Goal: Task Accomplishment & Management: Manage account settings

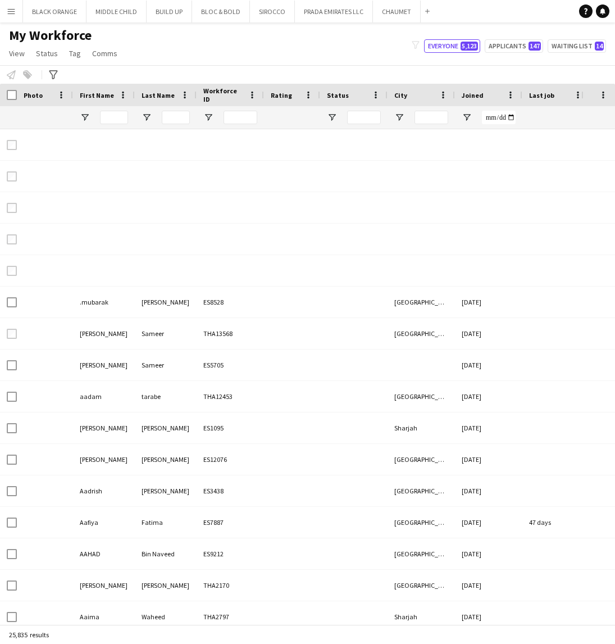
type input "********"
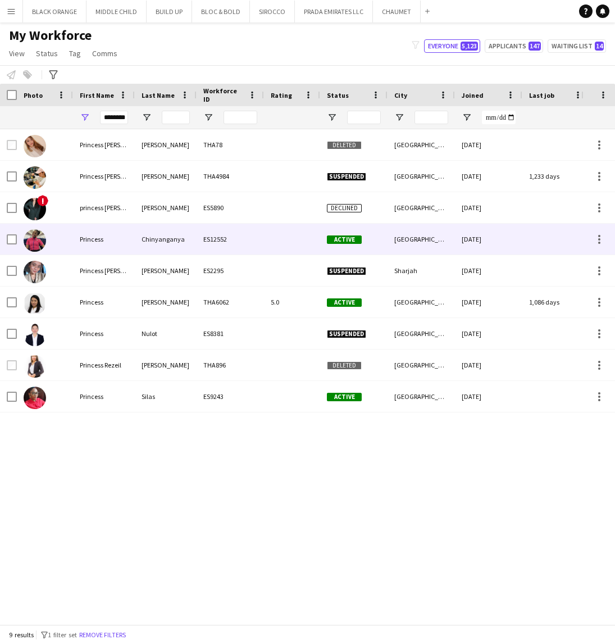
click at [228, 240] on div "ES12552" at bounding box center [230, 239] width 67 height 31
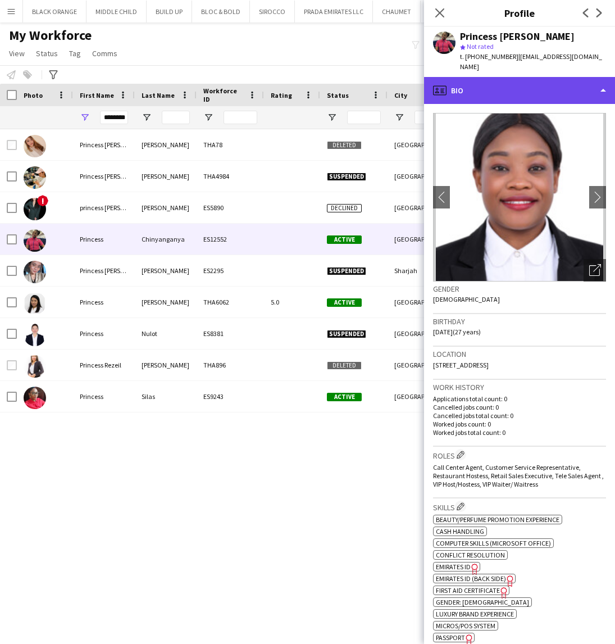
click at [562, 97] on div "profile Bio" at bounding box center [519, 90] width 191 height 27
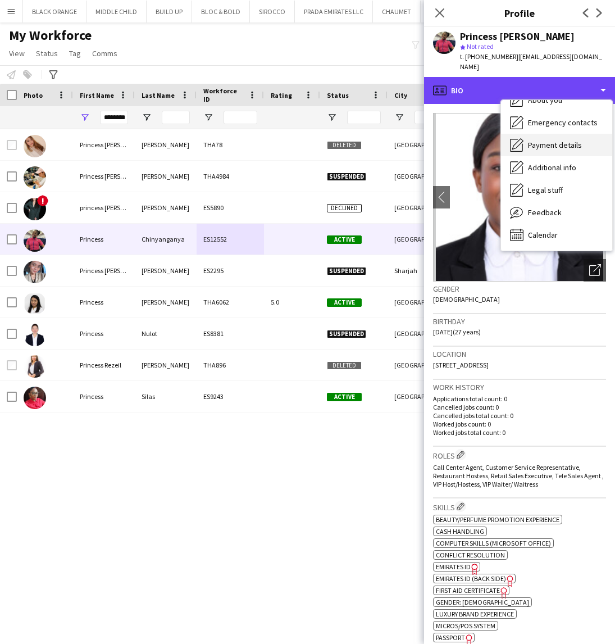
scroll to position [61, 0]
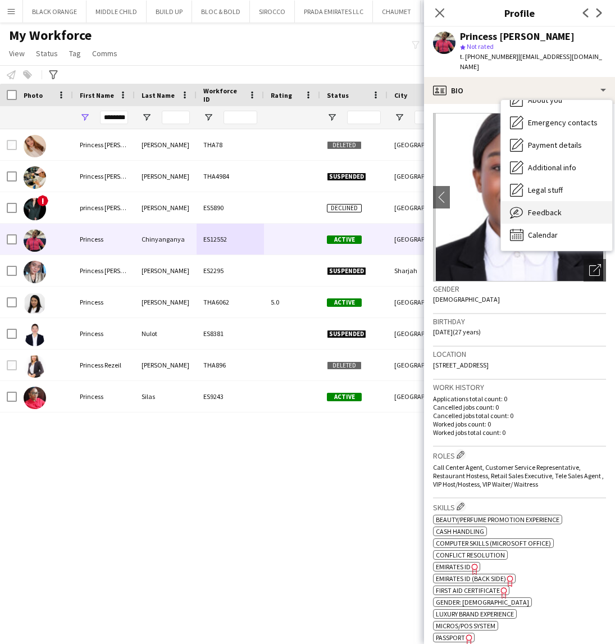
click at [542, 216] on span "Feedback" at bounding box center [545, 212] width 34 height 10
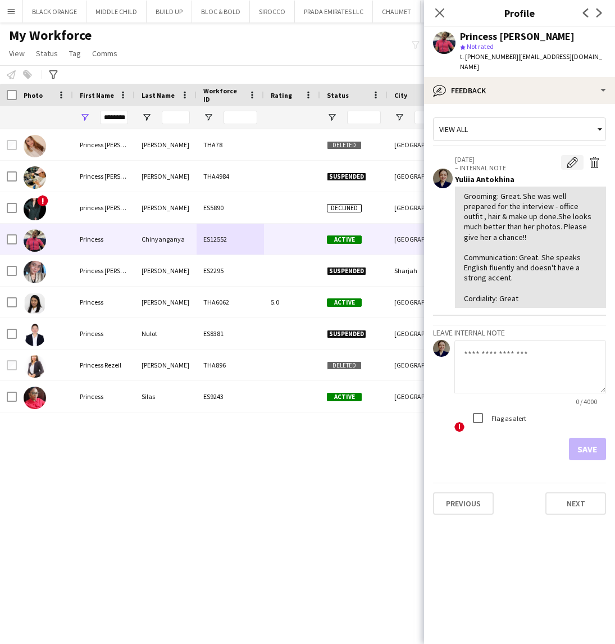
click at [566, 168] on button "Edit internal note" at bounding box center [572, 162] width 22 height 15
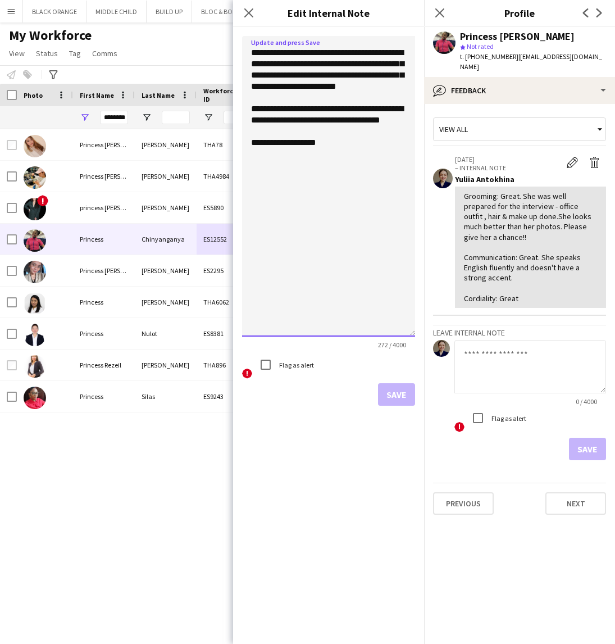
drag, startPoint x: 410, startPoint y: 101, endPoint x: 379, endPoint y: 334, distance: 235.2
click at [379, 334] on textarea "**********" at bounding box center [328, 186] width 173 height 301
click at [329, 170] on textarea "**********" at bounding box center [328, 186] width 173 height 301
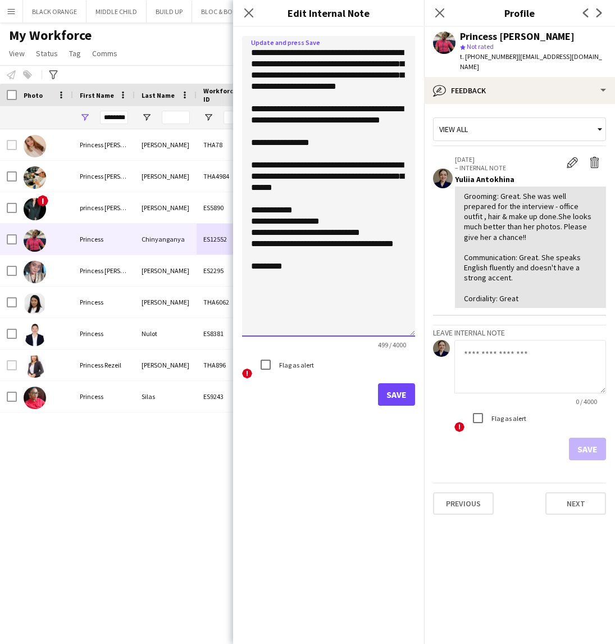
type textarea "**********"
click at [402, 399] on button "Save" at bounding box center [396, 394] width 37 height 22
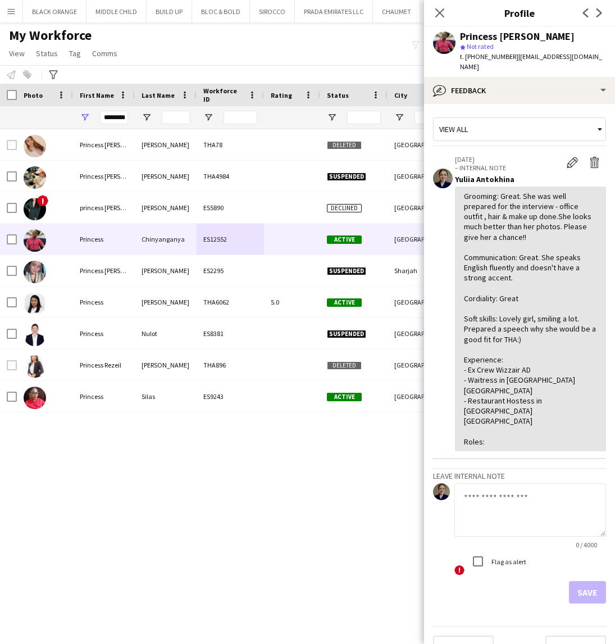
click at [508, 412] on div "Grooming: Great. She was well prepared for the interview - office outfit , hair…" at bounding box center [530, 319] width 133 height 256
click at [506, 417] on div "Grooming: Great. She was well prepared for the interview - office outfit , hair…" at bounding box center [530, 319] width 133 height 256
click at [569, 165] on app-icon "Edit internal note" at bounding box center [572, 162] width 11 height 11
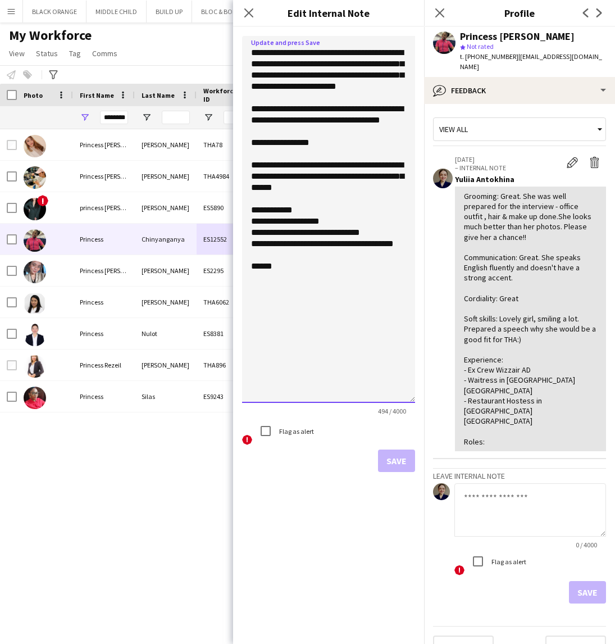
drag, startPoint x: 411, startPoint y: 101, endPoint x: 386, endPoint y: 406, distance: 306.1
click at [387, 403] on textarea "**********" at bounding box center [328, 219] width 173 height 367
click at [284, 301] on textarea "**********" at bounding box center [328, 222] width 173 height 372
click at [276, 302] on textarea "**********" at bounding box center [328, 222] width 173 height 372
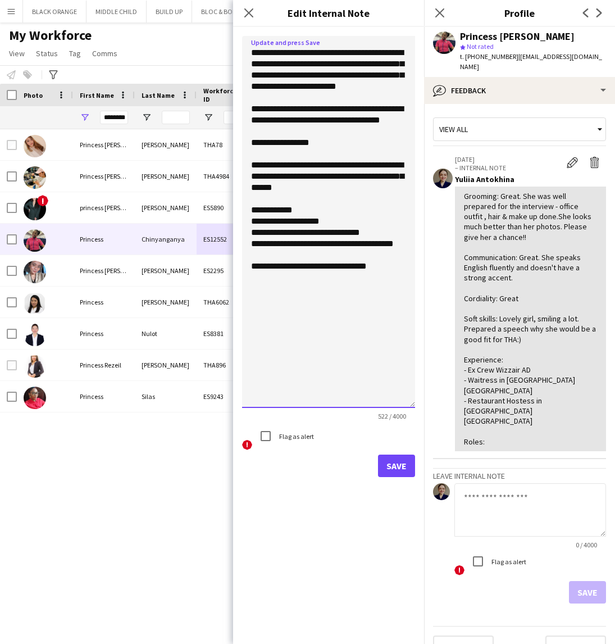
click at [380, 300] on textarea "**********" at bounding box center [328, 222] width 173 height 372
type textarea "**********"
click at [392, 470] on button "Save" at bounding box center [396, 465] width 37 height 22
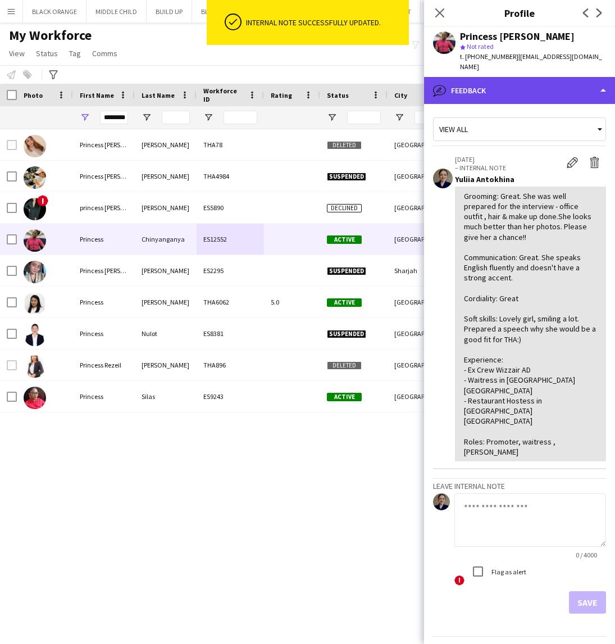
click at [521, 84] on div "bubble-pencil Feedback" at bounding box center [519, 90] width 191 height 27
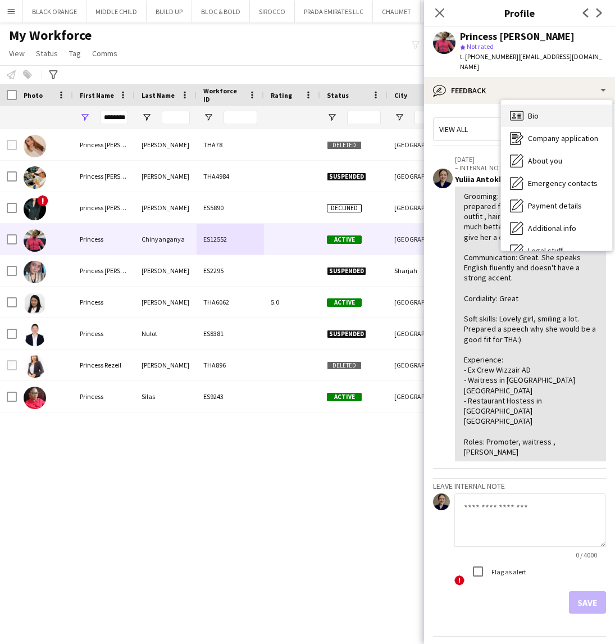
click at [534, 113] on span "Bio" at bounding box center [533, 116] width 11 height 10
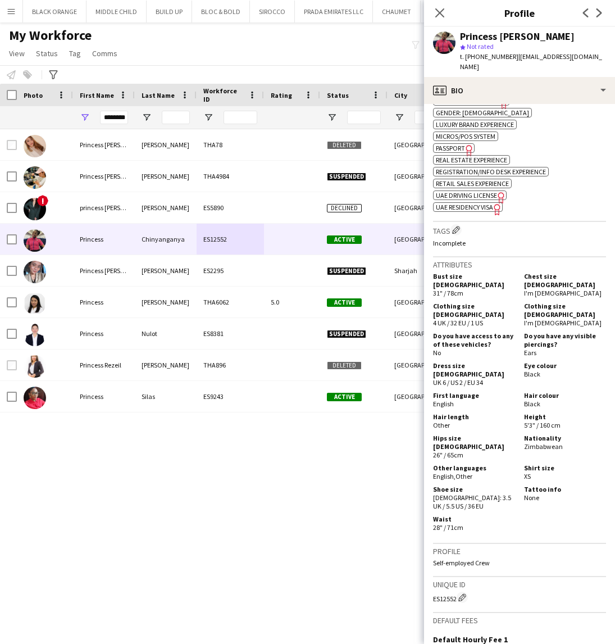
scroll to position [484, 0]
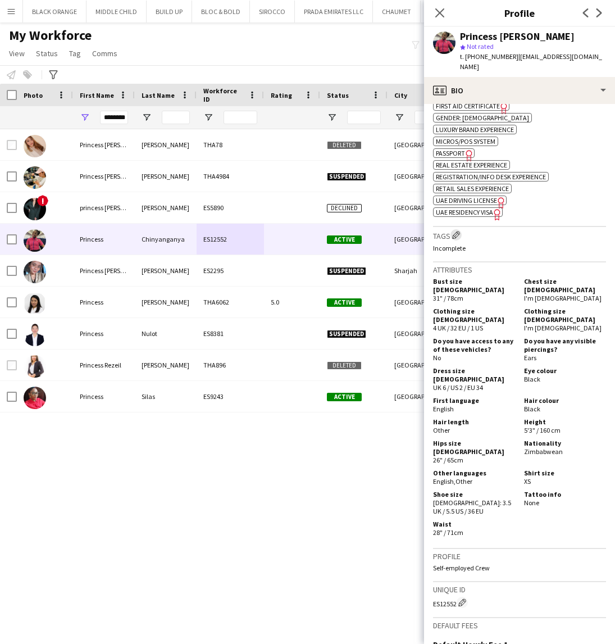
click at [455, 239] on app-icon "Edit crew company tags" at bounding box center [456, 235] width 8 height 8
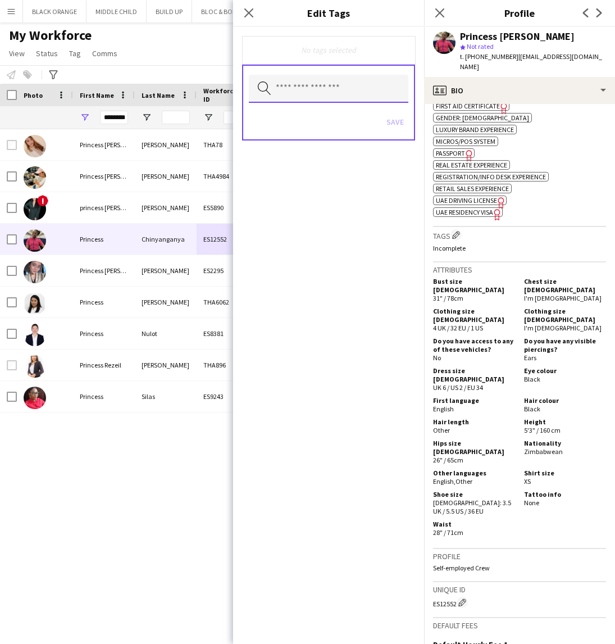
click at [290, 87] on input "text" at bounding box center [329, 89] width 160 height 28
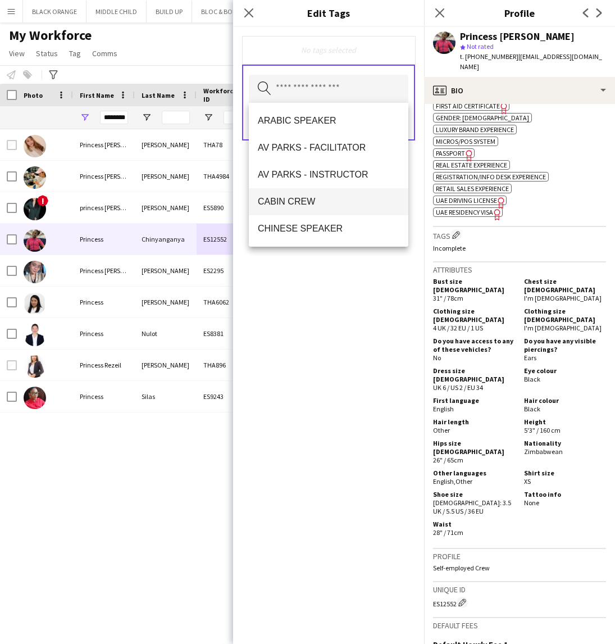
click at [299, 204] on span "CABIN CREW" at bounding box center [329, 201] width 142 height 11
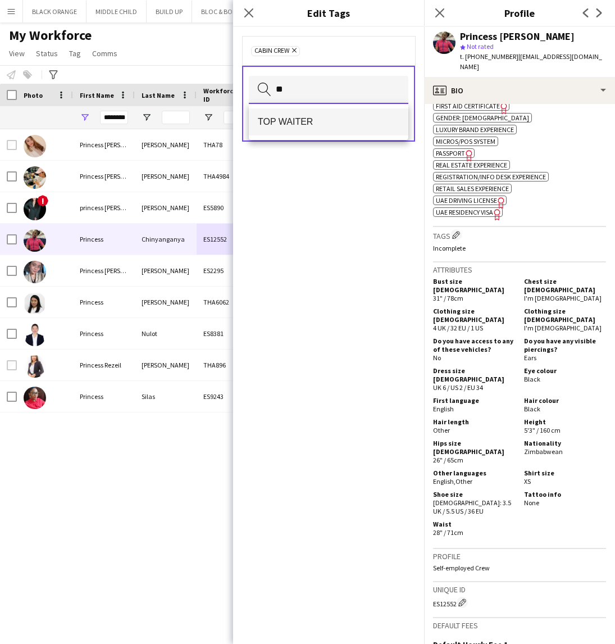
type input "**"
click at [280, 125] on span "TOP WAITER" at bounding box center [329, 121] width 142 height 11
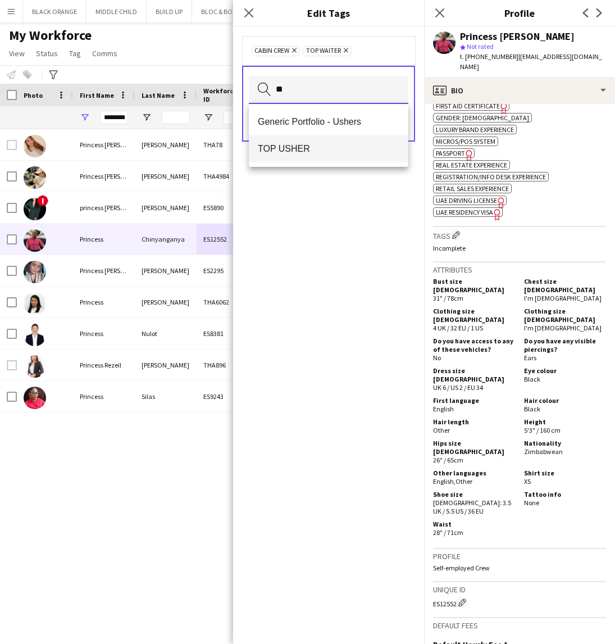
type input "**"
click at [307, 151] on span "TOP USHER" at bounding box center [329, 148] width 142 height 11
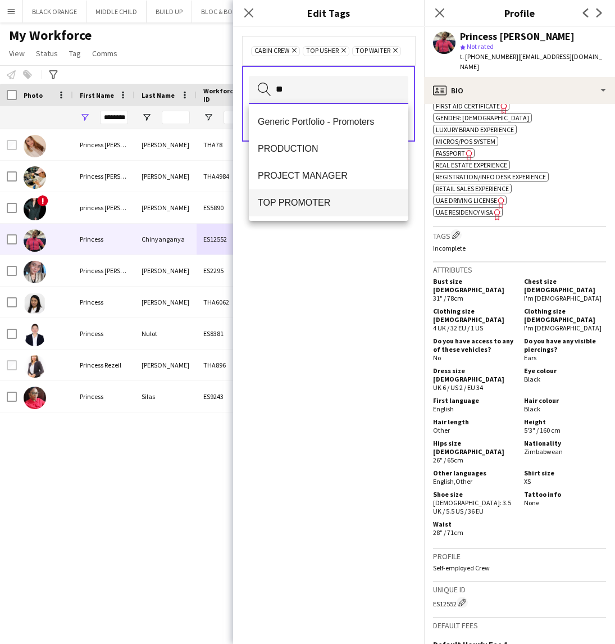
type input "**"
click at [329, 208] on mat-option "TOP PROMOTER" at bounding box center [329, 202] width 160 height 27
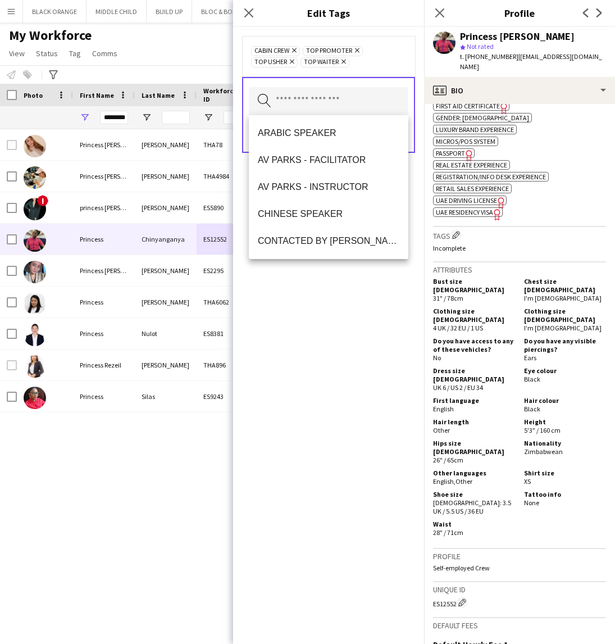
click at [336, 346] on div "CABIN CREW Remove TOP PROMOTER Remove TOP USHER Remove TOP WAITER Remove Search…" at bounding box center [328, 335] width 191 height 617
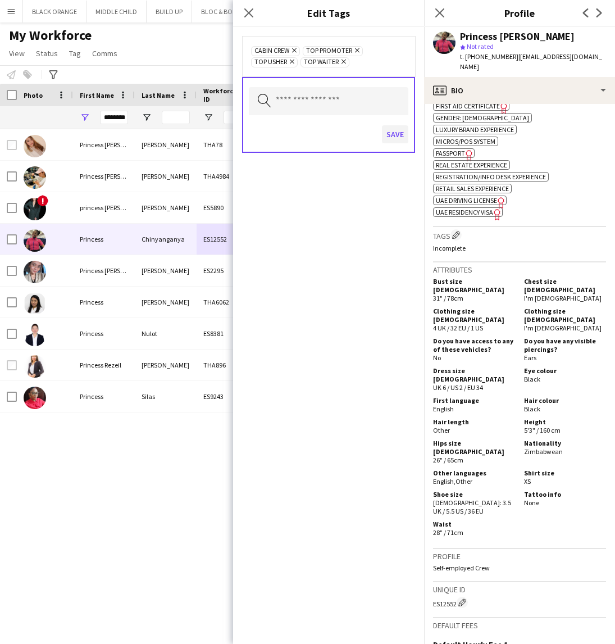
click at [403, 134] on button "Save" at bounding box center [395, 134] width 26 height 18
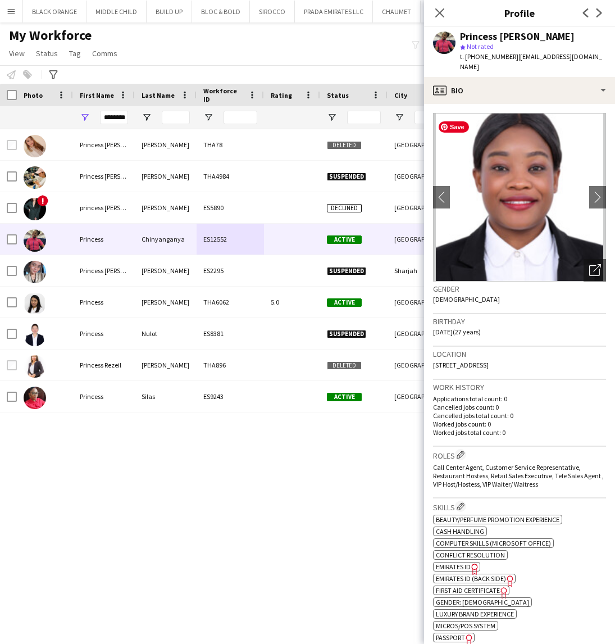
scroll to position [0, 0]
click at [593, 272] on icon "Open photos pop-in" at bounding box center [595, 270] width 12 height 12
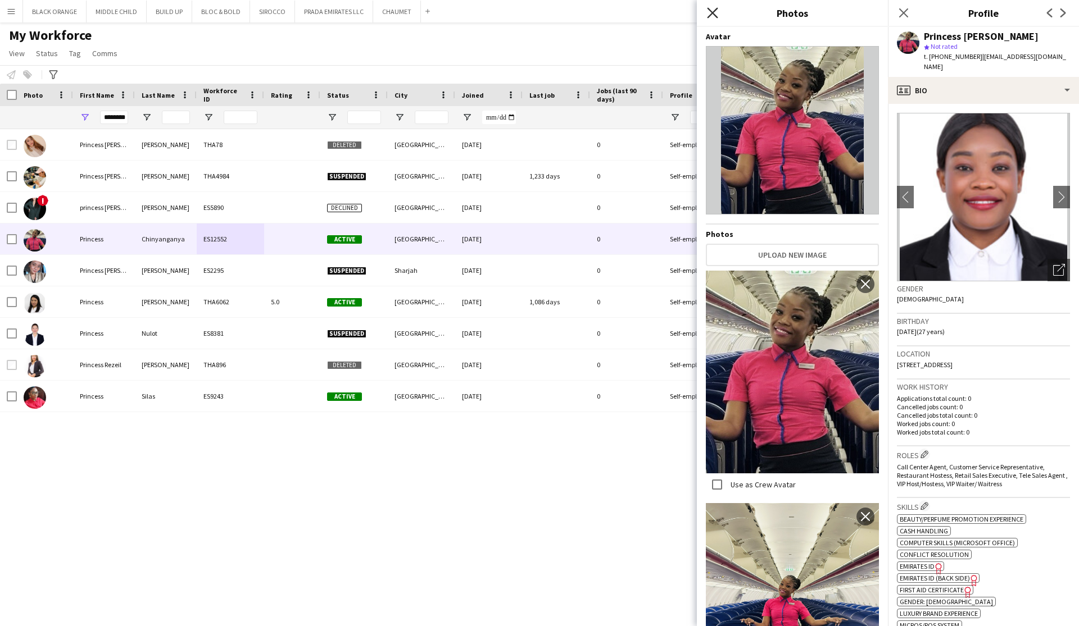
click at [615, 14] on icon "Close pop-in" at bounding box center [712, 12] width 11 height 11
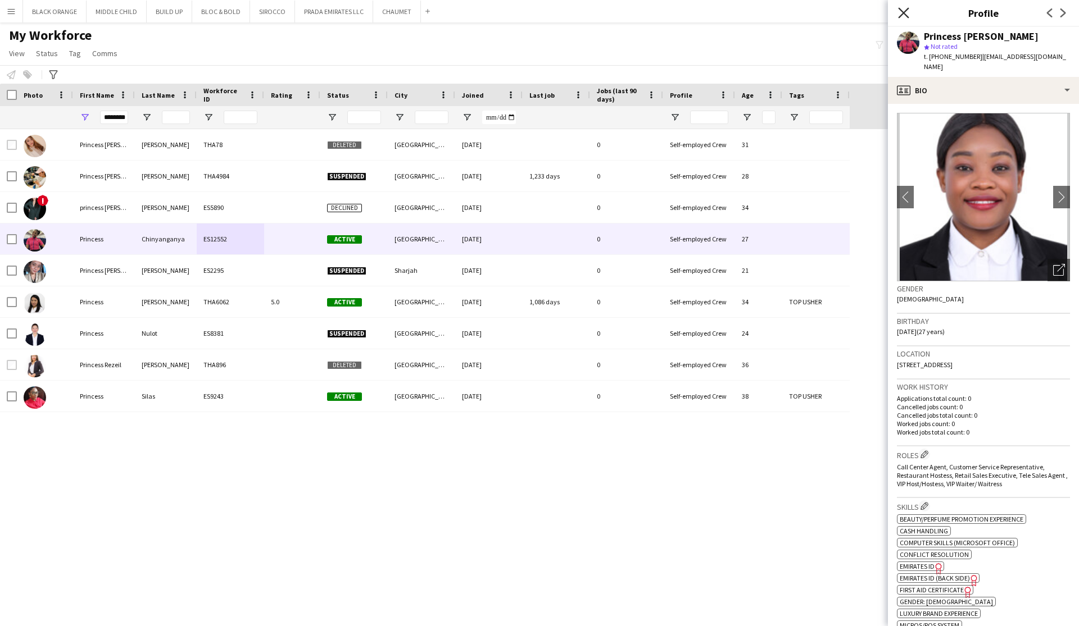
click at [615, 13] on icon "Close pop-in" at bounding box center [903, 12] width 11 height 11
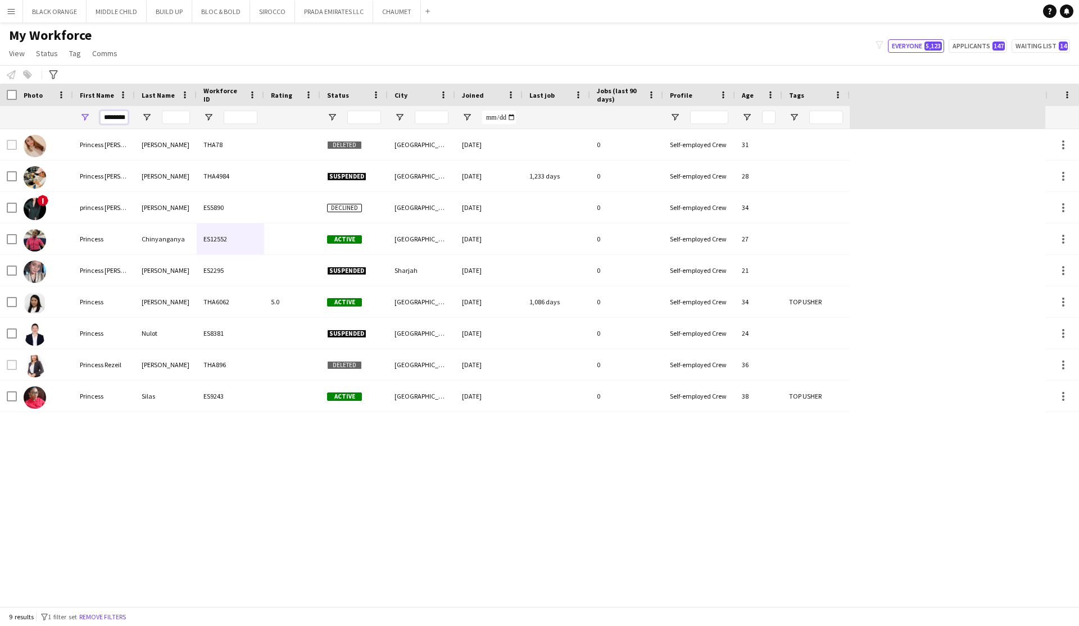
click at [115, 117] on input "********" at bounding box center [114, 117] width 28 height 13
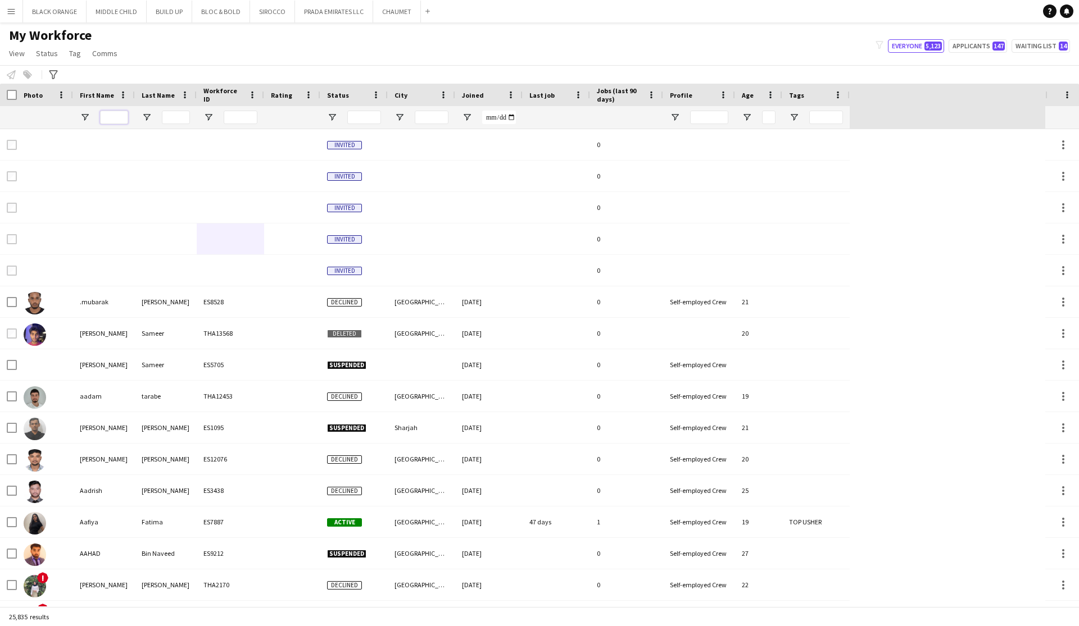
click at [114, 115] on input "First Name Filter Input" at bounding box center [114, 117] width 28 height 13
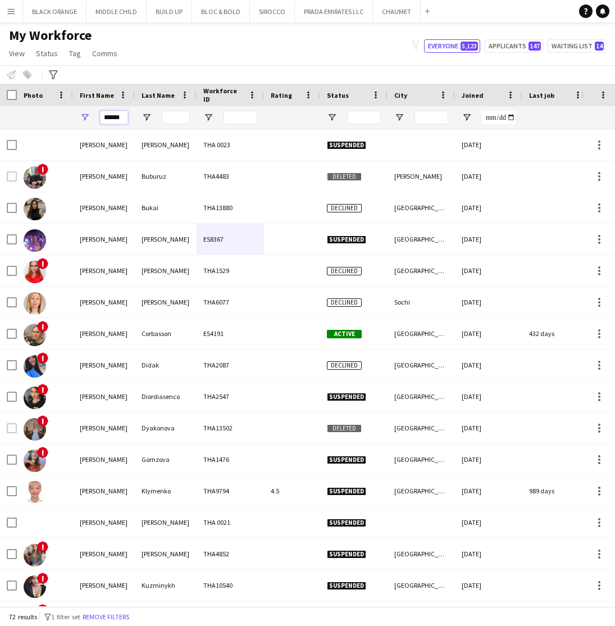
type input "*******"
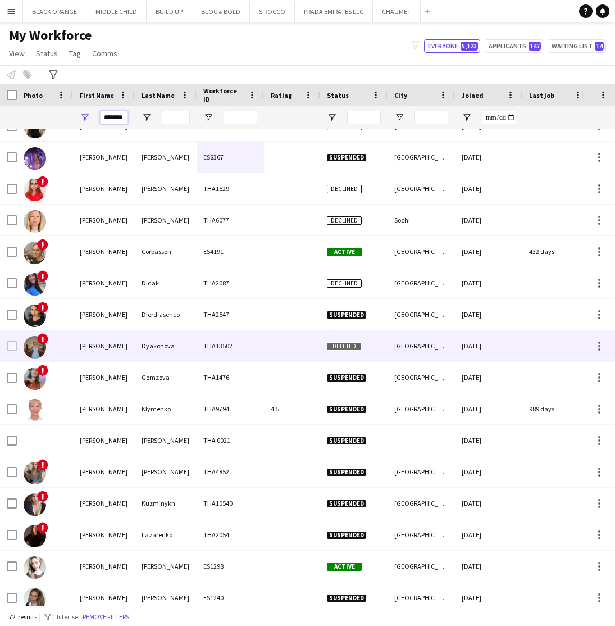
scroll to position [85, 0]
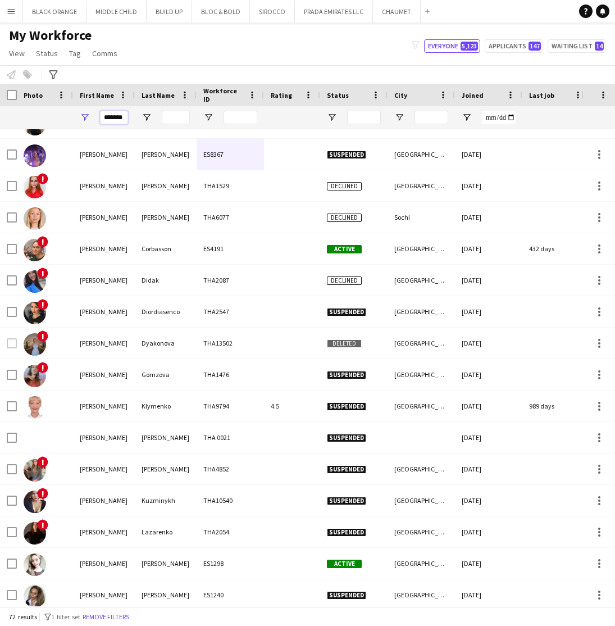
click at [117, 121] on input "*******" at bounding box center [114, 117] width 28 height 13
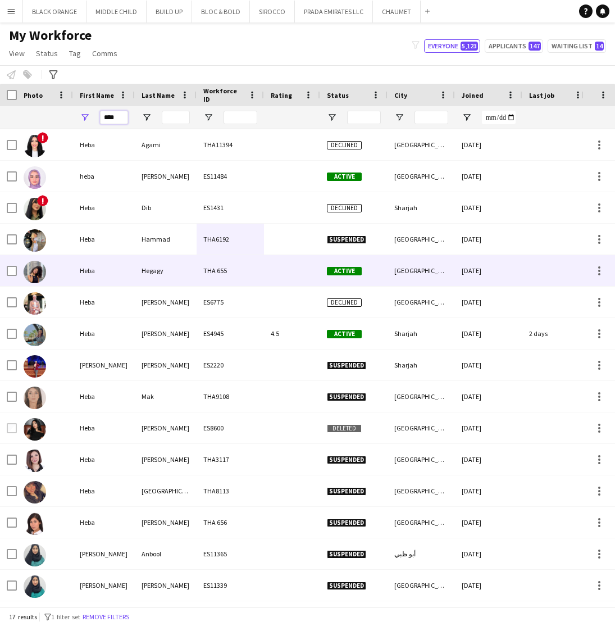
scroll to position [0, 0]
type input "****"
click at [140, 273] on div "Hegagy" at bounding box center [166, 270] width 62 height 31
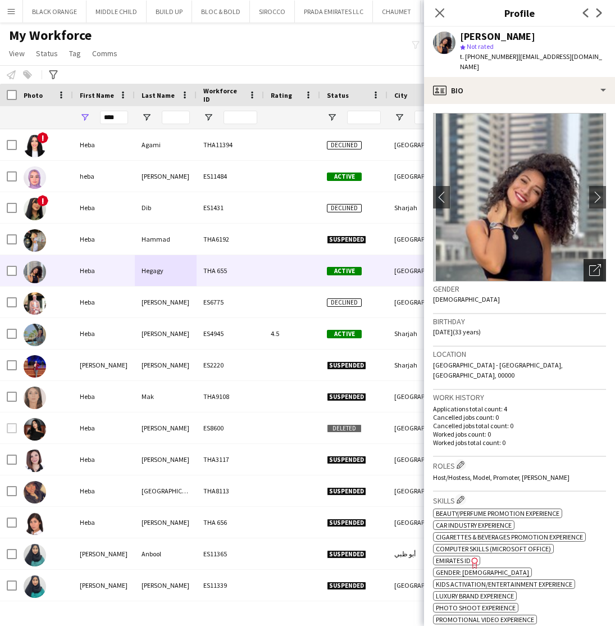
click at [594, 264] on icon "Open photos pop-in" at bounding box center [595, 270] width 12 height 12
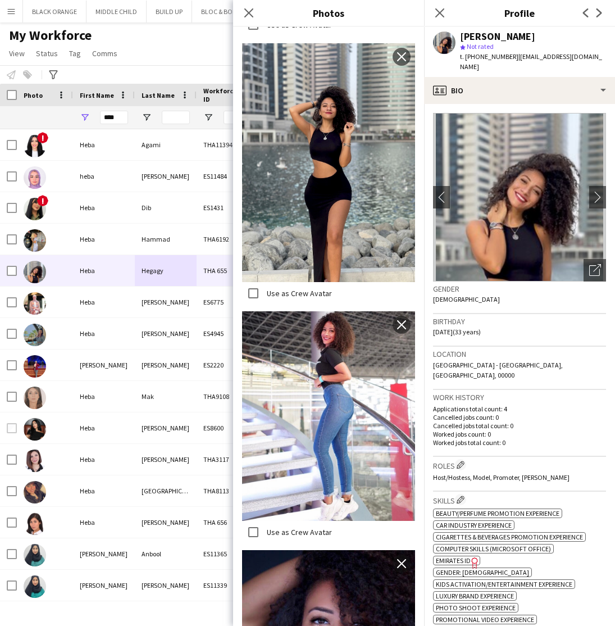
scroll to position [439, 0]
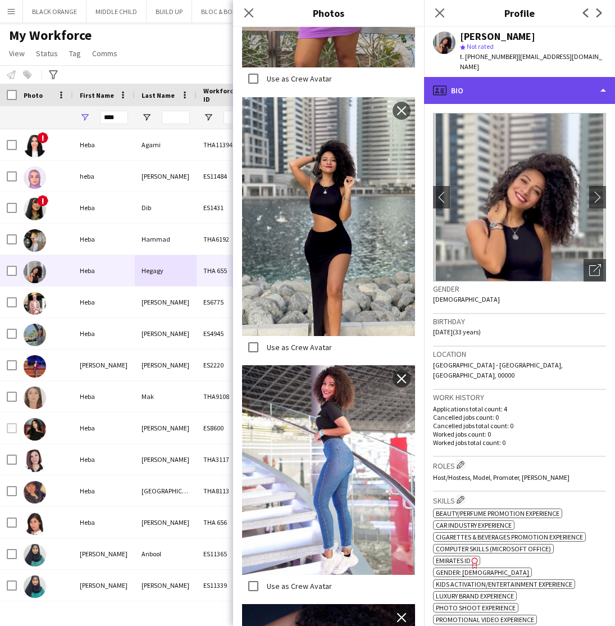
click at [558, 91] on div "profile Bio" at bounding box center [519, 90] width 191 height 27
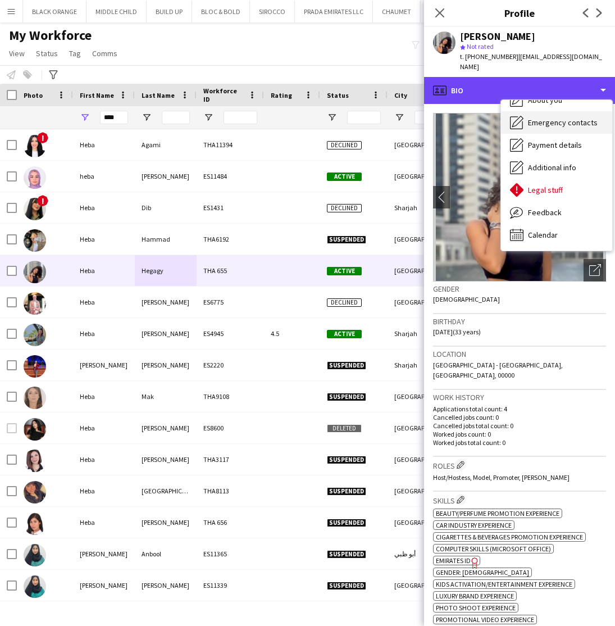
scroll to position [61, 0]
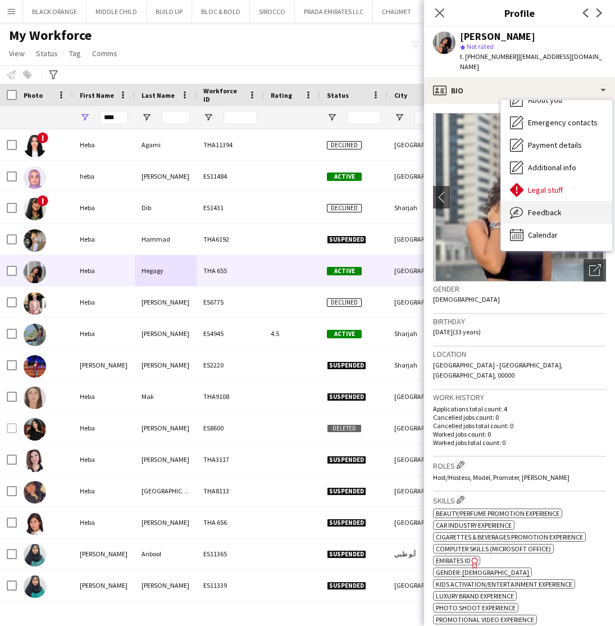
click at [541, 207] on span "Feedback" at bounding box center [545, 212] width 34 height 10
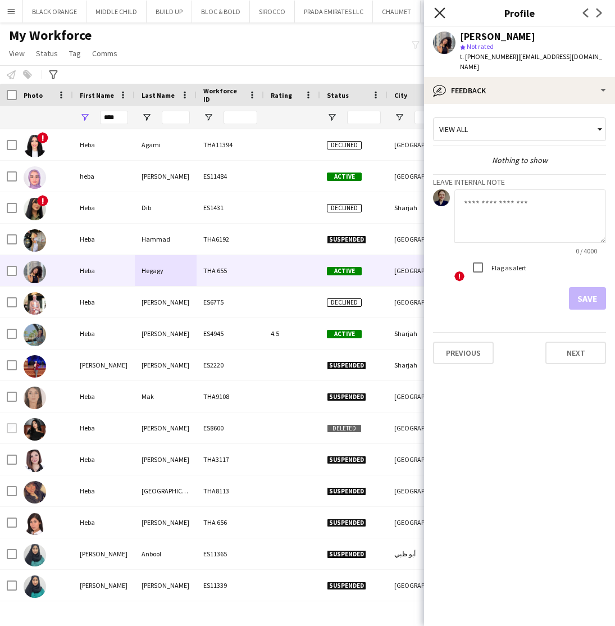
click at [443, 12] on icon "Close pop-in" at bounding box center [439, 12] width 11 height 11
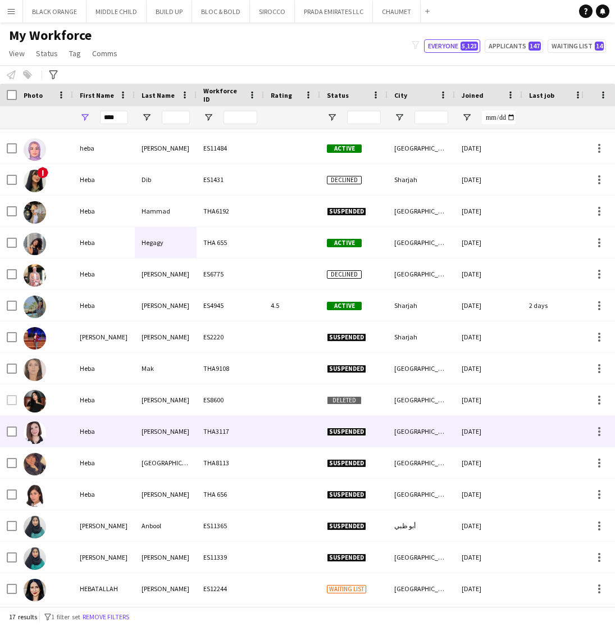
scroll to position [0, 0]
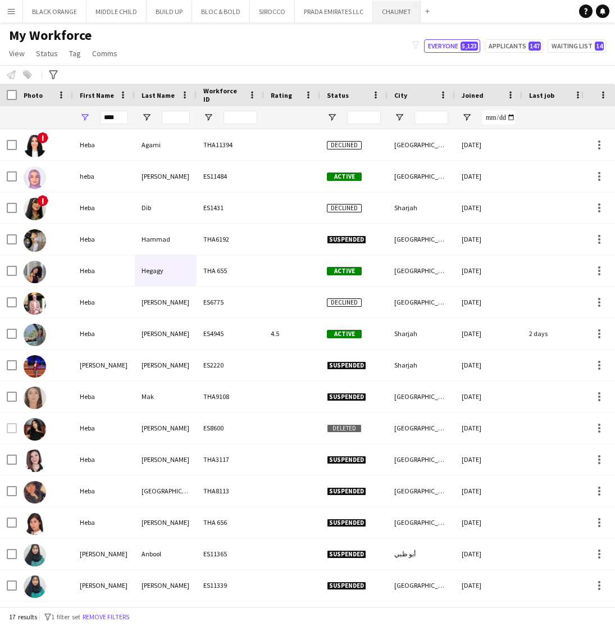
click at [395, 14] on button "CHAUMET Close" at bounding box center [397, 12] width 48 height 22
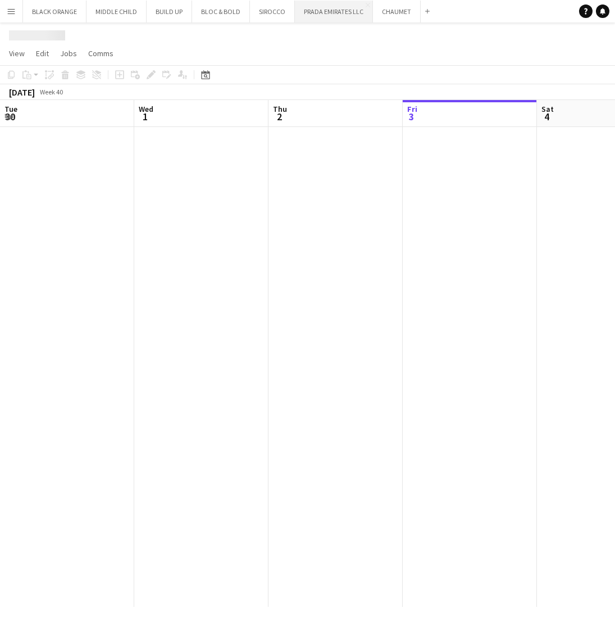
scroll to position [0, 269]
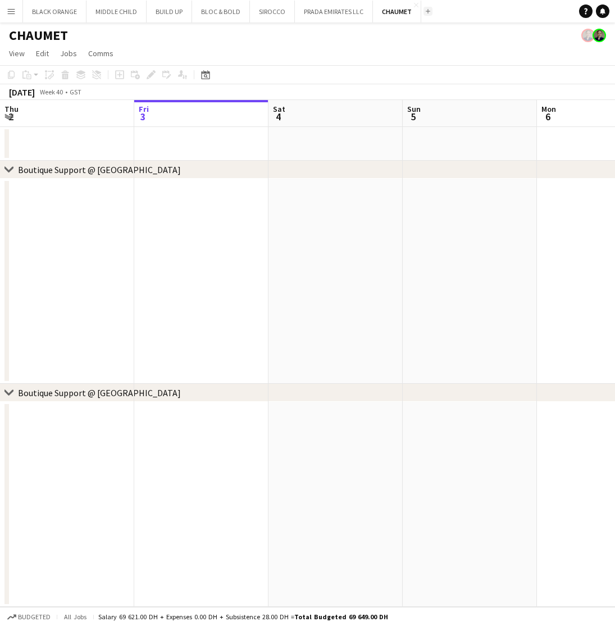
click at [424, 14] on button "Add" at bounding box center [428, 11] width 9 height 9
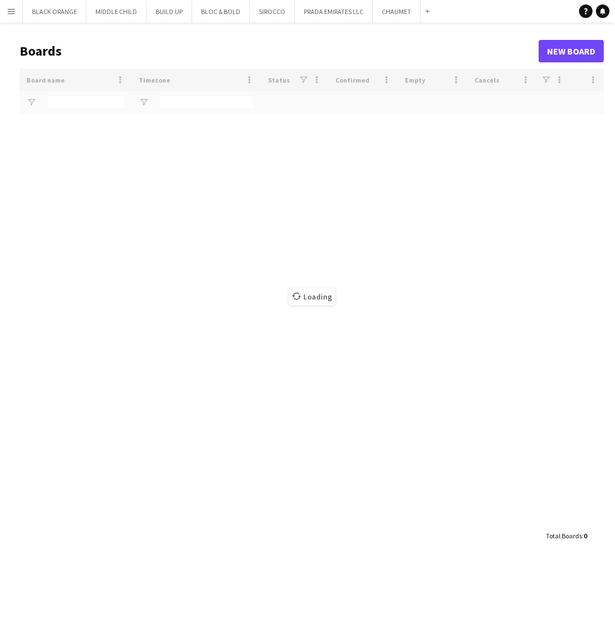
type input "***"
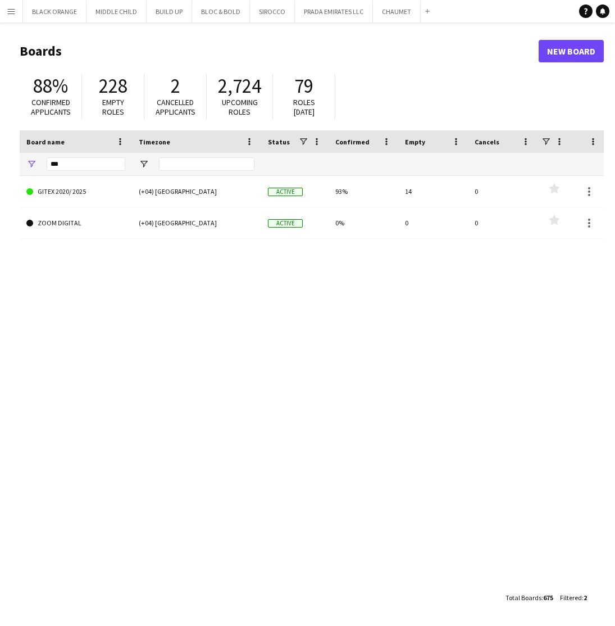
click at [67, 106] on span "Confirmed applicants" at bounding box center [51, 107] width 40 height 20
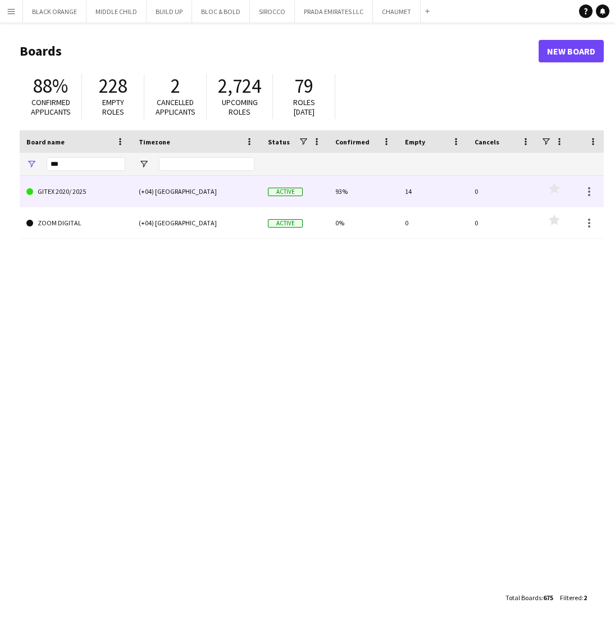
click at [65, 196] on link "GITEX 2020/ 2025" at bounding box center [75, 191] width 99 height 31
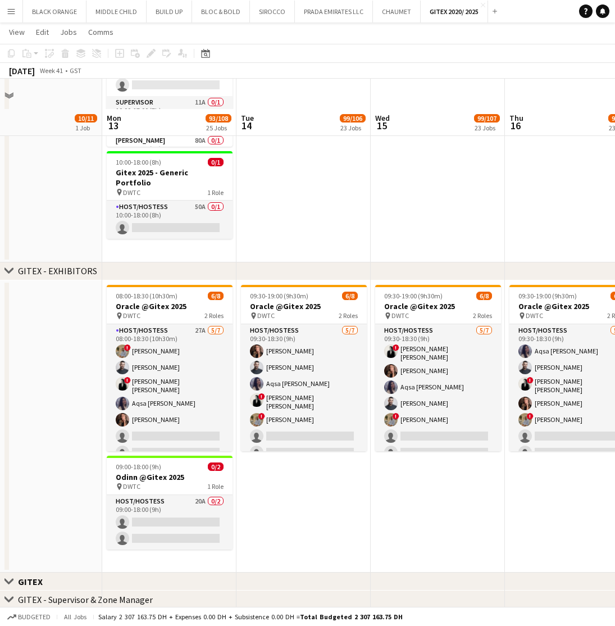
scroll to position [180, 0]
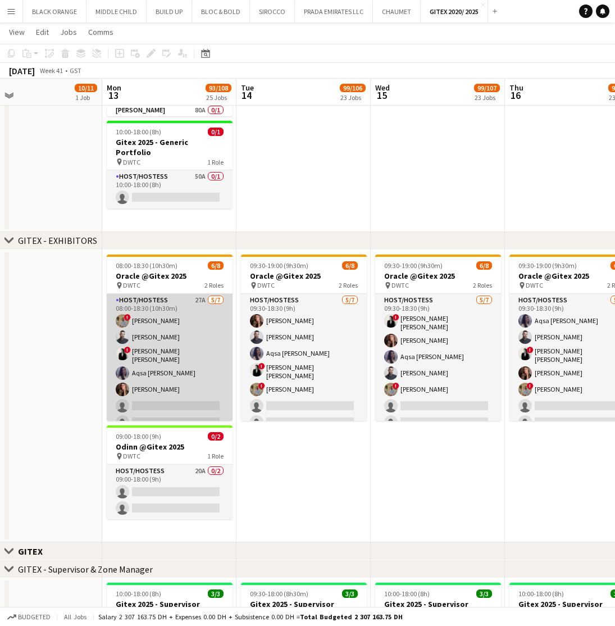
click at [150, 329] on app-card-role "Host/Hostess 27A 5/7 08:00-18:30 (10h30m) ! Hussain Almeshal Amine Chaoui ! Ana…" at bounding box center [170, 363] width 126 height 139
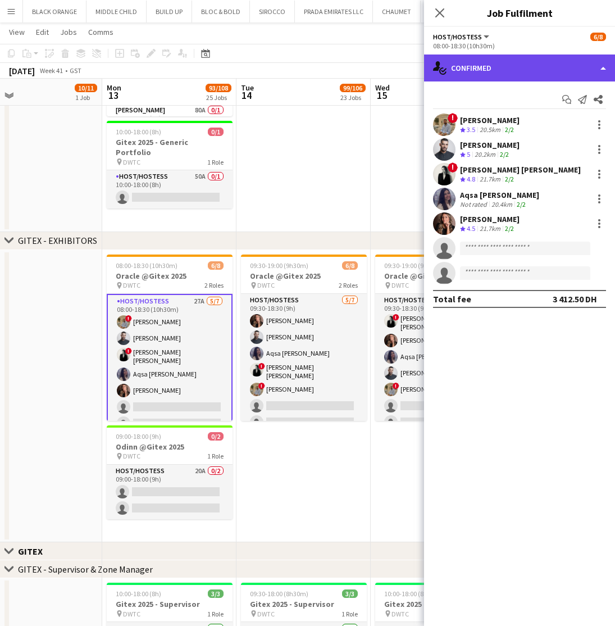
click at [502, 74] on div "single-neutral-actions-check-2 Confirmed" at bounding box center [519, 67] width 191 height 27
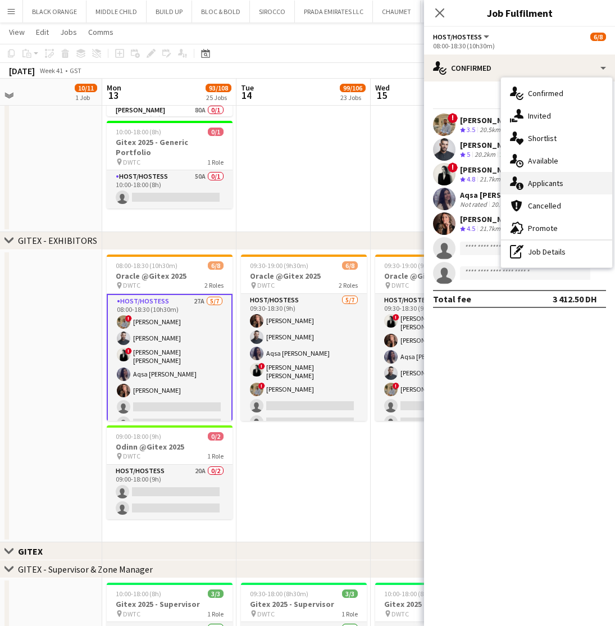
click at [538, 180] on span "Applicants" at bounding box center [545, 183] width 35 height 10
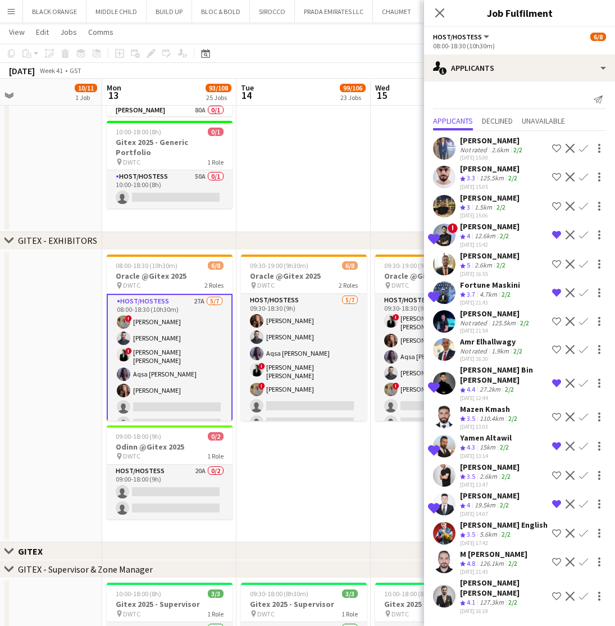
scroll to position [10, 0]
click at [490, 584] on div "[PERSON_NAME] [PERSON_NAME]" at bounding box center [504, 588] width 88 height 20
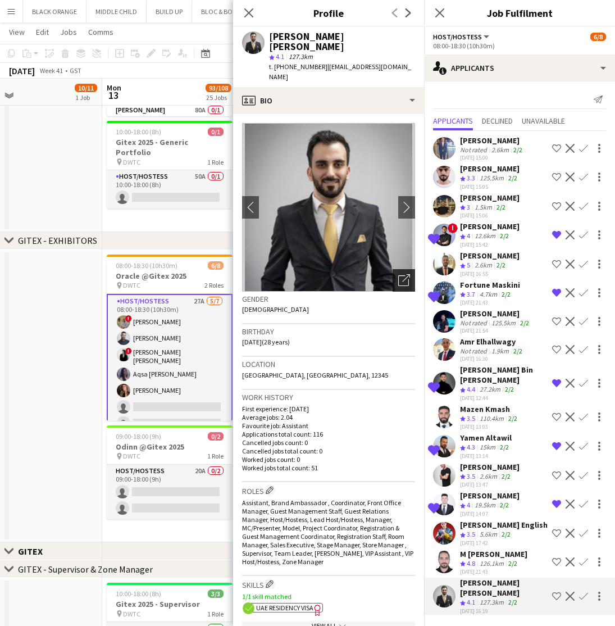
click at [404, 274] on icon "Open photos pop-in" at bounding box center [404, 280] width 12 height 12
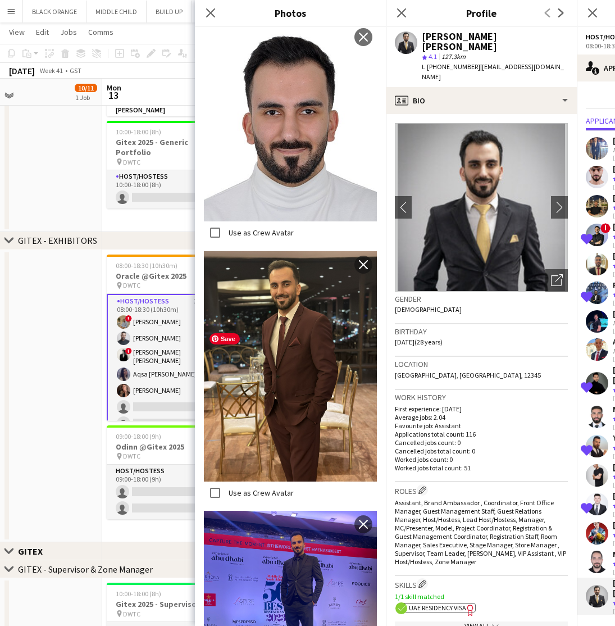
scroll to position [170, 0]
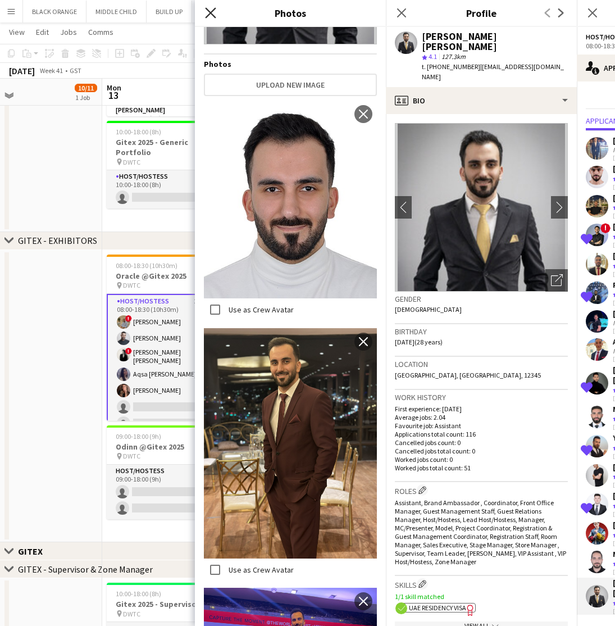
click at [208, 11] on icon at bounding box center [210, 12] width 11 height 11
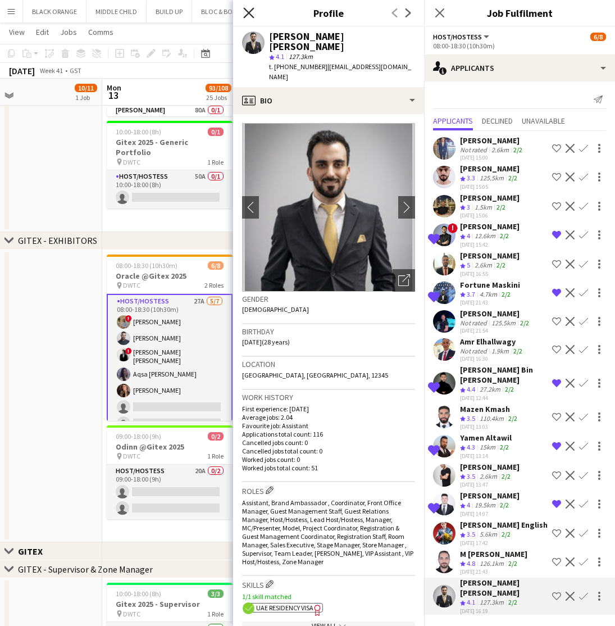
click at [243, 12] on icon "Close pop-in" at bounding box center [248, 12] width 11 height 11
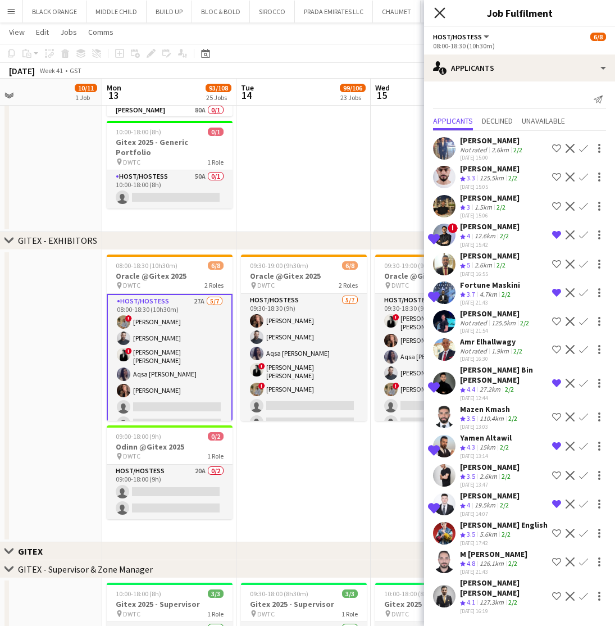
click at [439, 11] on icon at bounding box center [439, 12] width 11 height 11
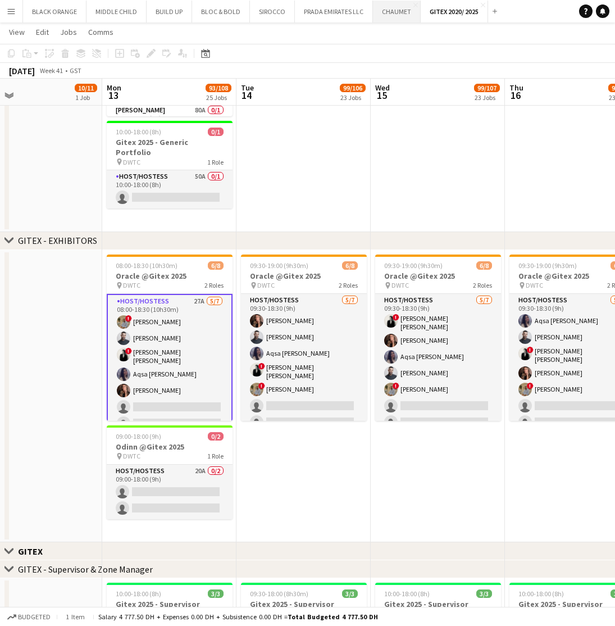
click at [387, 14] on button "CHAUMET Close" at bounding box center [397, 12] width 48 height 22
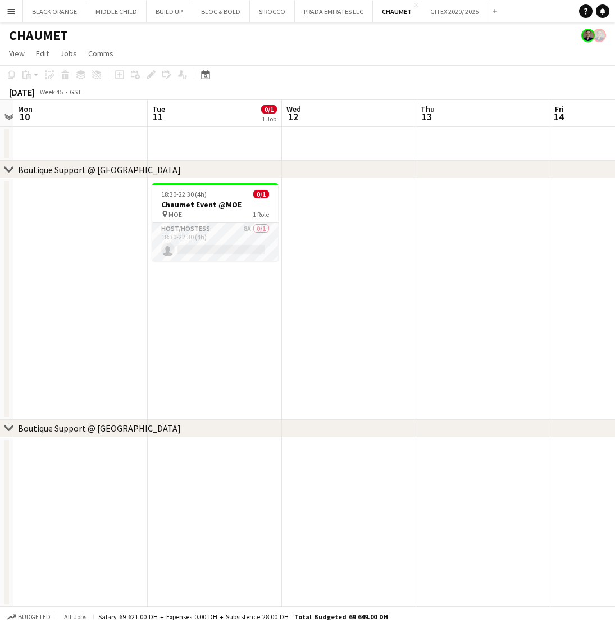
scroll to position [0, 389]
click at [215, 233] on app-card-role "Host/Hostess 8A 0/1 18:30-22:30 (4h) single-neutral-actions" at bounding box center [216, 241] width 126 height 38
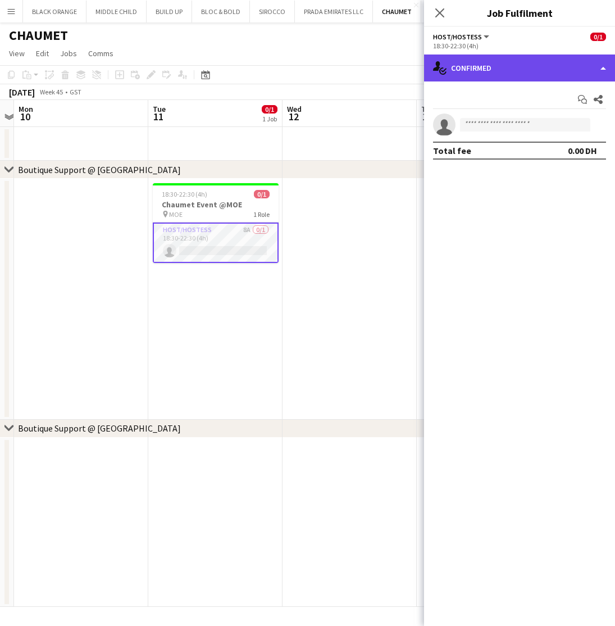
click at [525, 62] on div "single-neutral-actions-check-2 Confirmed" at bounding box center [519, 67] width 191 height 27
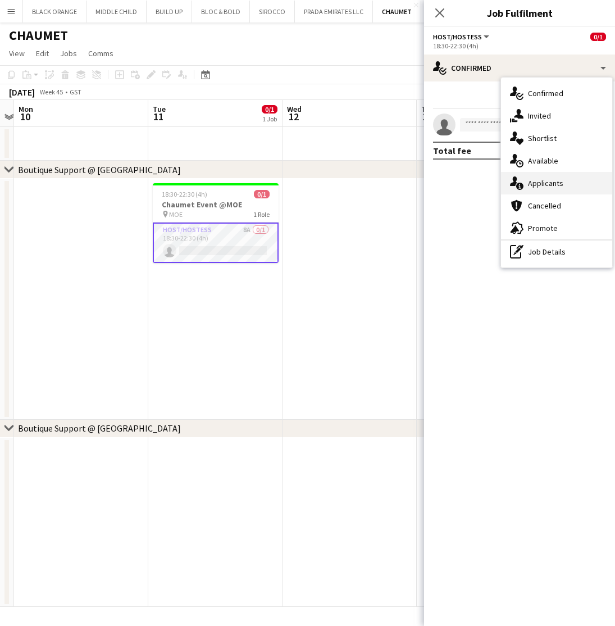
click at [542, 179] on span "Applicants" at bounding box center [545, 183] width 35 height 10
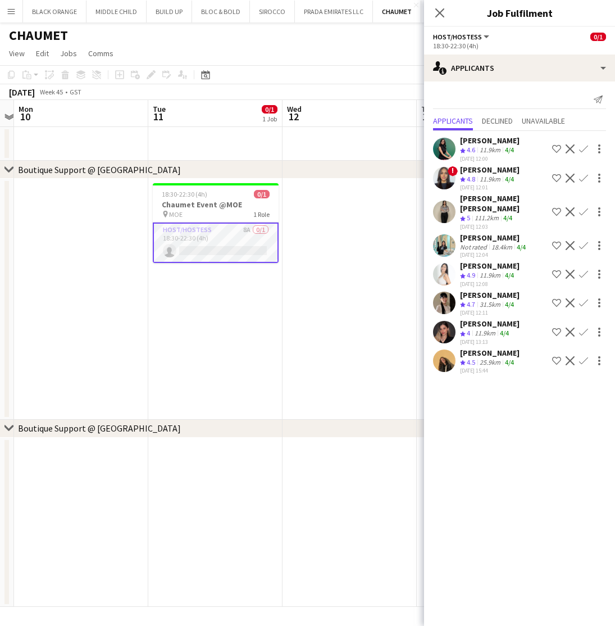
click at [390, 335] on app-date-cell at bounding box center [350, 299] width 134 height 241
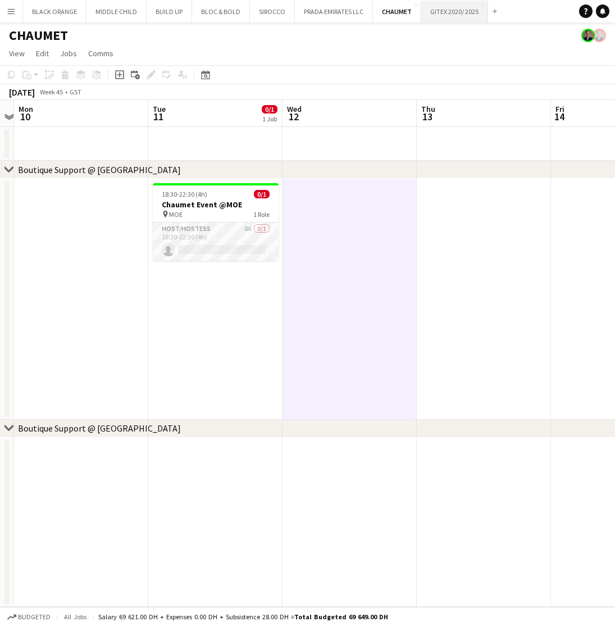
click at [452, 15] on button "GITEX 2020/ 2025 Close" at bounding box center [454, 12] width 67 height 22
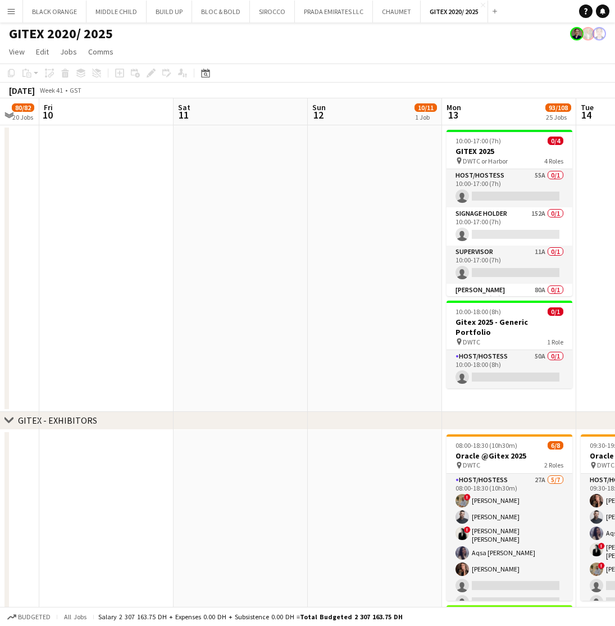
scroll to position [0, 447]
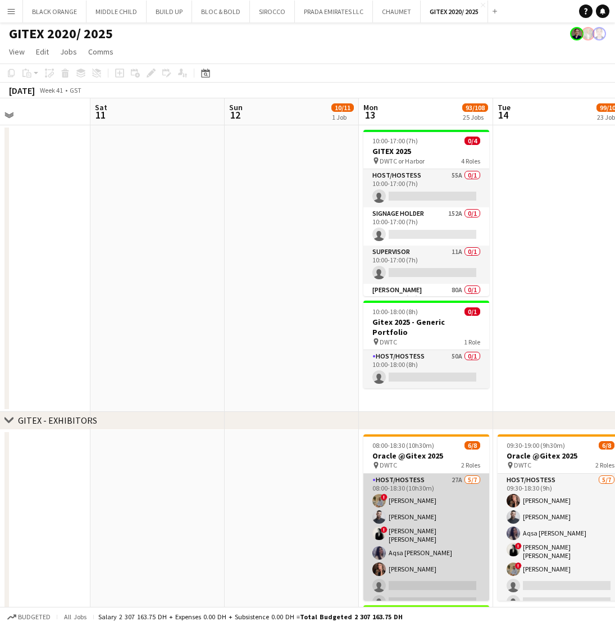
click at [433, 503] on app-card-role "Host/Hostess 27A 5/7 08:00-18:30 (10h30m) ! Hussain Almeshal Amine Chaoui ! Ana…" at bounding box center [426, 543] width 126 height 139
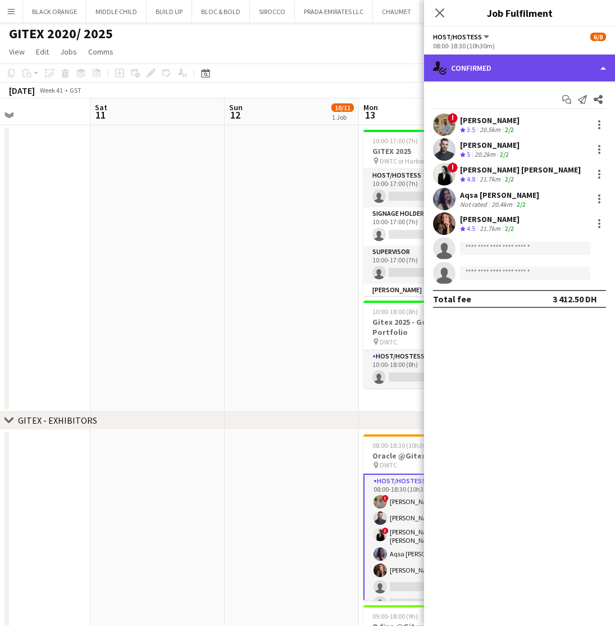
click at [487, 65] on div "single-neutral-actions-check-2 Confirmed" at bounding box center [519, 67] width 191 height 27
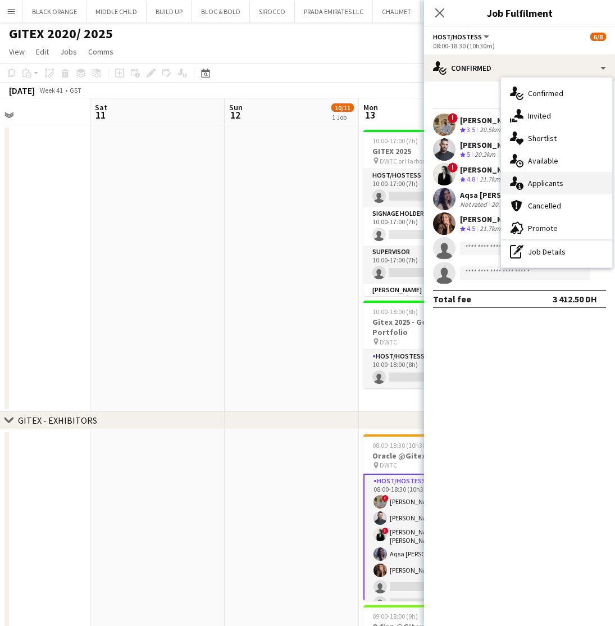
click at [538, 179] on span "Applicants" at bounding box center [545, 183] width 35 height 10
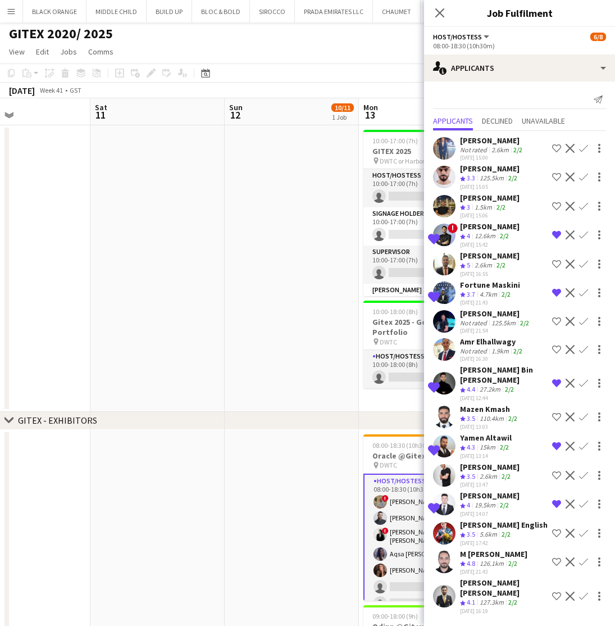
scroll to position [10, 0]
click at [567, 234] on app-icon "Decline" at bounding box center [570, 234] width 9 height 9
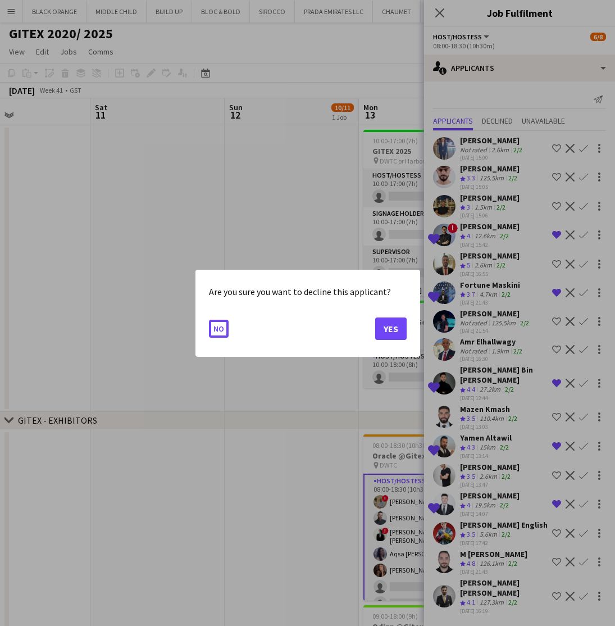
scroll to position [0, 0]
click at [388, 330] on button "Yes" at bounding box center [390, 328] width 31 height 22
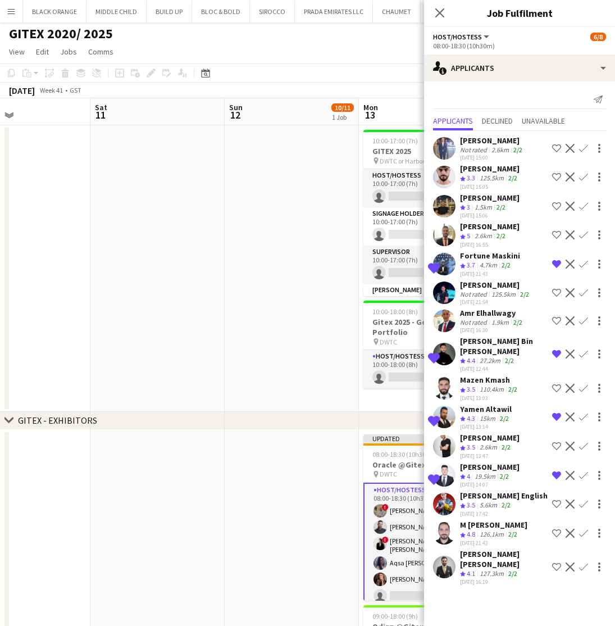
click at [569, 269] on app-icon "Decline" at bounding box center [570, 264] width 9 height 9
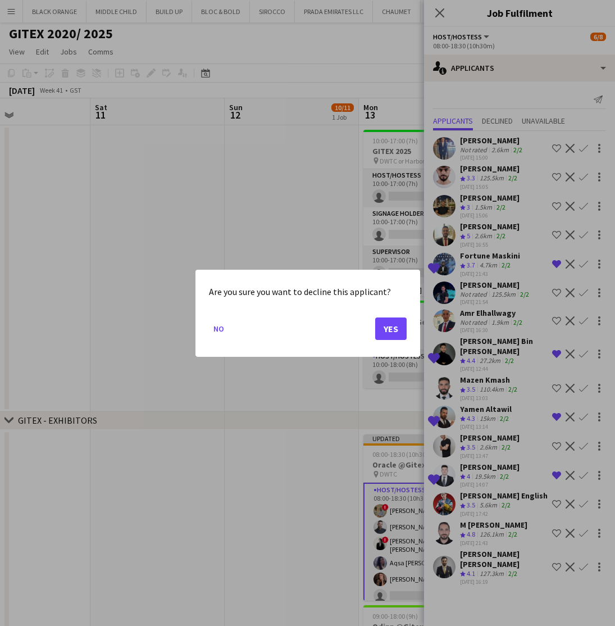
click at [387, 329] on button "Yes" at bounding box center [390, 328] width 31 height 22
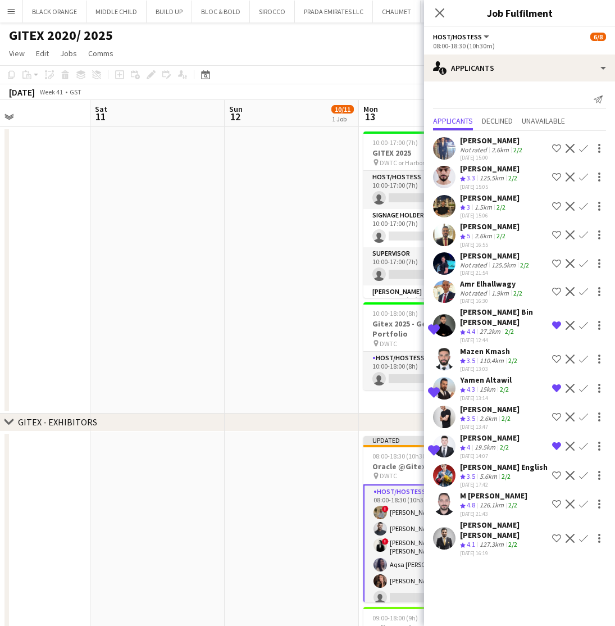
scroll to position [2, 0]
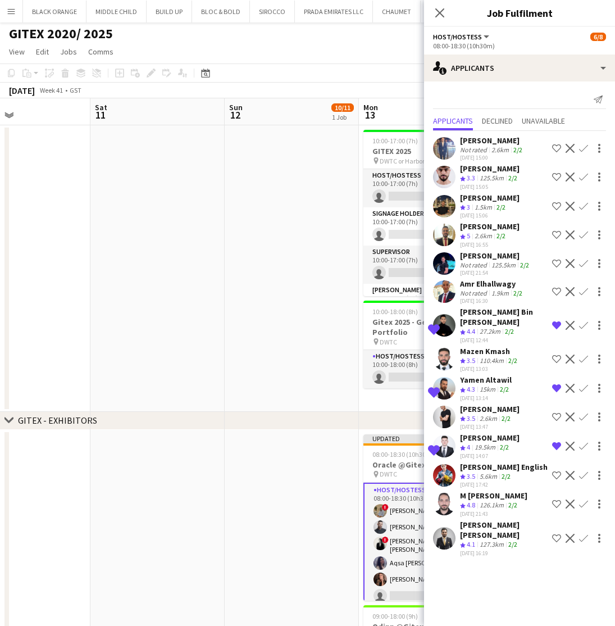
click at [567, 330] on app-icon "Decline" at bounding box center [570, 325] width 9 height 9
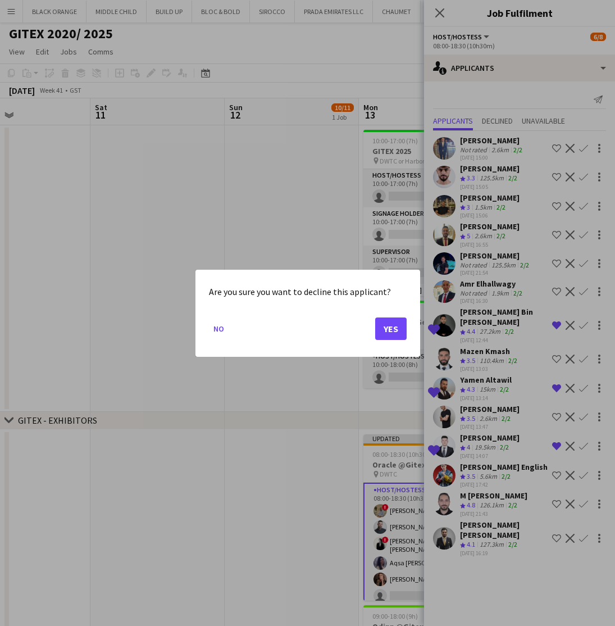
scroll to position [0, 0]
click at [385, 334] on button "Yes" at bounding box center [390, 328] width 31 height 22
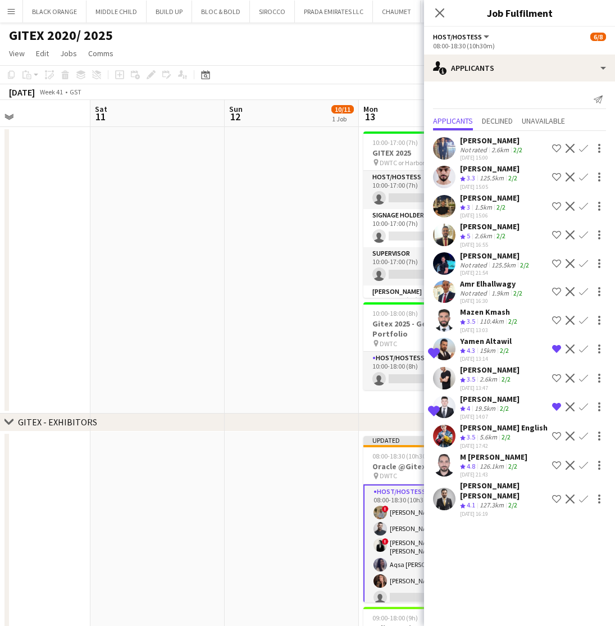
scroll to position [2, 0]
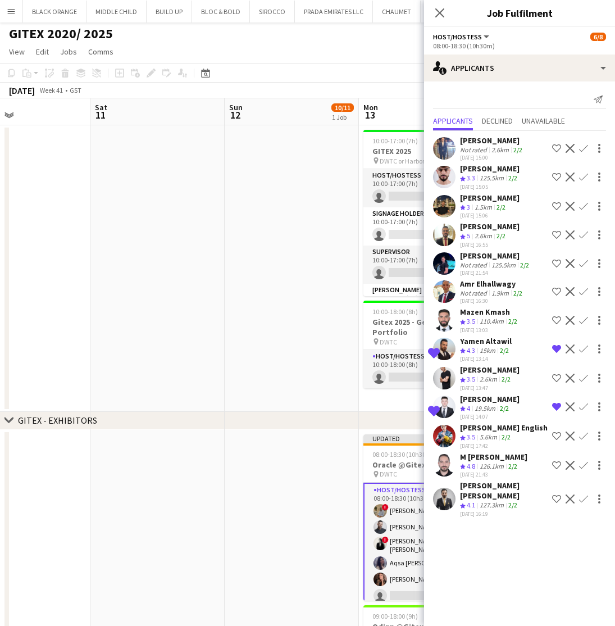
click at [570, 353] on app-icon "Decline" at bounding box center [570, 348] width 9 height 9
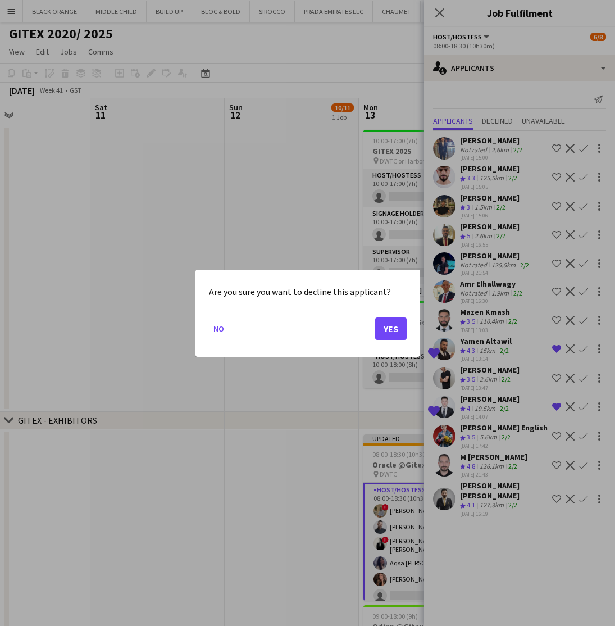
click at [391, 330] on button "Yes" at bounding box center [390, 328] width 31 height 22
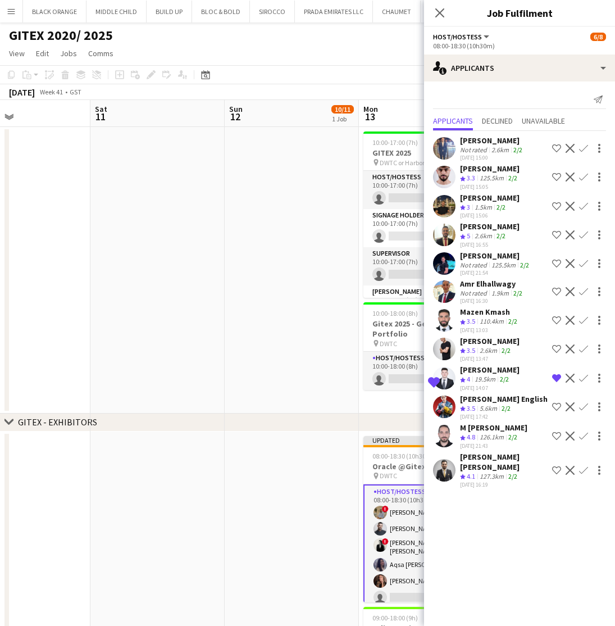
scroll to position [2, 0]
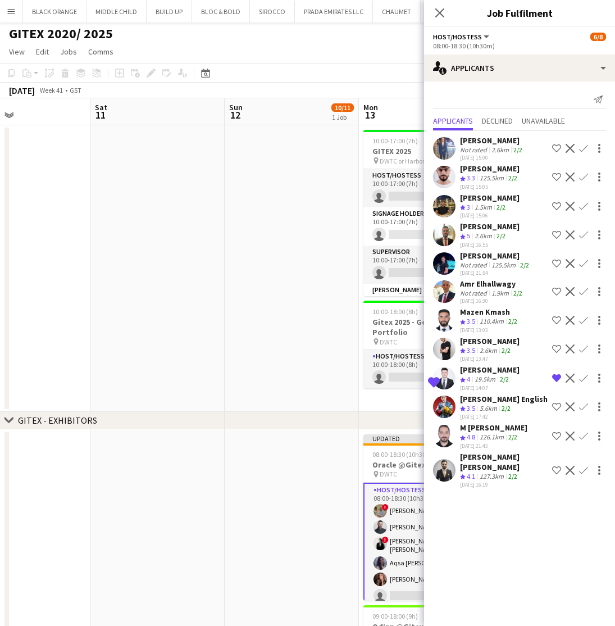
click at [568, 383] on app-icon "Decline" at bounding box center [570, 378] width 9 height 9
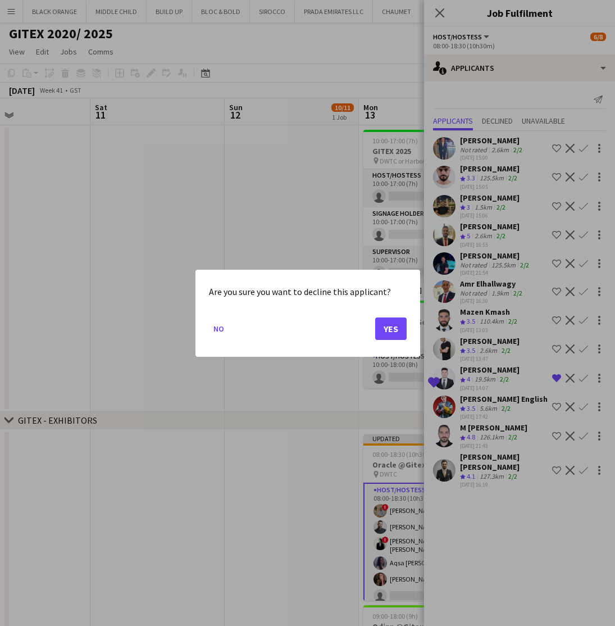
click at [389, 325] on button "Yes" at bounding box center [390, 328] width 31 height 22
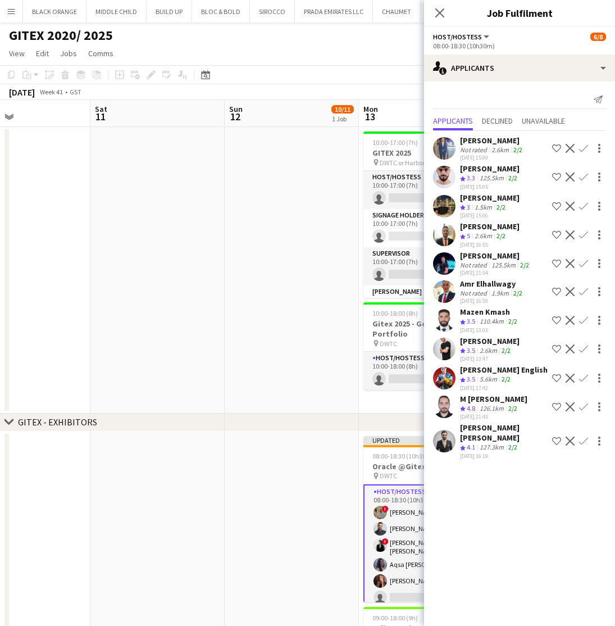
scroll to position [2, 0]
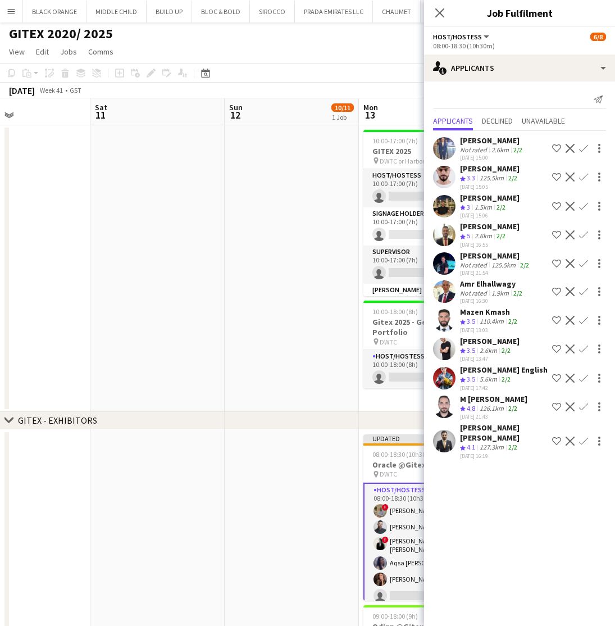
click at [558, 181] on app-icon "Shortlist crew" at bounding box center [556, 176] width 9 height 9
click at [555, 268] on app-icon "Shortlist crew" at bounding box center [556, 263] width 9 height 9
click at [557, 296] on app-icon "Shortlist crew" at bounding box center [556, 291] width 9 height 9
click at [554, 411] on app-icon "Shortlist crew" at bounding box center [556, 406] width 9 height 9
click at [569, 383] on app-icon "Decline" at bounding box center [570, 378] width 9 height 9
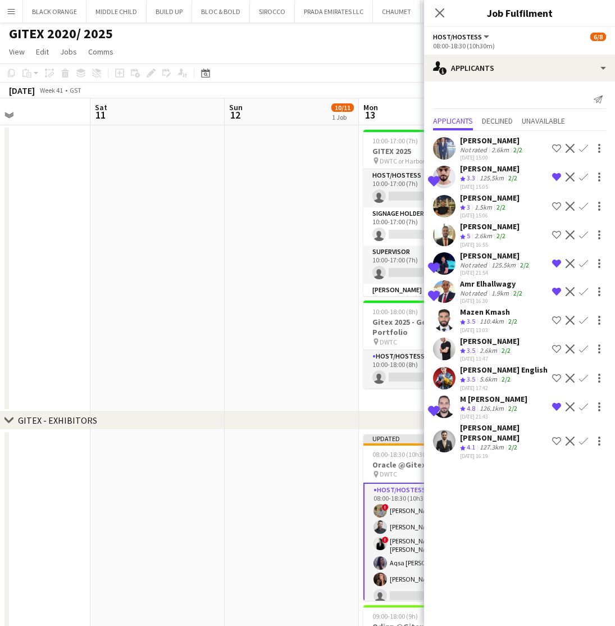
scroll to position [0, 0]
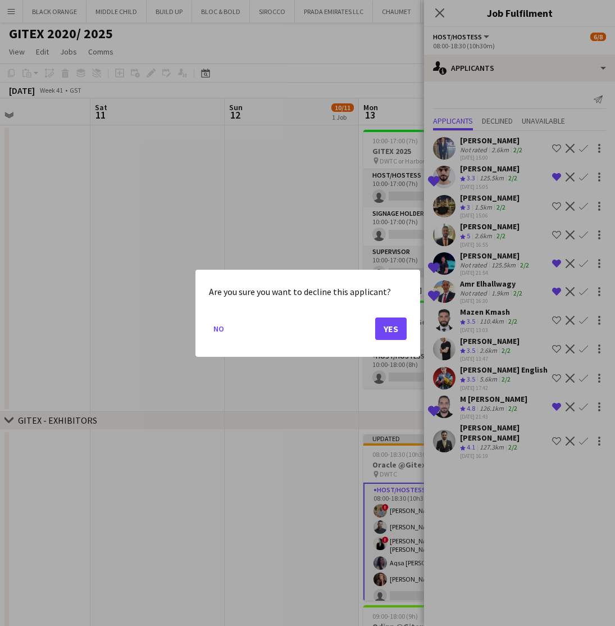
click at [382, 331] on button "Yes" at bounding box center [390, 328] width 31 height 22
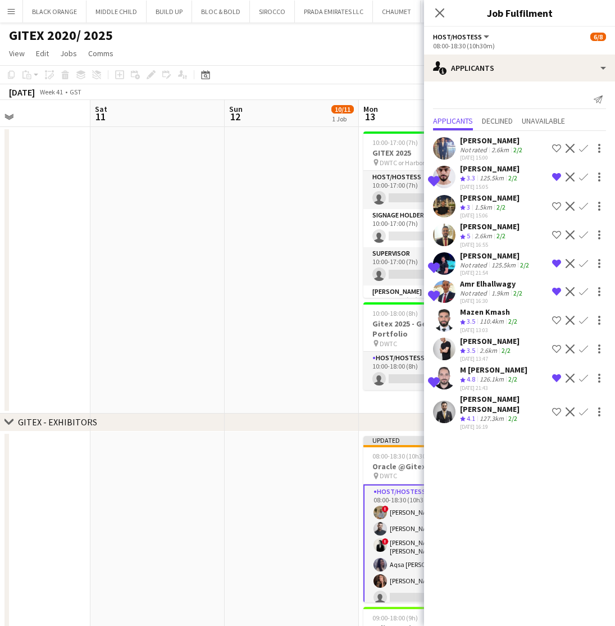
scroll to position [2, 0]
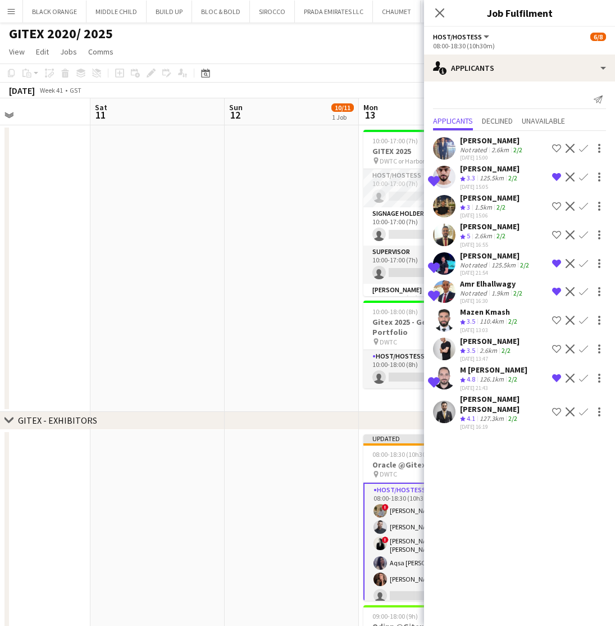
click at [556, 211] on app-icon "Shortlist crew" at bounding box center [556, 206] width 9 height 9
click at [452, 217] on app-user-avatar at bounding box center [444, 206] width 22 height 22
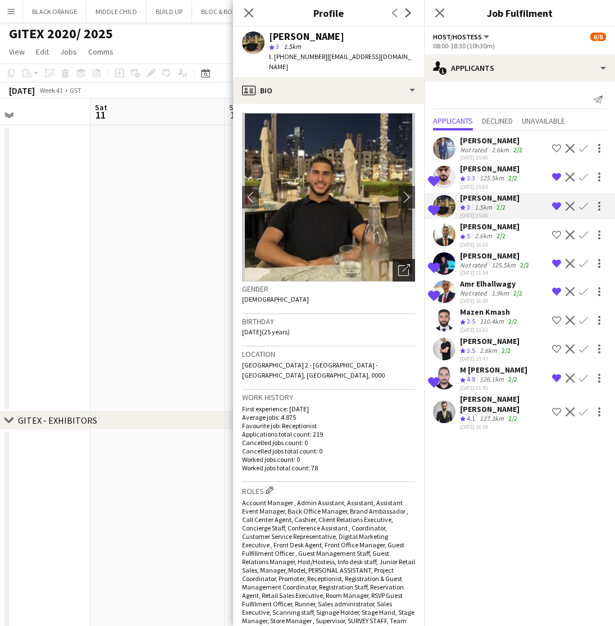
click at [401, 264] on icon "Open photos pop-in" at bounding box center [404, 270] width 12 height 12
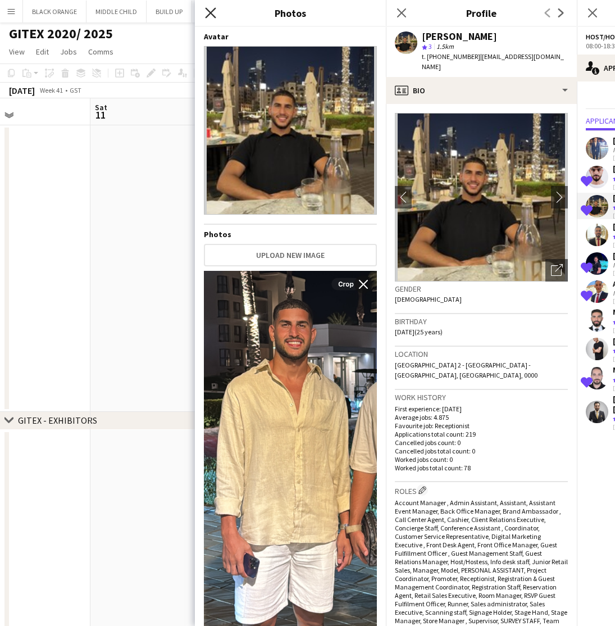
click at [210, 15] on icon at bounding box center [210, 12] width 11 height 11
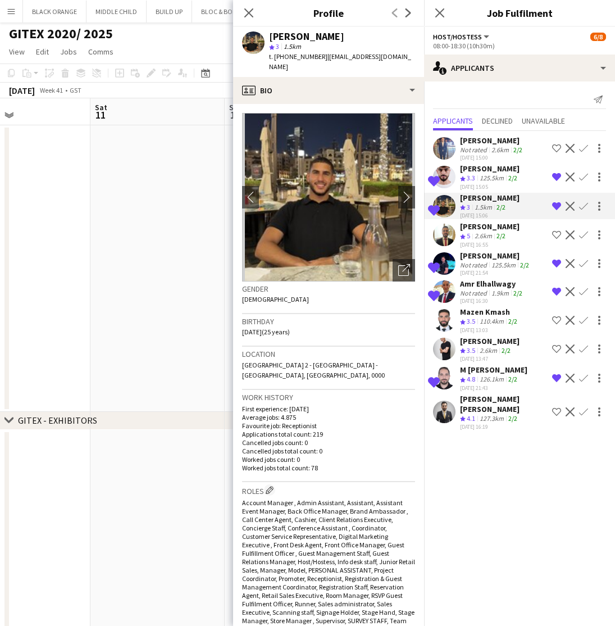
click at [559, 98] on div "Send notification" at bounding box center [519, 99] width 173 height 19
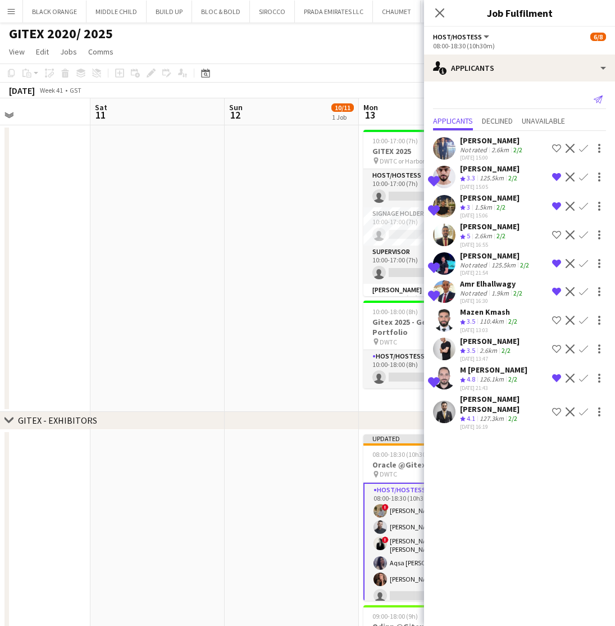
click at [594, 99] on icon "Send notification" at bounding box center [598, 99] width 9 height 9
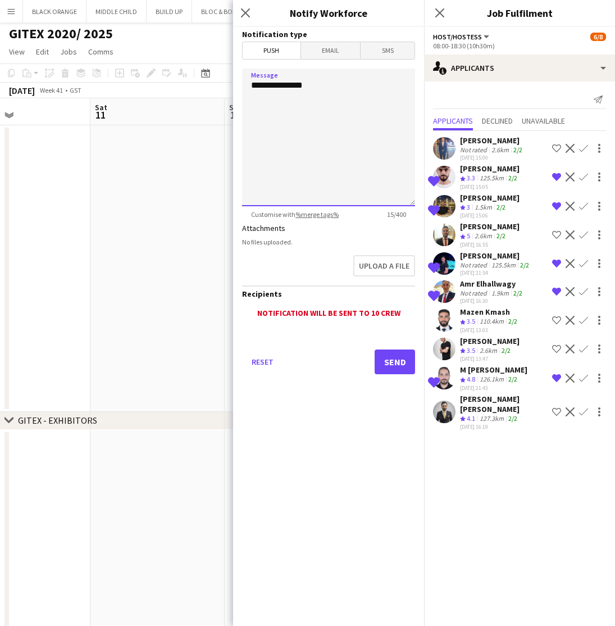
click at [297, 130] on textarea "**********" at bounding box center [328, 138] width 173 height 138
click at [369, 117] on textarea "**********" at bounding box center [328, 138] width 173 height 138
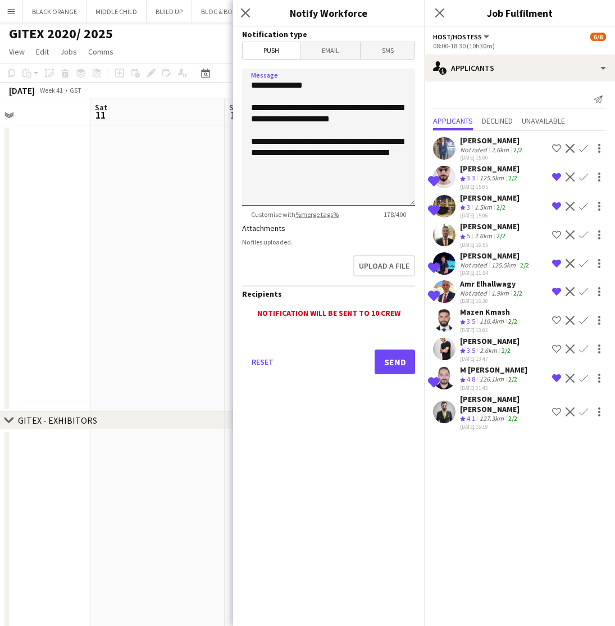
click at [379, 156] on textarea "**********" at bounding box center [328, 138] width 173 height 138
click at [392, 155] on textarea "**********" at bounding box center [328, 138] width 173 height 138
click at [262, 108] on textarea "**********" at bounding box center [328, 138] width 173 height 138
click at [261, 108] on textarea "**********" at bounding box center [328, 138] width 173 height 138
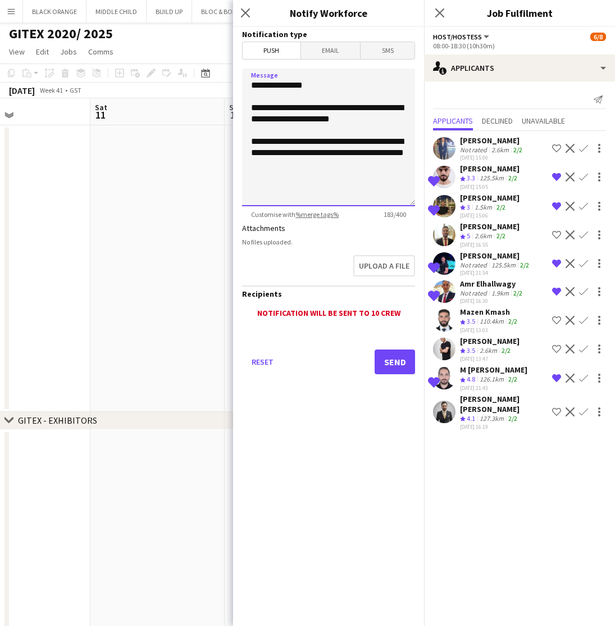
click at [254, 107] on textarea "**********" at bounding box center [328, 138] width 173 height 138
click at [291, 170] on textarea "**********" at bounding box center [328, 138] width 173 height 138
type textarea "**********"
click at [391, 361] on button "Send" at bounding box center [395, 361] width 40 height 25
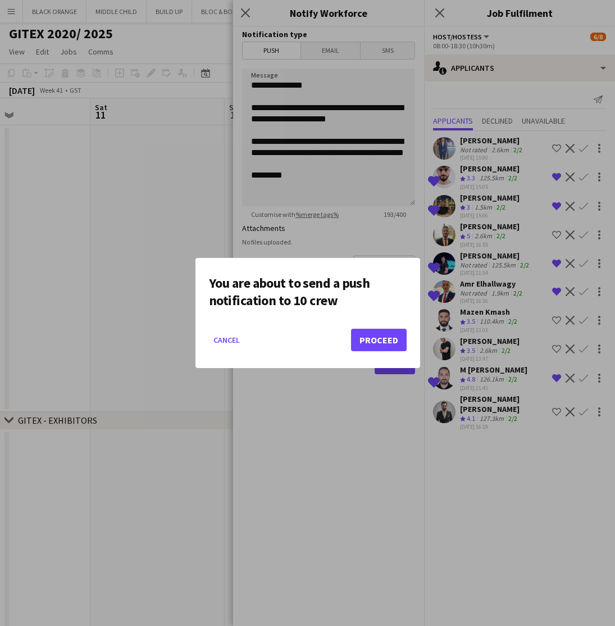
click at [379, 340] on button "Proceed" at bounding box center [379, 340] width 56 height 22
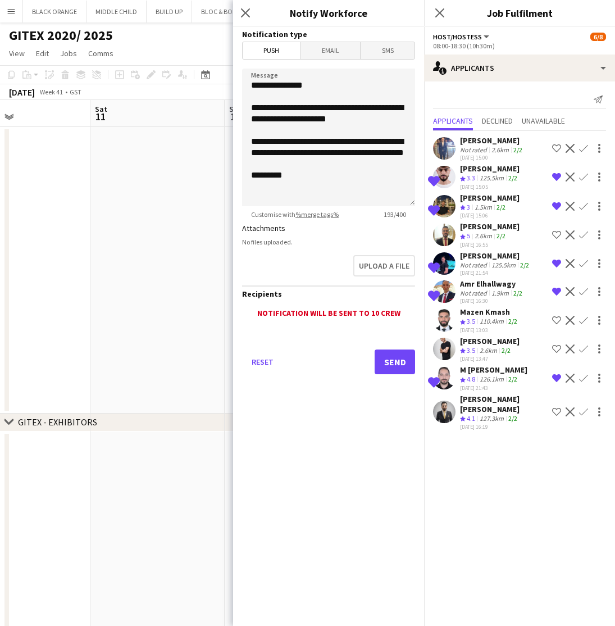
scroll to position [2, 0]
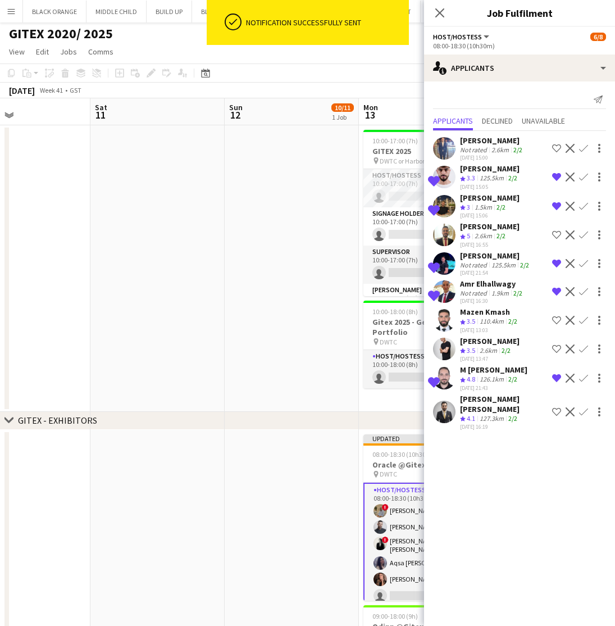
click at [309, 328] on app-date-cell at bounding box center [292, 268] width 134 height 287
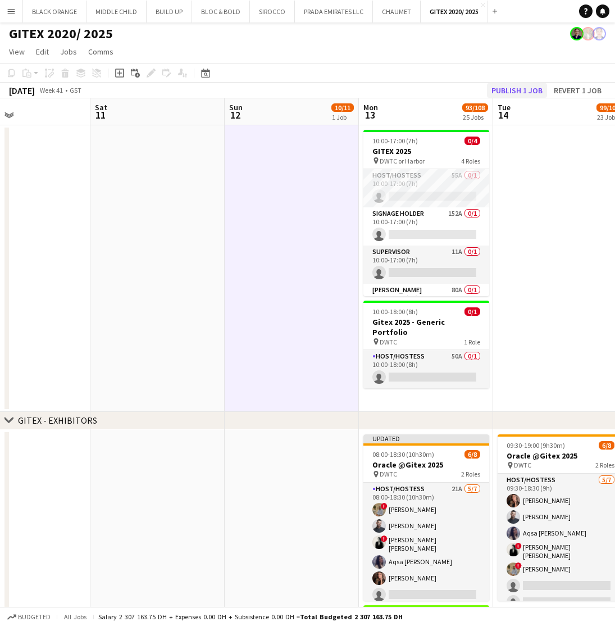
click at [521, 92] on button "Publish 1 job" at bounding box center [517, 90] width 60 height 15
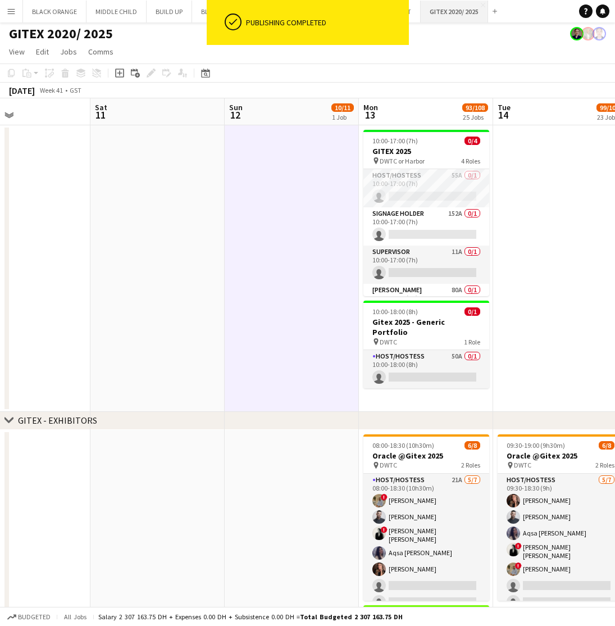
click at [451, 20] on button "GITEX 2020/ 2025 Close" at bounding box center [454, 12] width 67 height 22
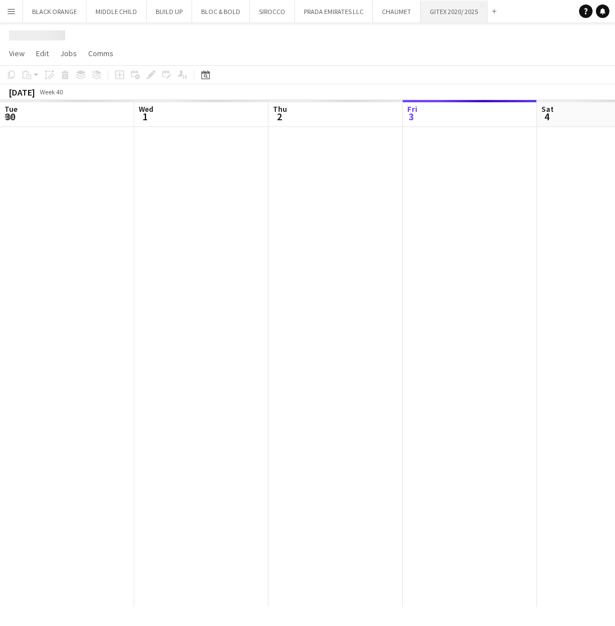
scroll to position [0, 269]
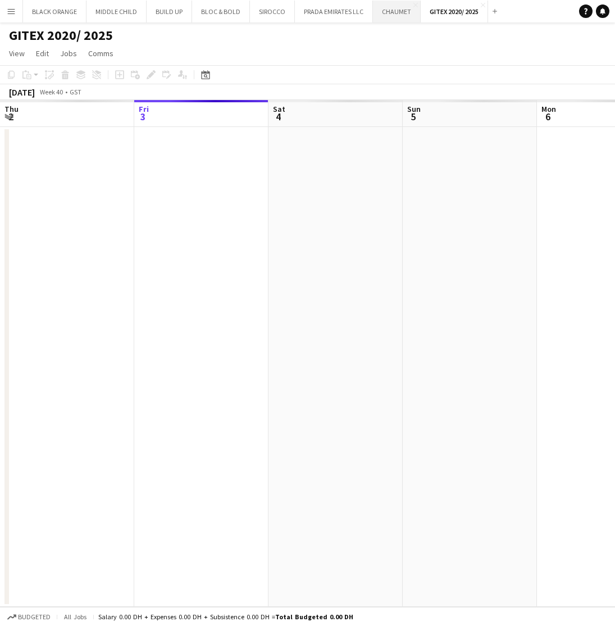
click at [385, 15] on button "CHAUMET Close" at bounding box center [397, 12] width 48 height 22
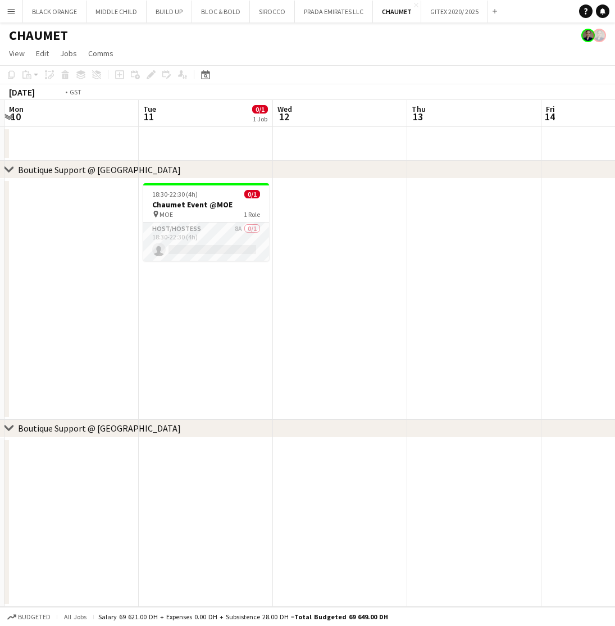
scroll to position [0, 393]
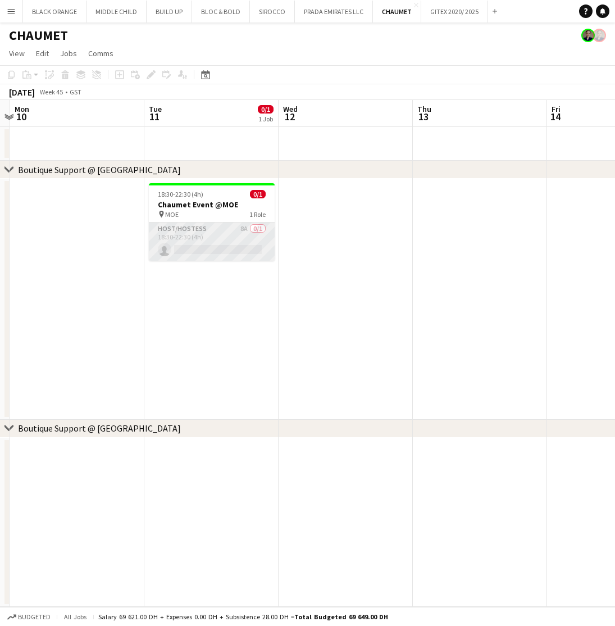
click at [210, 244] on app-card-role "Host/Hostess 8A 0/1 18:30-22:30 (4h) single-neutral-actions" at bounding box center [212, 241] width 126 height 38
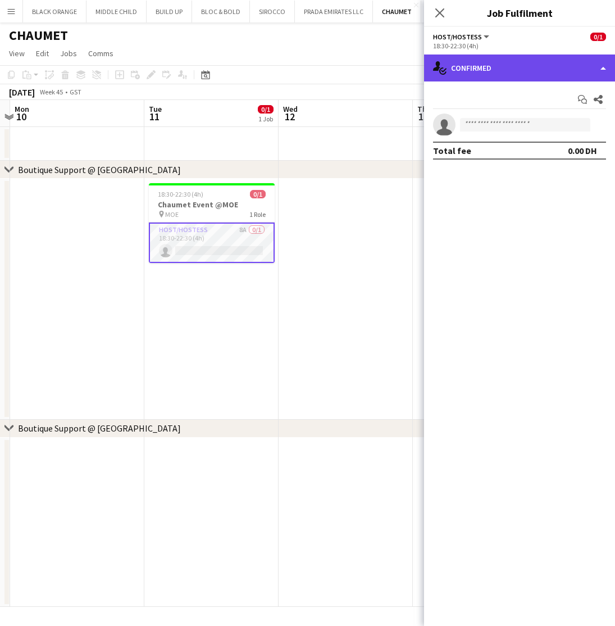
click at [502, 67] on div "single-neutral-actions-check-2 Confirmed" at bounding box center [519, 67] width 191 height 27
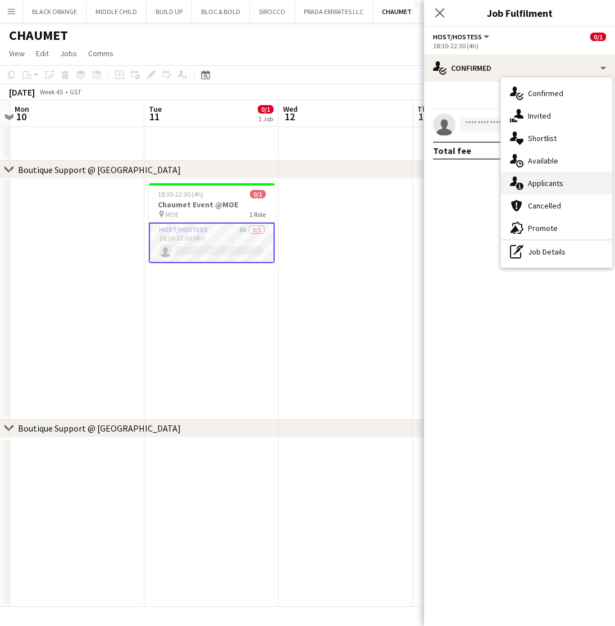
click at [540, 183] on span "Applicants" at bounding box center [545, 183] width 35 height 10
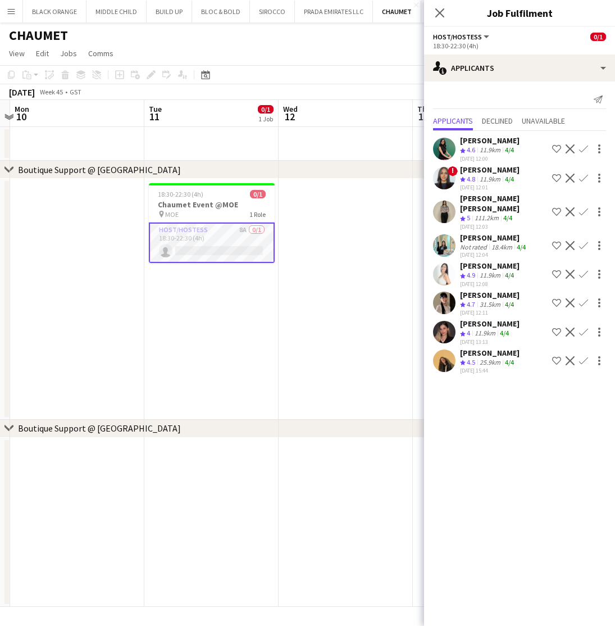
click at [556, 175] on app-icon "Shortlist crew" at bounding box center [556, 178] width 9 height 9
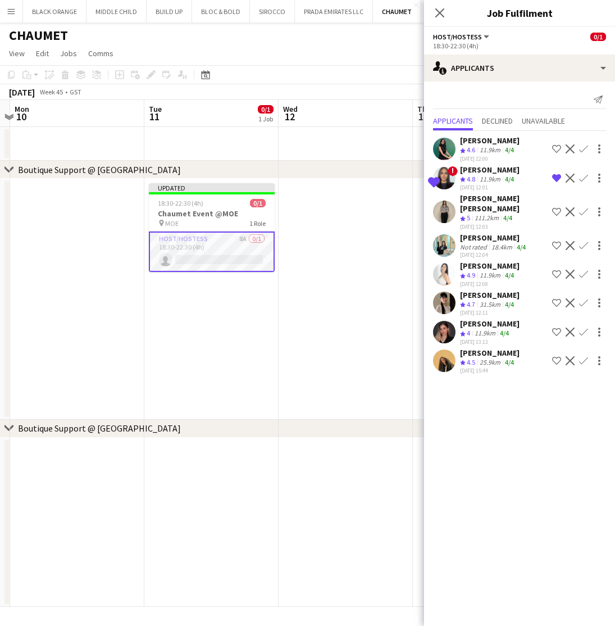
click at [555, 147] on app-icon "Shortlist crew" at bounding box center [556, 148] width 9 height 9
click at [556, 208] on app-icon "Shortlist crew" at bounding box center [556, 211] width 9 height 9
click at [554, 328] on app-icon "Shortlist crew" at bounding box center [556, 332] width 9 height 9
click at [554, 356] on app-icon "Shortlist crew" at bounding box center [556, 360] width 9 height 9
click at [374, 374] on app-date-cell at bounding box center [346, 299] width 134 height 241
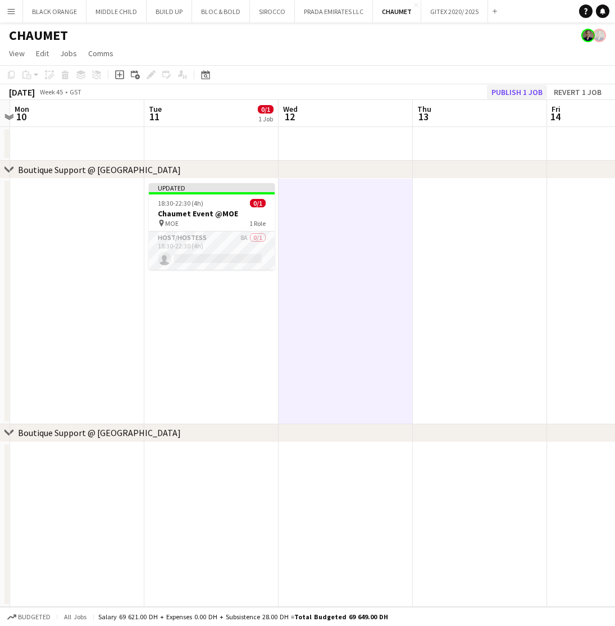
click at [516, 96] on button "Publish 1 job" at bounding box center [517, 92] width 60 height 15
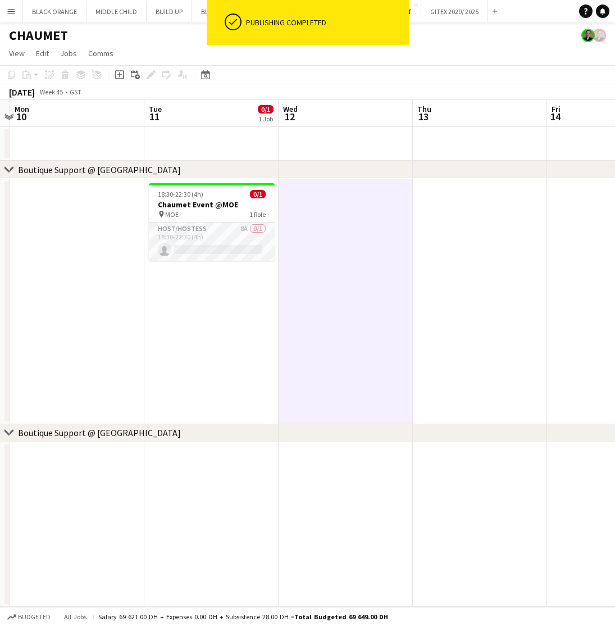
click at [417, 71] on app-toolbar "Copy Paste Paste Command V Paste with crew Command Shift V Paste linked Job Del…" at bounding box center [307, 74] width 615 height 19
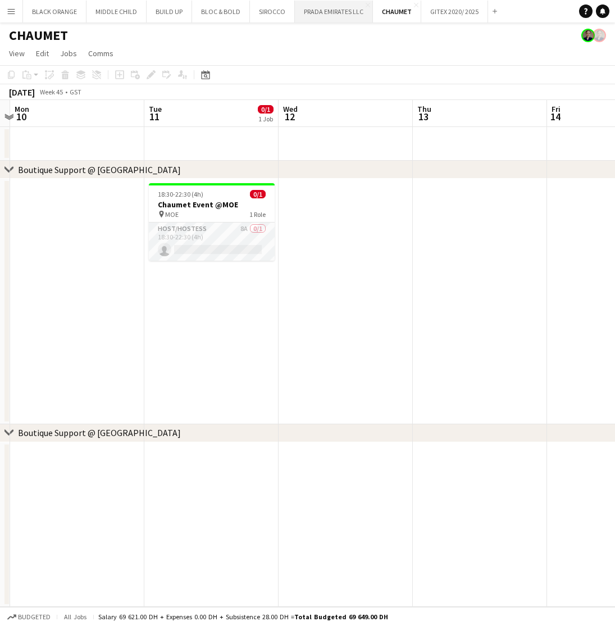
click at [308, 11] on button "PRADA EMIRATES LLC Close" at bounding box center [334, 12] width 78 height 22
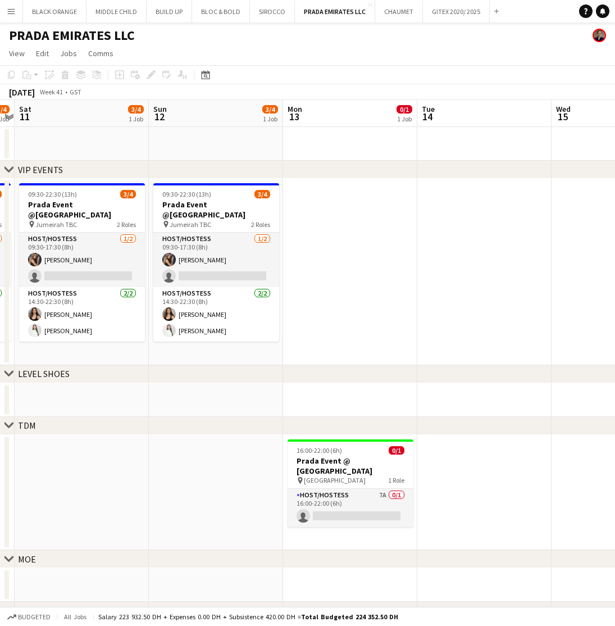
scroll to position [0, 412]
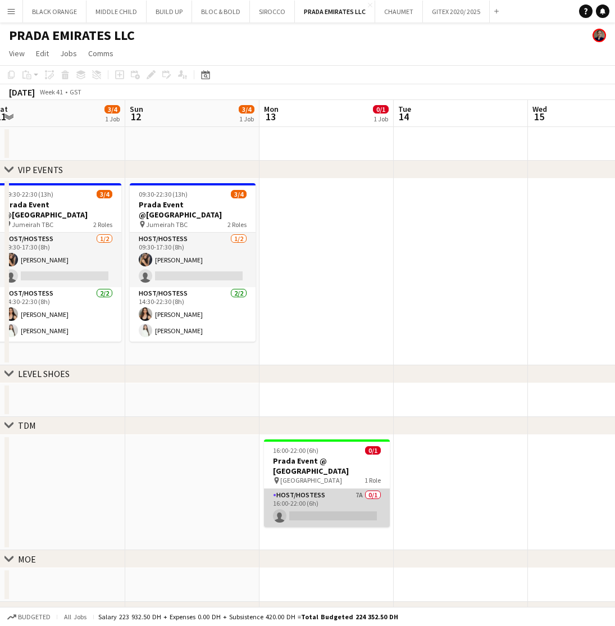
click at [335, 489] on app-card-role "Host/Hostess 7A 0/1 16:00-22:00 (6h) single-neutral-actions" at bounding box center [327, 508] width 126 height 38
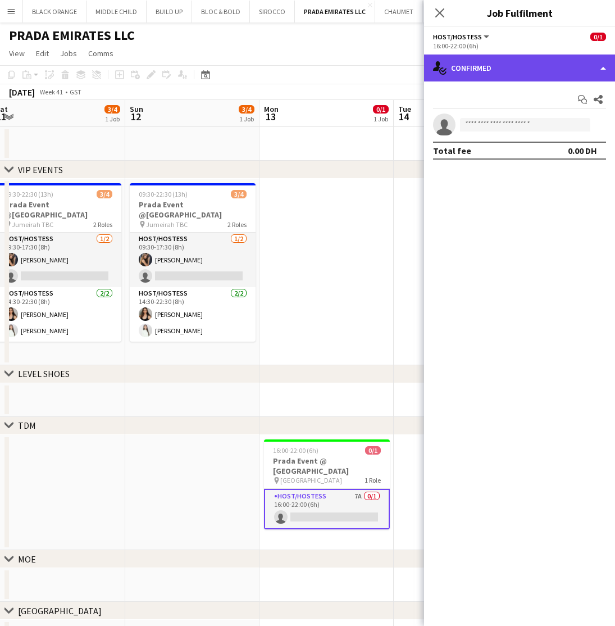
click at [510, 72] on div "single-neutral-actions-check-2 Confirmed" at bounding box center [519, 67] width 191 height 27
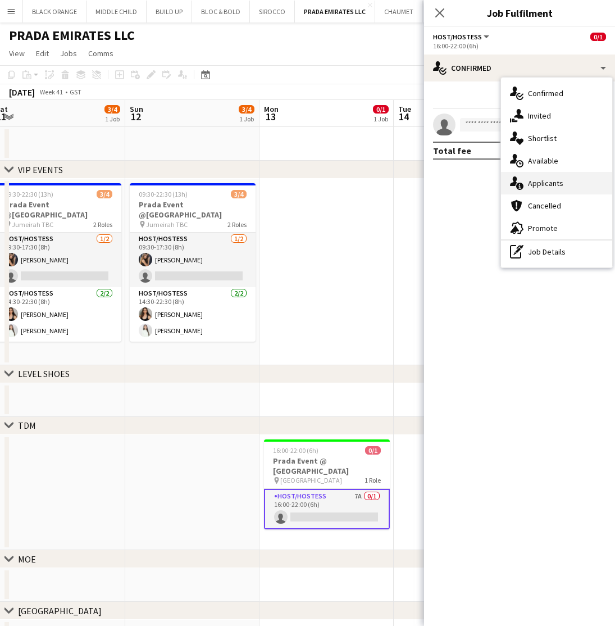
click at [540, 180] on span "Applicants" at bounding box center [545, 183] width 35 height 10
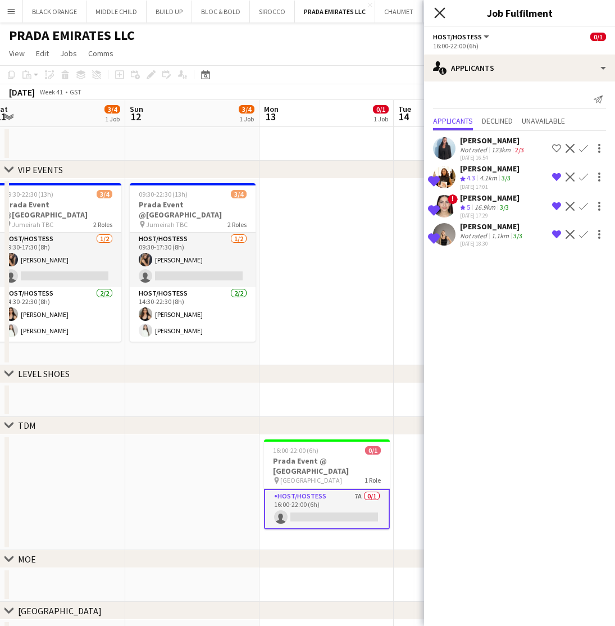
click at [442, 11] on icon at bounding box center [439, 12] width 11 height 11
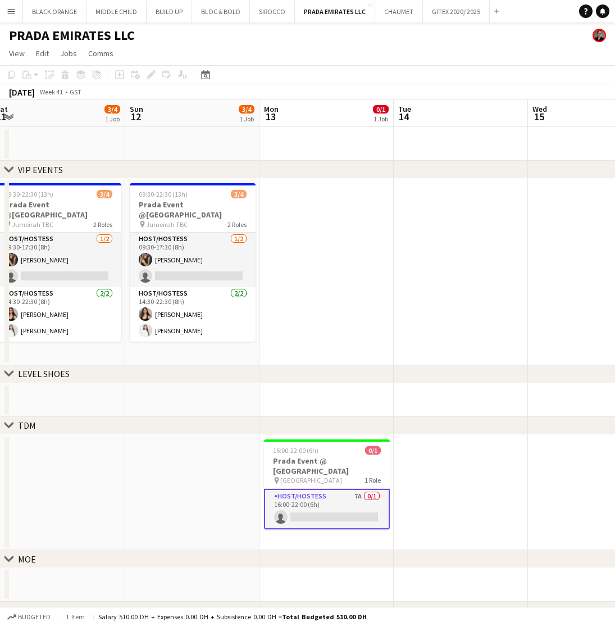
click at [323, 496] on app-card-role "Host/Hostess 7A 0/1 16:00-22:00 (6h) single-neutral-actions" at bounding box center [327, 509] width 126 height 40
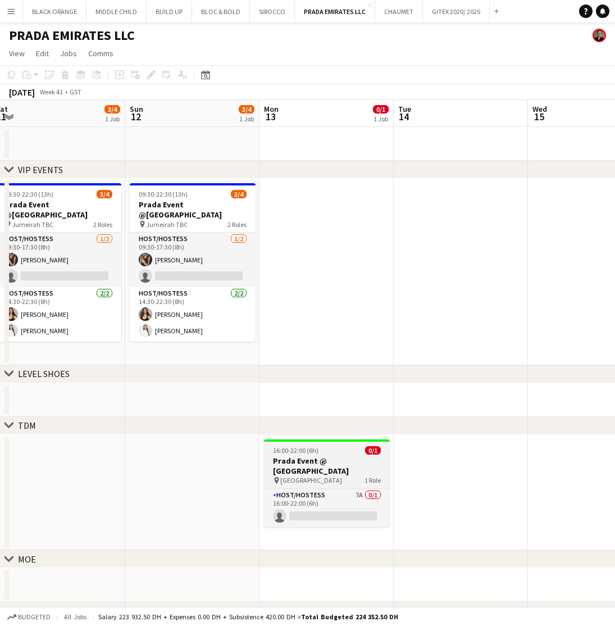
click at [311, 461] on h3 "Prada Event @ [GEOGRAPHIC_DATA]" at bounding box center [327, 466] width 126 height 20
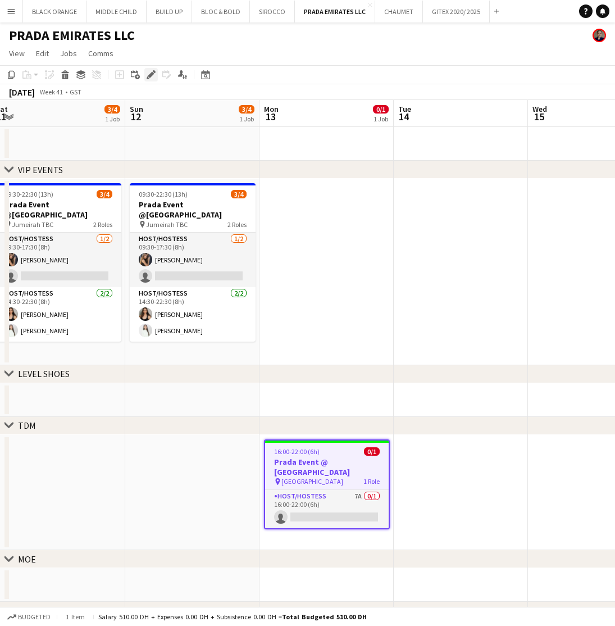
click at [146, 79] on div "Edit" at bounding box center [150, 74] width 13 height 13
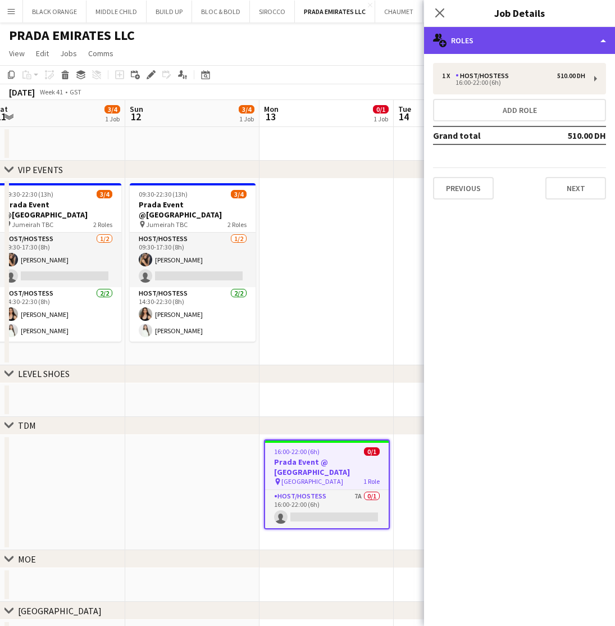
click at [529, 39] on div "multiple-users-add Roles" at bounding box center [519, 40] width 191 height 27
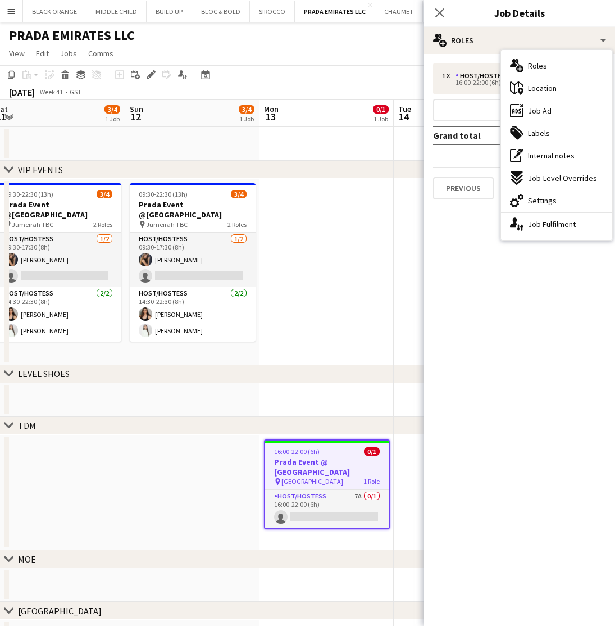
click at [472, 458] on mat-expansion-panel "pencil3 General details 1 x Host/Hostess 510.00 DH 16:00-22:00 (6h) Add role Gr…" at bounding box center [519, 340] width 191 height 572
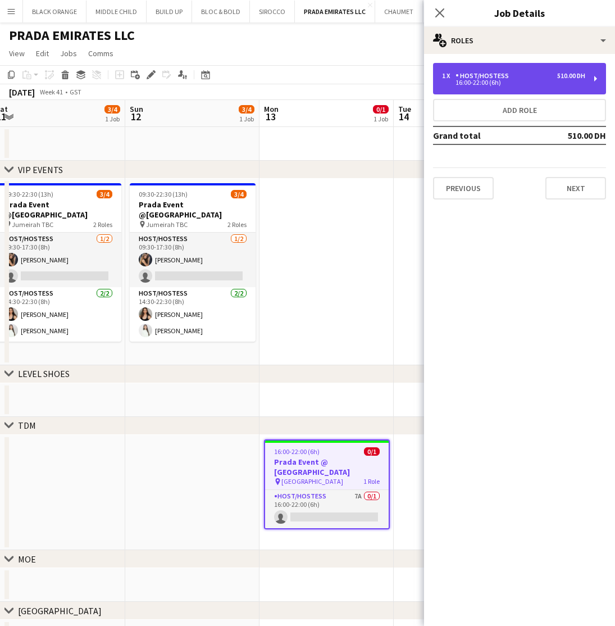
click at [538, 83] on div "16:00-22:00 (6h)" at bounding box center [513, 83] width 143 height 6
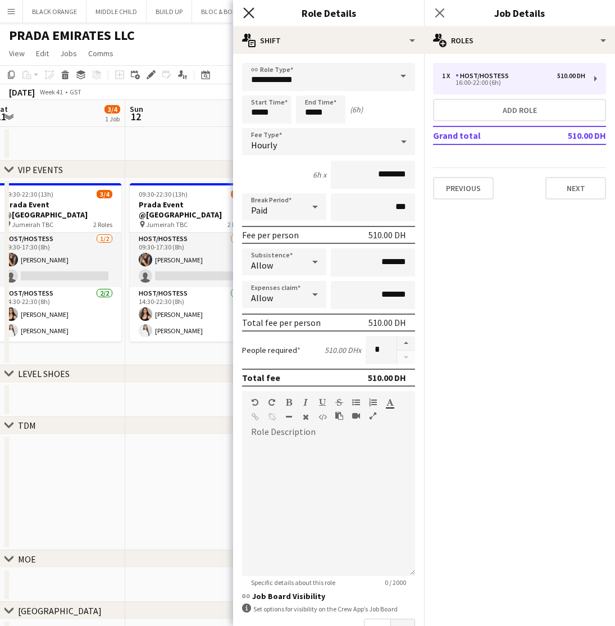
click at [251, 15] on icon at bounding box center [248, 12] width 11 height 11
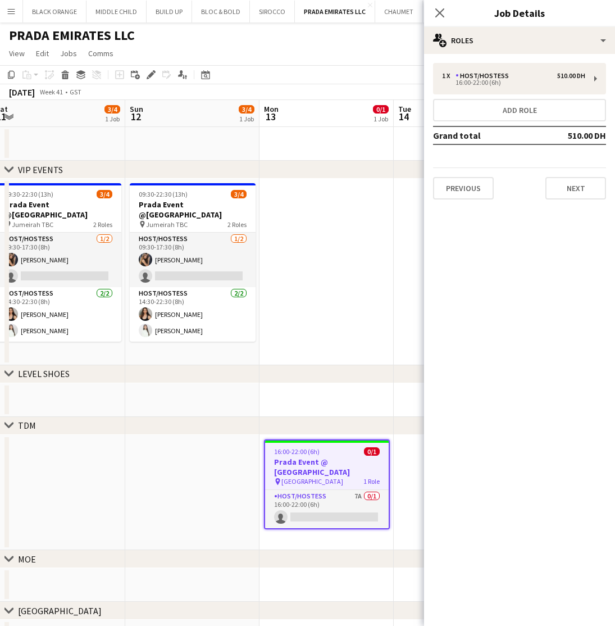
click at [348, 388] on app-date-cell at bounding box center [327, 400] width 134 height 34
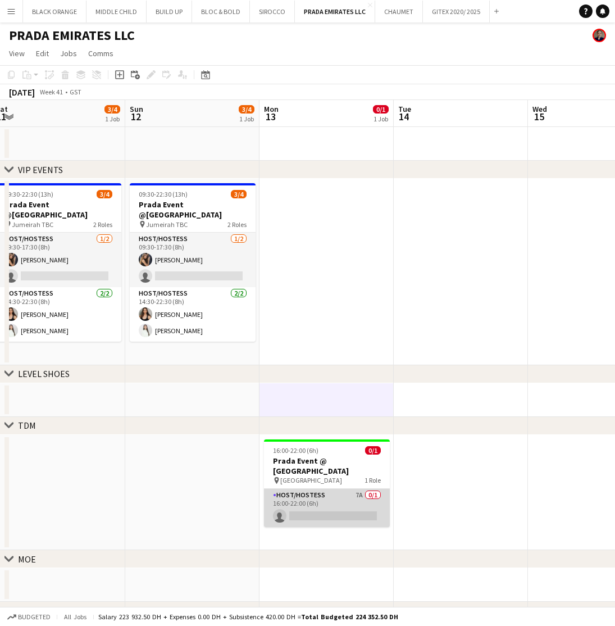
click at [326, 494] on app-card-role "Host/Hostess 7A 0/1 16:00-22:00 (6h) single-neutral-actions" at bounding box center [327, 508] width 126 height 38
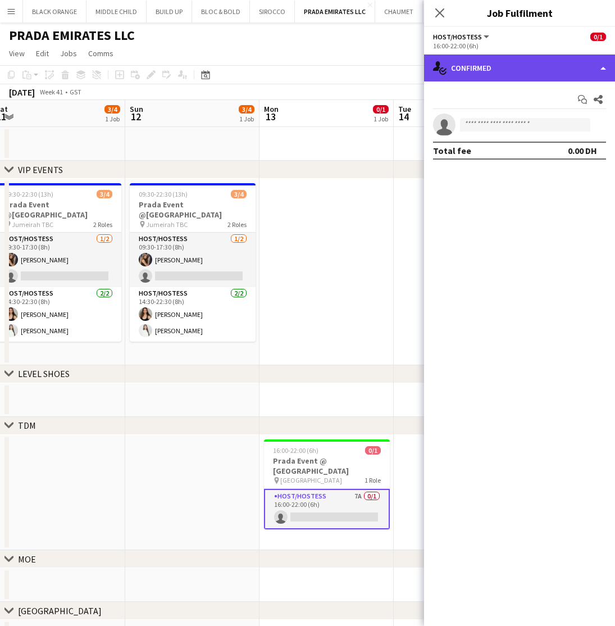
click at [595, 65] on div "single-neutral-actions-check-2 Confirmed" at bounding box center [519, 67] width 191 height 27
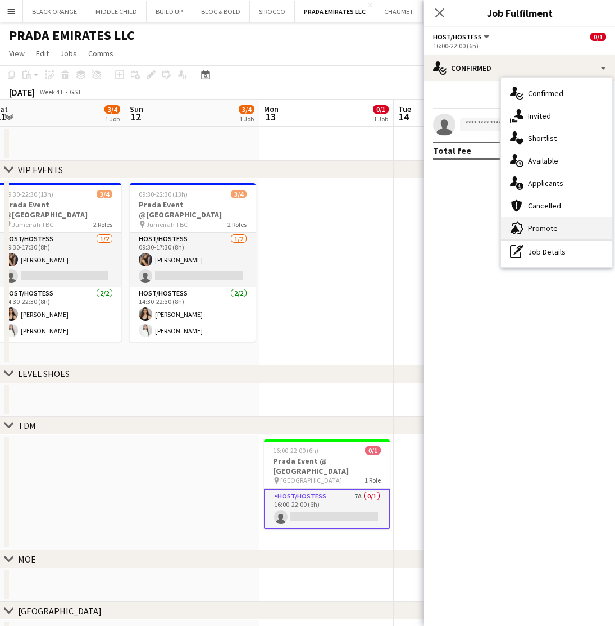
click at [545, 224] on span "Promote" at bounding box center [543, 228] width 30 height 10
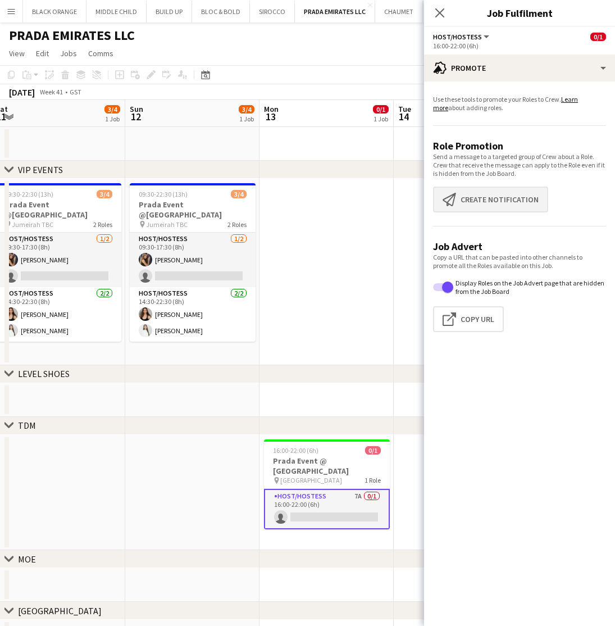
click at [491, 198] on button "Create notification Create notification" at bounding box center [490, 200] width 115 height 26
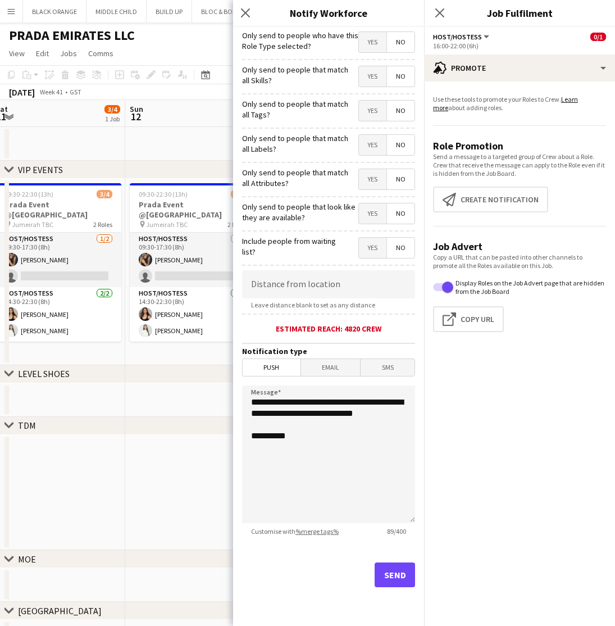
click at [368, 86] on span "Yes" at bounding box center [373, 76] width 28 height 20
click at [371, 122] on form "**********" at bounding box center [328, 323] width 191 height 592
click at [368, 115] on span "Yes" at bounding box center [373, 111] width 28 height 20
click at [371, 148] on span "Yes" at bounding box center [373, 145] width 28 height 20
click at [372, 179] on span "Yes" at bounding box center [373, 179] width 28 height 20
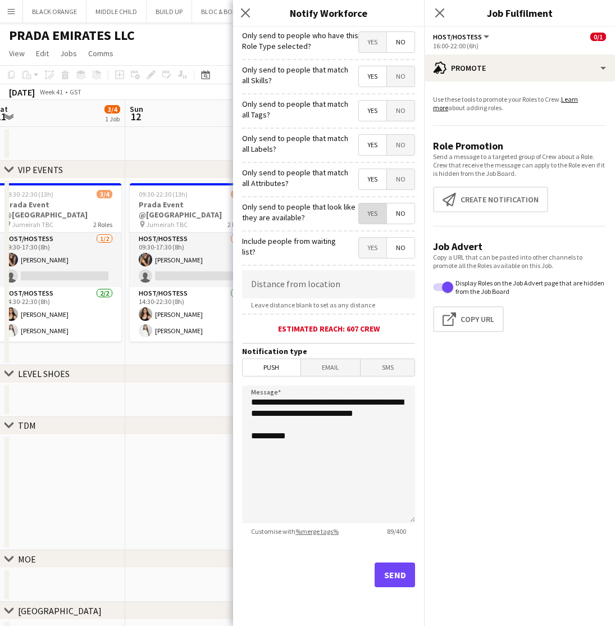
click at [370, 216] on span "Yes" at bounding box center [373, 213] width 28 height 20
click at [398, 572] on button "Send" at bounding box center [395, 574] width 40 height 25
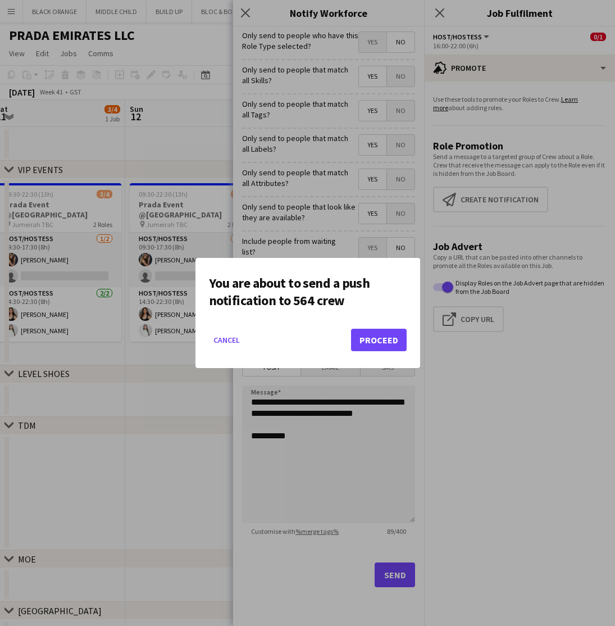
click at [385, 336] on button "Proceed" at bounding box center [379, 340] width 56 height 22
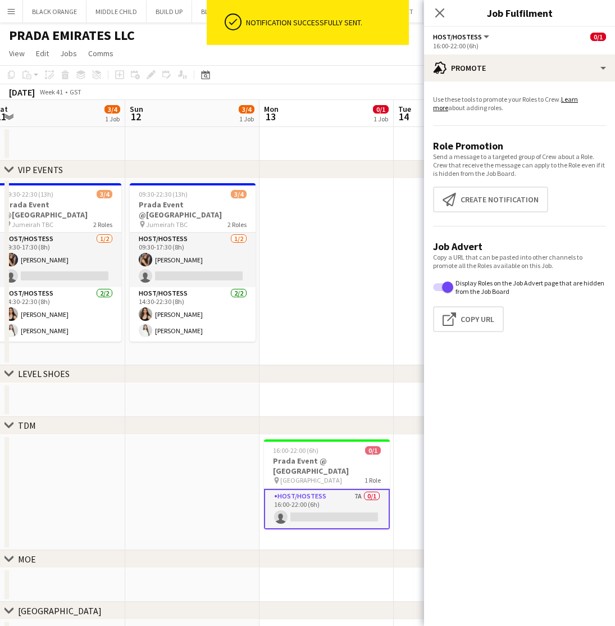
click at [344, 289] on app-date-cell at bounding box center [327, 272] width 134 height 187
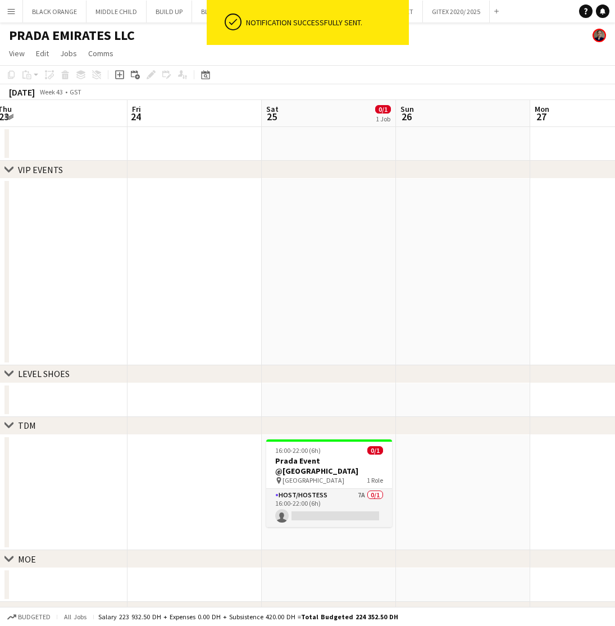
scroll to position [0, 427]
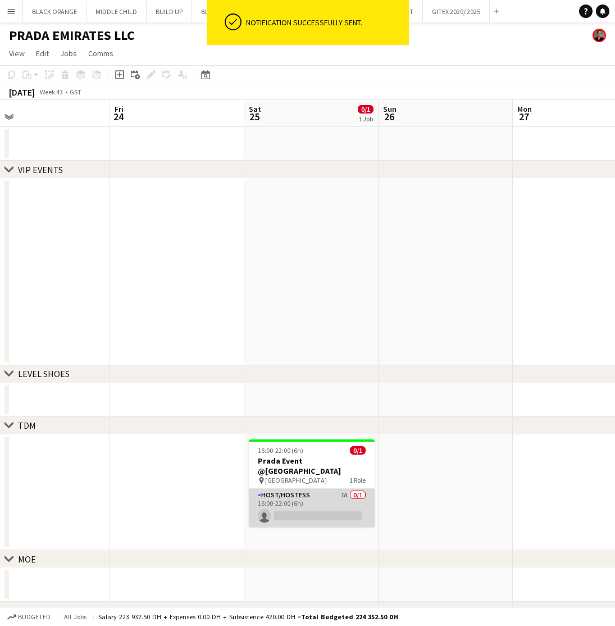
click at [299, 493] on app-card-role "Host/Hostess 7A 0/1 16:00-22:00 (6h) single-neutral-actions" at bounding box center [312, 508] width 126 height 38
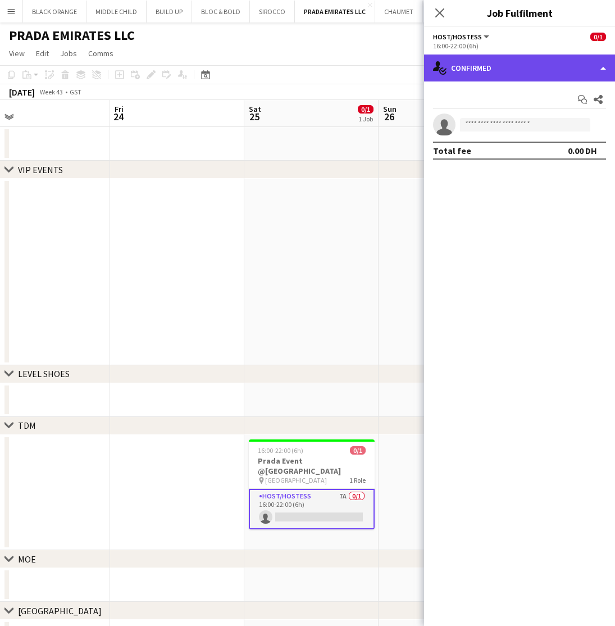
click at [522, 75] on div "single-neutral-actions-check-2 Confirmed" at bounding box center [519, 67] width 191 height 27
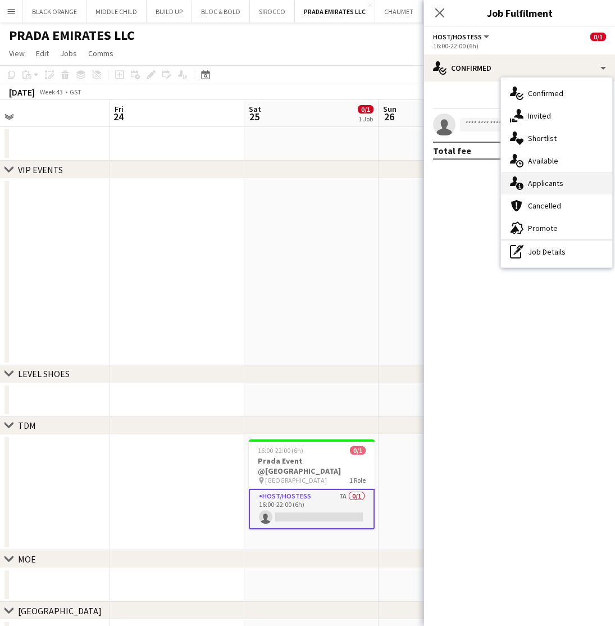
click at [544, 185] on span "Applicants" at bounding box center [545, 183] width 35 height 10
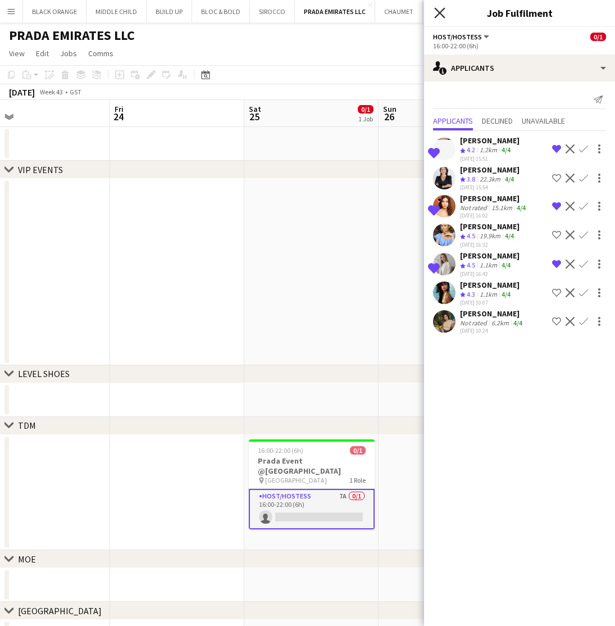
click at [436, 13] on icon "Close pop-in" at bounding box center [439, 12] width 11 height 11
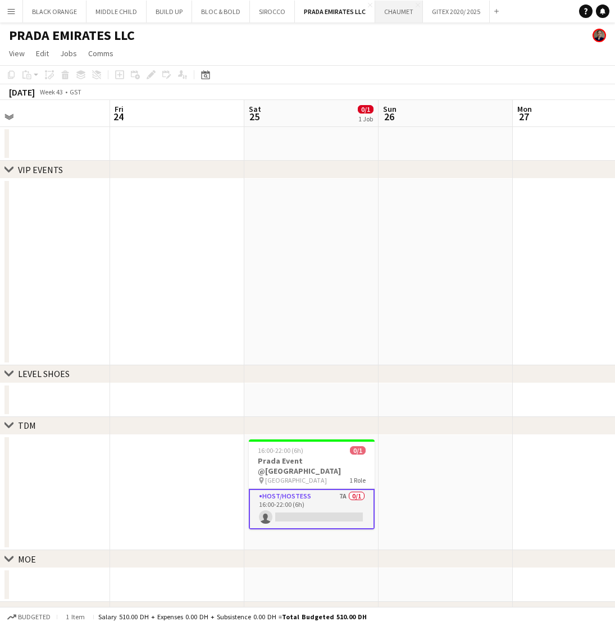
click at [394, 11] on button "CHAUMET Close" at bounding box center [399, 12] width 48 height 22
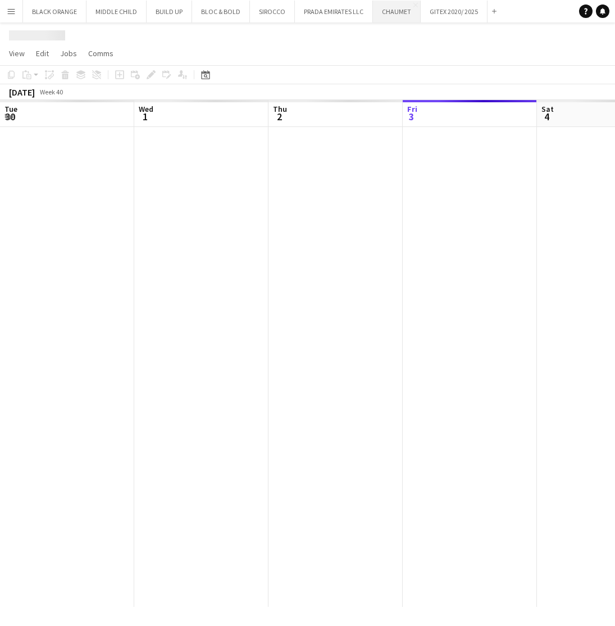
scroll to position [0, 269]
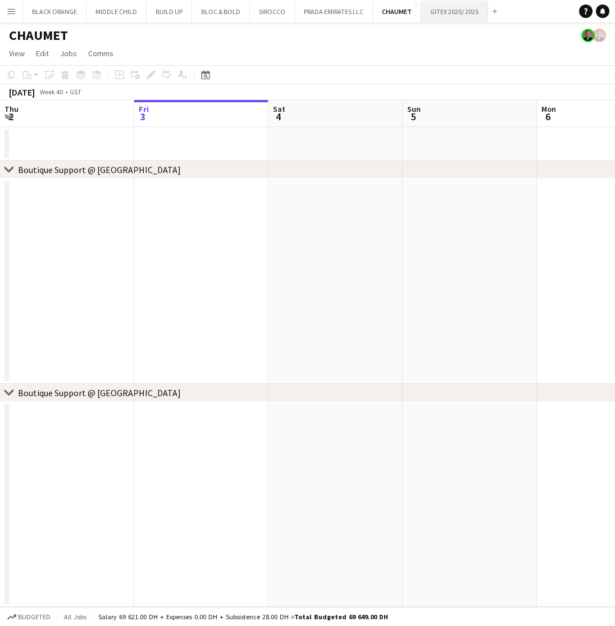
click at [443, 13] on button "GITEX 2020/ 2025 Close" at bounding box center [454, 12] width 67 height 22
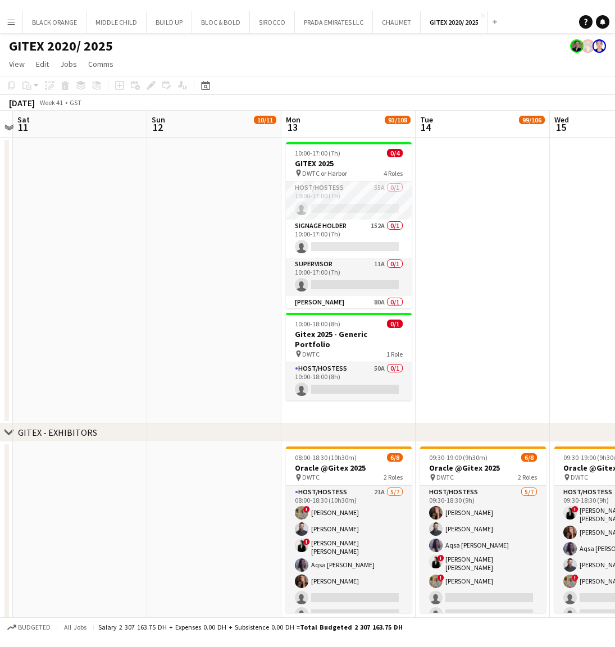
scroll to position [0, 391]
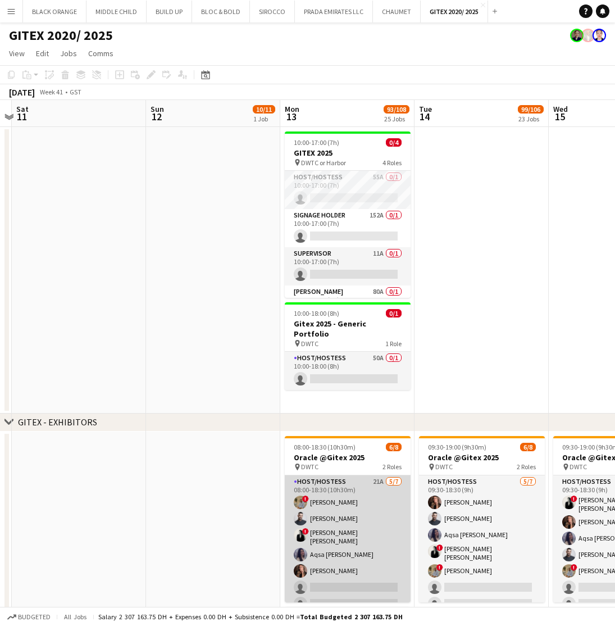
click at [361, 517] on app-card-role "Host/Hostess 21A [DATE] 08:00-18:30 (10h30m) ! [PERSON_NAME] ! [PERSON_NAME] [P…" at bounding box center [348, 544] width 126 height 139
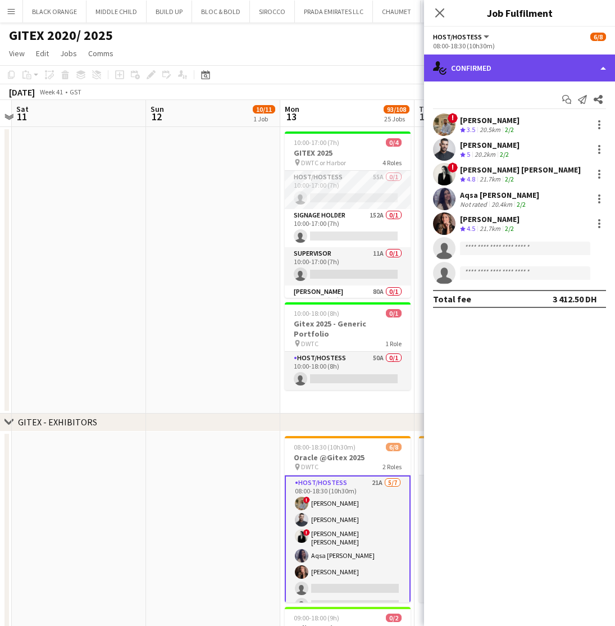
click at [532, 69] on div "single-neutral-actions-check-2 Confirmed" at bounding box center [519, 67] width 191 height 27
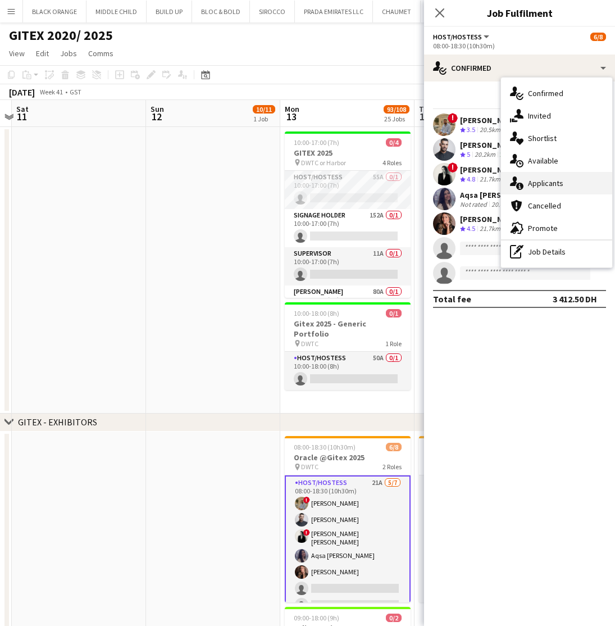
click at [549, 188] on div "single-neutral-actions-information Applicants" at bounding box center [556, 183] width 111 height 22
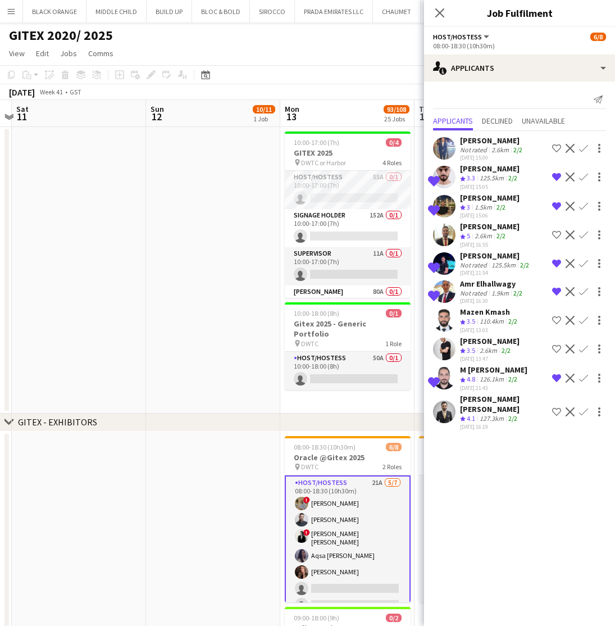
click at [299, 58] on app-page-menu "View Day view expanded Day view collapsed Month view Date picker Jump to today …" at bounding box center [307, 54] width 615 height 21
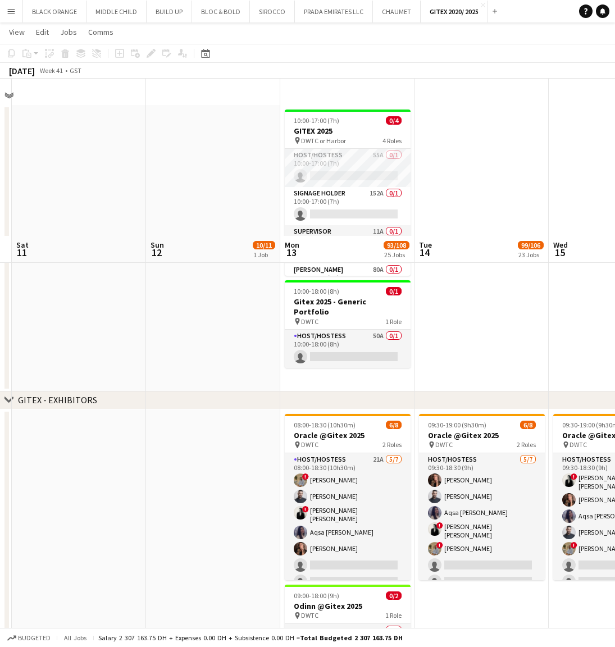
scroll to position [187, 0]
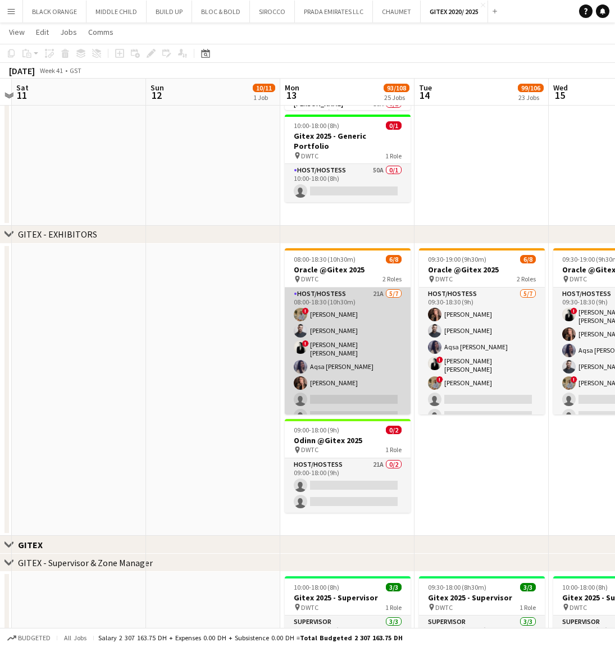
click at [361, 329] on app-card-role "Host/Hostess 21A [DATE] 08:00-18:30 (10h30m) ! [PERSON_NAME] ! [PERSON_NAME] [P…" at bounding box center [348, 357] width 126 height 139
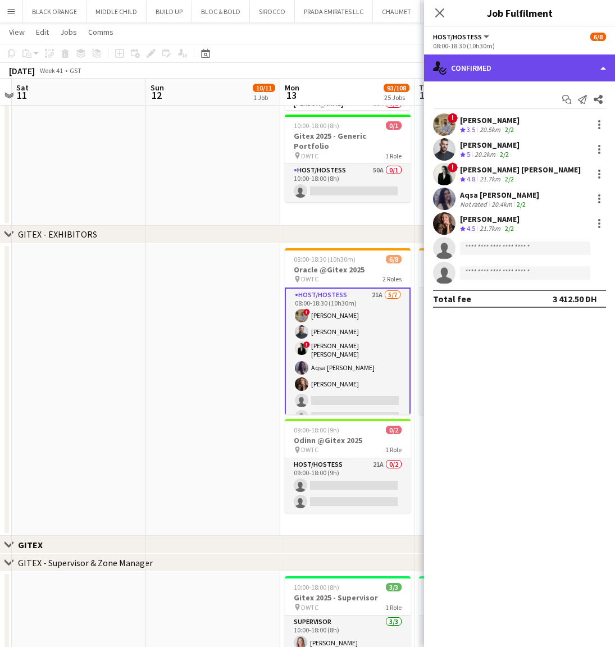
click at [501, 70] on div "single-neutral-actions-check-2 Confirmed" at bounding box center [519, 67] width 191 height 27
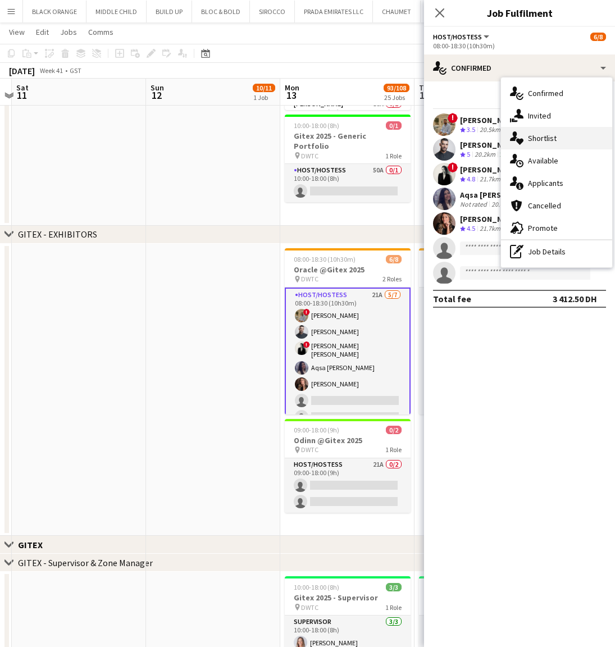
click at [544, 140] on span "Shortlist" at bounding box center [542, 138] width 29 height 10
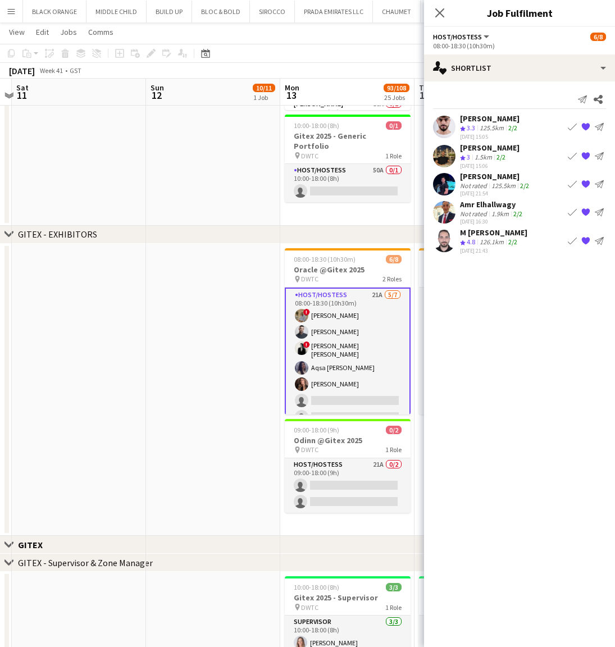
click at [488, 119] on div "[PERSON_NAME]" at bounding box center [490, 118] width 60 height 10
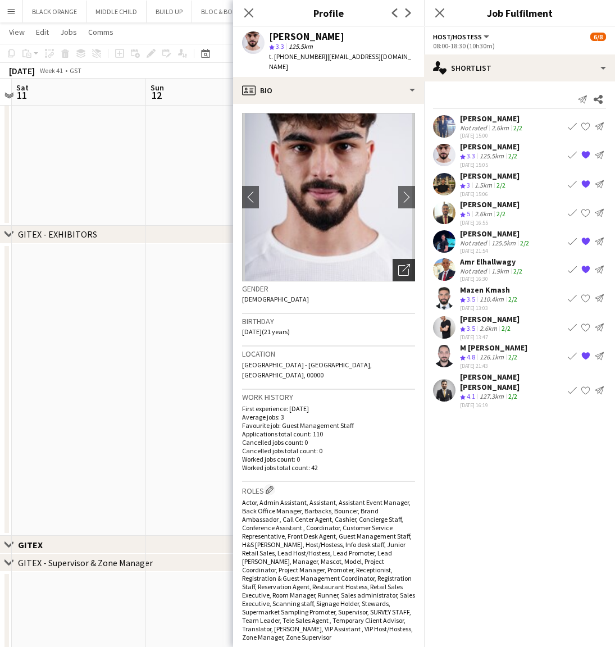
click at [398, 265] on icon at bounding box center [403, 270] width 11 height 11
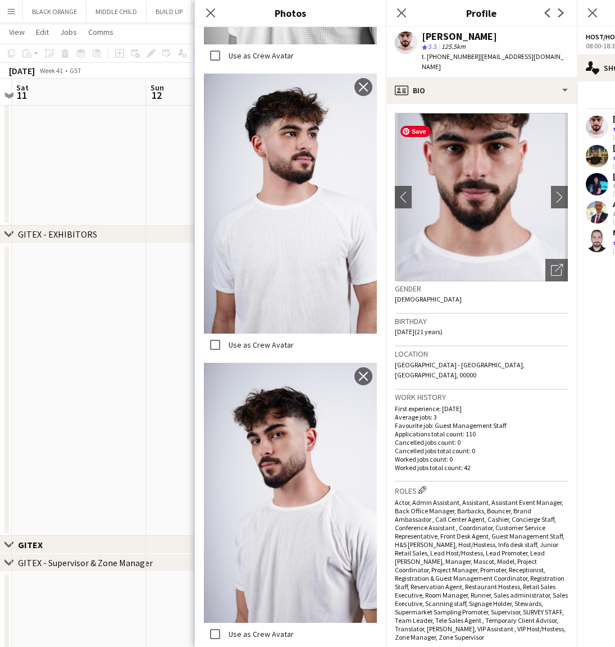
scroll to position [0, 0]
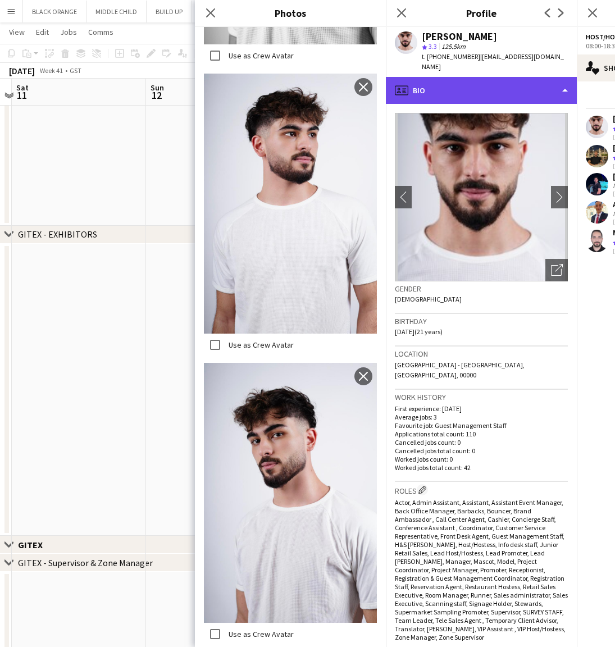
click at [490, 82] on div "profile Bio" at bounding box center [481, 90] width 191 height 27
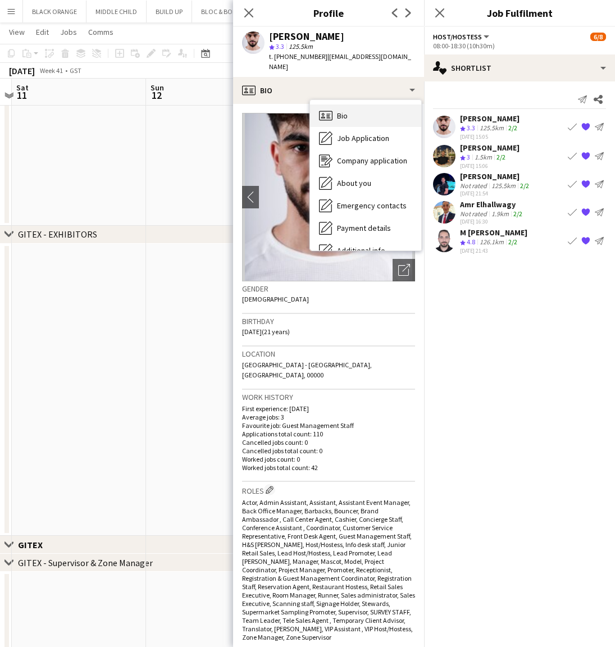
click at [340, 111] on span "Bio" at bounding box center [342, 116] width 11 height 10
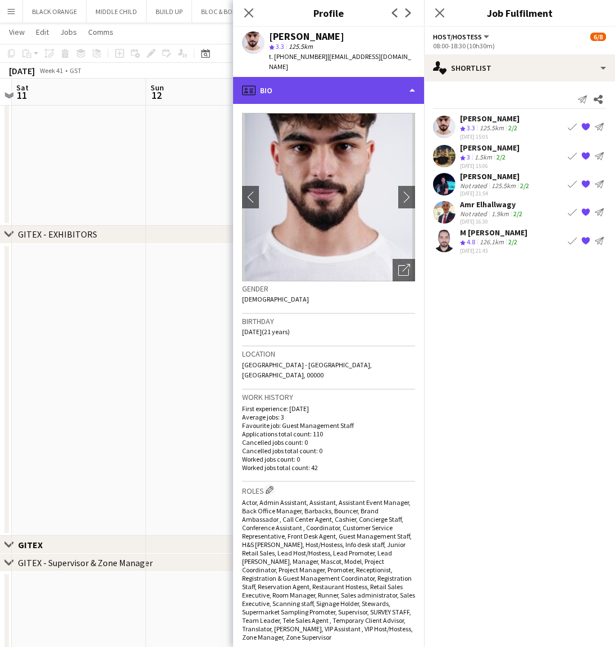
click at [334, 77] on div "profile Bio" at bounding box center [328, 90] width 191 height 27
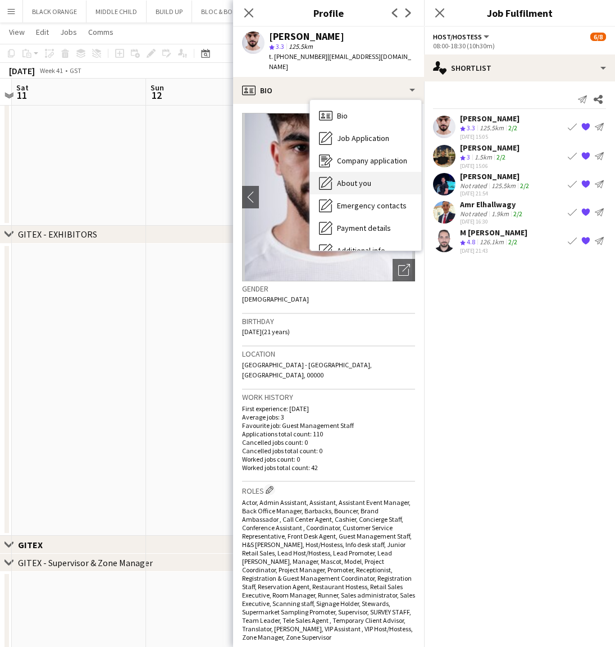
click at [365, 172] on div "About you About you" at bounding box center [365, 183] width 111 height 22
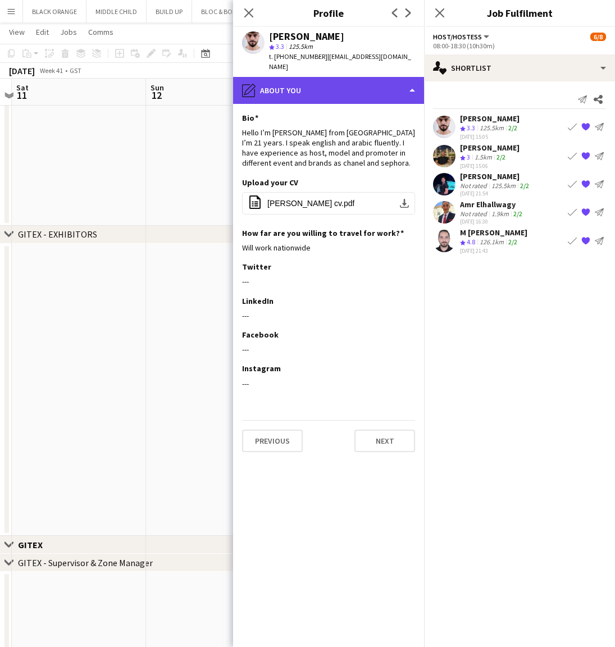
click at [323, 78] on div "pencil4 About you" at bounding box center [328, 90] width 191 height 27
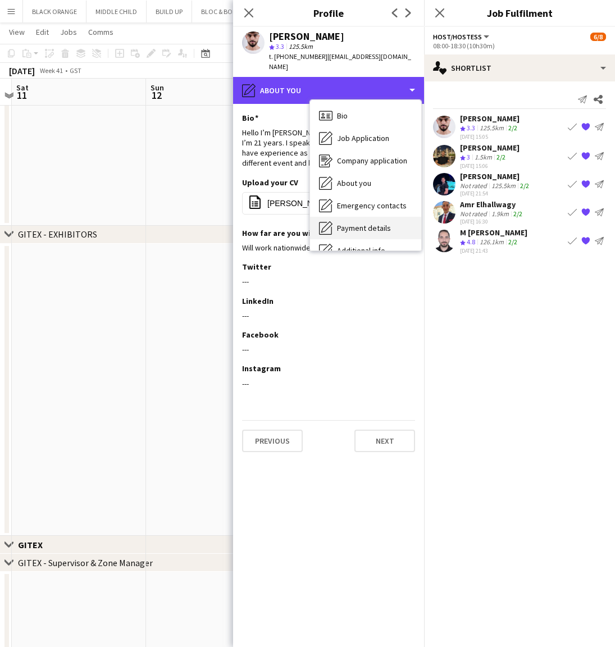
scroll to position [83, 0]
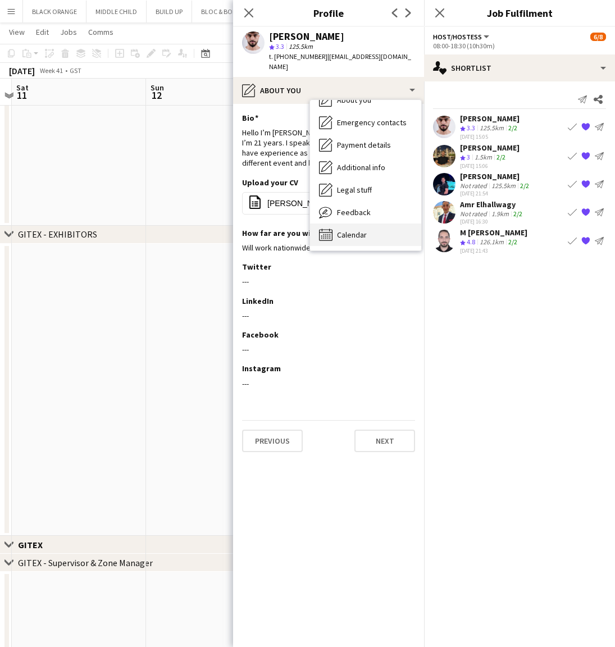
click at [351, 230] on span "Calendar" at bounding box center [352, 235] width 30 height 10
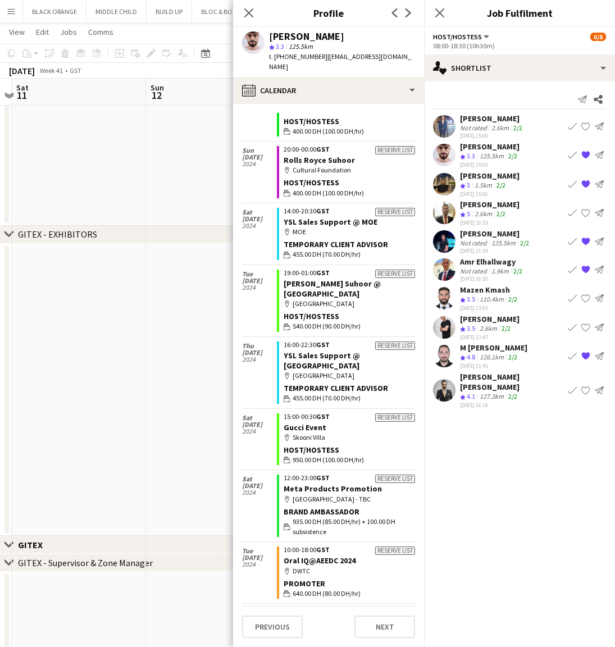
scroll to position [3050, 0]
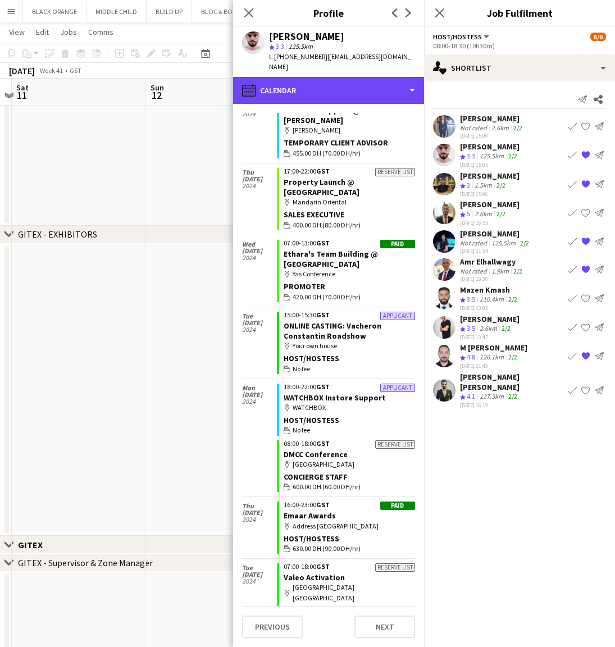
click at [319, 80] on div "calendar-full Calendar" at bounding box center [328, 90] width 191 height 27
click at [333, 77] on div "calendar-full Calendar" at bounding box center [328, 90] width 191 height 27
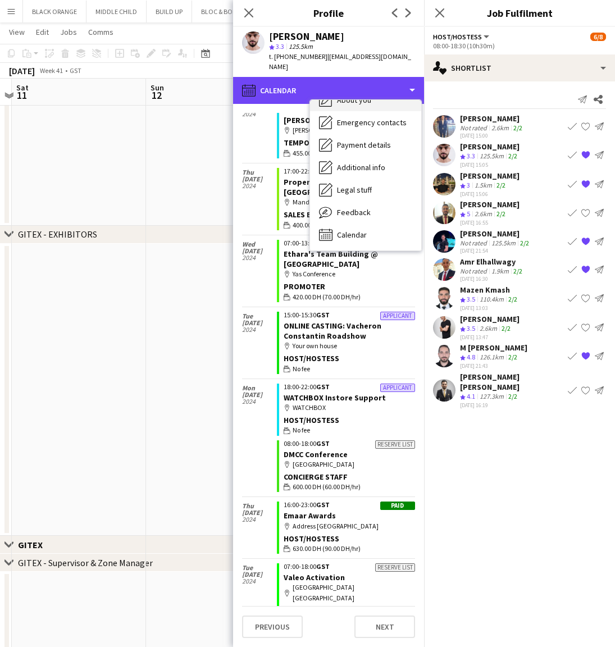
scroll to position [48, 0]
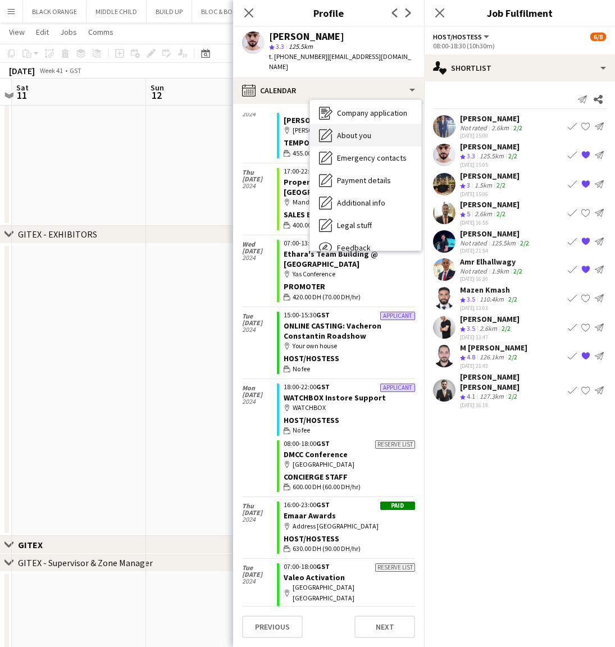
click at [359, 130] on span "About you" at bounding box center [354, 135] width 34 height 10
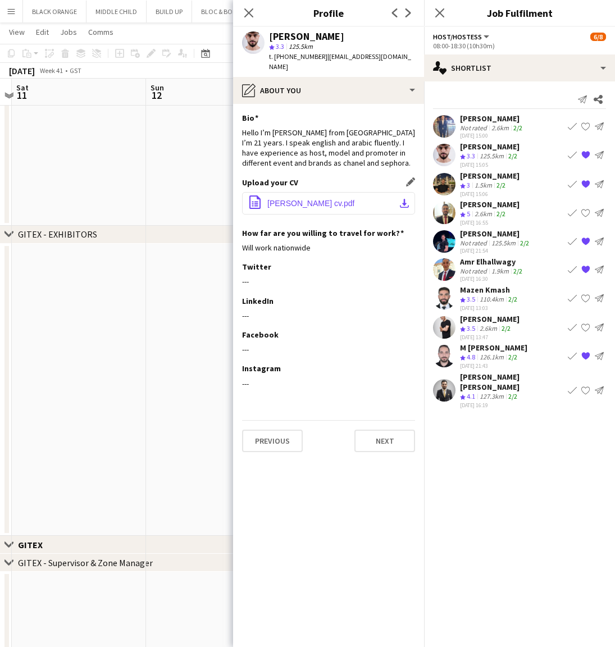
click at [298, 199] on span "daniel rasheed cv.pdf" at bounding box center [310, 203] width 87 height 9
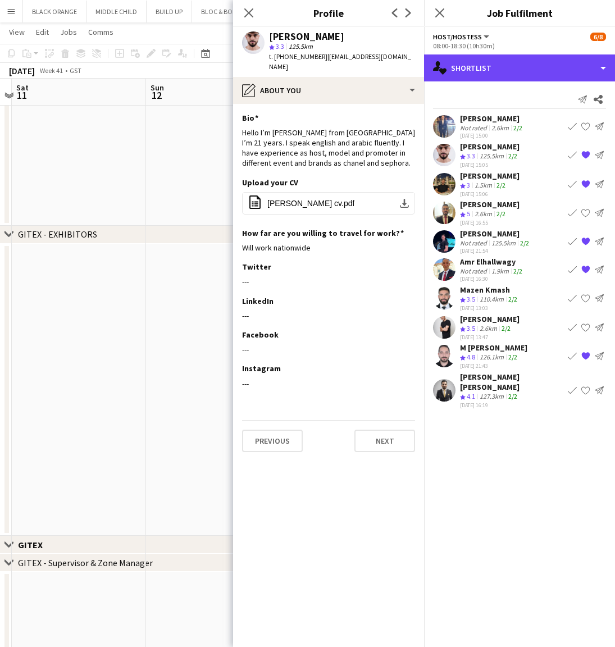
click at [475, 72] on div "single-neutral-actions-heart Shortlist" at bounding box center [519, 67] width 191 height 27
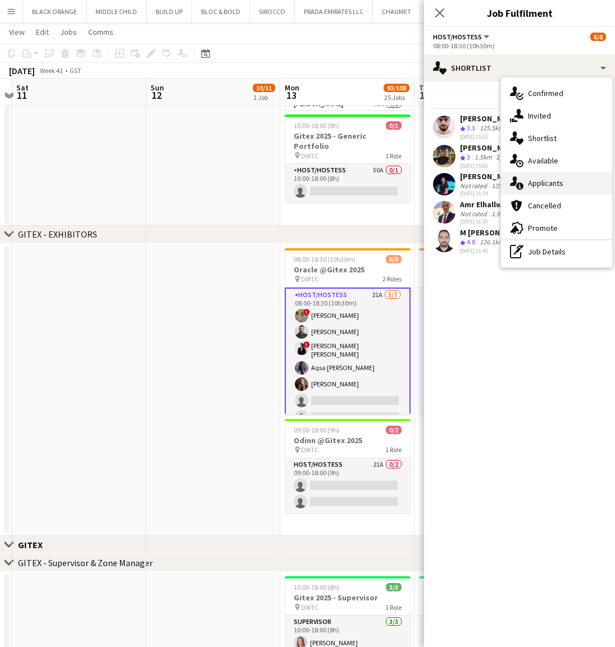
click at [545, 179] on span "Applicants" at bounding box center [545, 183] width 35 height 10
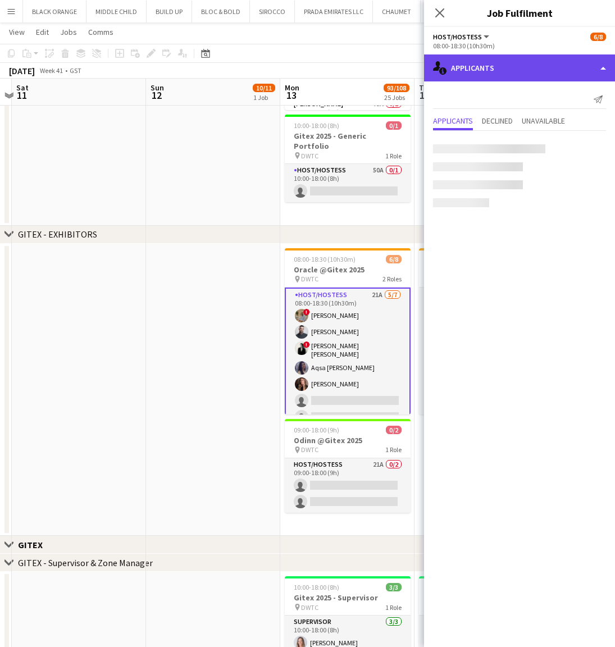
click at [485, 61] on div "single-neutral-actions-information Applicants" at bounding box center [519, 67] width 191 height 27
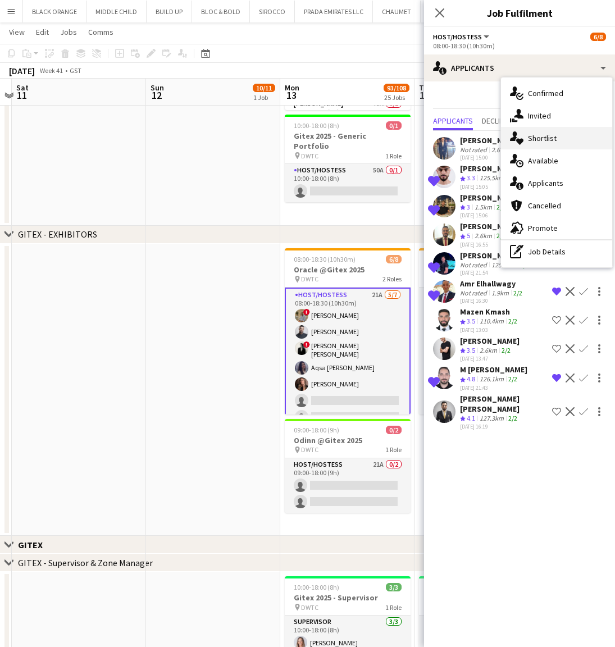
click at [546, 138] on span "Shortlist" at bounding box center [542, 138] width 29 height 10
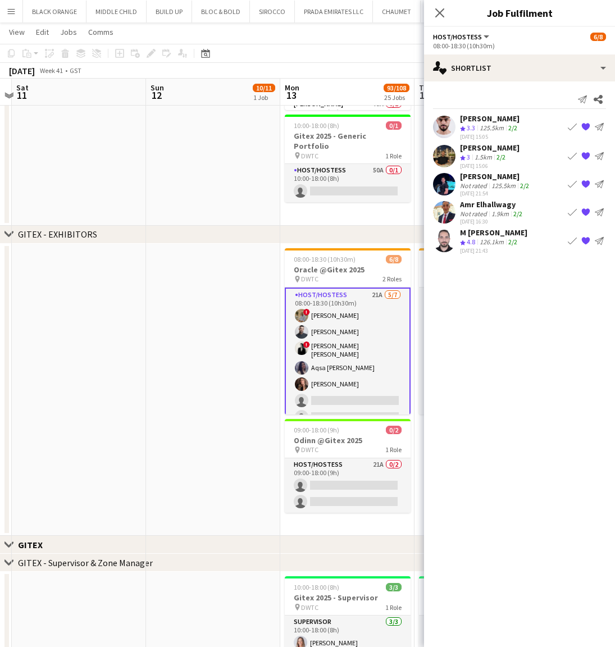
click at [487, 151] on div "[PERSON_NAME]" at bounding box center [490, 148] width 60 height 10
click at [497, 148] on div "[PERSON_NAME]" at bounding box center [490, 148] width 60 height 10
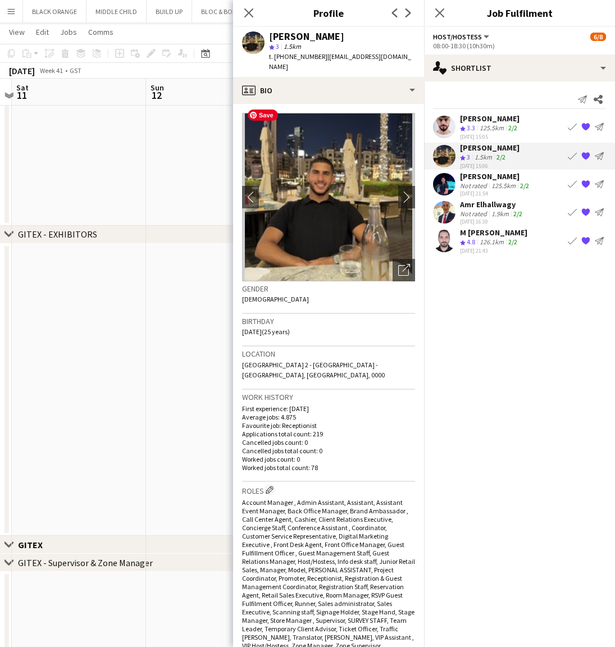
scroll to position [0, 0]
click at [401, 264] on icon "Open photos pop-in" at bounding box center [404, 270] width 12 height 12
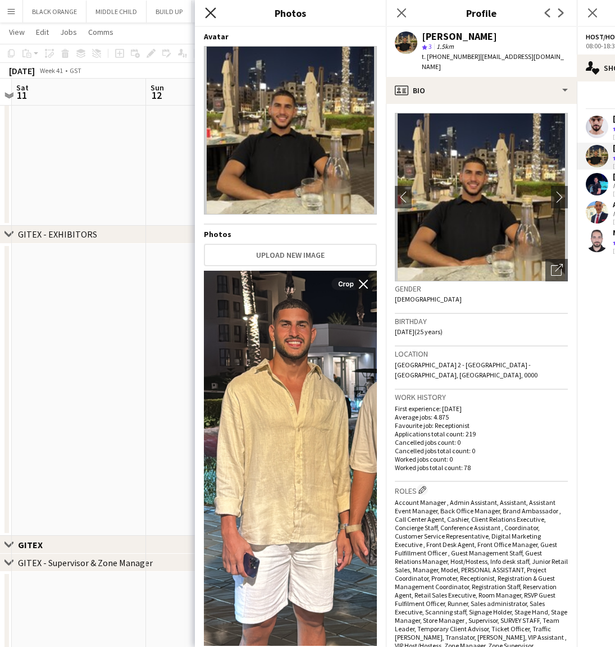
click at [208, 12] on icon "Close pop-in" at bounding box center [210, 12] width 11 height 11
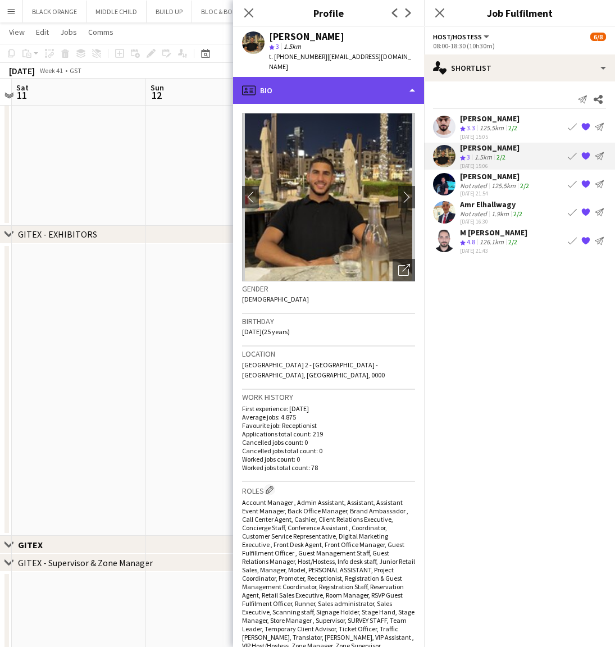
click at [339, 81] on div "profile Bio" at bounding box center [328, 90] width 191 height 27
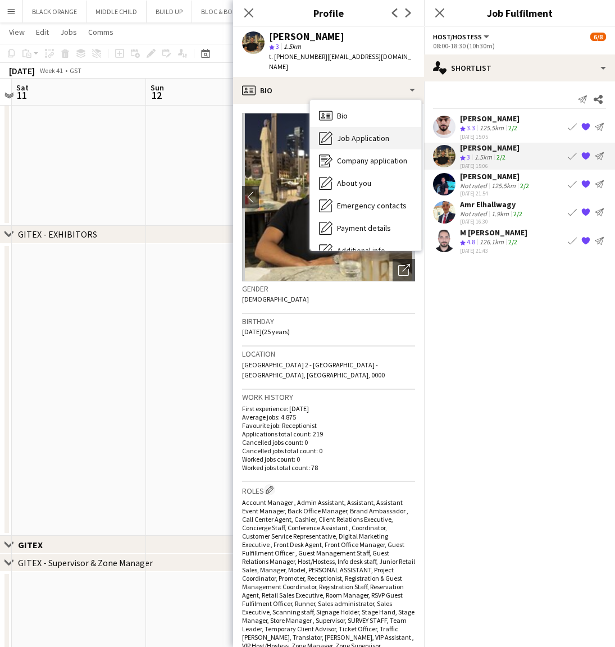
click at [353, 133] on span "Job Application" at bounding box center [363, 138] width 52 height 10
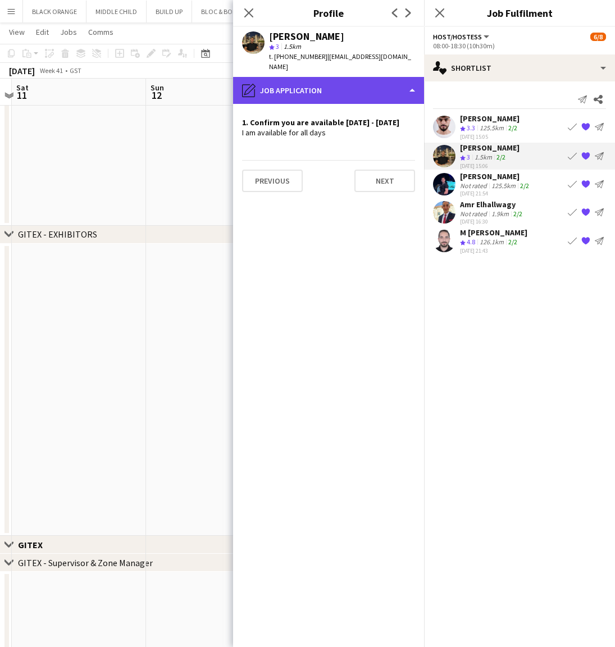
click at [348, 80] on div "pencil4 Job Application" at bounding box center [328, 90] width 191 height 27
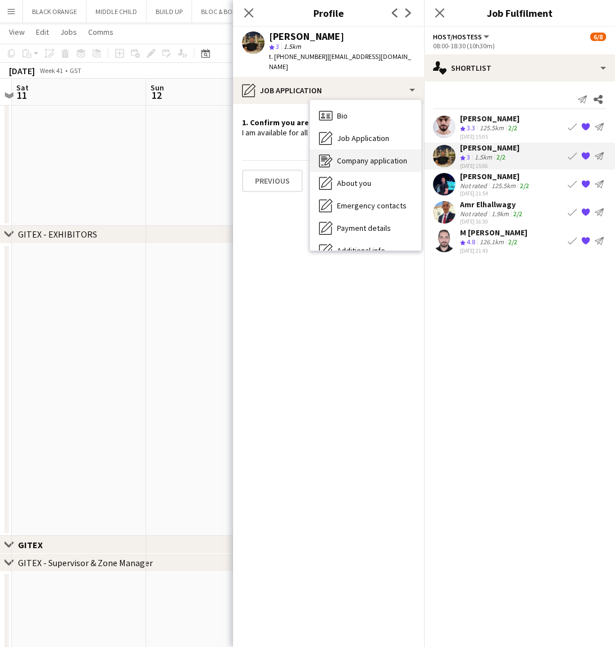
click at [353, 156] on span "Company application" at bounding box center [372, 161] width 70 height 10
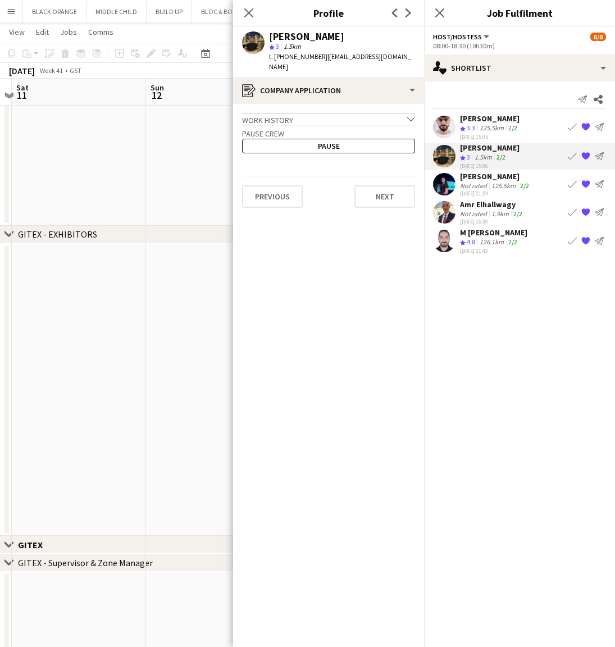
click at [328, 113] on div "Work history chevron-down" at bounding box center [328, 119] width 173 height 12
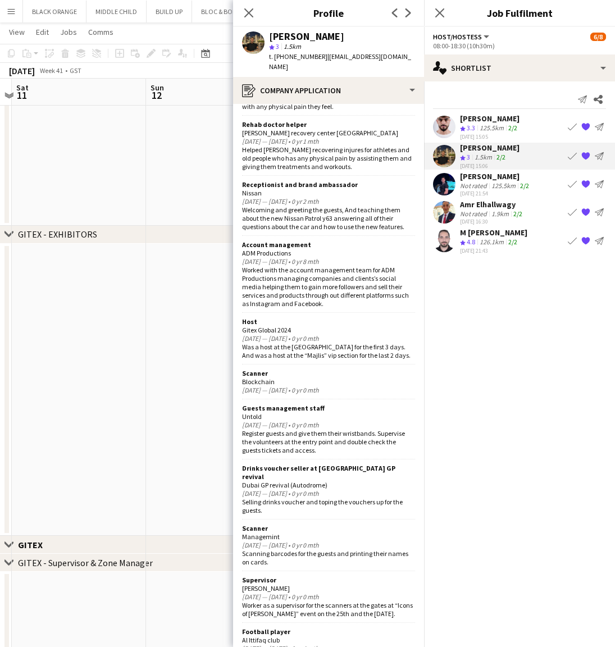
scroll to position [470, 0]
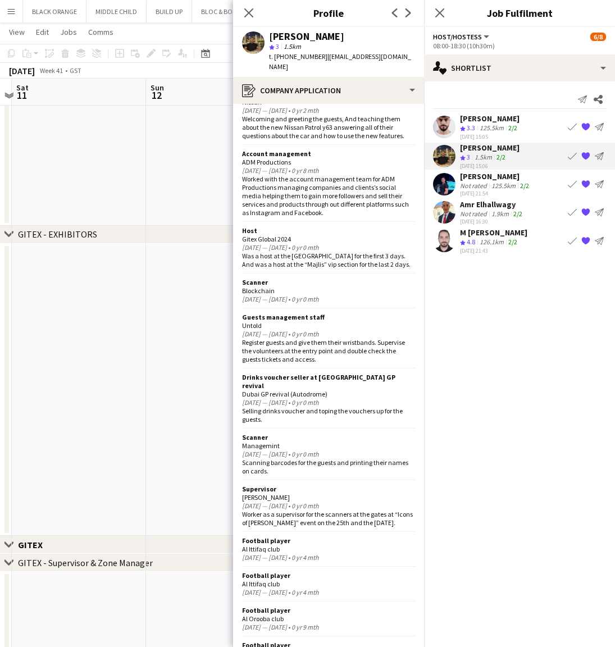
click at [478, 183] on div "Not rated" at bounding box center [474, 185] width 29 height 8
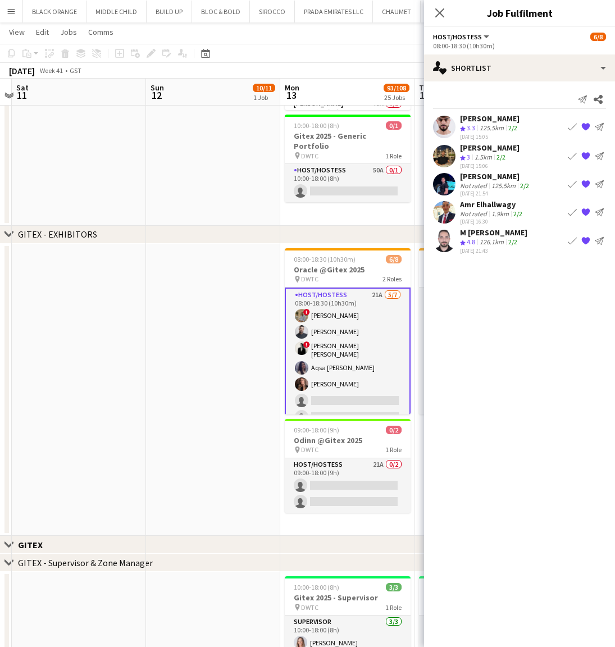
click at [478, 183] on div "Not rated" at bounding box center [474, 185] width 29 height 8
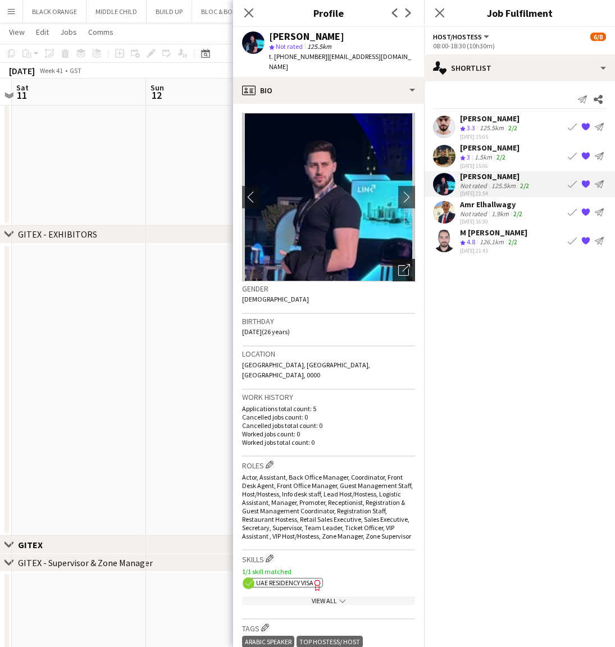
click at [403, 264] on icon "Open photos pop-in" at bounding box center [404, 270] width 12 height 12
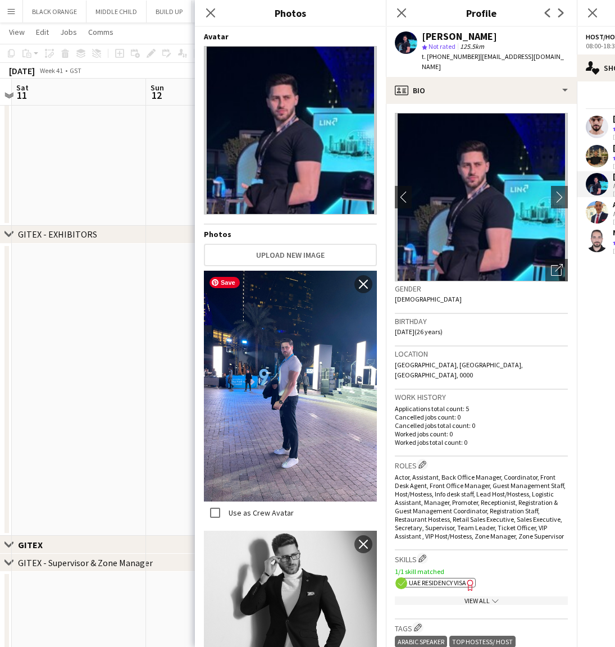
scroll to position [0, 0]
click at [210, 13] on icon at bounding box center [210, 12] width 11 height 11
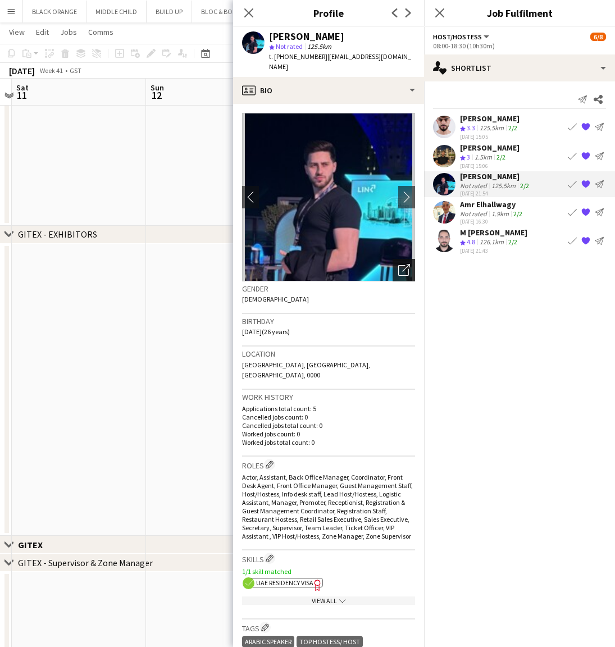
click at [410, 262] on div "Open photos pop-in" at bounding box center [404, 270] width 22 height 22
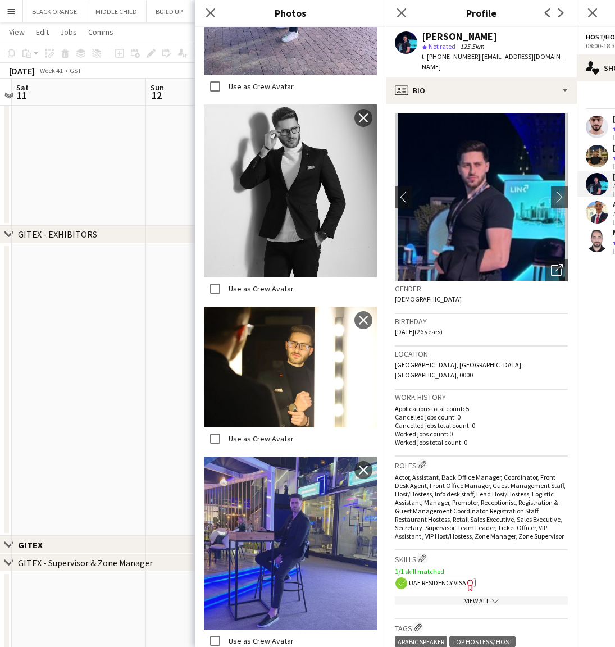
scroll to position [552, 0]
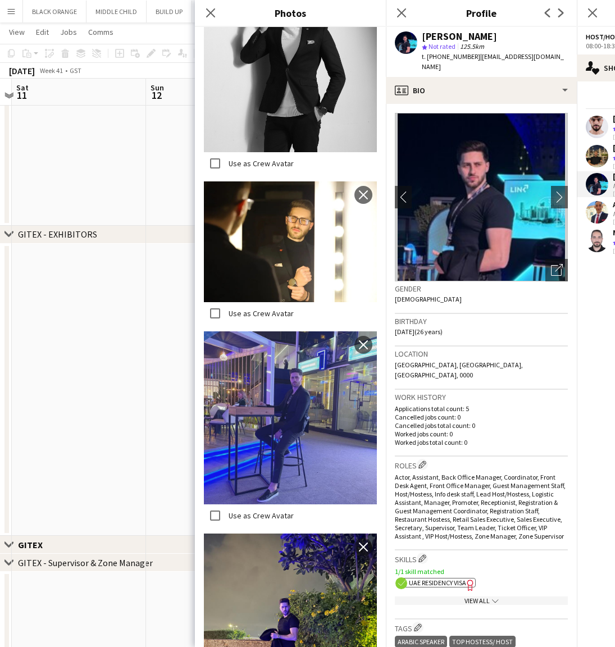
click at [106, 152] on app-date-cell at bounding box center [79, 82] width 134 height 287
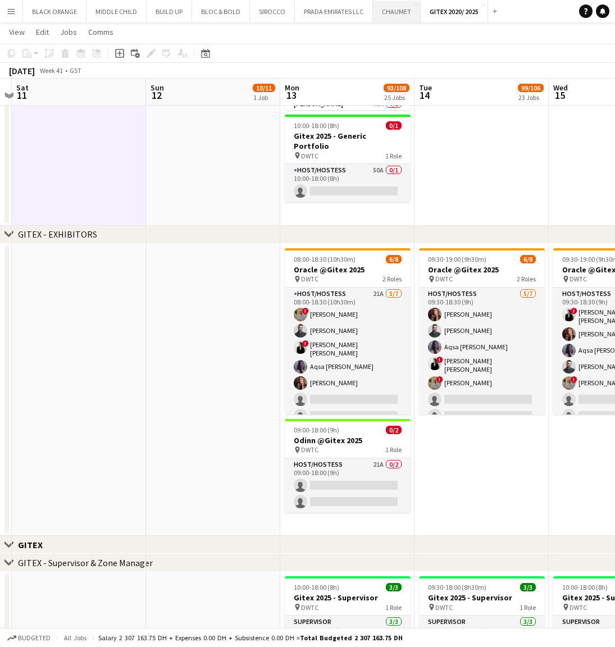
click at [396, 10] on button "CHAUMET Close" at bounding box center [397, 12] width 48 height 22
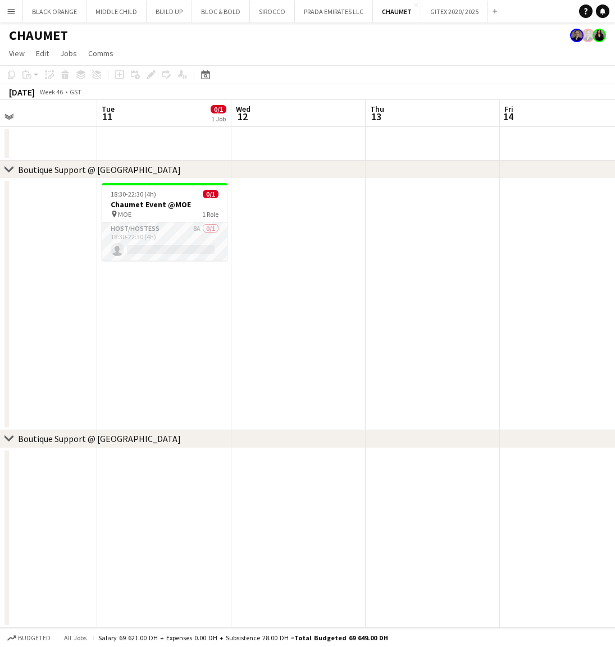
scroll to position [0, 305]
click at [163, 239] on app-card-role "Host/Hostess 8A 0/1 18:30-22:30 (4h) single-neutral-actions" at bounding box center [165, 241] width 126 height 38
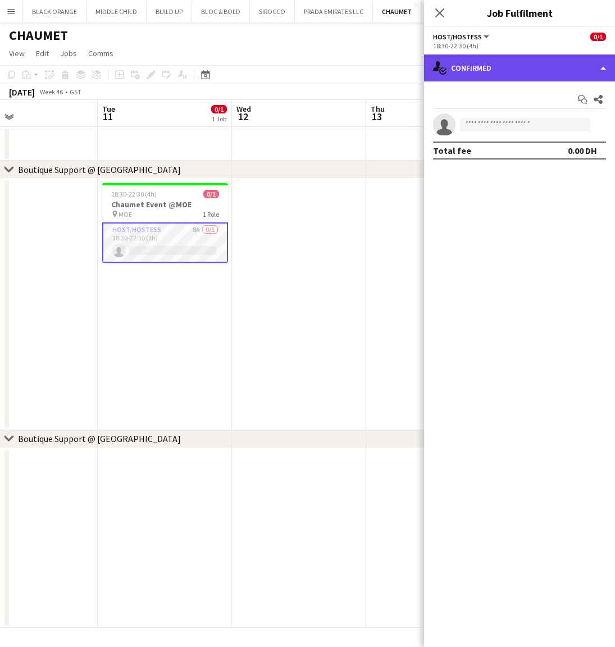
click at [505, 63] on div "single-neutral-actions-check-2 Confirmed" at bounding box center [519, 67] width 191 height 27
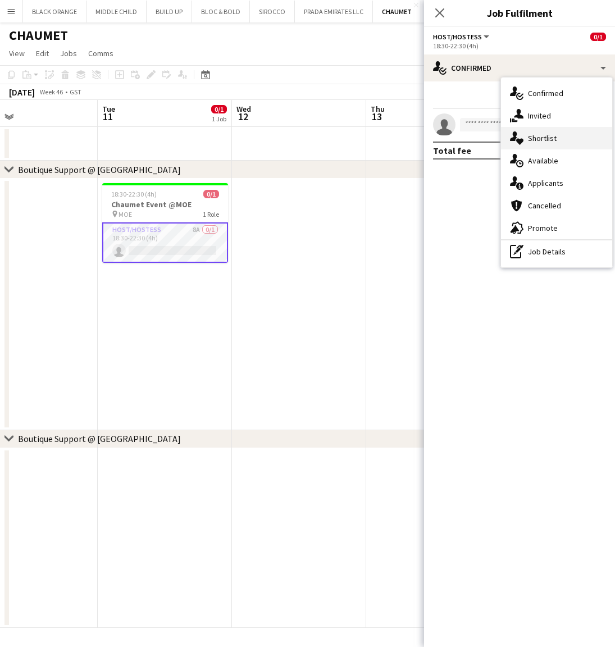
click at [541, 138] on span "Shortlist" at bounding box center [542, 138] width 29 height 10
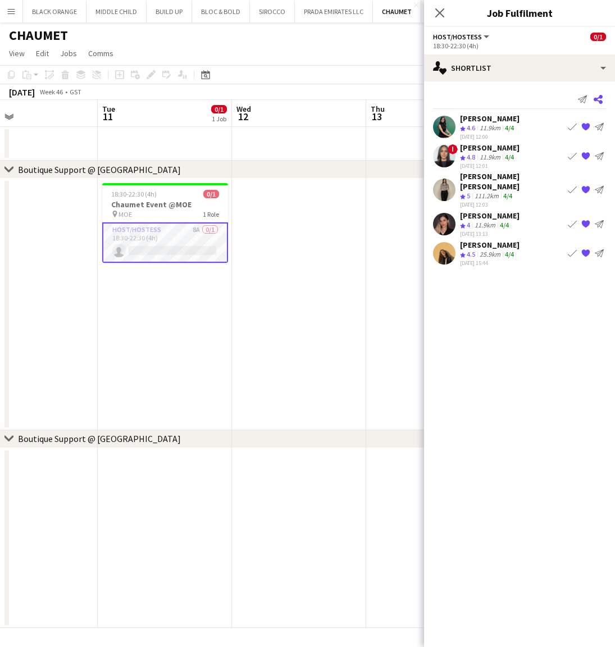
click at [598, 98] on icon at bounding box center [598, 99] width 9 height 9
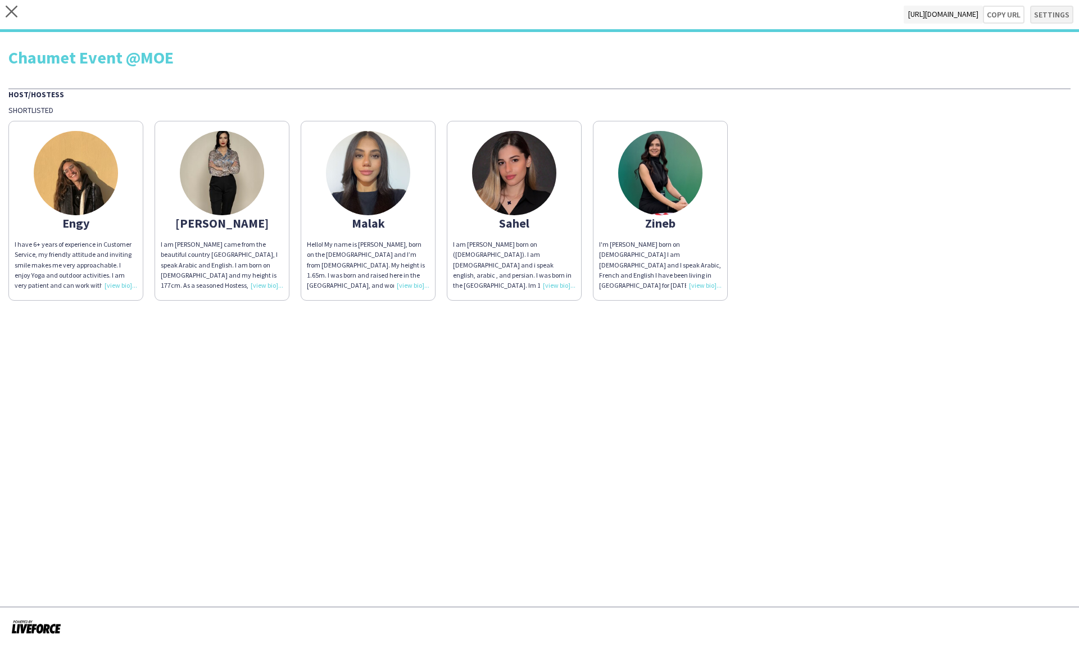
click at [615, 15] on button "Settings" at bounding box center [1051, 15] width 43 height 18
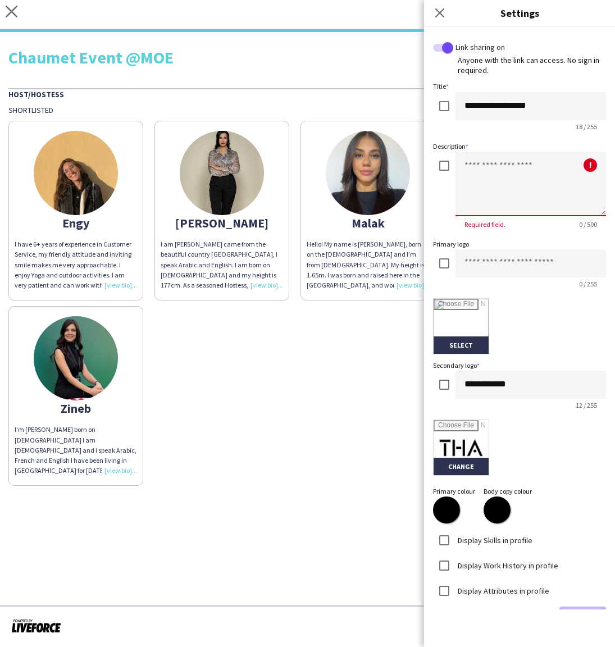
click at [537, 182] on textarea at bounding box center [531, 184] width 151 height 65
click at [497, 166] on textarea "**********" at bounding box center [531, 184] width 151 height 65
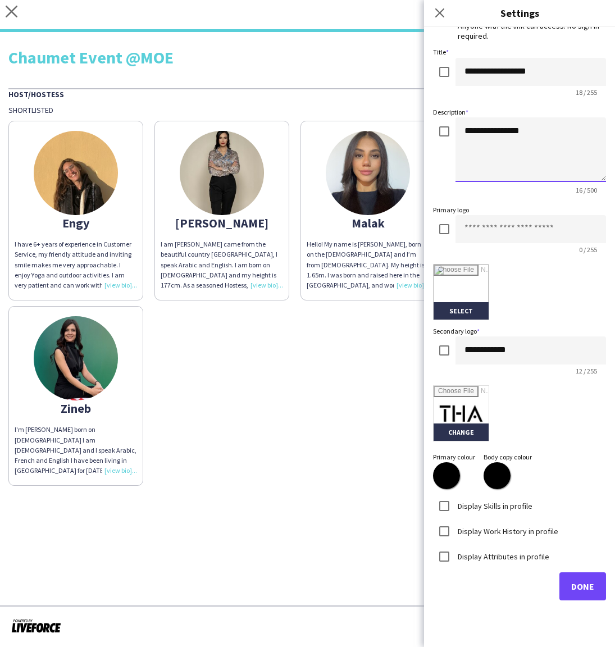
scroll to position [33, 0]
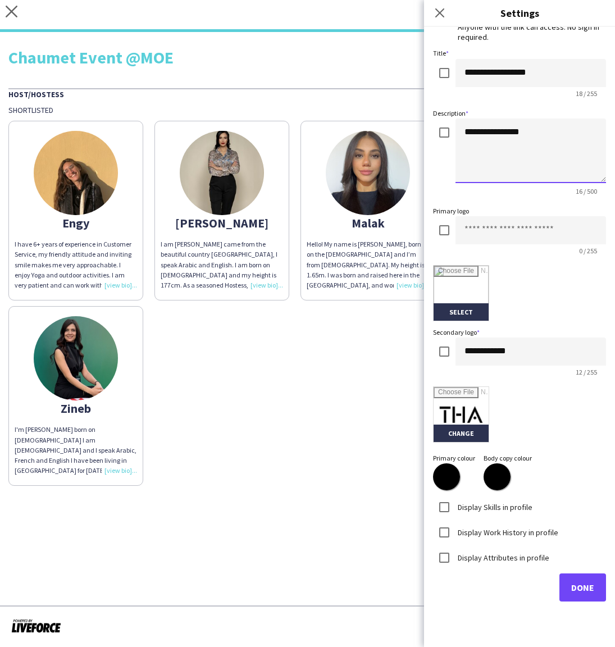
type textarea "**********"
click at [584, 590] on span "Done" at bounding box center [582, 587] width 23 height 11
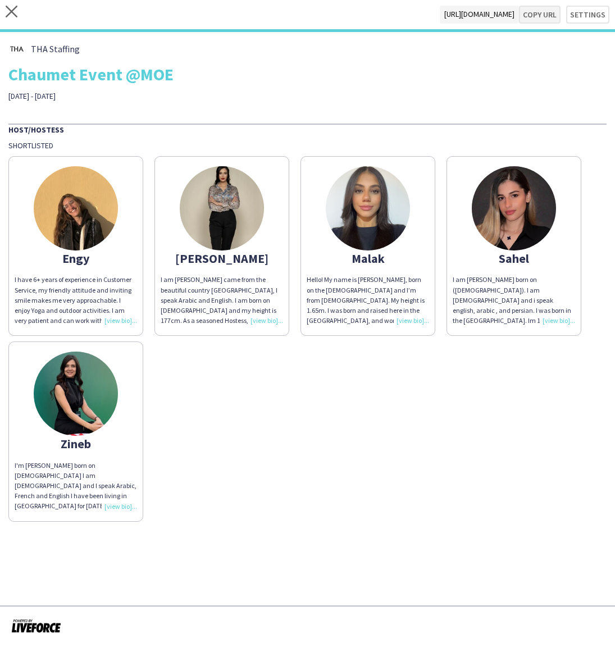
click at [538, 17] on button "Copy url" at bounding box center [540, 15] width 42 height 18
click at [12, 13] on icon "close" at bounding box center [12, 12] width 12 height 12
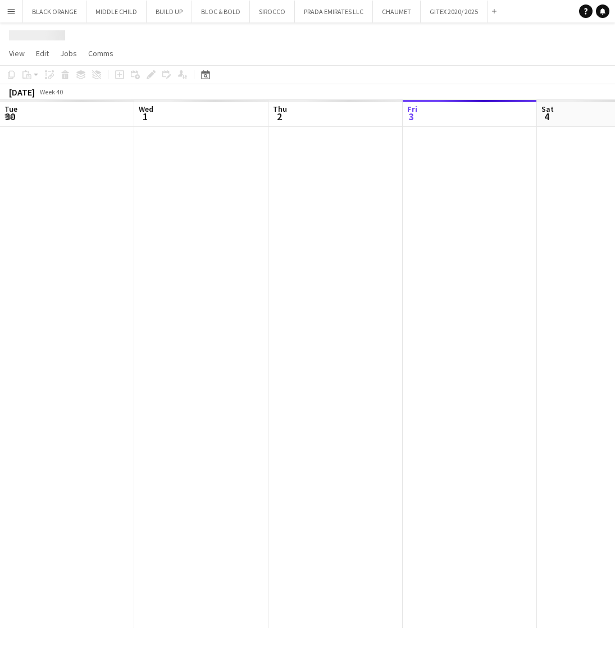
scroll to position [0, 269]
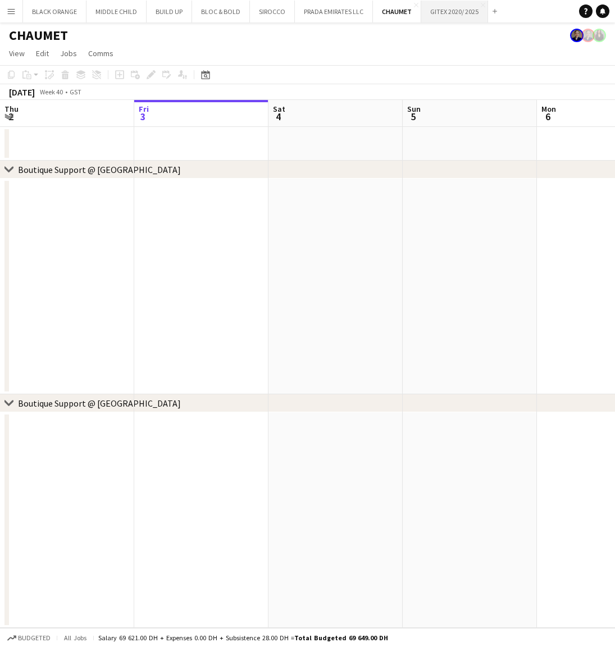
click at [453, 18] on button "GITEX 2020/ 2025 Close" at bounding box center [454, 12] width 67 height 22
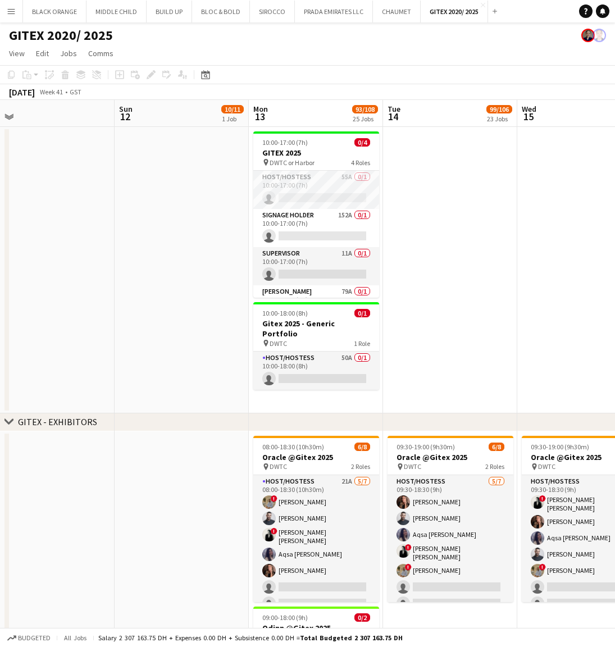
scroll to position [0, 293]
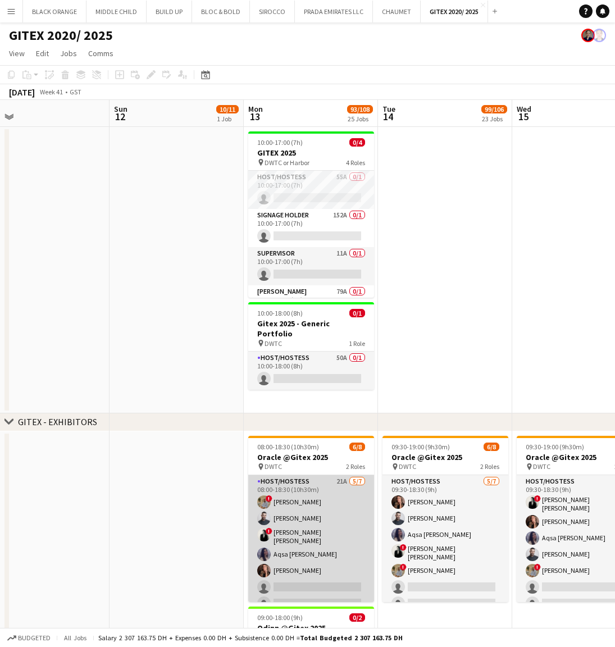
click at [288, 509] on app-card-role "Host/Hostess 21A [DATE] 08:00-18:30 (10h30m) ! [PERSON_NAME] ! [PERSON_NAME] [P…" at bounding box center [311, 544] width 126 height 139
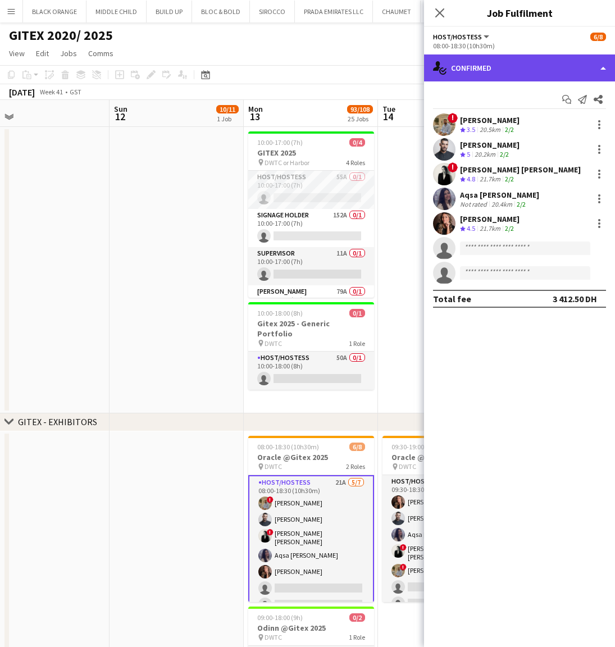
click at [508, 73] on div "single-neutral-actions-check-2 Confirmed" at bounding box center [519, 67] width 191 height 27
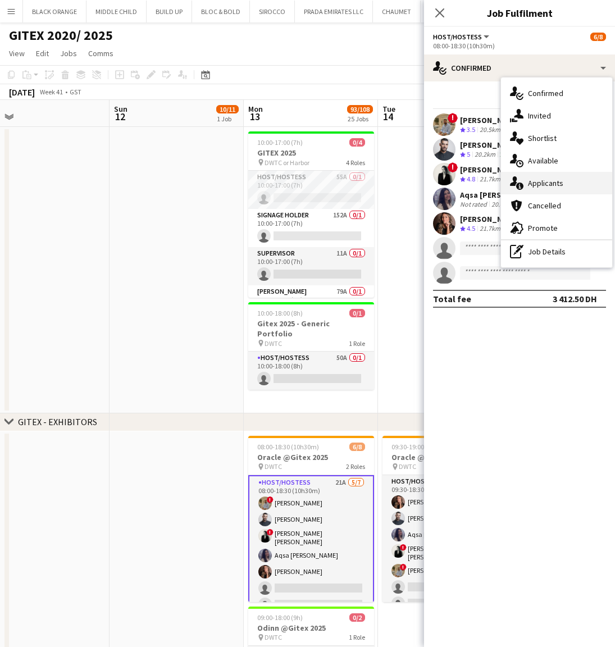
click at [547, 187] on span "Applicants" at bounding box center [545, 183] width 35 height 10
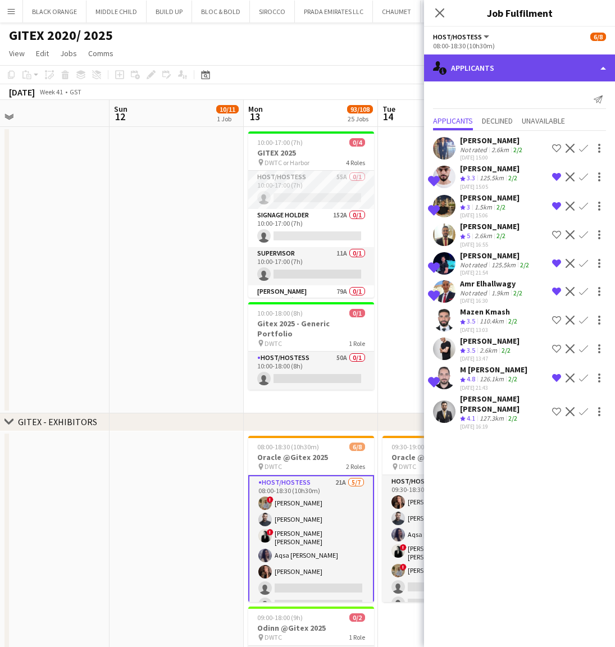
click at [490, 63] on div "single-neutral-actions-information Applicants" at bounding box center [519, 67] width 191 height 27
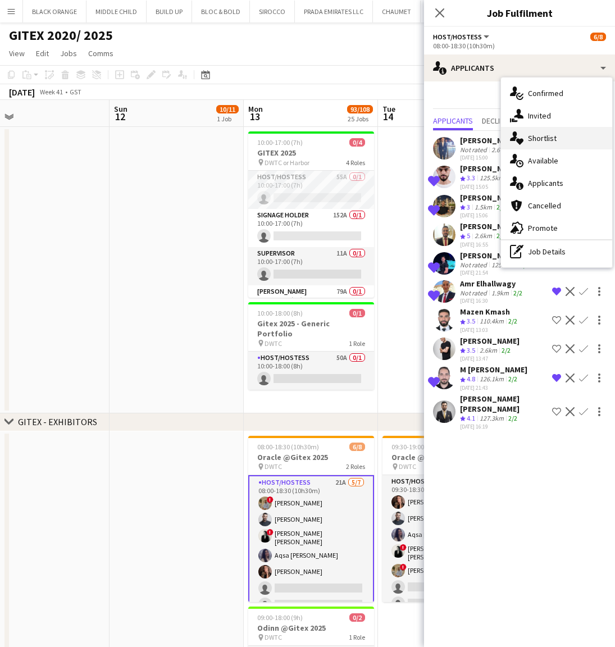
click at [547, 139] on span "Shortlist" at bounding box center [542, 138] width 29 height 10
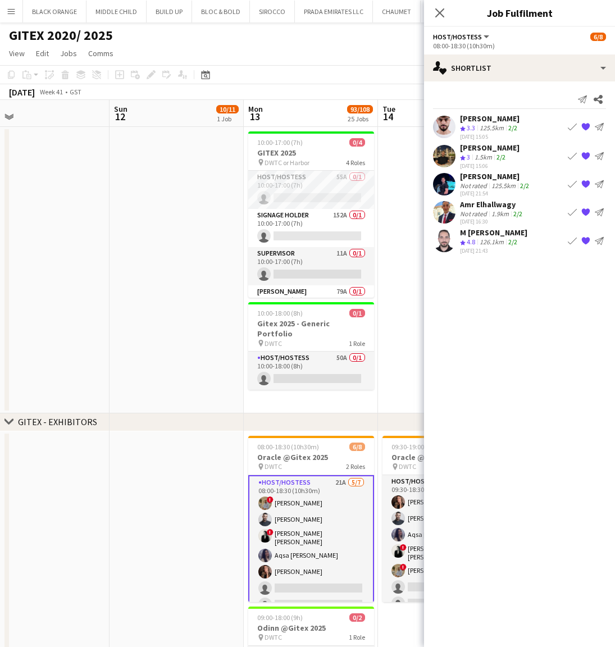
click at [482, 188] on div "Not rated" at bounding box center [474, 185] width 29 height 8
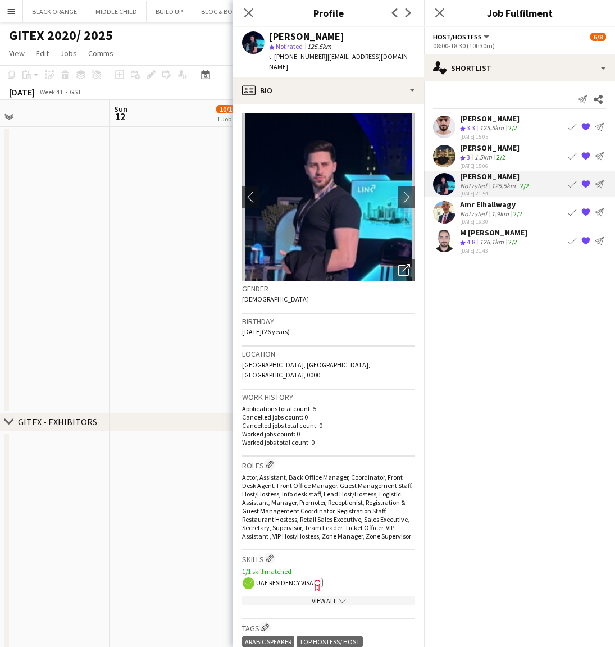
scroll to position [0, 0]
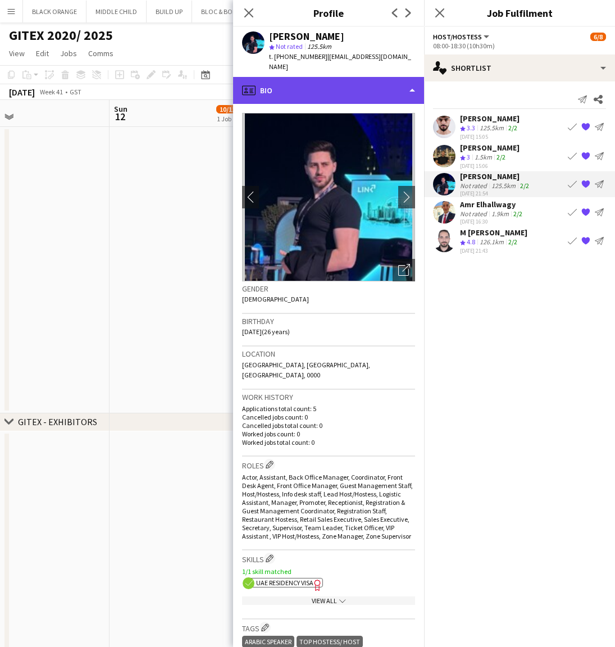
click at [342, 88] on div "profile Bio" at bounding box center [328, 90] width 191 height 27
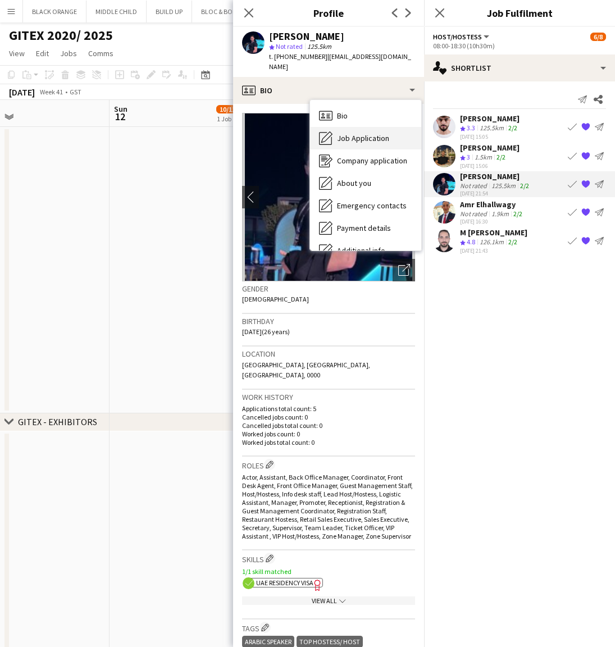
click at [357, 133] on span "Job Application" at bounding box center [363, 138] width 52 height 10
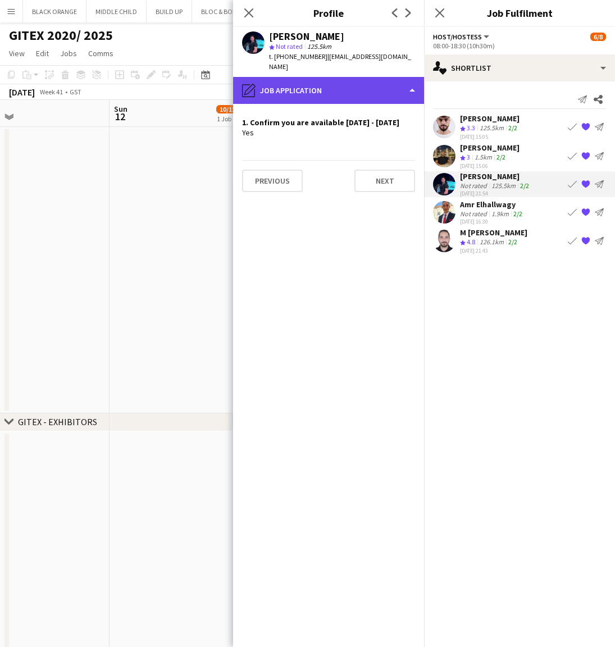
click at [335, 81] on div "pencil4 Job Application" at bounding box center [328, 90] width 191 height 27
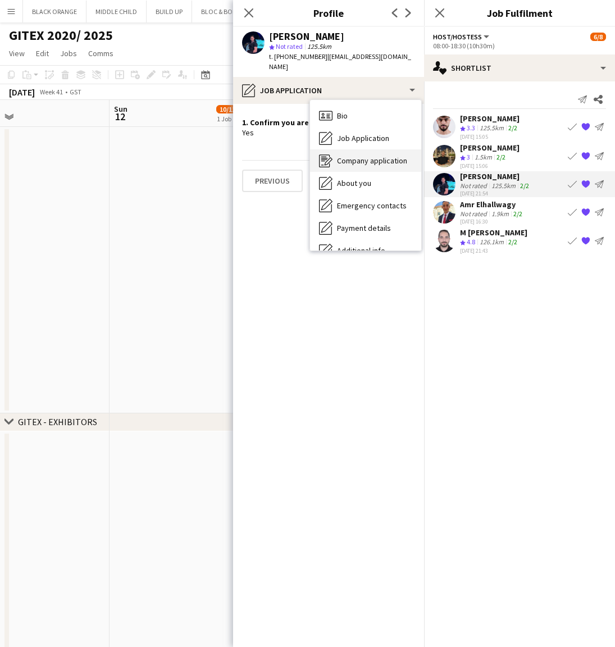
click at [354, 156] on span "Company application" at bounding box center [372, 161] width 70 height 10
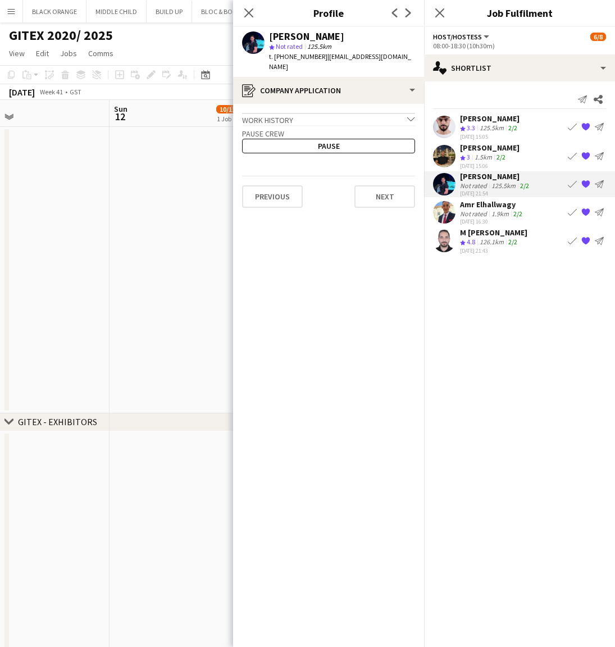
click at [306, 113] on div "Work history chevron-down" at bounding box center [328, 119] width 173 height 12
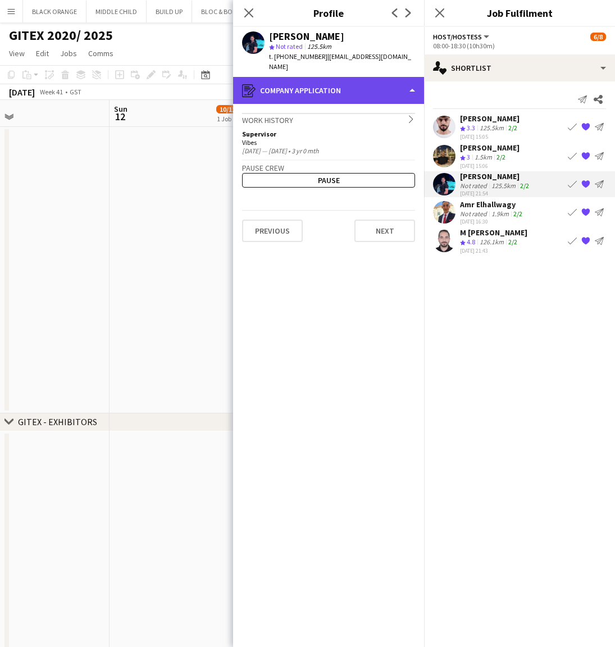
click at [324, 84] on div "register Company application" at bounding box center [328, 90] width 191 height 27
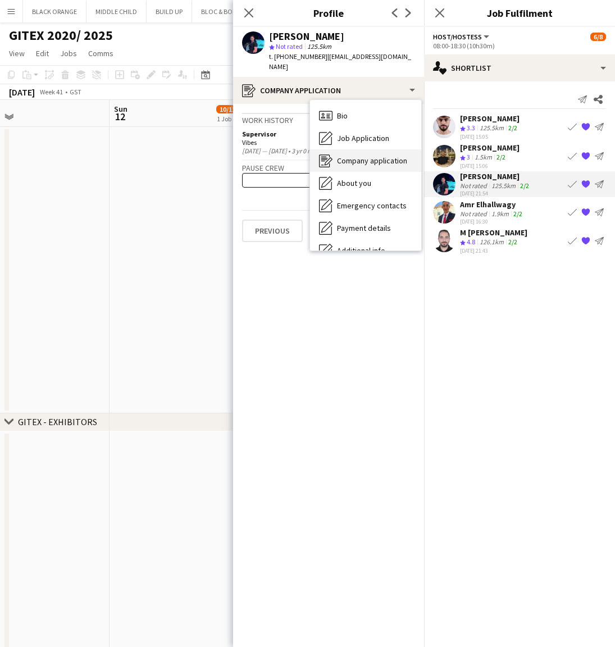
click at [362, 155] on div "Company application Company application" at bounding box center [365, 160] width 111 height 22
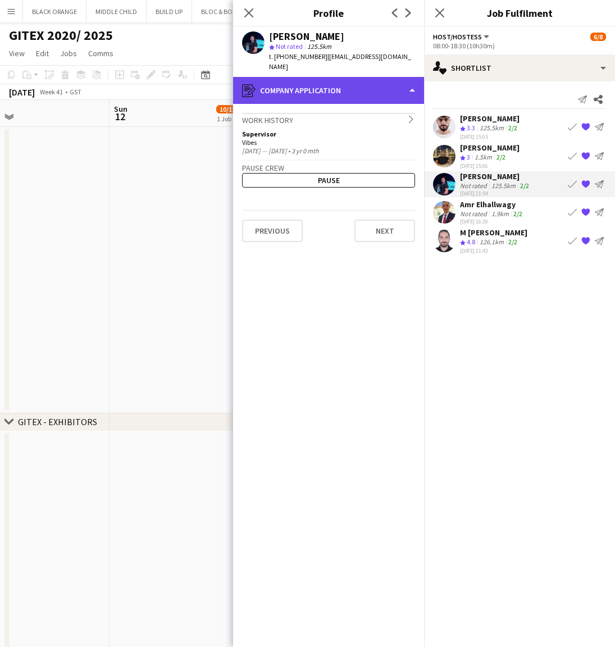
click at [358, 83] on div "register Company application" at bounding box center [328, 90] width 191 height 27
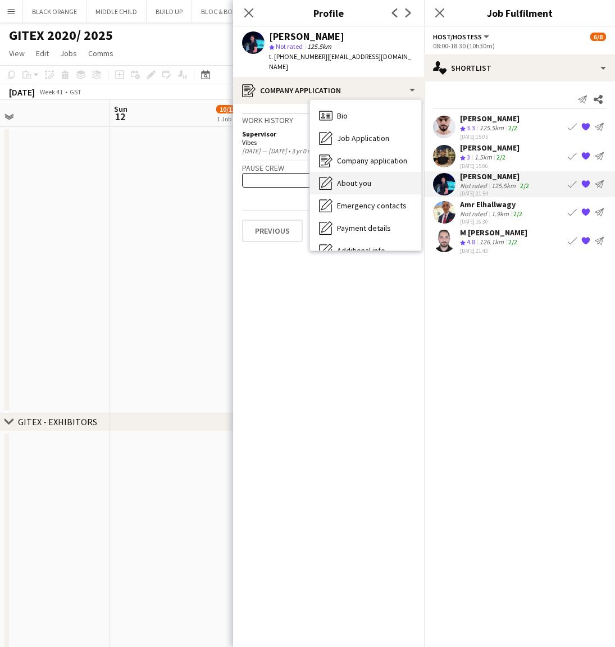
click at [357, 178] on span "About you" at bounding box center [354, 183] width 34 height 10
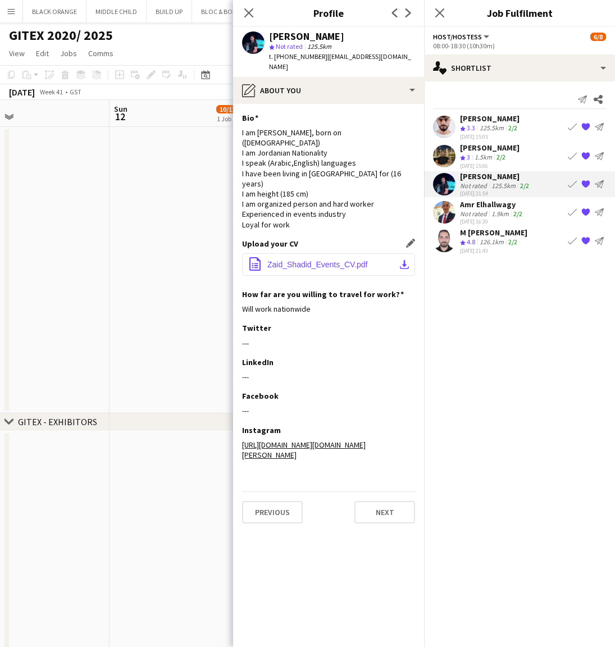
click at [308, 260] on span "Zaid_Shadid_Events_CV.pdf" at bounding box center [317, 264] width 101 height 9
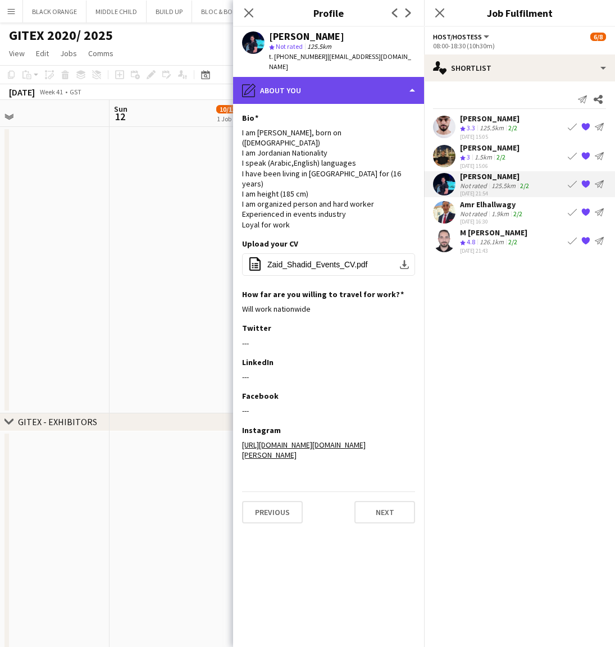
click at [338, 80] on div "pencil4 About you" at bounding box center [328, 90] width 191 height 27
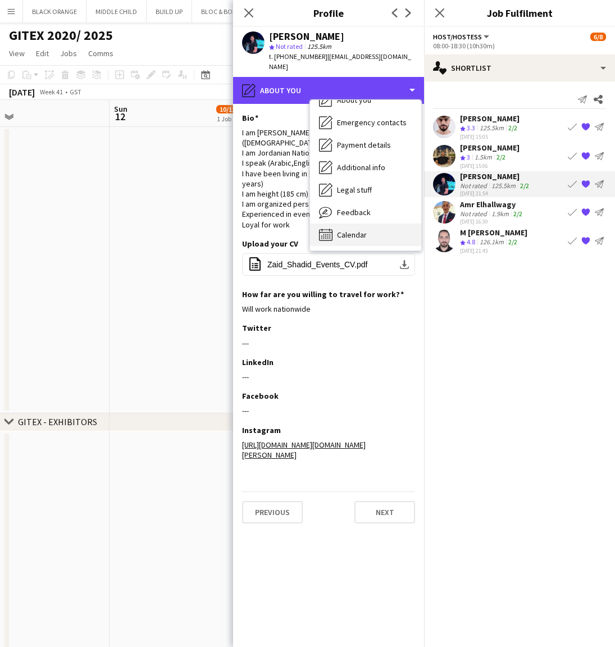
scroll to position [83, 0]
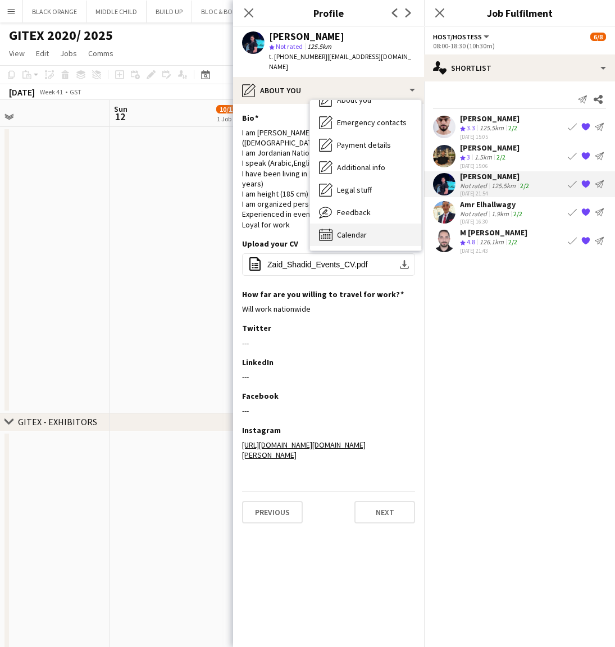
click at [348, 224] on div "Calendar Calendar" at bounding box center [365, 235] width 111 height 22
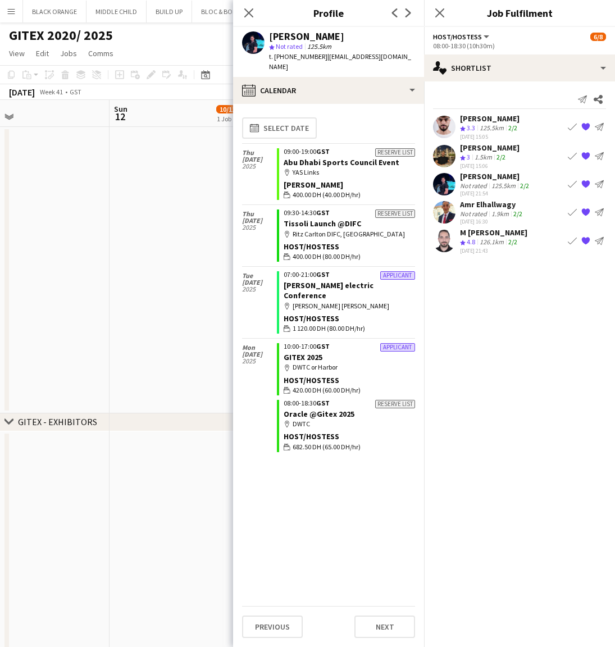
click at [499, 215] on div "1.9km" at bounding box center [500, 214] width 22 height 8
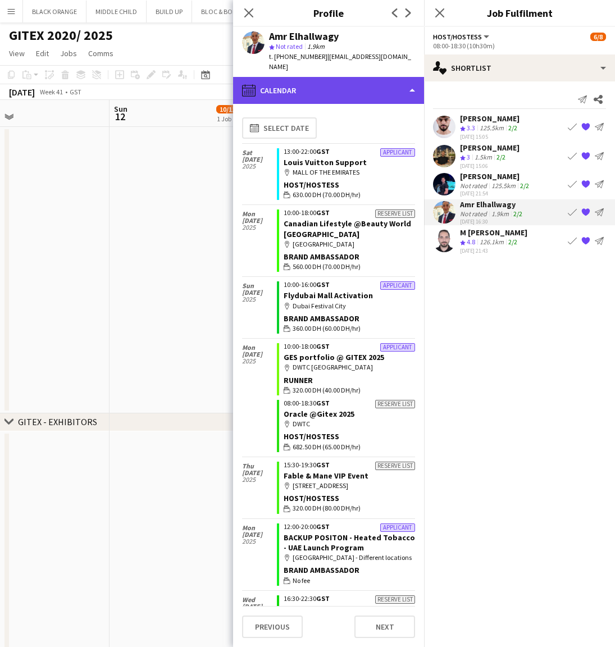
click at [301, 77] on div "calendar-full Calendar" at bounding box center [328, 90] width 191 height 27
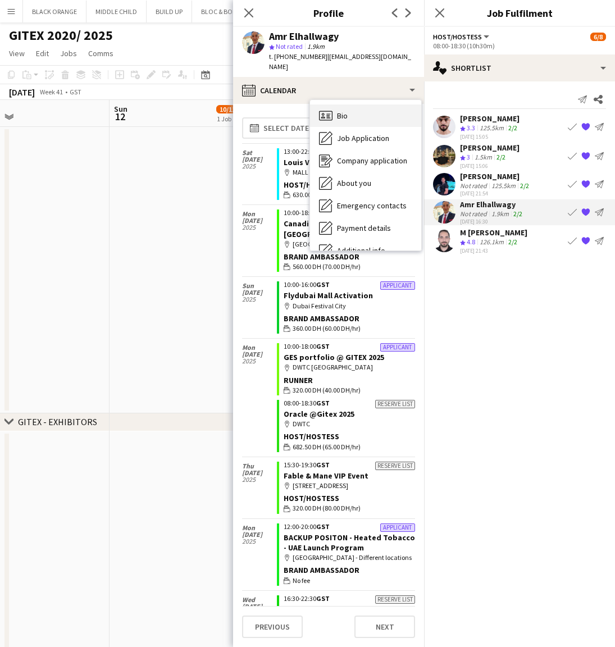
click at [331, 109] on icon "Bio" at bounding box center [325, 115] width 13 height 13
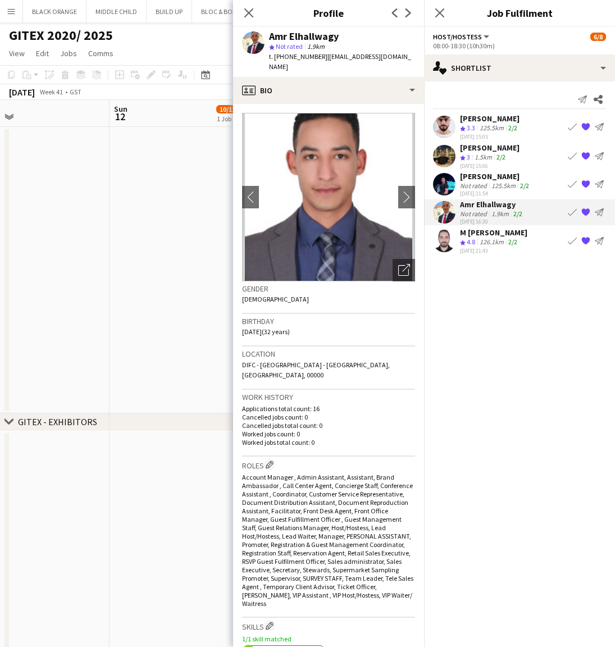
scroll to position [0, 0]
click at [406, 264] on icon "Open photos pop-in" at bounding box center [404, 270] width 12 height 12
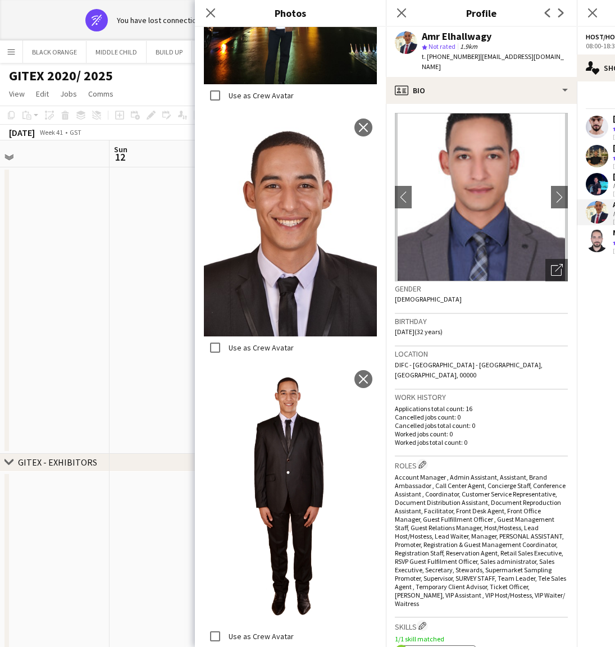
scroll to position [7726, 0]
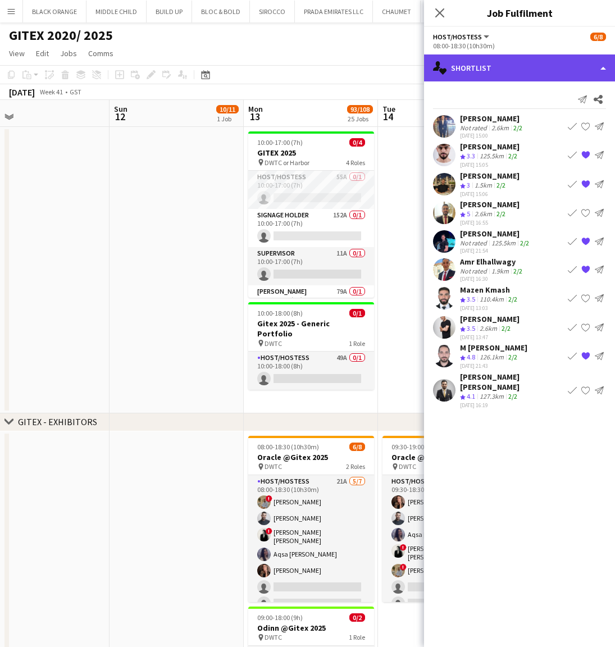
click at [480, 69] on div "single-neutral-actions-heart Shortlist" at bounding box center [519, 67] width 191 height 27
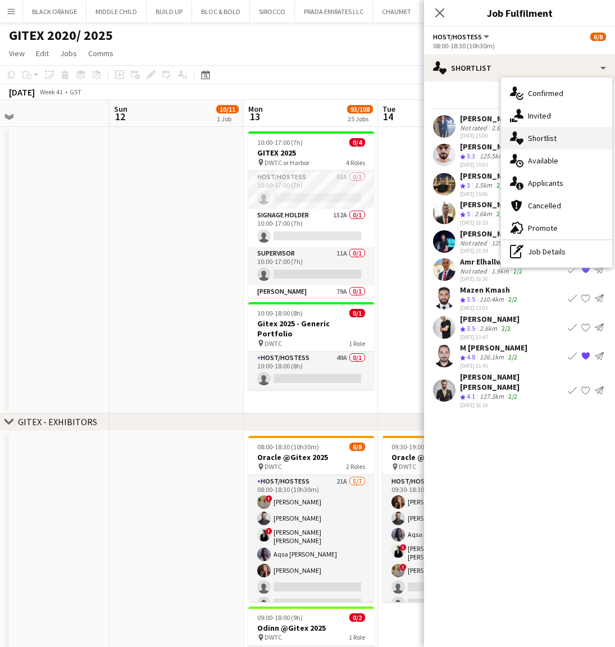
click at [546, 141] on span "Shortlist" at bounding box center [542, 138] width 29 height 10
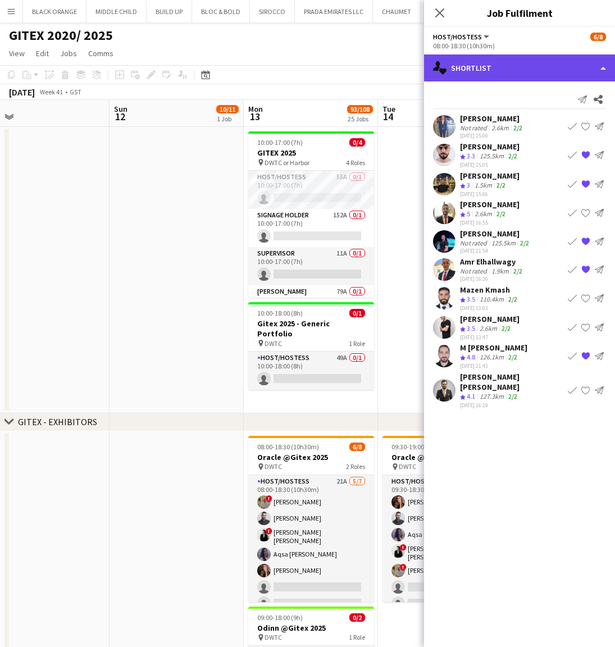
click at [511, 63] on div "single-neutral-actions-heart Shortlist" at bounding box center [519, 67] width 191 height 27
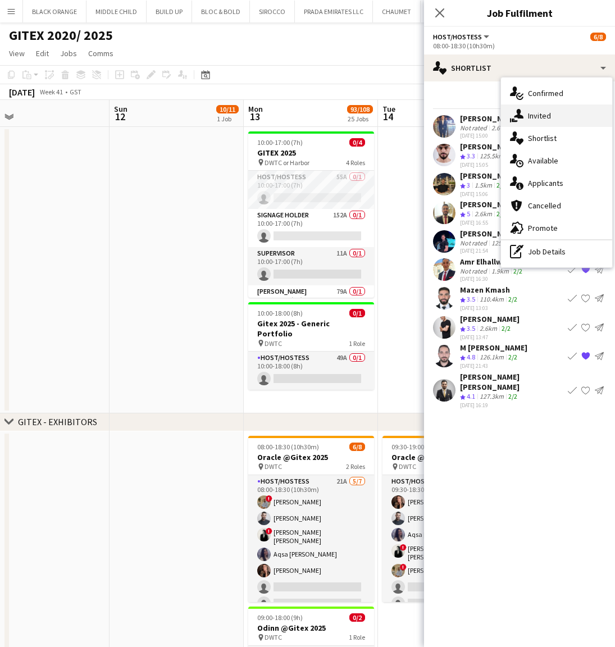
click at [536, 108] on div "single-neutral-actions-share-1 Invited" at bounding box center [556, 115] width 111 height 22
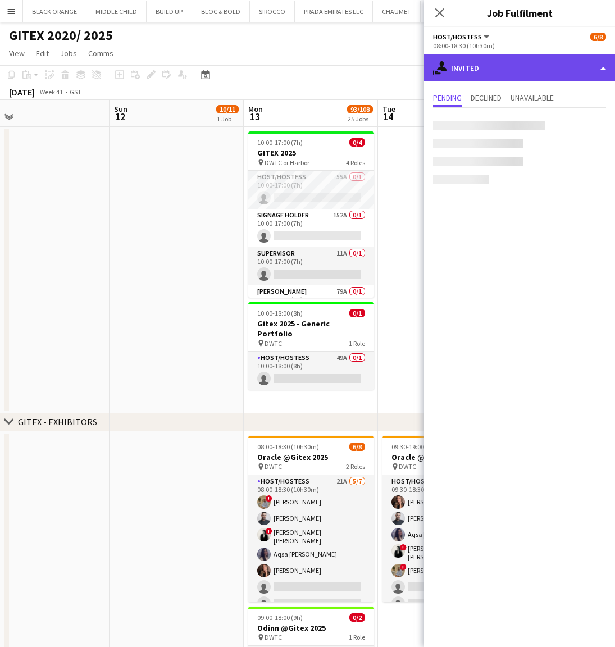
click at [507, 62] on div "single-neutral-actions-share-1 Invited" at bounding box center [519, 67] width 191 height 27
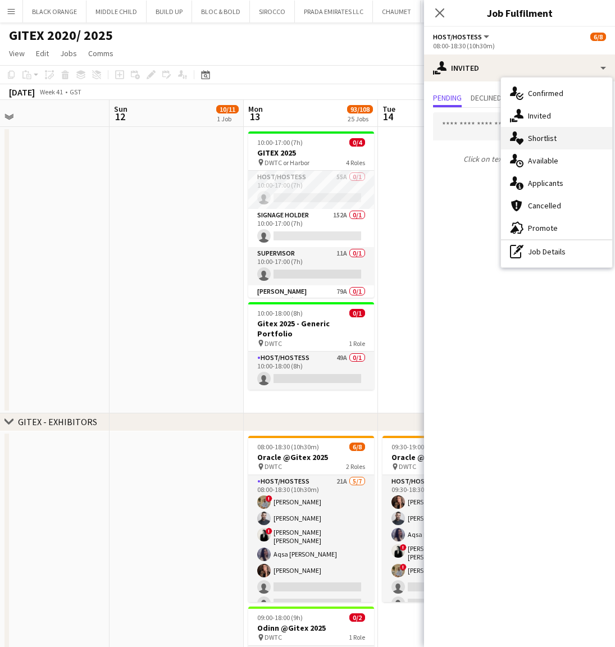
click at [541, 140] on span "Shortlist" at bounding box center [542, 138] width 29 height 10
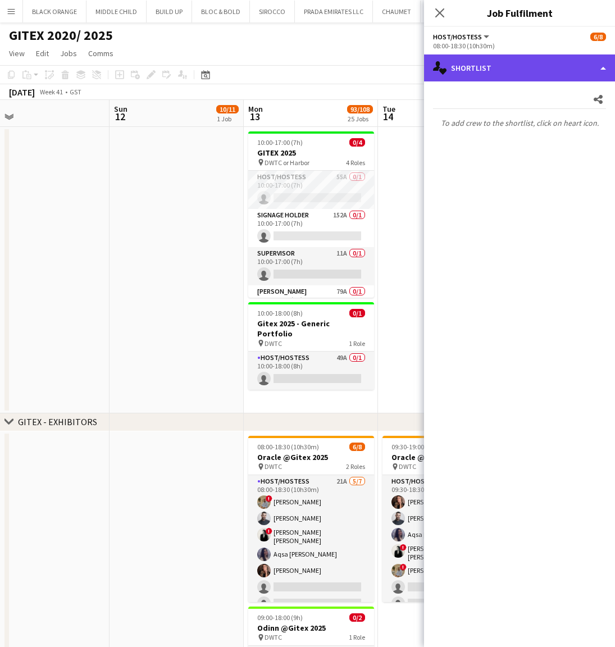
click at [505, 63] on div "single-neutral-actions-heart Shortlist" at bounding box center [519, 67] width 191 height 27
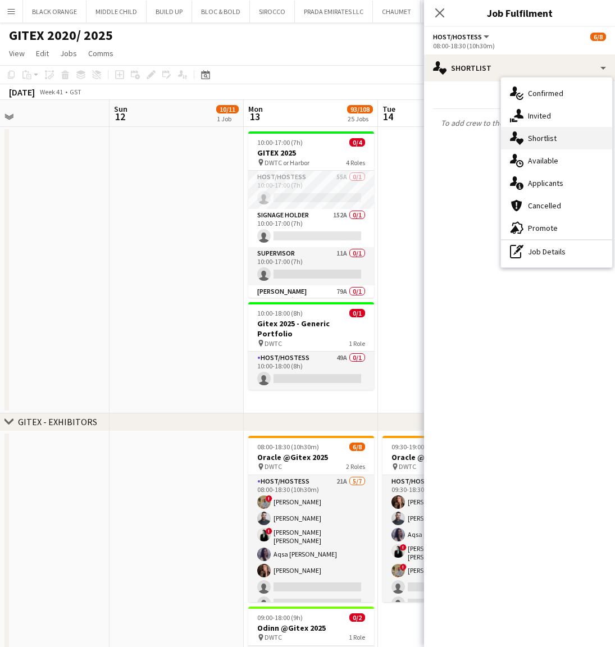
click at [539, 142] on span "Shortlist" at bounding box center [542, 138] width 29 height 10
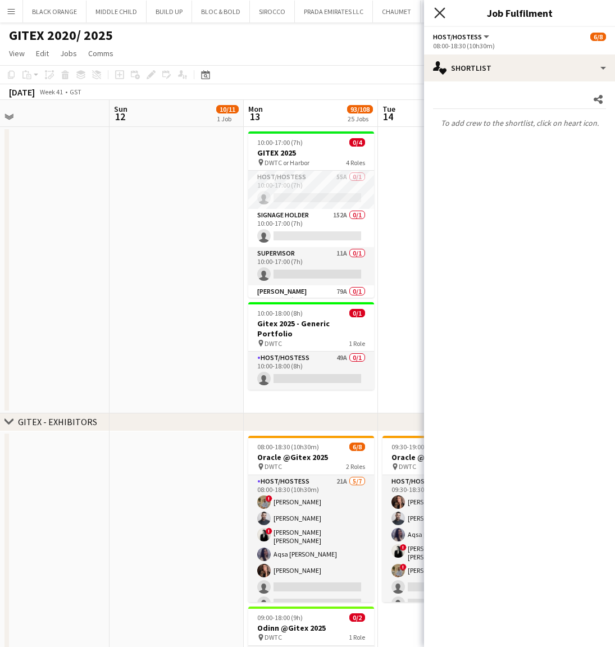
click at [442, 16] on icon at bounding box center [439, 12] width 11 height 11
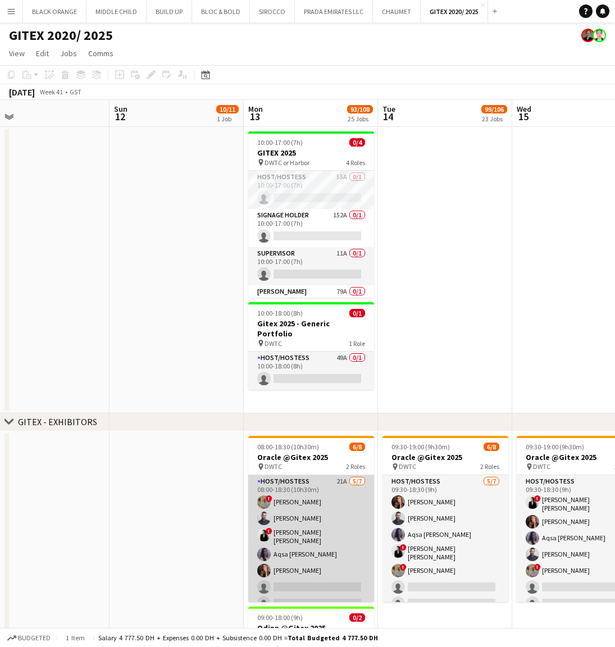
click at [322, 538] on app-card-role "Host/Hostess 21A [DATE] 08:00-18:30 (10h30m) ! [PERSON_NAME] ! [PERSON_NAME] [P…" at bounding box center [311, 544] width 126 height 139
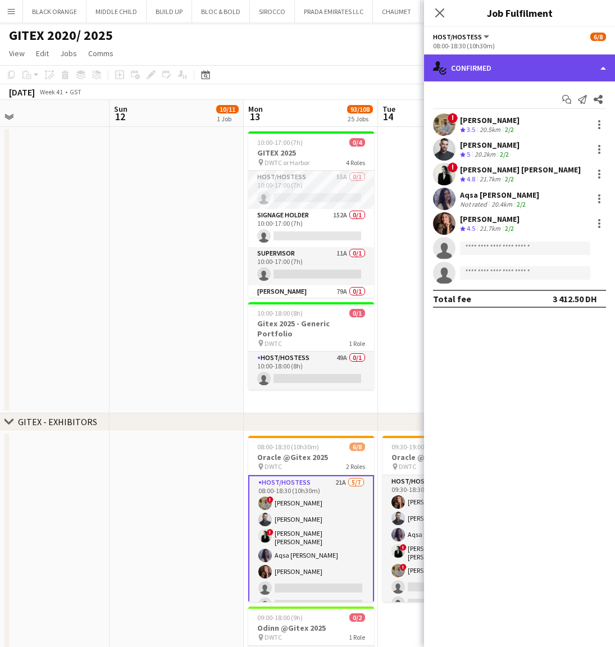
click at [506, 73] on div "single-neutral-actions-check-2 Confirmed" at bounding box center [519, 67] width 191 height 27
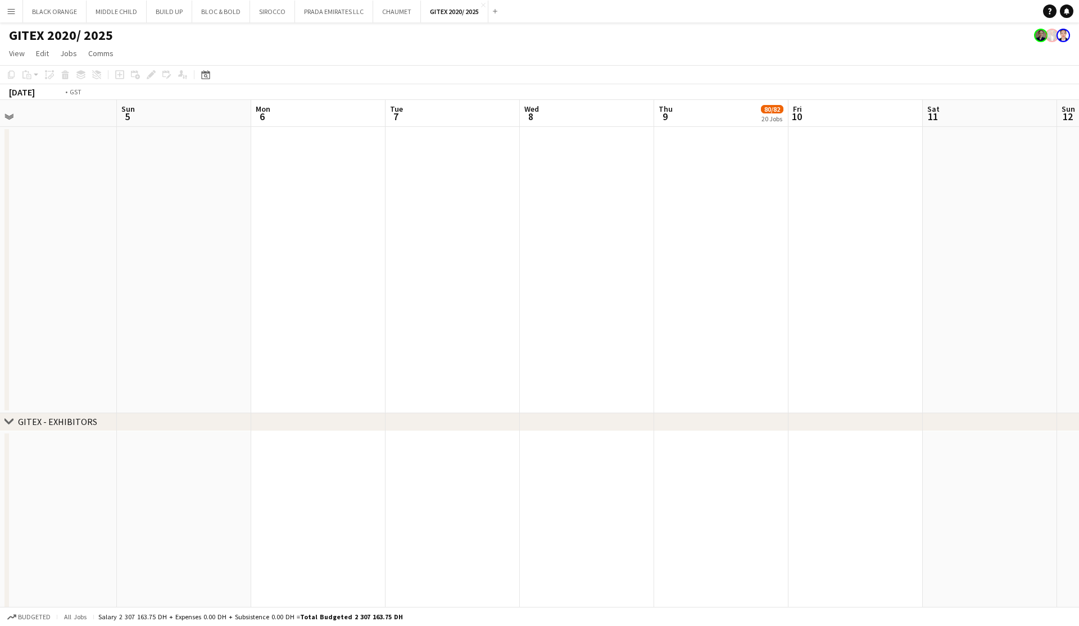
scroll to position [0, 356]
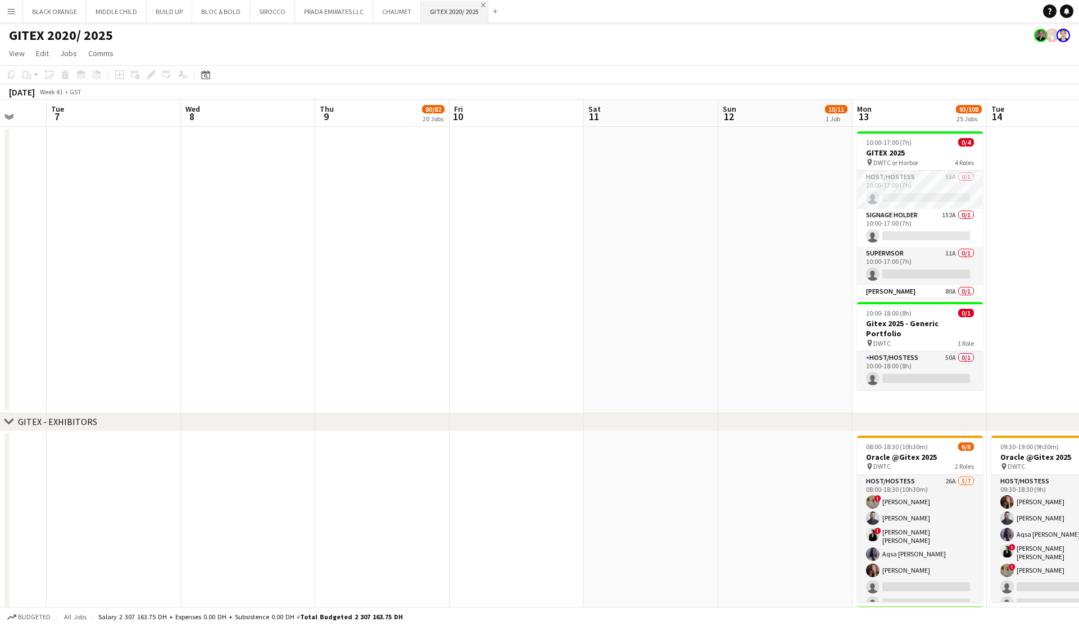
click at [481, 3] on app-icon "Close" at bounding box center [483, 5] width 4 height 4
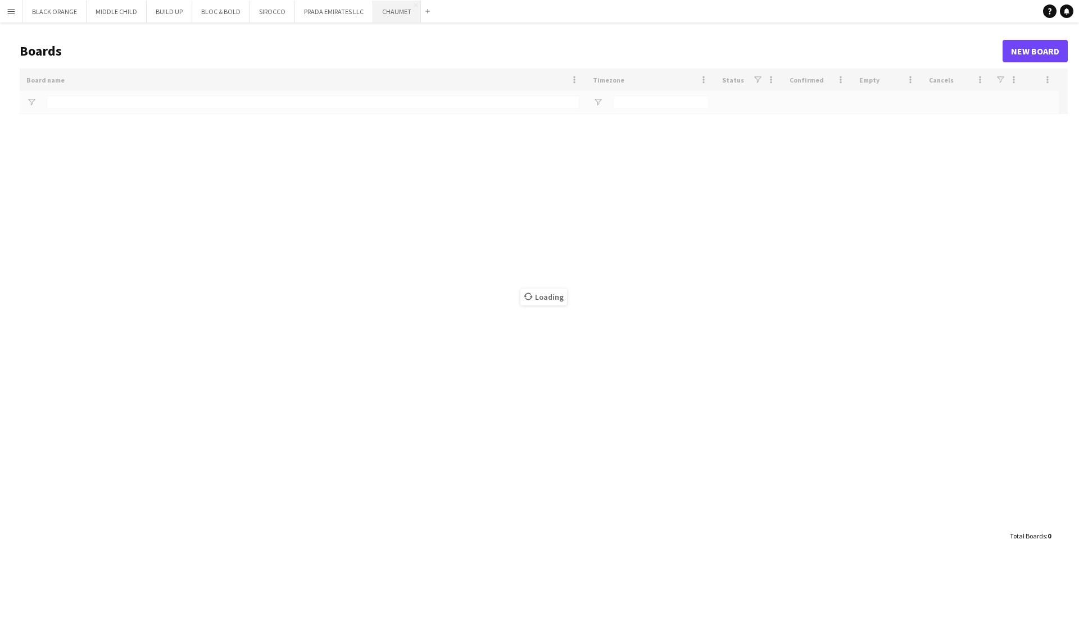
click at [393, 15] on button "CHAUMET Close" at bounding box center [397, 12] width 48 height 22
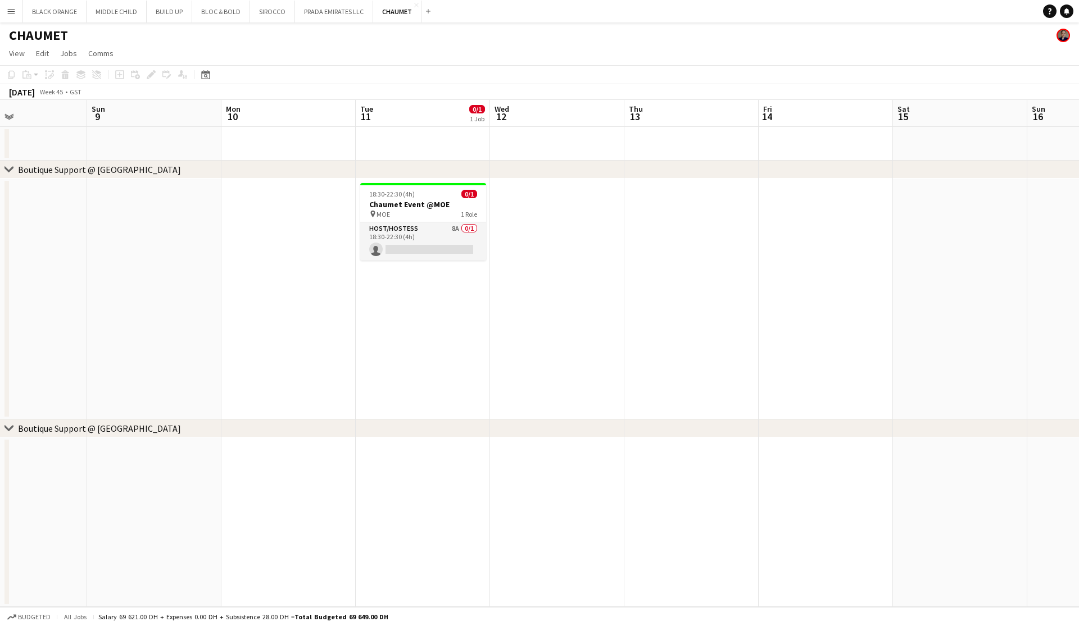
scroll to position [0, 449]
click at [439, 240] on app-card-role "Host/Hostess 8A 0/1 18:30-22:30 (4h) single-neutral-actions" at bounding box center [424, 241] width 126 height 38
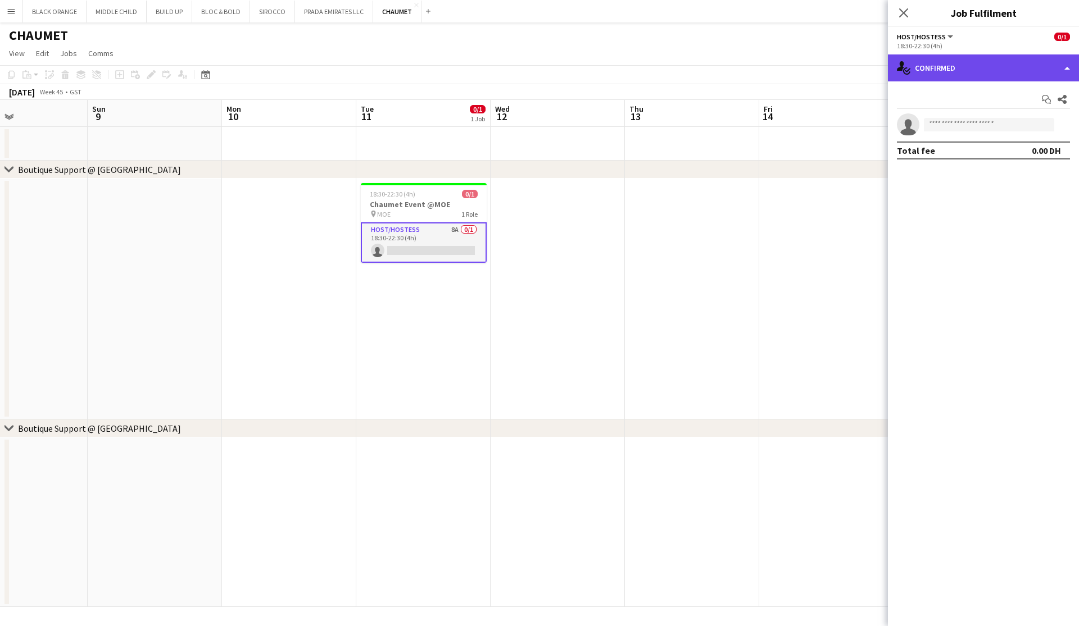
click at [615, 69] on div "single-neutral-actions-check-2 Confirmed" at bounding box center [983, 67] width 191 height 27
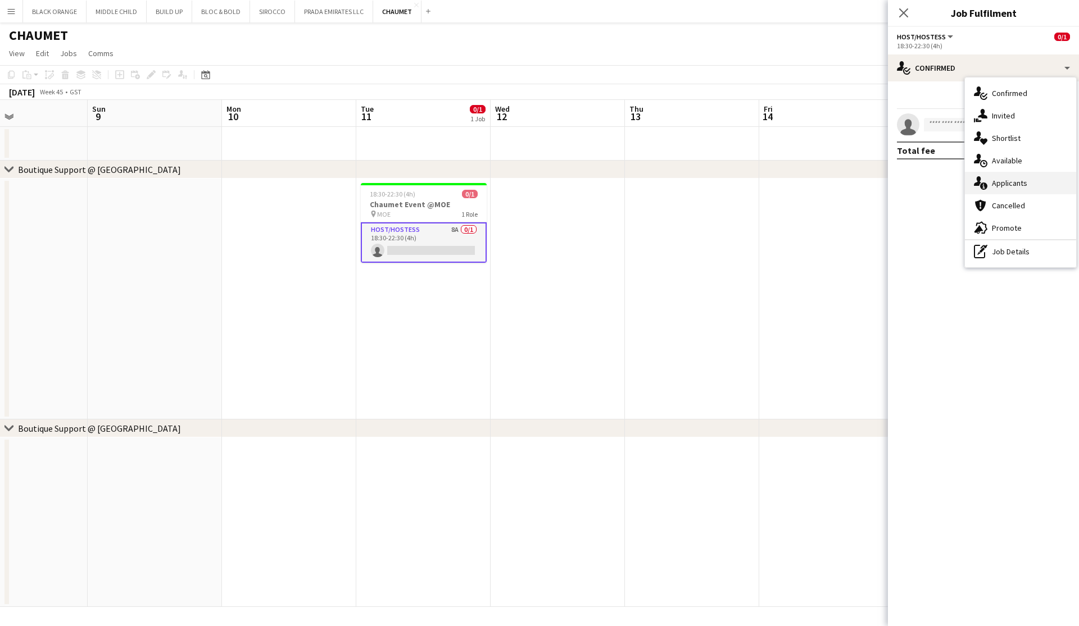
click at [615, 184] on span "Applicants" at bounding box center [1009, 183] width 35 height 10
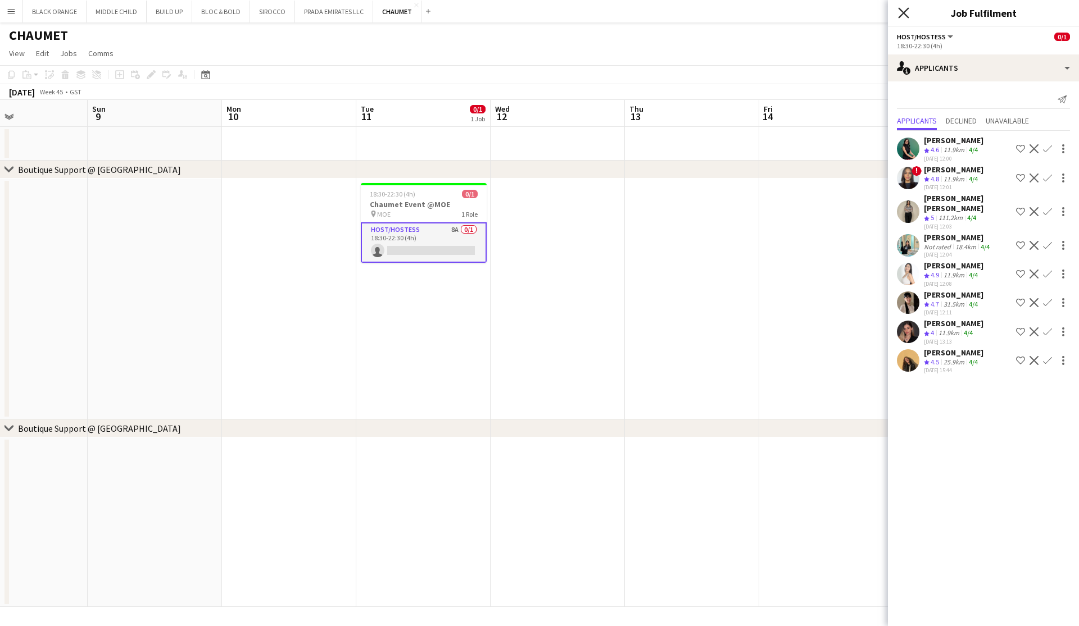
click at [615, 16] on icon "Close pop-in" at bounding box center [903, 12] width 11 height 11
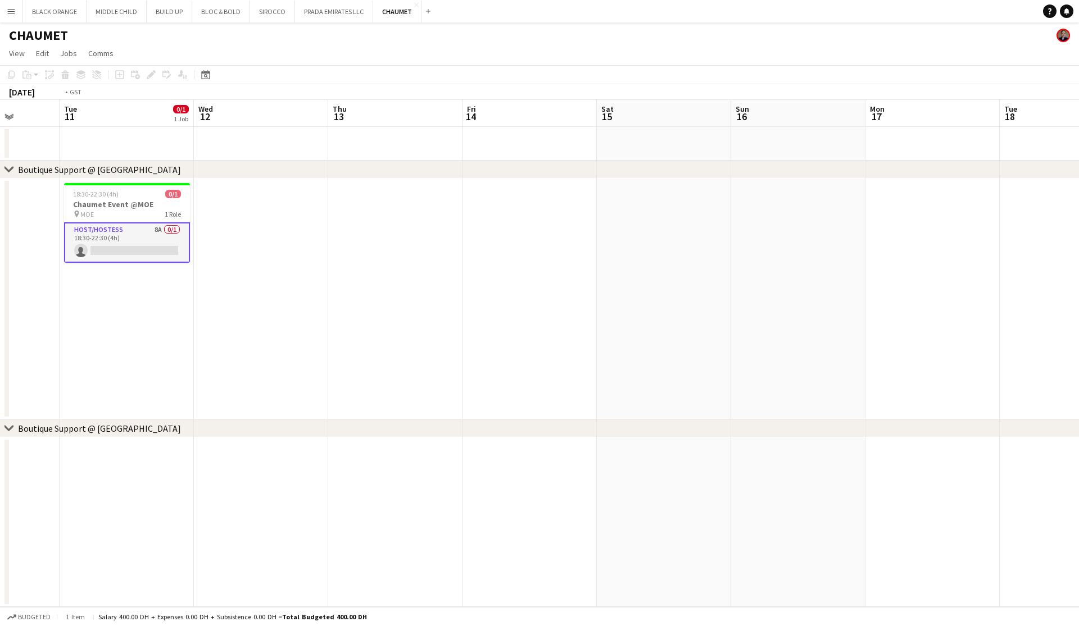
scroll to position [0, 321]
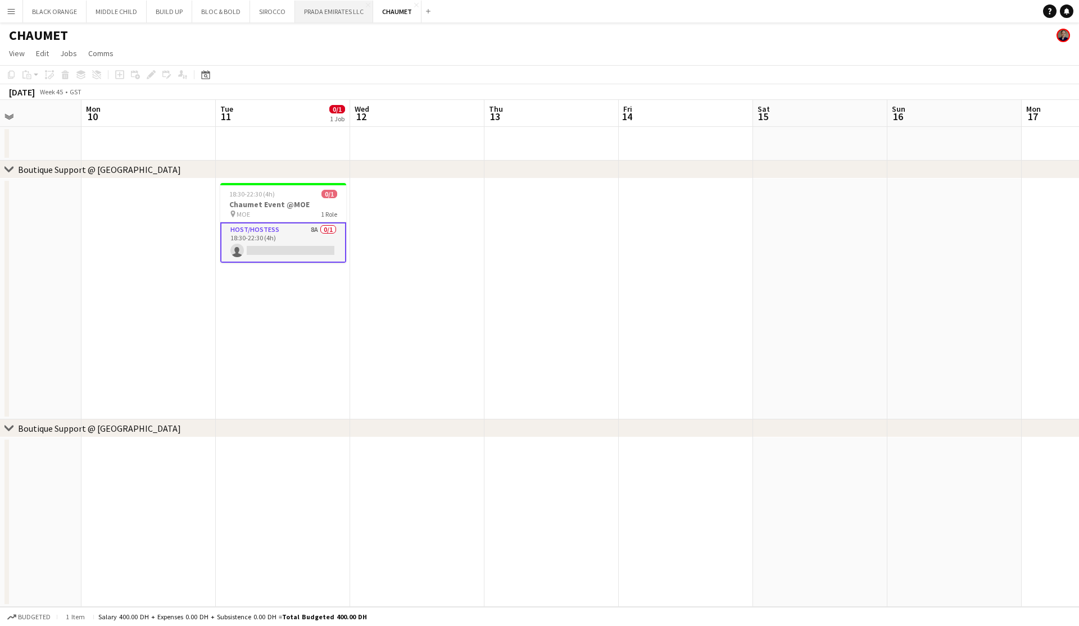
click at [331, 10] on button "PRADA EMIRATES LLC Close" at bounding box center [334, 12] width 78 height 22
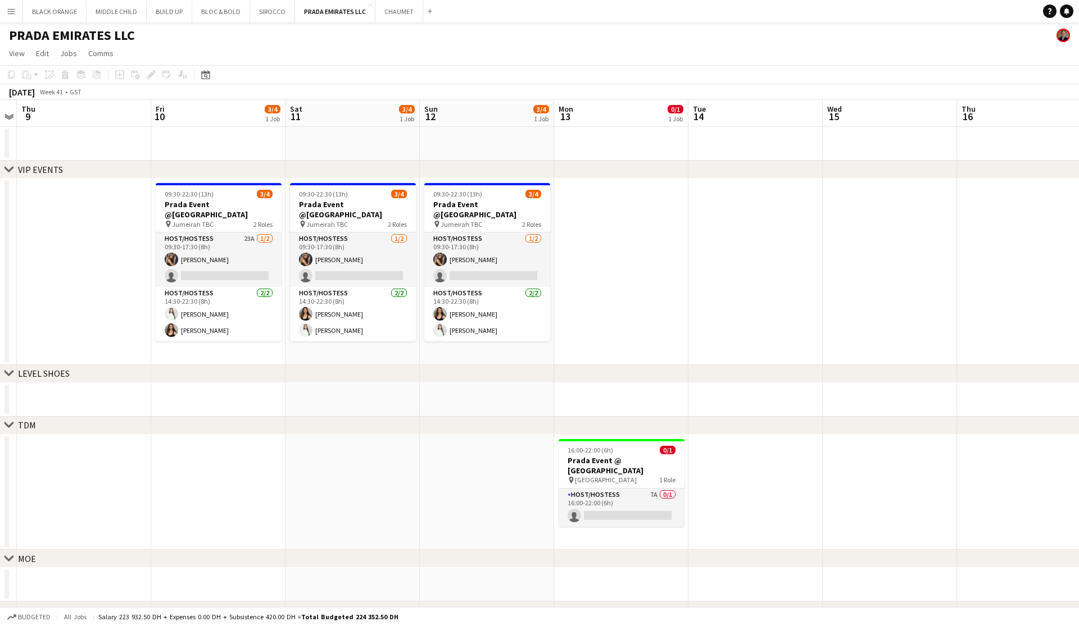
scroll to position [0, 387]
click at [615, 489] on app-card-role "Host/Hostess 7A 0/1 16:00-22:00 (6h) single-neutral-actions" at bounding box center [621, 508] width 126 height 38
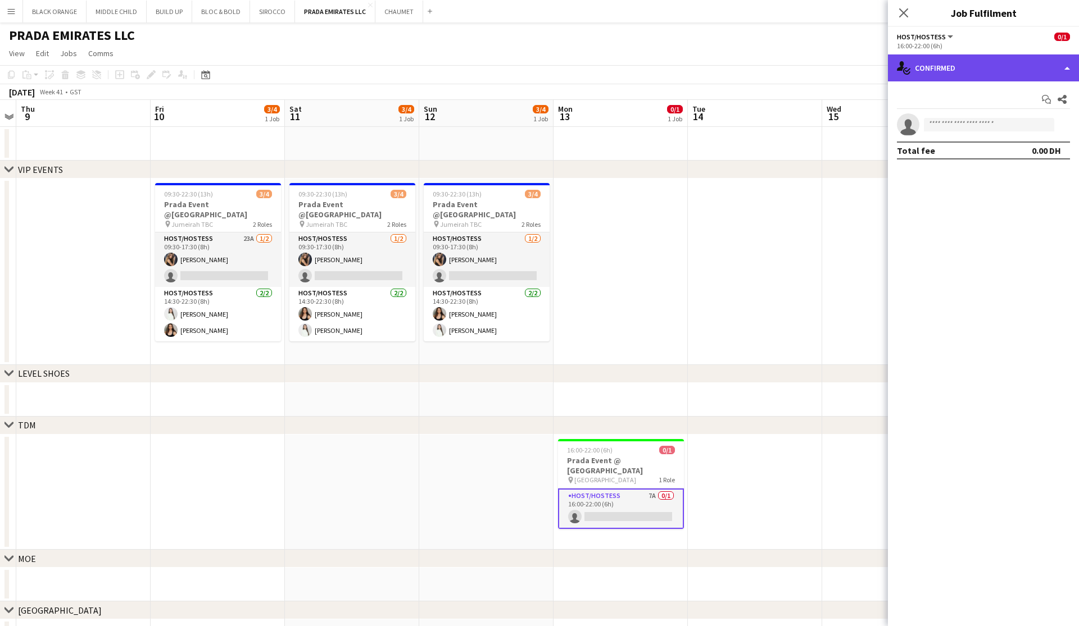
click at [615, 63] on div "single-neutral-actions-check-2 Confirmed" at bounding box center [983, 67] width 191 height 27
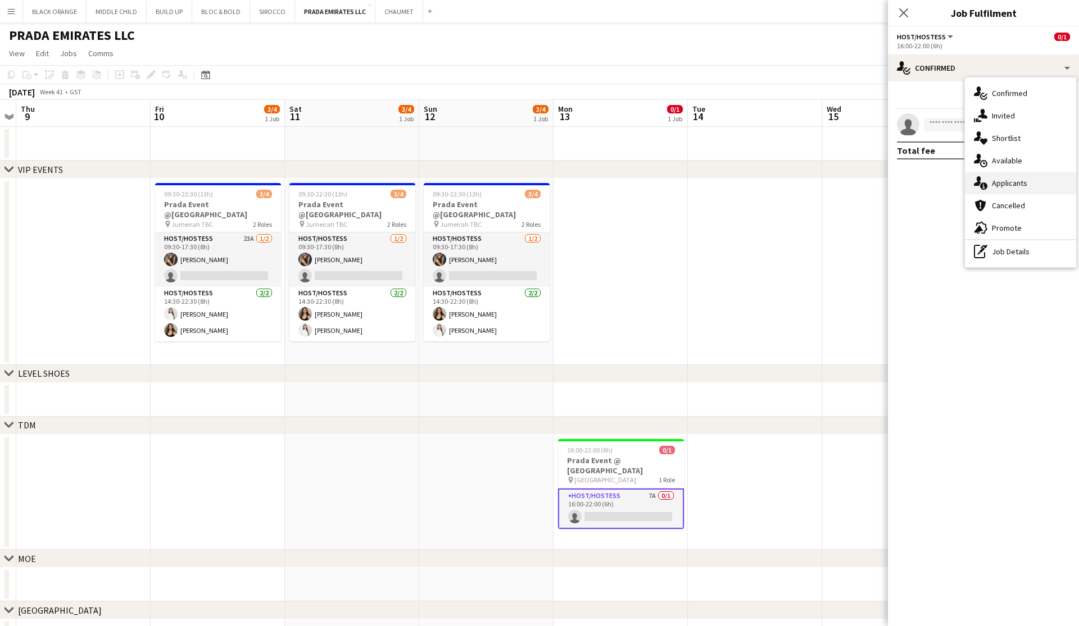
click at [615, 184] on span "Applicants" at bounding box center [1009, 183] width 35 height 10
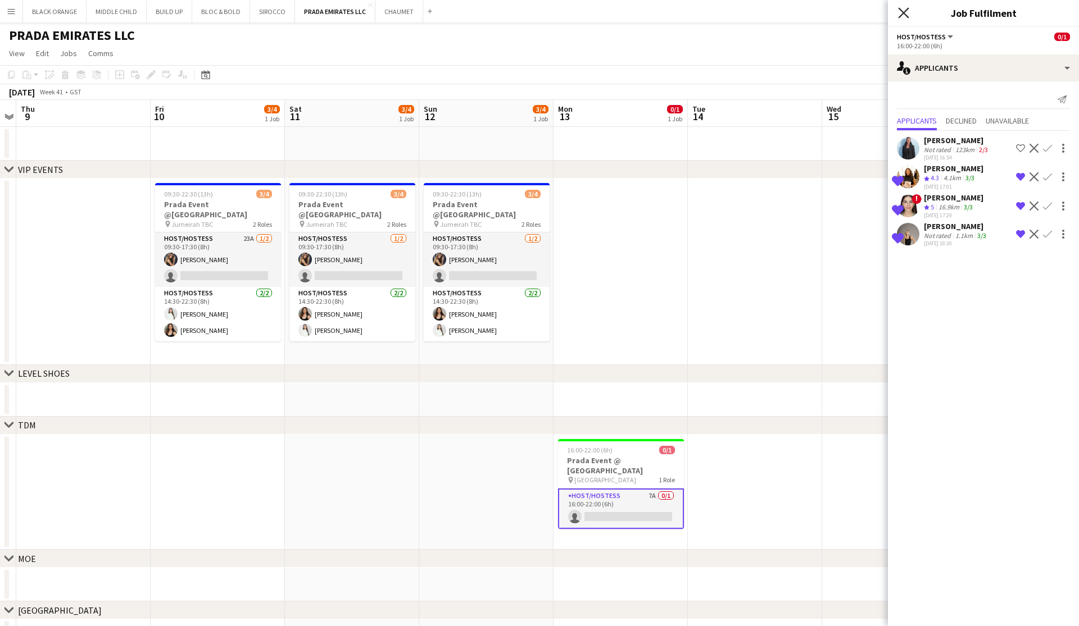
click at [615, 11] on icon "Close pop-in" at bounding box center [903, 12] width 11 height 11
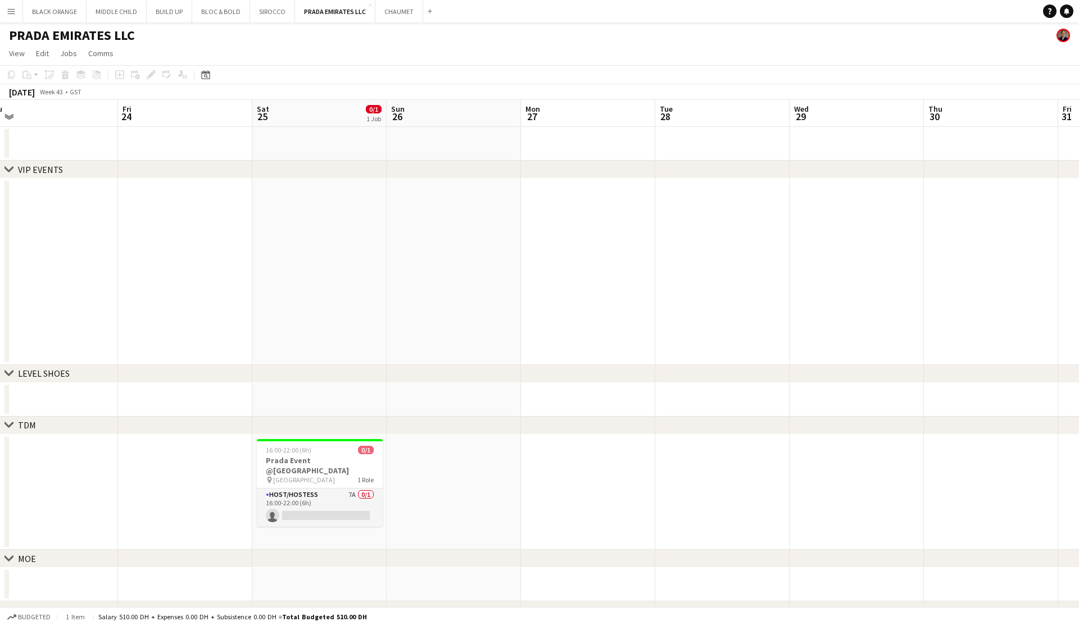
scroll to position [0, 418]
click at [303, 497] on app-card-role "Host/Hostess 7A 0/1 16:00-22:00 (6h) single-neutral-actions" at bounding box center [321, 508] width 126 height 38
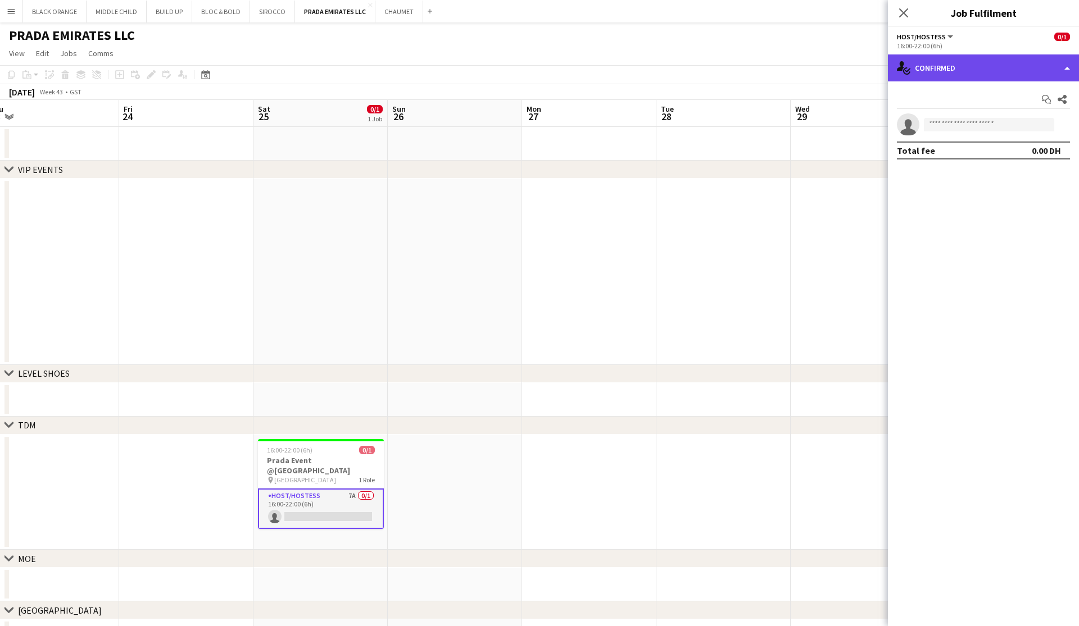
click at [615, 78] on div "single-neutral-actions-check-2 Confirmed" at bounding box center [983, 67] width 191 height 27
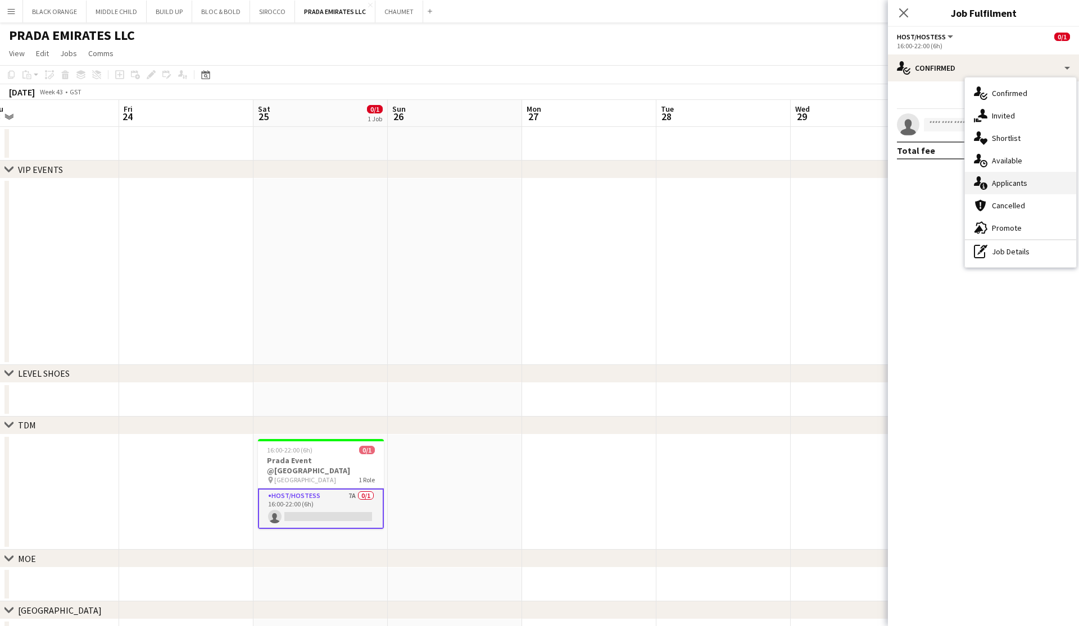
click at [615, 181] on span "Applicants" at bounding box center [1009, 183] width 35 height 10
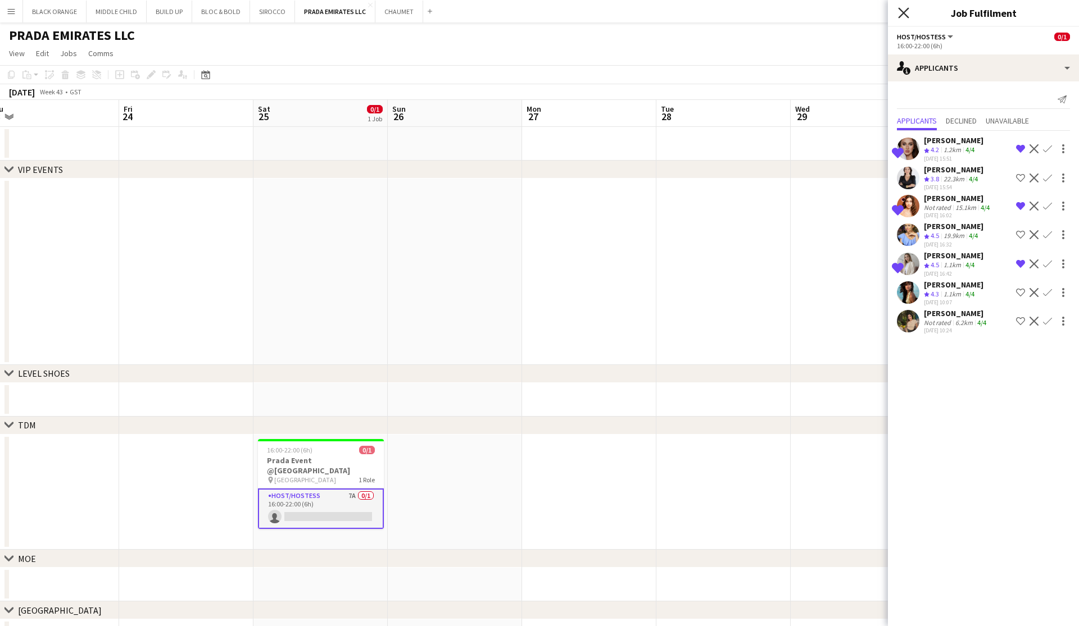
click at [615, 13] on icon "Close pop-in" at bounding box center [903, 12] width 11 height 11
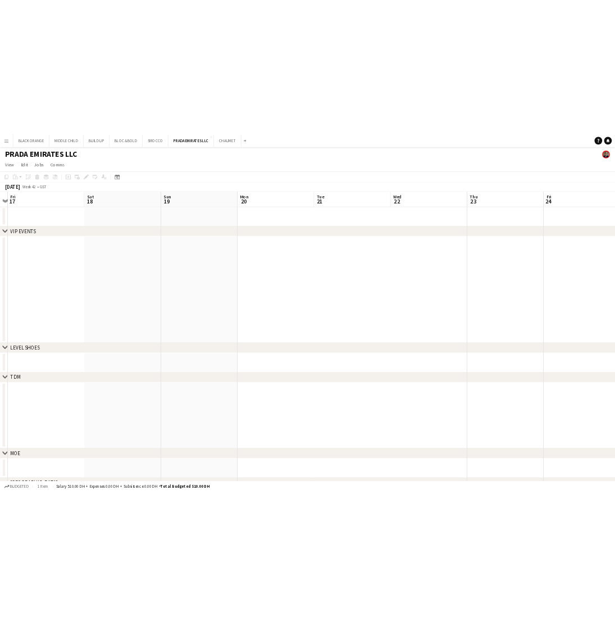
scroll to position [0, 310]
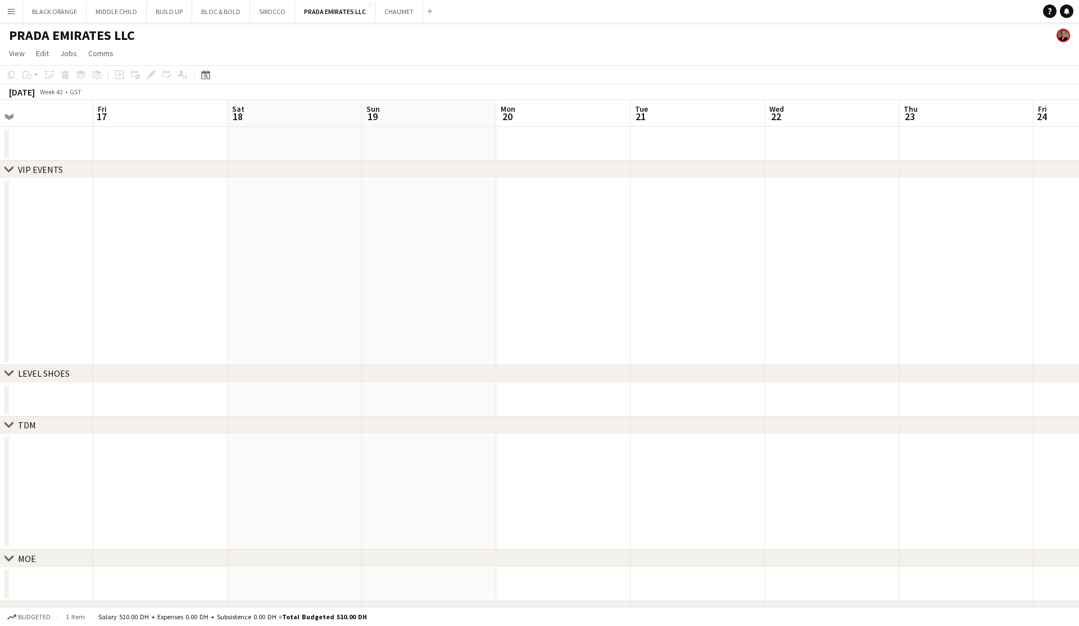
click at [6, 16] on button "Menu" at bounding box center [11, 11] width 22 height 22
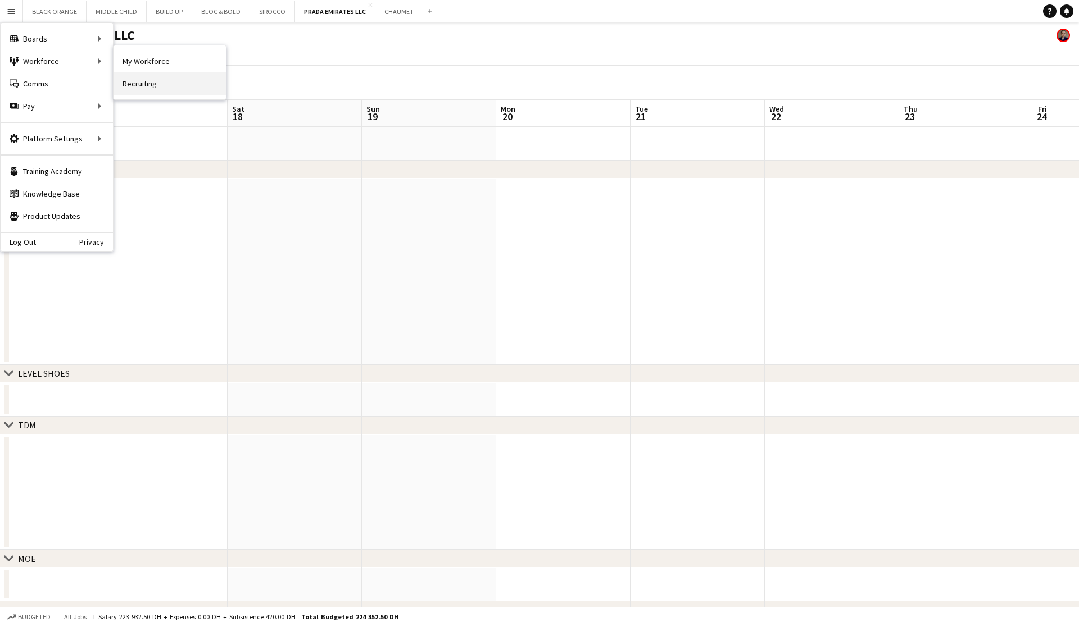
click at [136, 80] on link "Recruiting" at bounding box center [169, 83] width 112 height 22
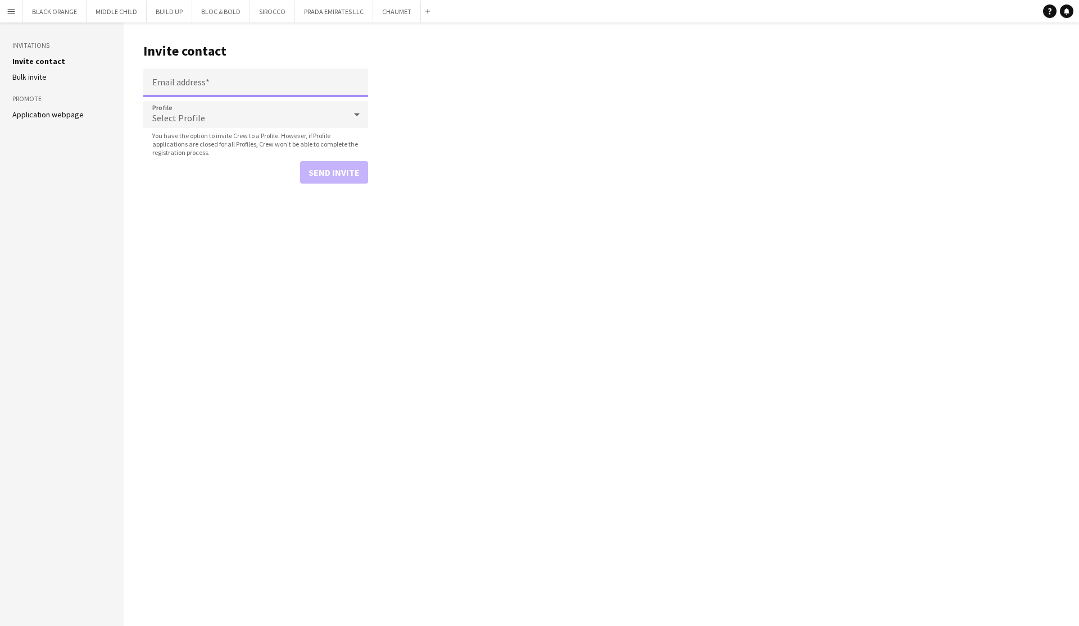
click at [204, 78] on input "Email address" at bounding box center [255, 83] width 225 height 28
click at [197, 81] on input "Email address" at bounding box center [255, 83] width 225 height 28
type input "*"
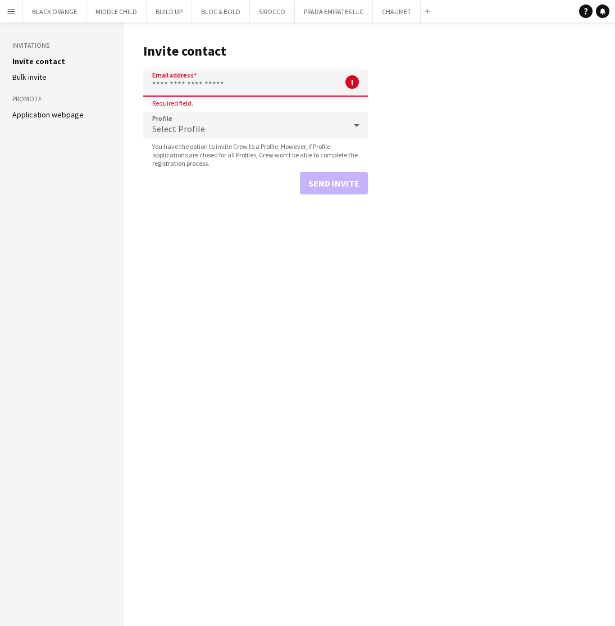
paste input "**********"
drag, startPoint x: 204, startPoint y: 87, endPoint x: 117, endPoint y: 69, distance: 89.4
click at [117, 69] on div "**********" at bounding box center [307, 323] width 615 height 603
click at [268, 85] on input "**********" at bounding box center [255, 83] width 225 height 28
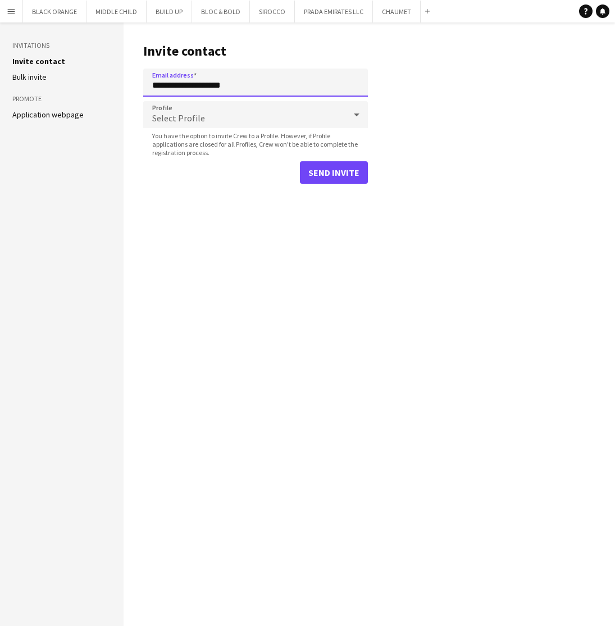
type input "**********"
click at [228, 117] on div "Select Profile" at bounding box center [244, 114] width 202 height 27
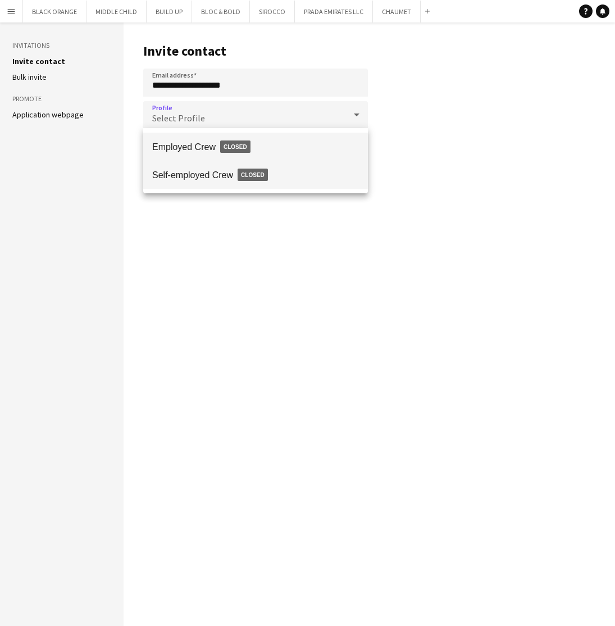
click at [223, 173] on span "Self-employed Crew Closed" at bounding box center [255, 175] width 207 height 26
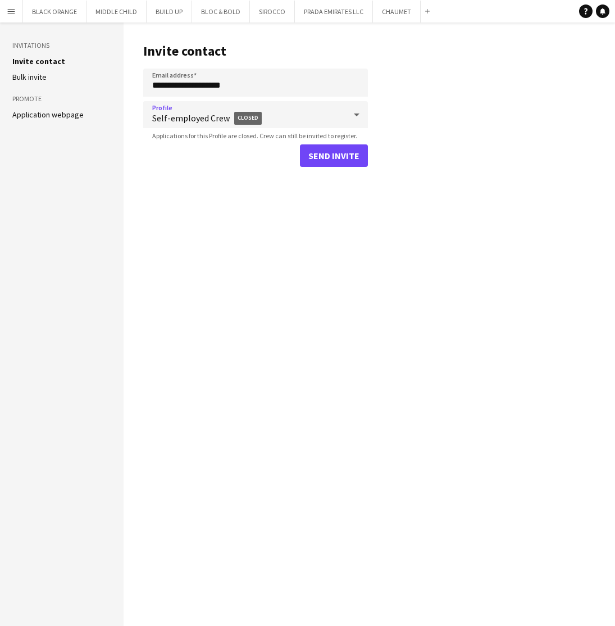
click at [330, 159] on button "Send invite" at bounding box center [334, 155] width 68 height 22
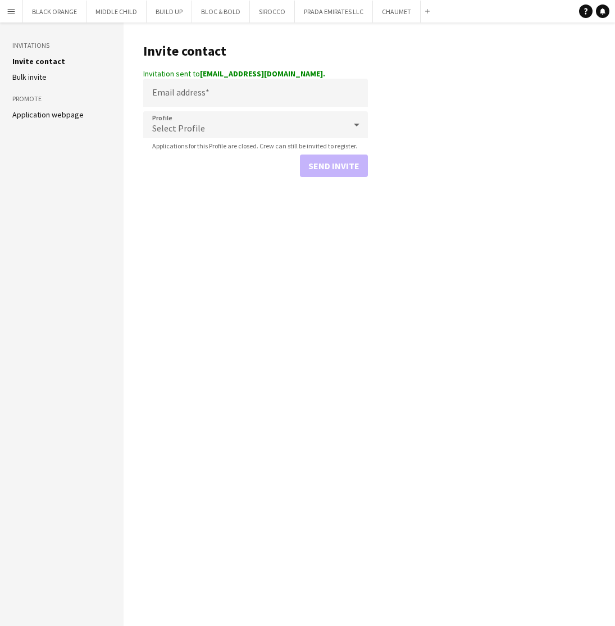
click at [8, 12] on app-icon "Menu" at bounding box center [11, 11] width 9 height 9
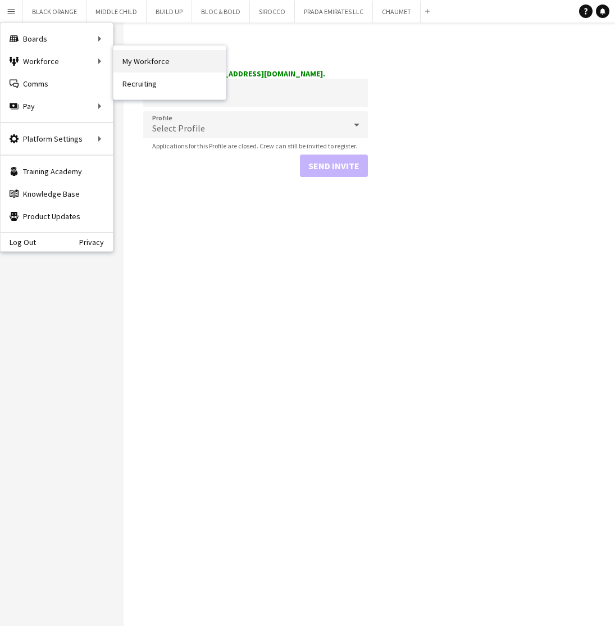
click at [143, 66] on link "My Workforce" at bounding box center [169, 61] width 112 height 22
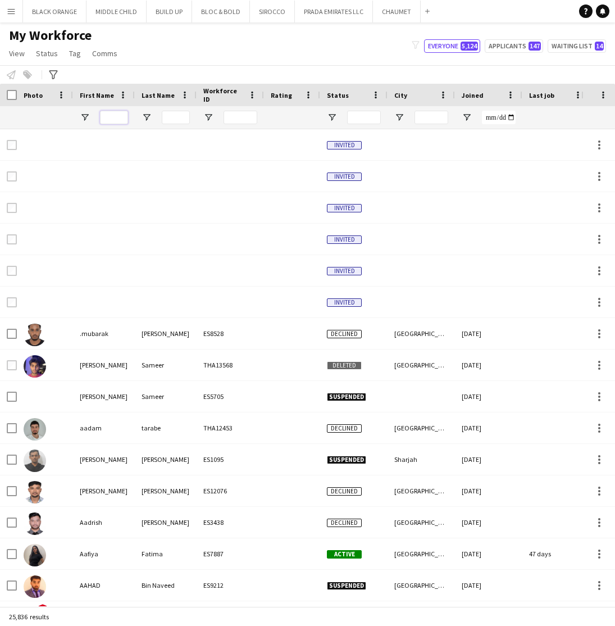
click at [108, 120] on input "First Name Filter Input" at bounding box center [114, 117] width 28 height 13
type input "****"
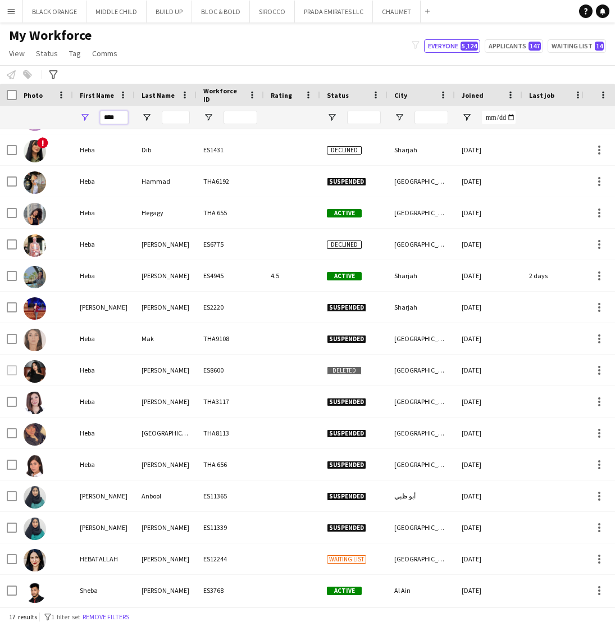
drag, startPoint x: 122, startPoint y: 120, endPoint x: 86, endPoint y: 120, distance: 36.0
click at [86, 120] on div "****" at bounding box center [104, 117] width 62 height 22
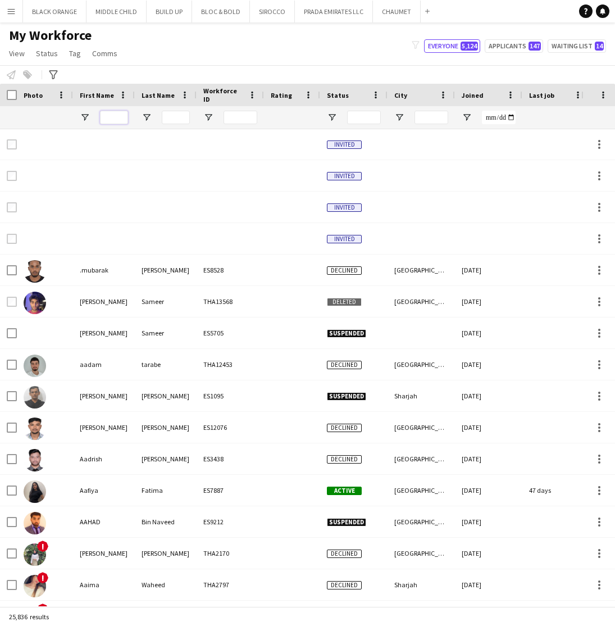
scroll to position [63, 0]
click at [172, 118] on input "Last Name Filter Input" at bounding box center [176, 117] width 28 height 13
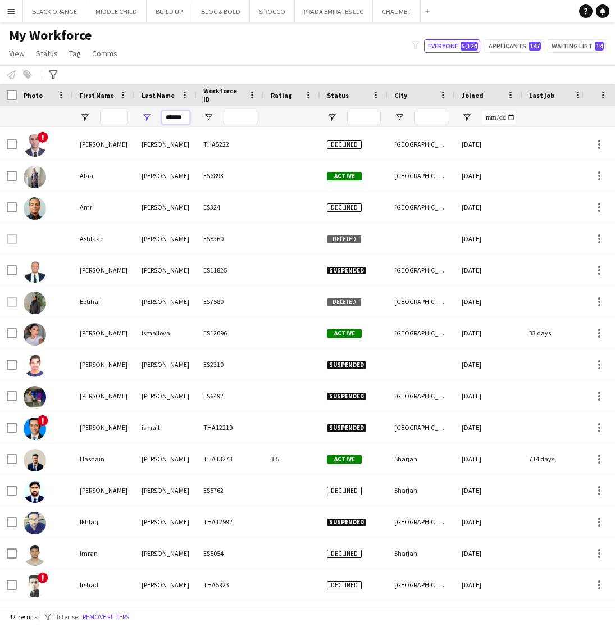
type input "******"
click at [198, 47] on div "My Workforce View Views Default view New view Update view Delete view Edit name…" at bounding box center [307, 46] width 615 height 38
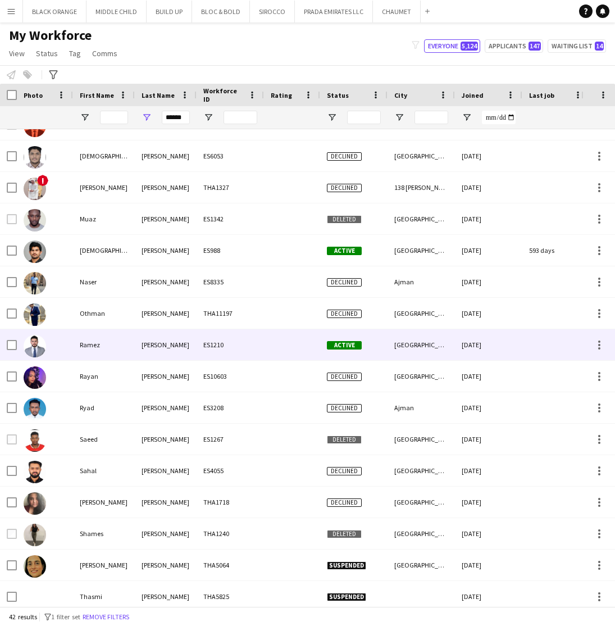
scroll to position [844, 0]
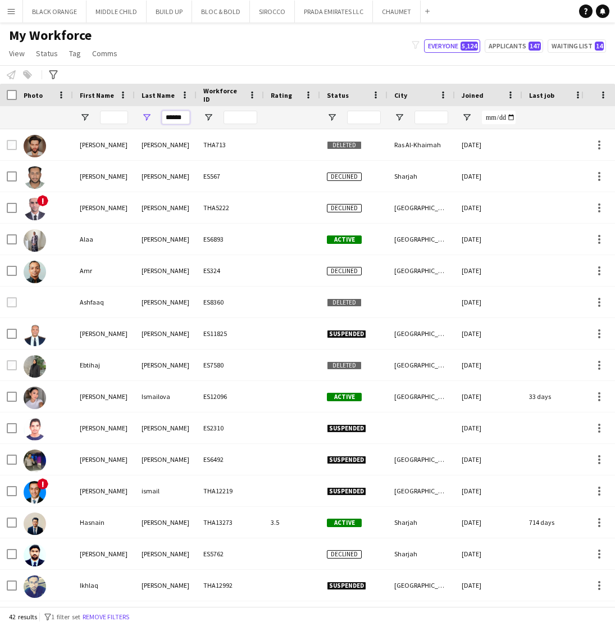
click at [178, 117] on input "******" at bounding box center [176, 117] width 28 height 13
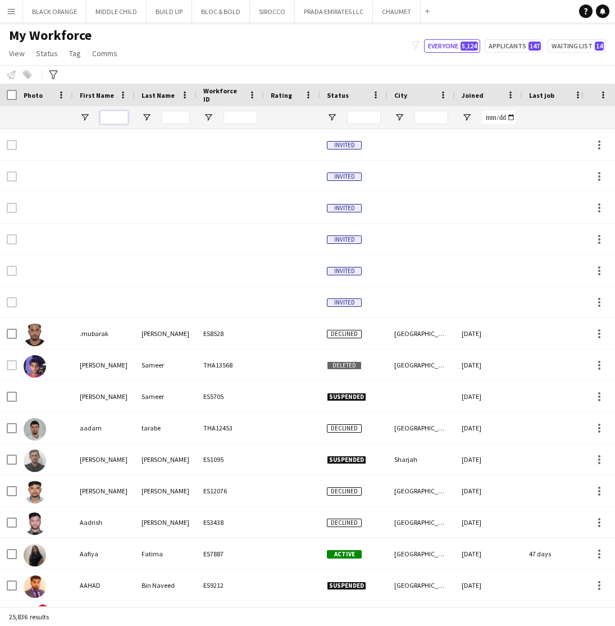
click at [106, 116] on input "First Name Filter Input" at bounding box center [114, 117] width 28 height 13
click at [124, 117] on input "First Name Filter Input" at bounding box center [114, 117] width 28 height 13
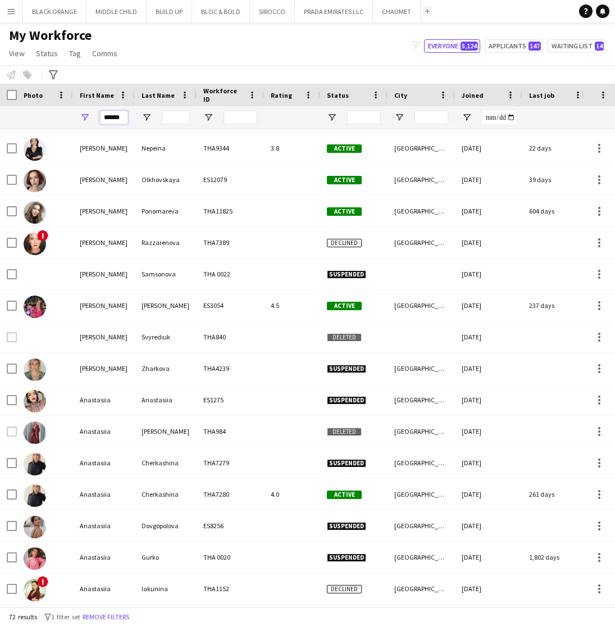
type input "******"
click at [425, 13] on app-icon "Add" at bounding box center [427, 11] width 4 height 4
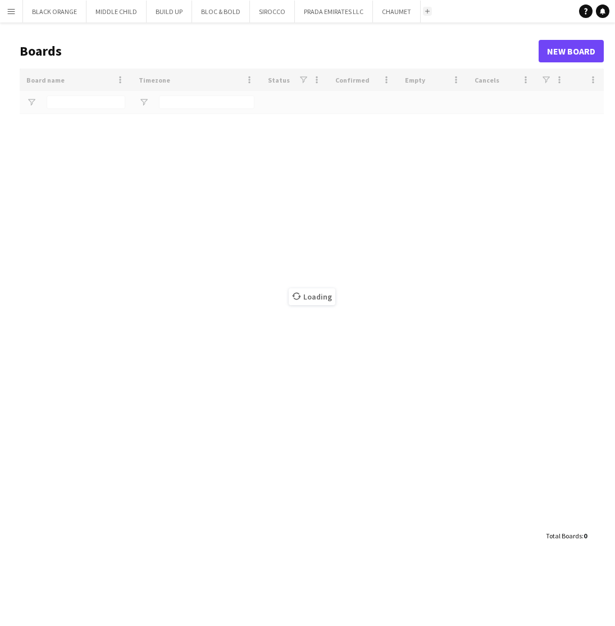
type input "****"
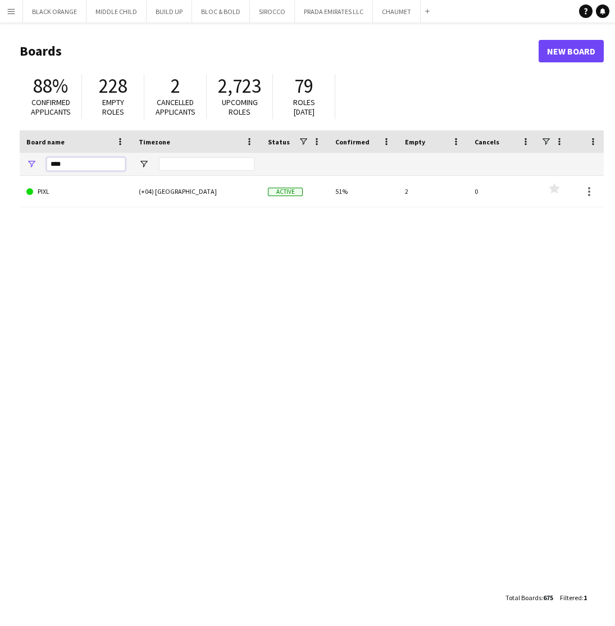
click at [76, 167] on input "****" at bounding box center [86, 163] width 79 height 13
type input "*"
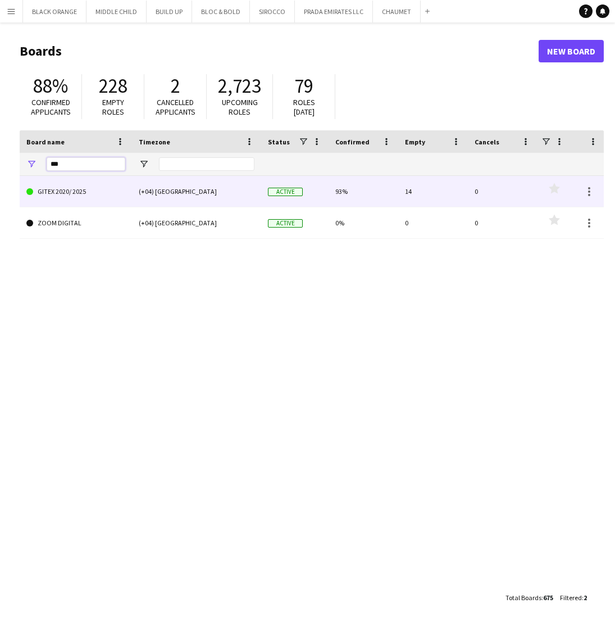
type input "***"
click at [118, 188] on link "GITEX 2020/ 2025" at bounding box center [75, 191] width 99 height 31
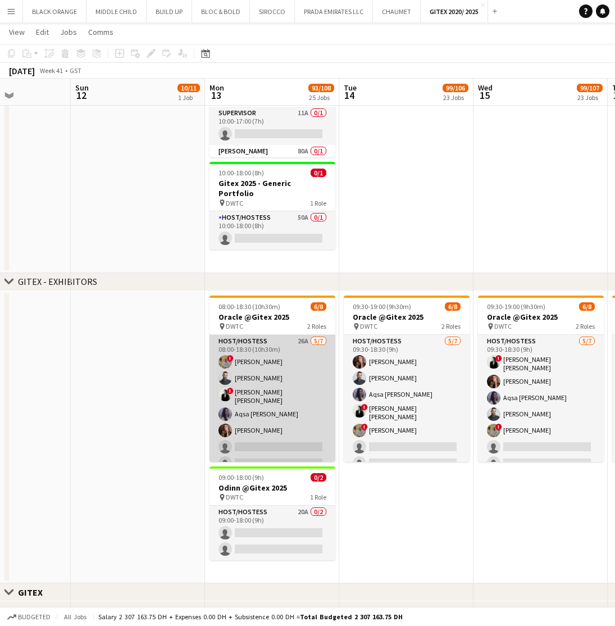
click at [288, 365] on app-card-role "Host/Hostess 26A 5/7 08:00-18:30 (10h30m) ! Hussain Almeshal Amine Chaoui ! Ana…" at bounding box center [273, 404] width 126 height 139
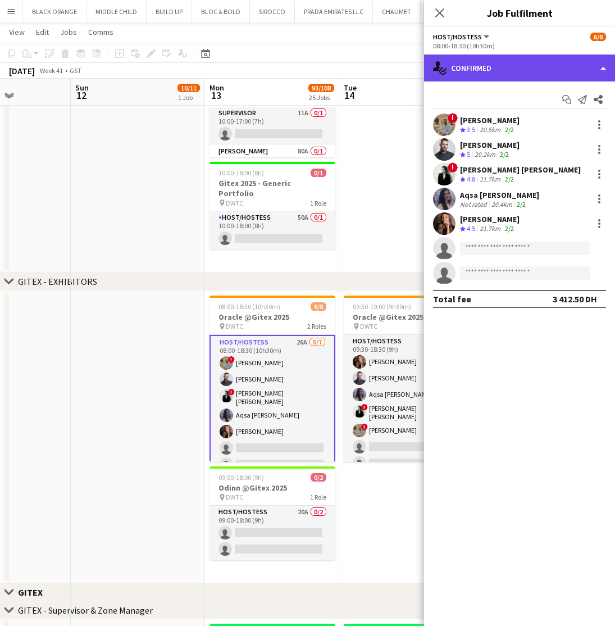
click at [504, 69] on div "single-neutral-actions-check-2 Confirmed" at bounding box center [519, 67] width 191 height 27
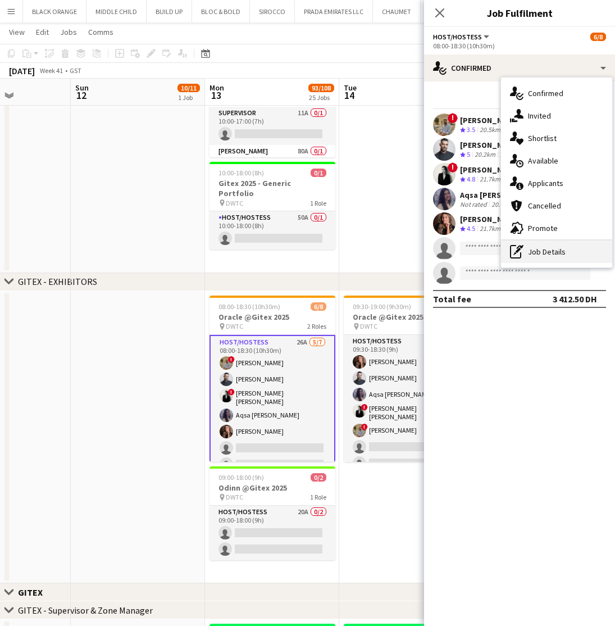
click at [545, 256] on div "pen-write Job Details" at bounding box center [556, 251] width 111 height 22
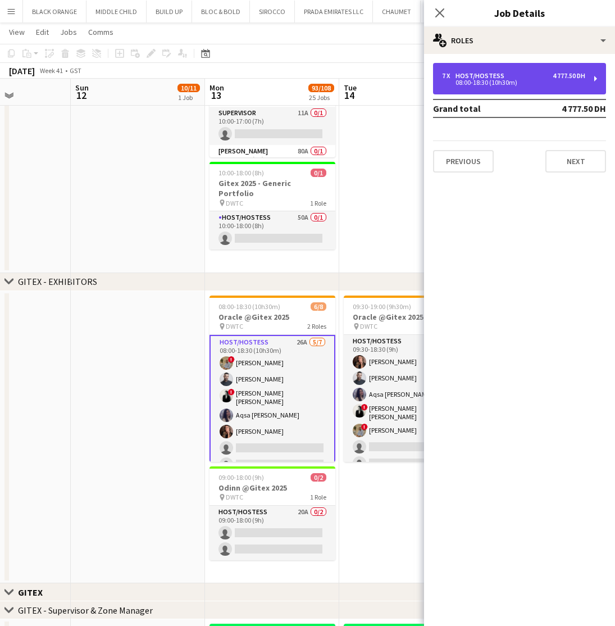
click at [485, 80] on div "08:00-18:30 (10h30m)" at bounding box center [513, 83] width 143 height 6
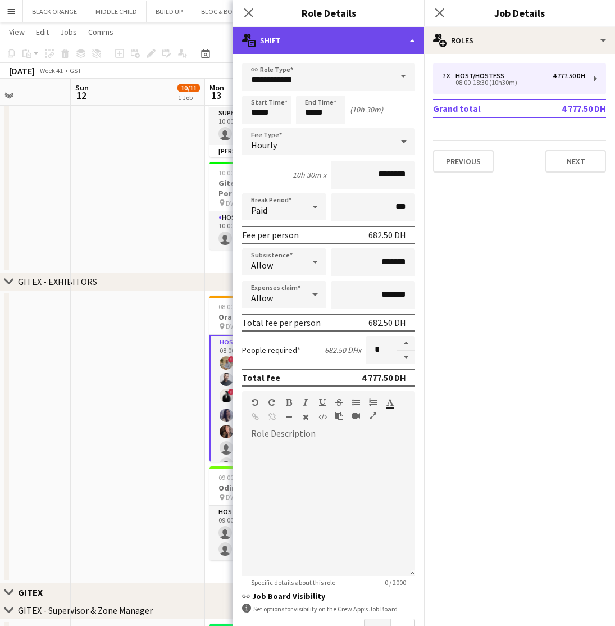
click at [315, 36] on div "multiple-actions-text Shift" at bounding box center [328, 40] width 191 height 27
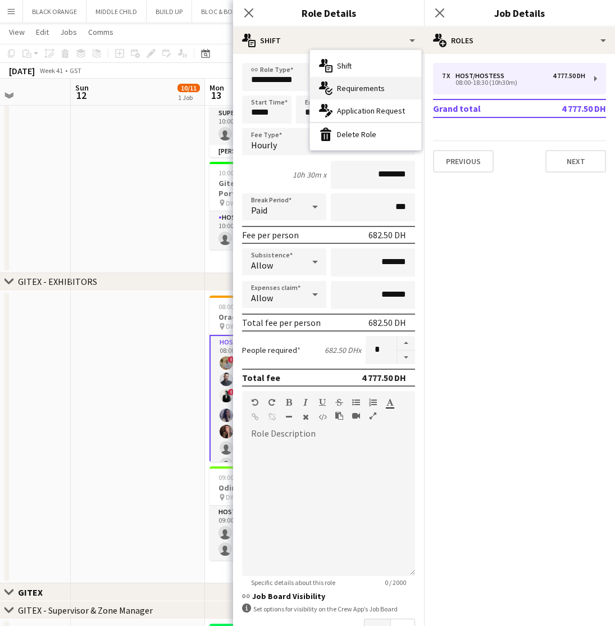
click at [347, 86] on span "Requirements" at bounding box center [361, 88] width 48 height 10
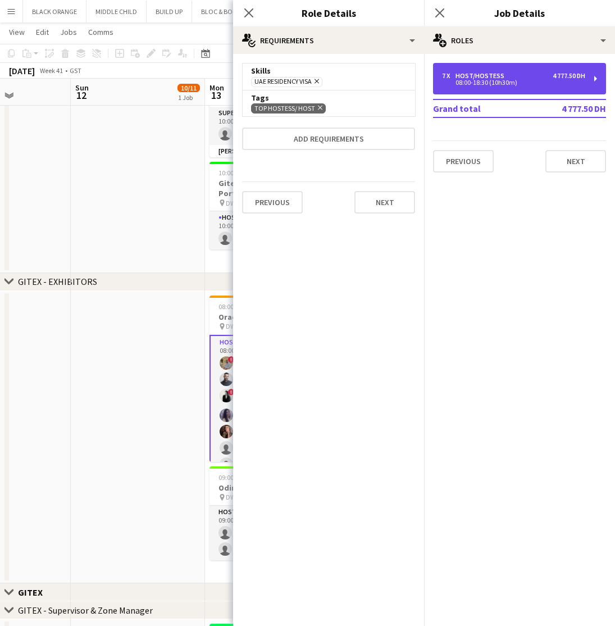
click at [492, 75] on div "Host/Hostess" at bounding box center [482, 76] width 53 height 8
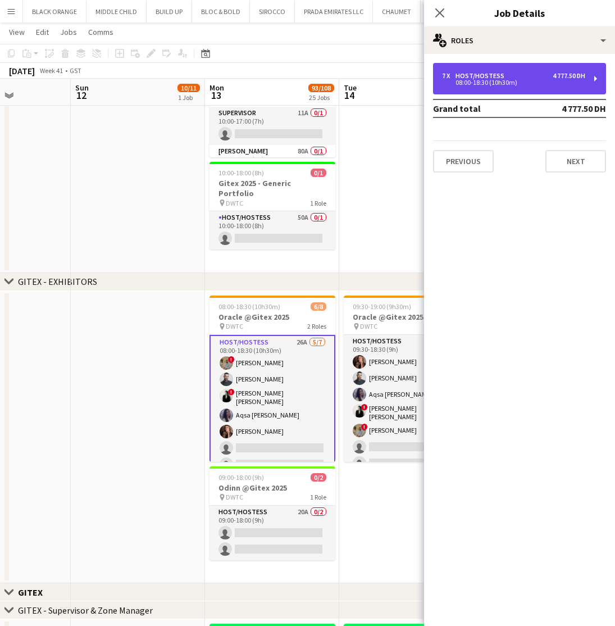
click at [492, 75] on div "Host/Hostess" at bounding box center [482, 76] width 53 height 8
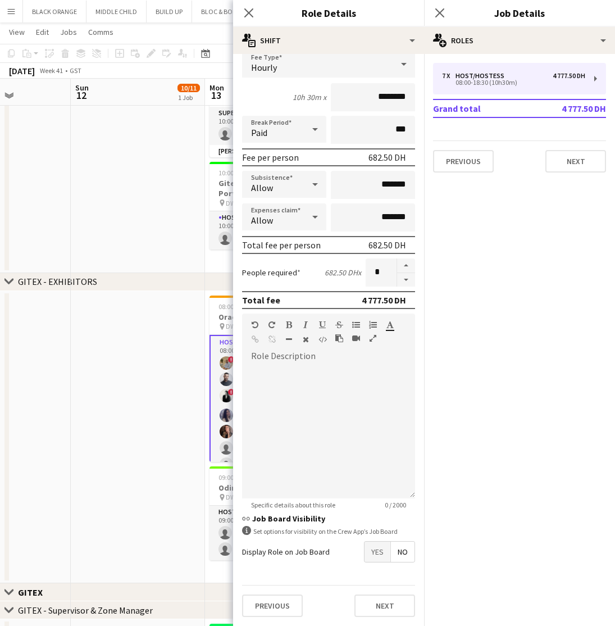
click at [376, 552] on span "Yes" at bounding box center [378, 552] width 26 height 20
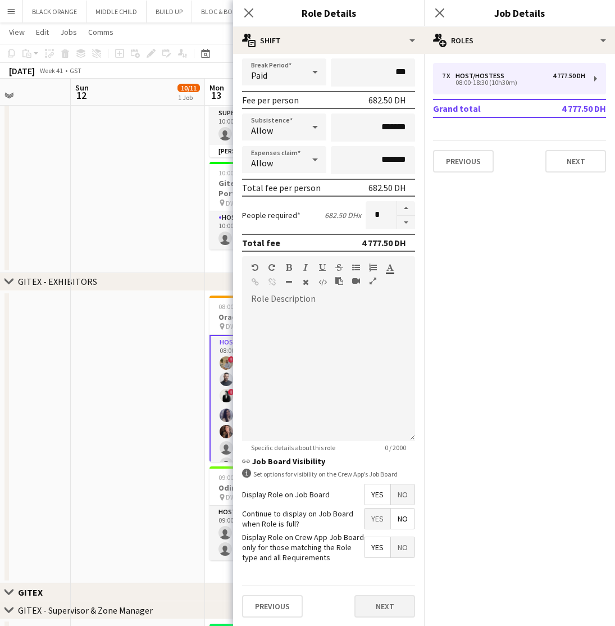
click at [370, 603] on button "Next" at bounding box center [384, 606] width 61 height 22
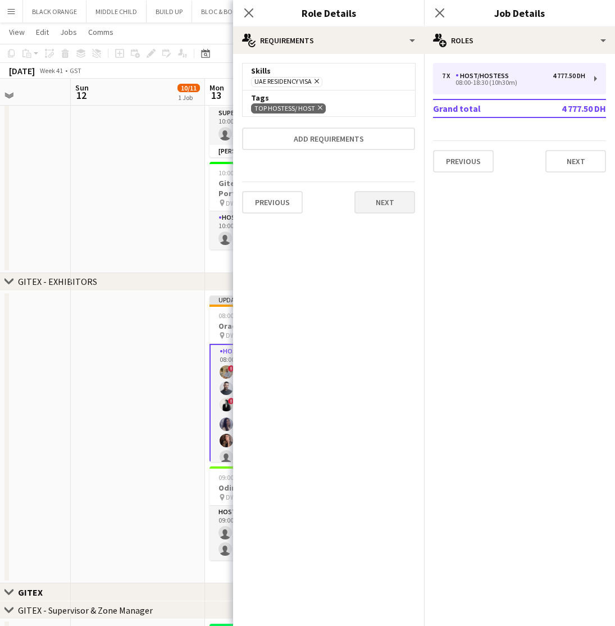
click at [388, 209] on button "Next" at bounding box center [384, 202] width 61 height 22
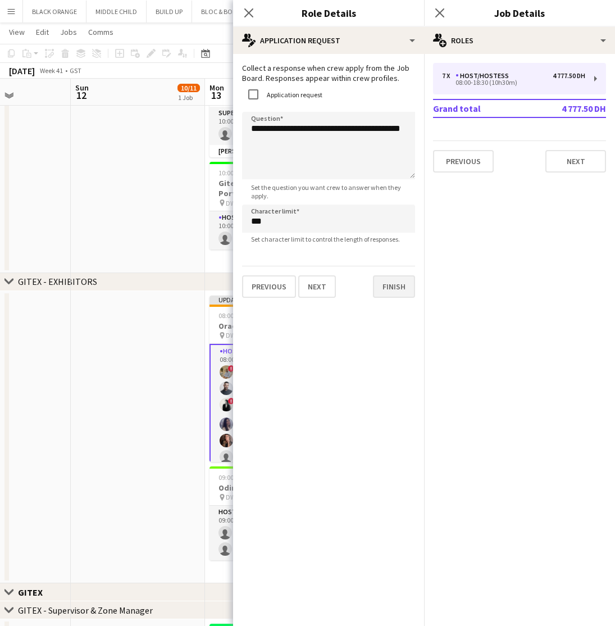
click at [395, 282] on button "Finish" at bounding box center [394, 286] width 42 height 22
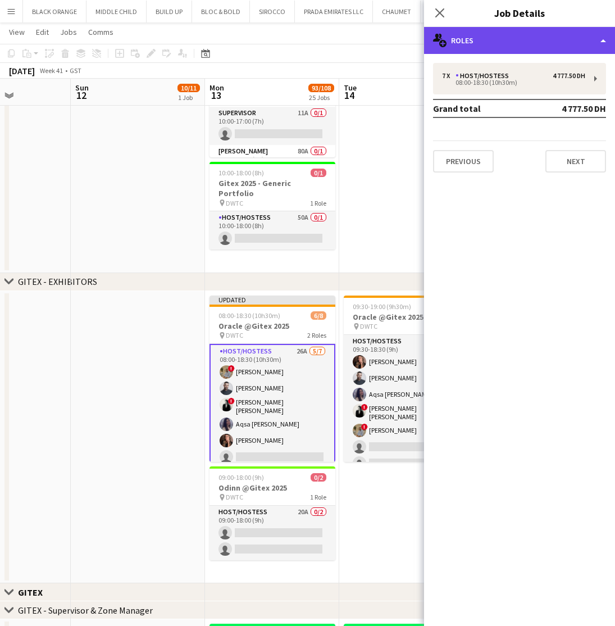
click at [542, 40] on div "multiple-users-add Roles" at bounding box center [519, 40] width 191 height 27
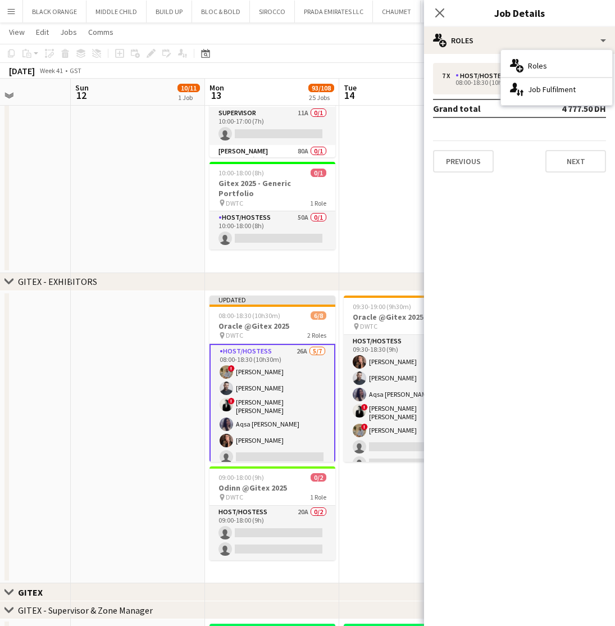
click at [387, 232] on app-date-cell at bounding box center [406, 130] width 134 height 287
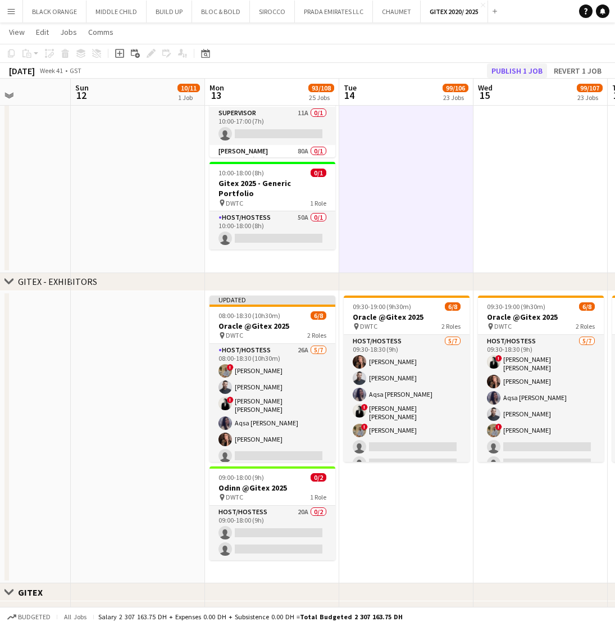
click at [516, 71] on button "Publish 1 job" at bounding box center [517, 70] width 60 height 15
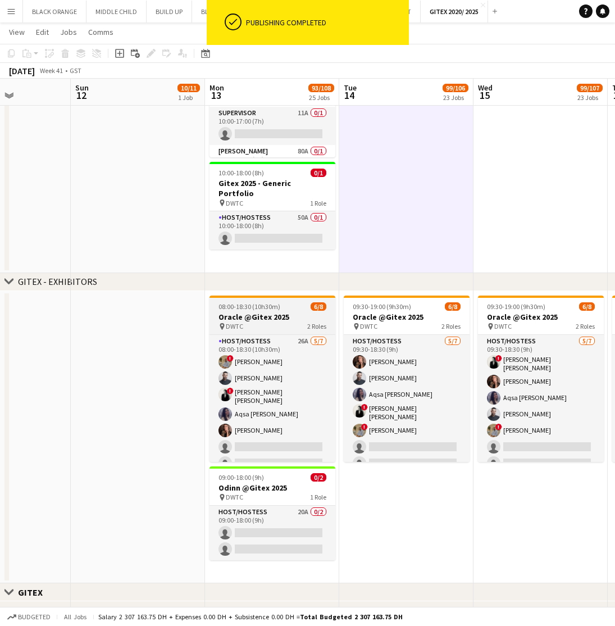
click at [261, 320] on h3 "Oracle @Gitex 2025" at bounding box center [273, 317] width 126 height 10
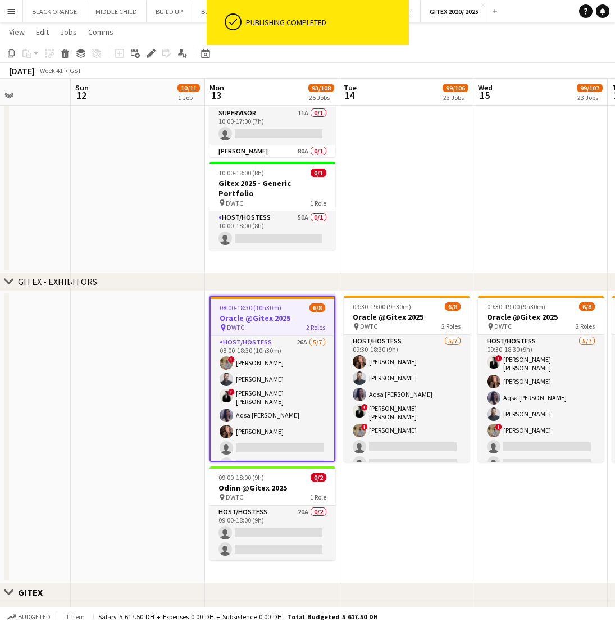
click at [150, 361] on app-date-cell at bounding box center [138, 437] width 134 height 293
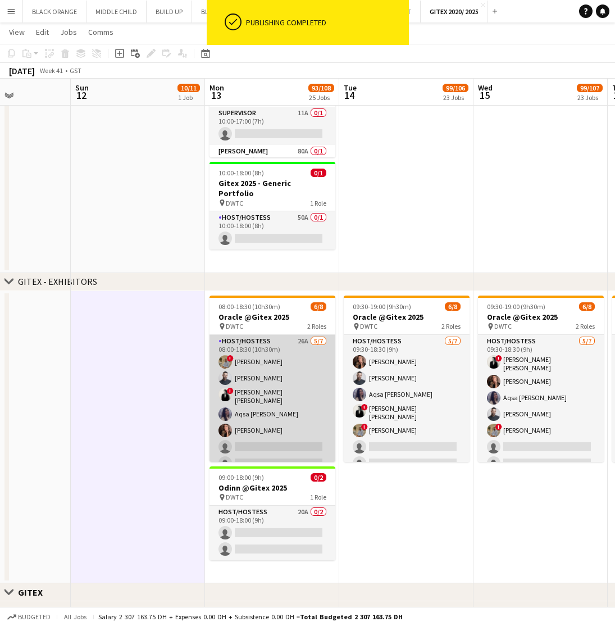
click at [285, 373] on app-card-role "Host/Hostess 26A 5/7 08:00-18:30 (10h30m) ! Hussain Almeshal Amine Chaoui ! Ana…" at bounding box center [273, 404] width 126 height 139
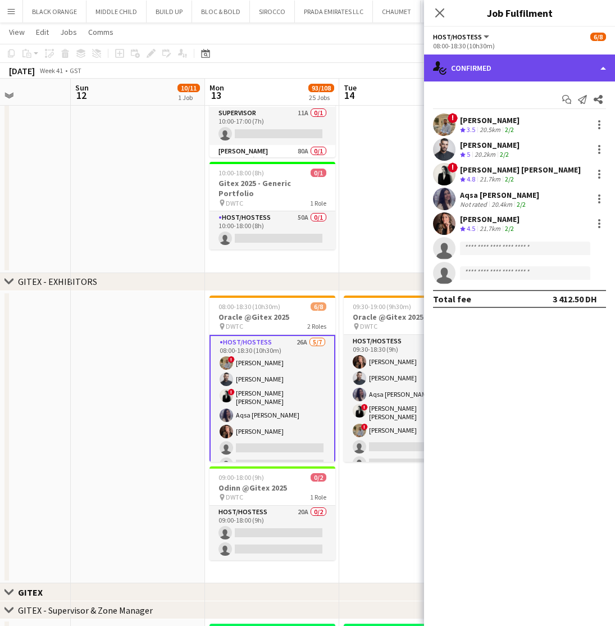
click at [534, 74] on div "single-neutral-actions-check-2 Confirmed" at bounding box center [519, 67] width 191 height 27
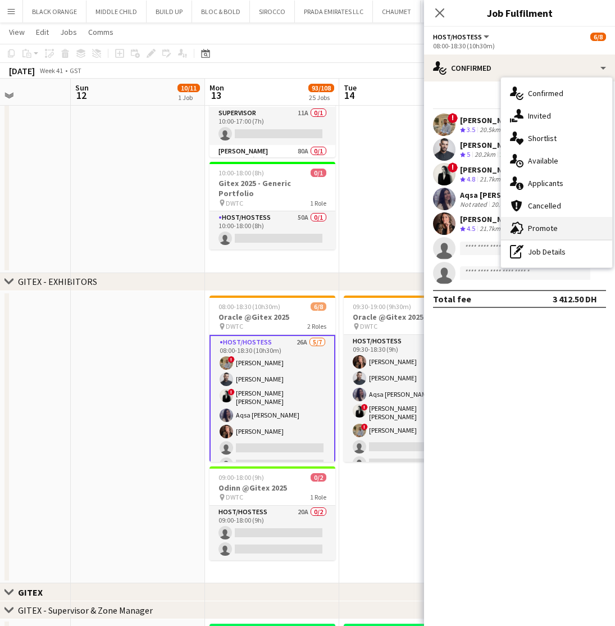
click at [550, 225] on span "Promote" at bounding box center [543, 228] width 30 height 10
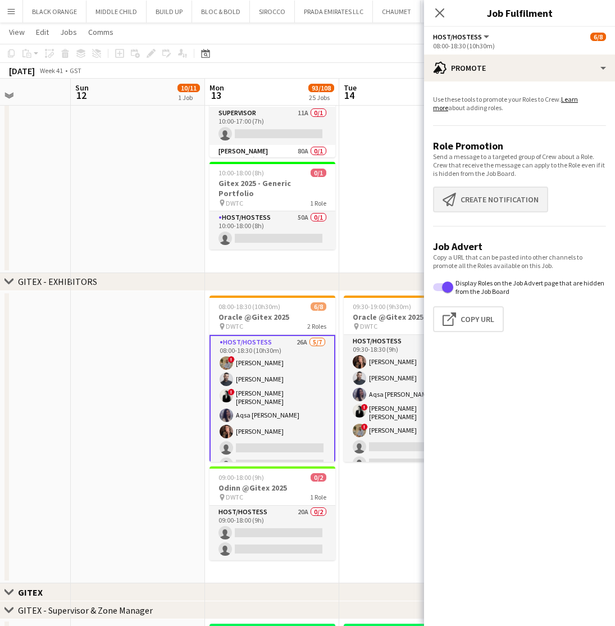
click at [490, 207] on button "Create notification Create notification" at bounding box center [490, 200] width 115 height 26
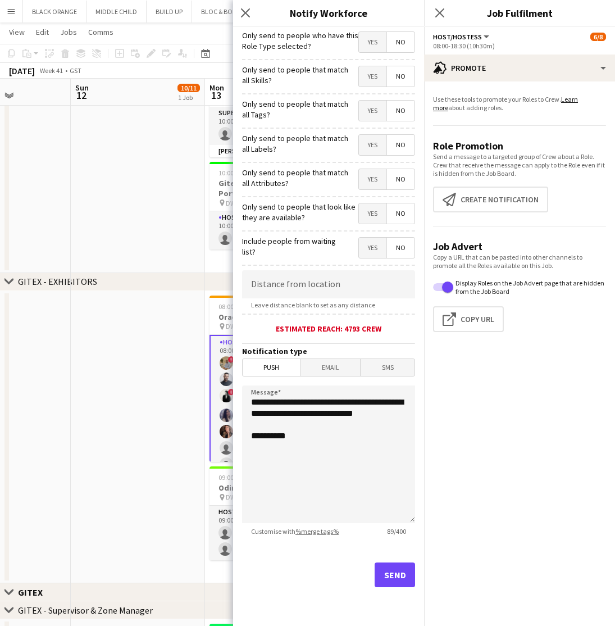
click at [372, 75] on span "Yes" at bounding box center [373, 76] width 28 height 20
click at [373, 116] on span "Yes" at bounding box center [373, 111] width 28 height 20
click at [369, 147] on span "Yes" at bounding box center [373, 145] width 28 height 20
click at [371, 178] on span "Yes" at bounding box center [373, 179] width 28 height 20
click at [378, 209] on span "Yes" at bounding box center [373, 213] width 28 height 20
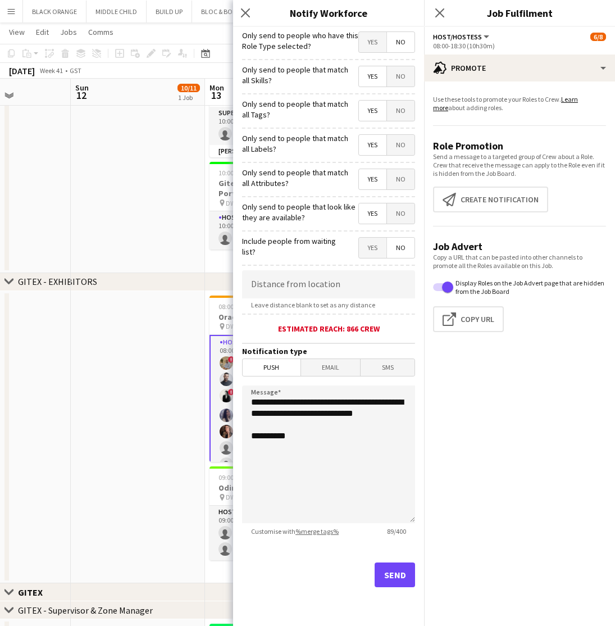
click at [391, 576] on button "Send" at bounding box center [395, 574] width 40 height 25
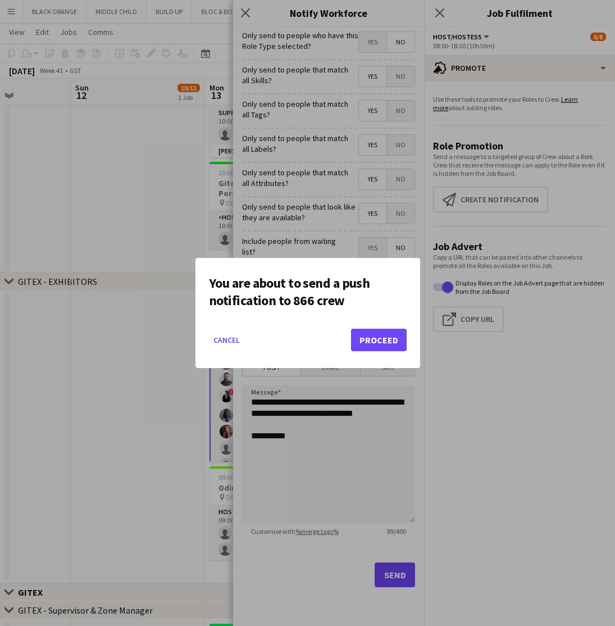
click at [378, 338] on button "Proceed" at bounding box center [379, 340] width 56 height 22
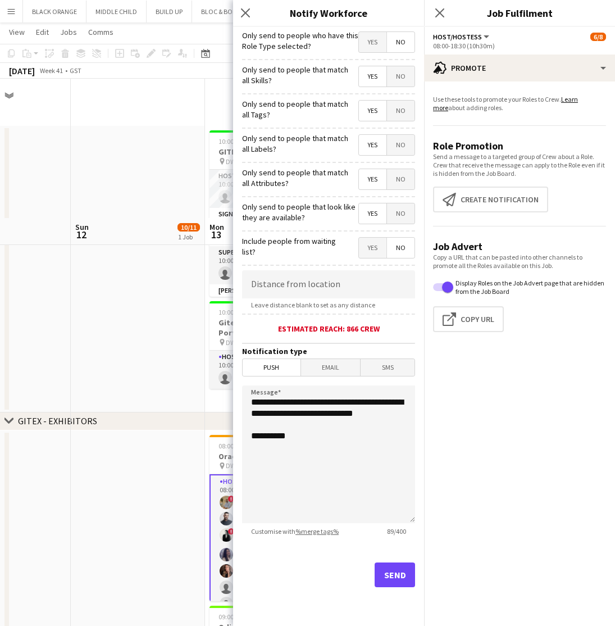
scroll to position [139, 0]
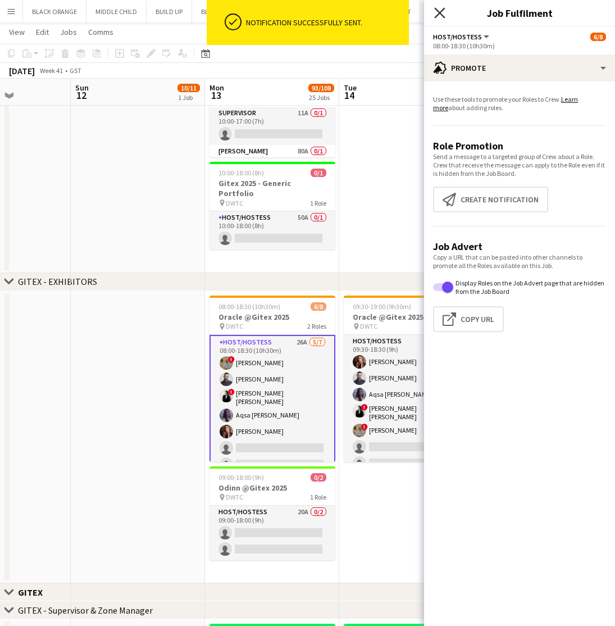
click at [440, 13] on icon at bounding box center [439, 12] width 11 height 11
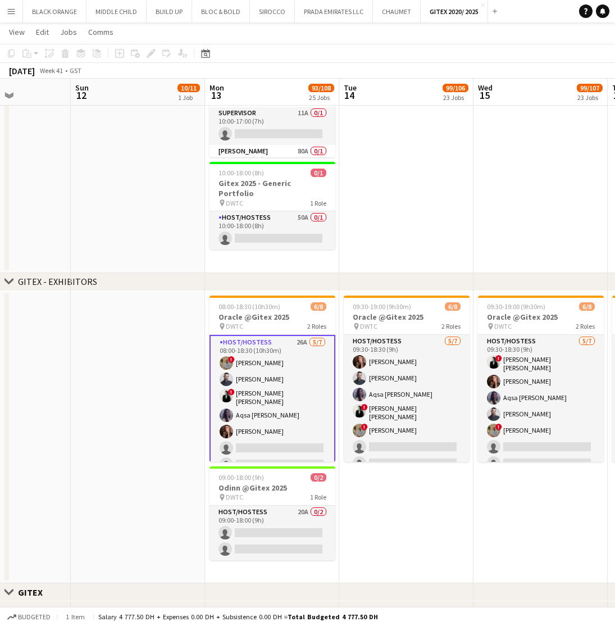
click at [283, 365] on app-card-role "Host/Hostess 26A 5/7 08:00-18:30 (10h30m) ! Hussain Almeshal Amine Chaoui ! Ana…" at bounding box center [273, 406] width 126 height 142
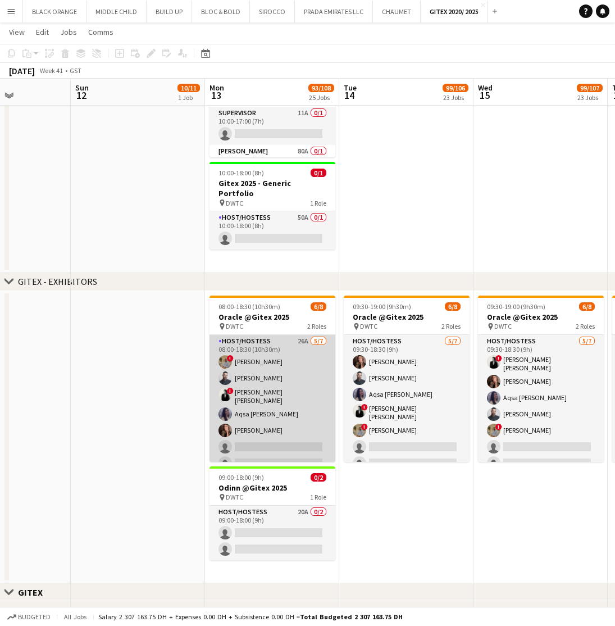
click at [283, 365] on app-card-role "Host/Hostess 26A 5/7 08:00-18:30 (10h30m) ! Hussain Almeshal Amine Chaoui ! Ana…" at bounding box center [273, 404] width 126 height 139
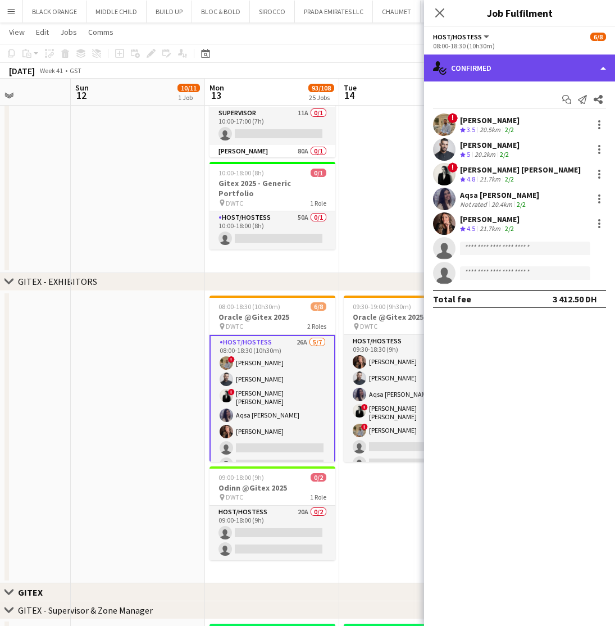
click at [551, 71] on div "single-neutral-actions-check-2 Confirmed" at bounding box center [519, 67] width 191 height 27
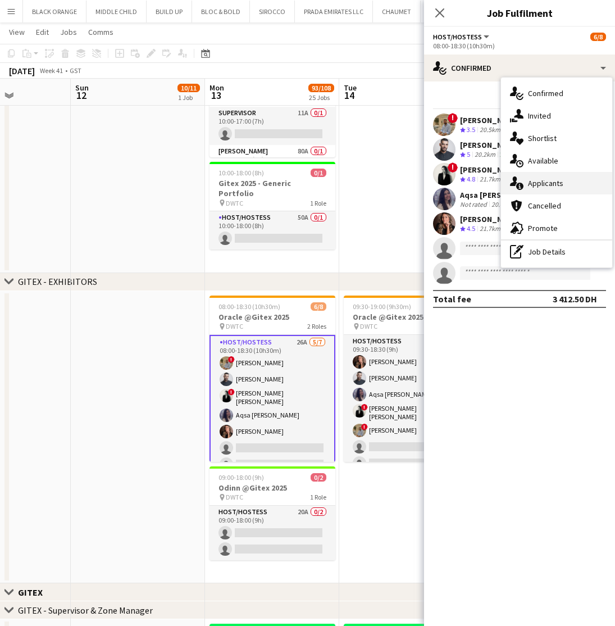
click at [546, 183] on span "Applicants" at bounding box center [545, 183] width 35 height 10
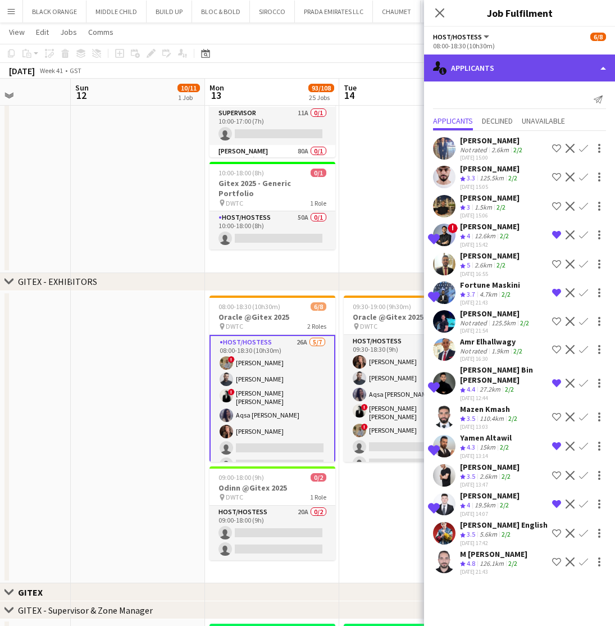
click at [548, 66] on div "single-neutral-actions-information Applicants" at bounding box center [519, 67] width 191 height 27
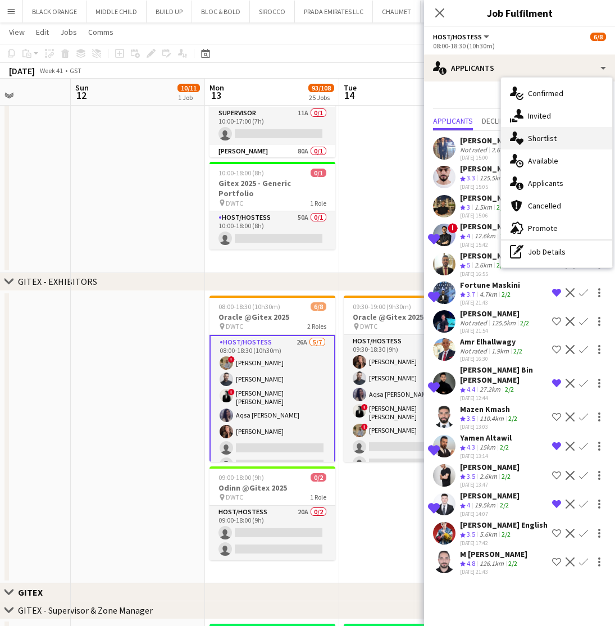
click at [541, 140] on span "Shortlist" at bounding box center [542, 138] width 29 height 10
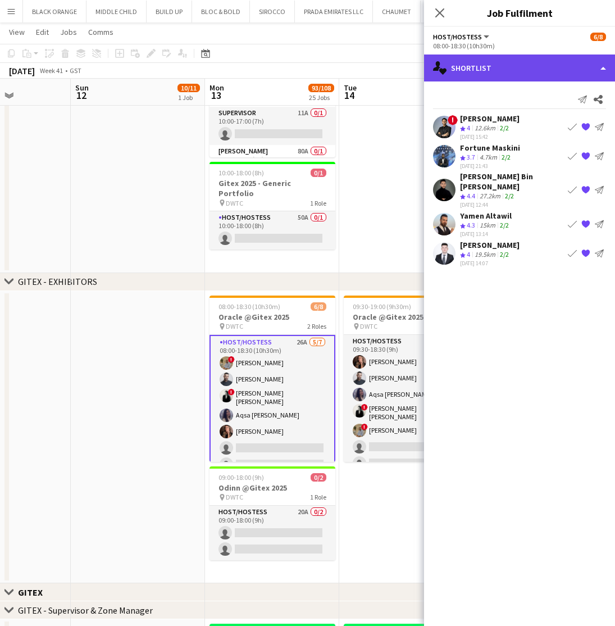
click at [515, 66] on div "single-neutral-actions-heart Shortlist" at bounding box center [519, 67] width 191 height 27
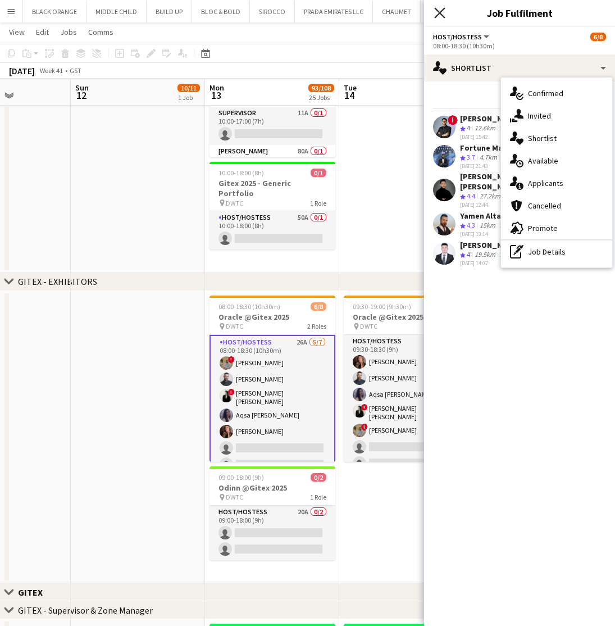
click at [439, 15] on icon at bounding box center [439, 12] width 11 height 11
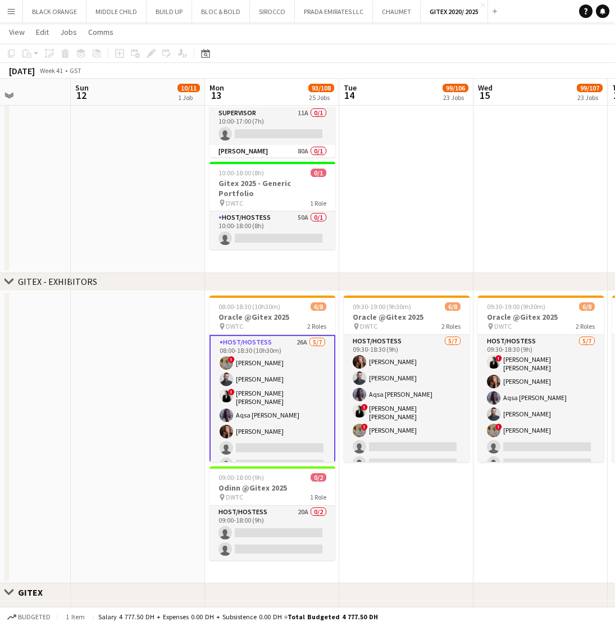
click at [9, 17] on button "Menu" at bounding box center [11, 11] width 22 height 22
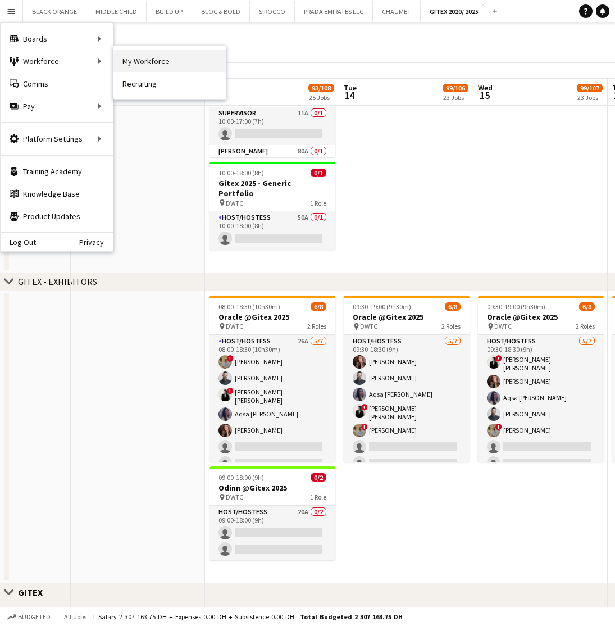
click at [136, 56] on link "My Workforce" at bounding box center [169, 61] width 112 height 22
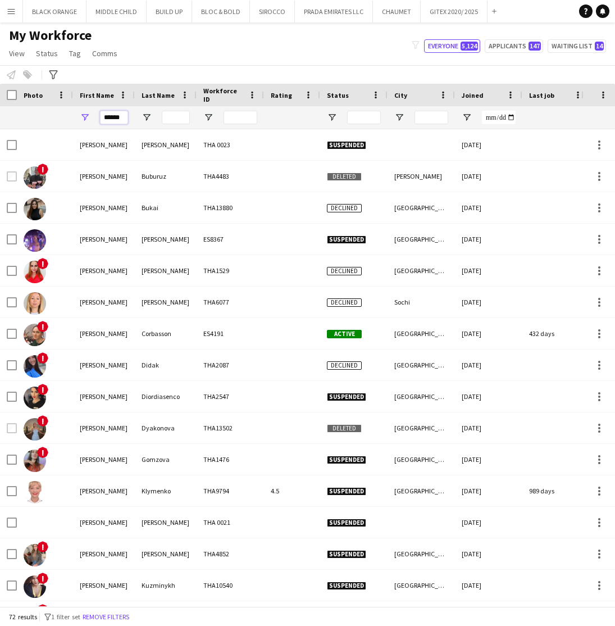
click at [120, 116] on input "******" at bounding box center [114, 117] width 28 height 13
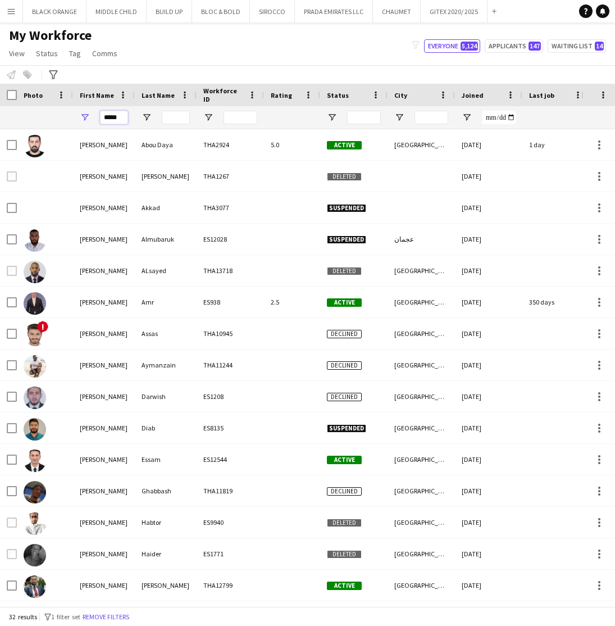
type input "*****"
click at [173, 121] on input "Last Name Filter Input" at bounding box center [176, 117] width 28 height 13
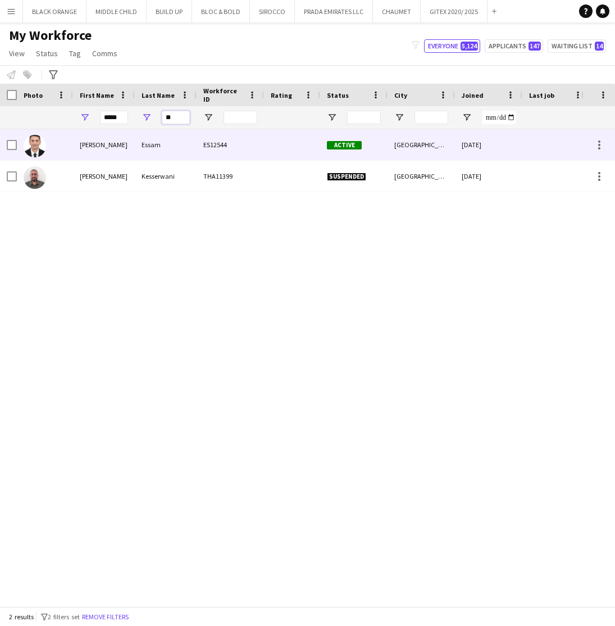
type input "**"
click at [137, 150] on div "Essam" at bounding box center [166, 144] width 62 height 31
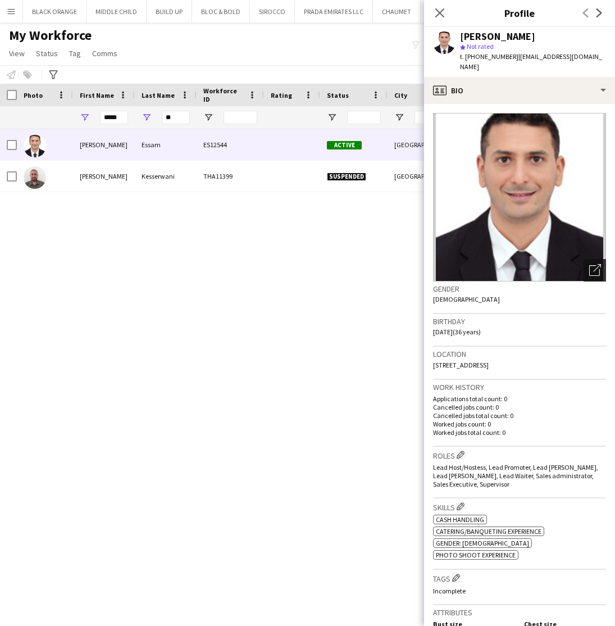
click at [598, 264] on icon "Open photos pop-in" at bounding box center [595, 270] width 12 height 12
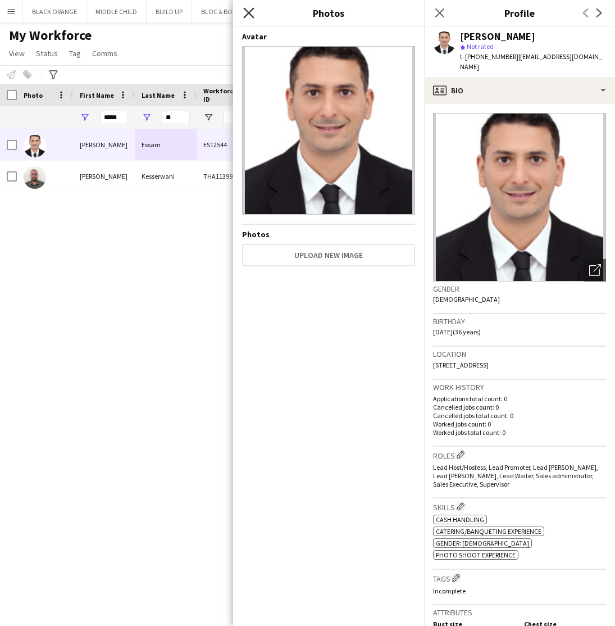
click at [243, 13] on icon "Close pop-in" at bounding box center [248, 12] width 11 height 11
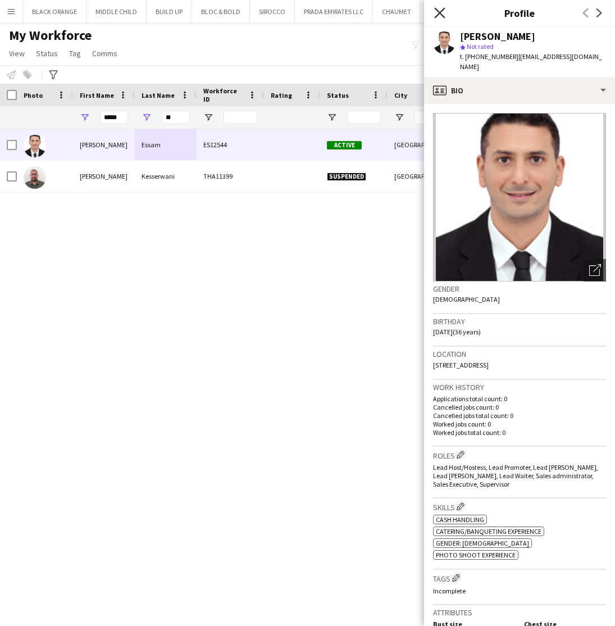
click at [438, 16] on icon "Close pop-in" at bounding box center [439, 12] width 11 height 11
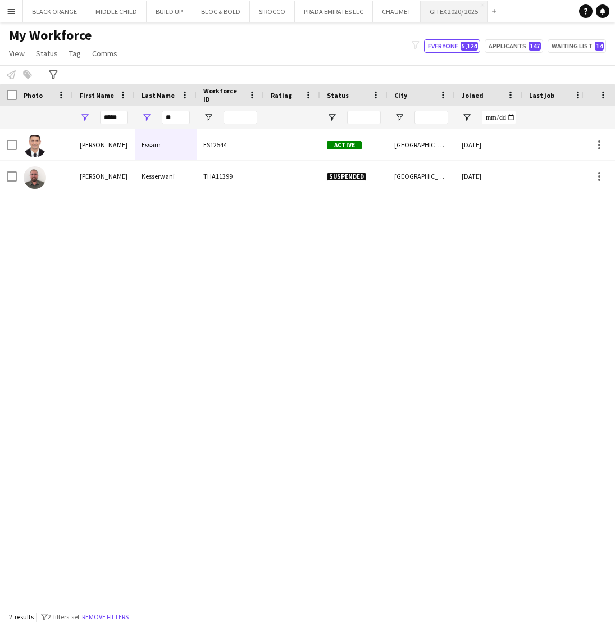
click at [439, 18] on button "GITEX 2020/ 2025 Close" at bounding box center [454, 12] width 67 height 22
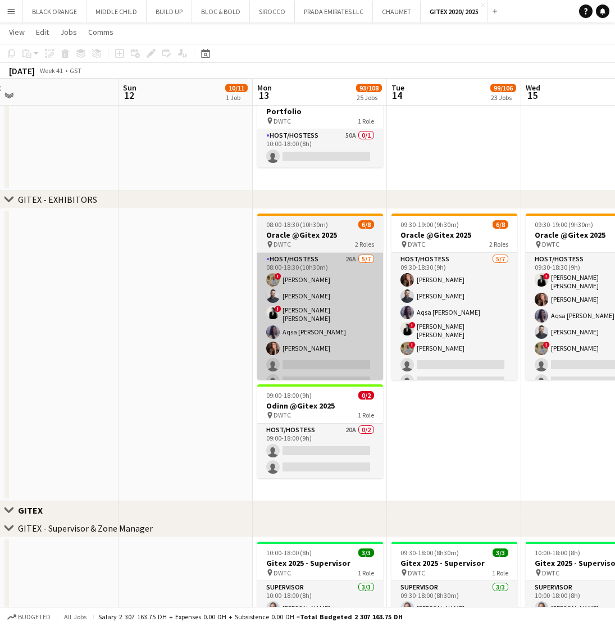
scroll to position [0, 430]
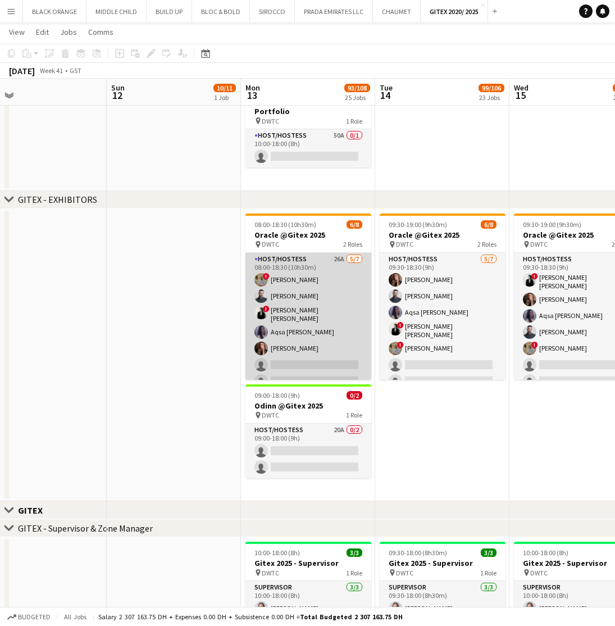
click at [302, 265] on app-card-role "Host/Hostess 26A 5/7 08:00-18:30 (10h30m) ! Hussain Almeshal Amine Chaoui ! Ana…" at bounding box center [309, 322] width 126 height 139
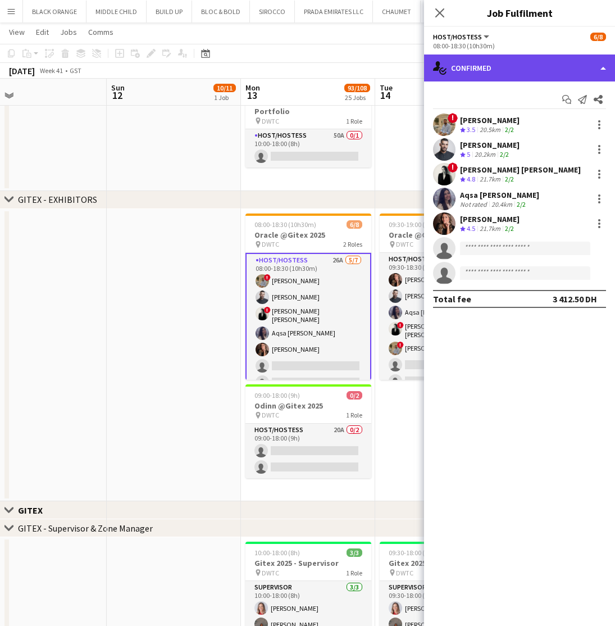
click at [503, 65] on div "single-neutral-actions-check-2 Confirmed" at bounding box center [519, 67] width 191 height 27
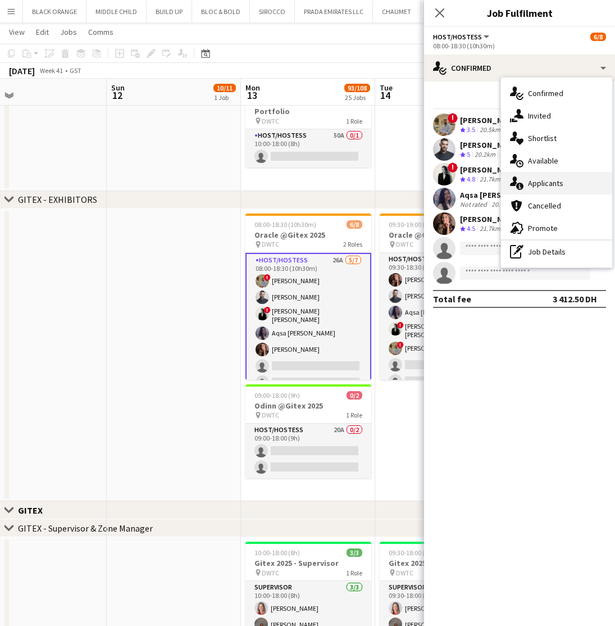
click at [538, 178] on span "Applicants" at bounding box center [545, 183] width 35 height 10
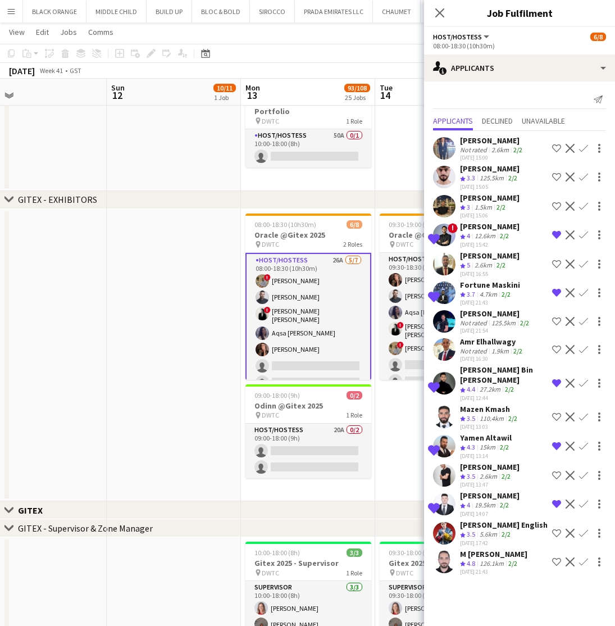
click at [498, 530] on div "Nathan piolo English" at bounding box center [504, 525] width 88 height 10
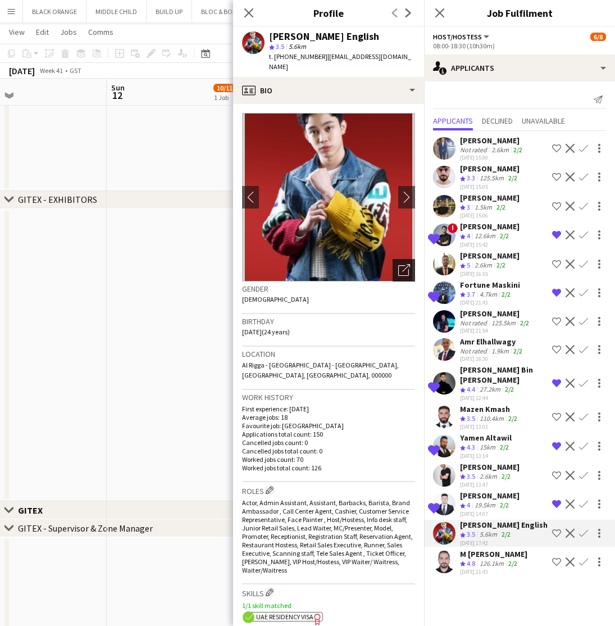
click at [401, 264] on icon "Open photos pop-in" at bounding box center [404, 270] width 12 height 12
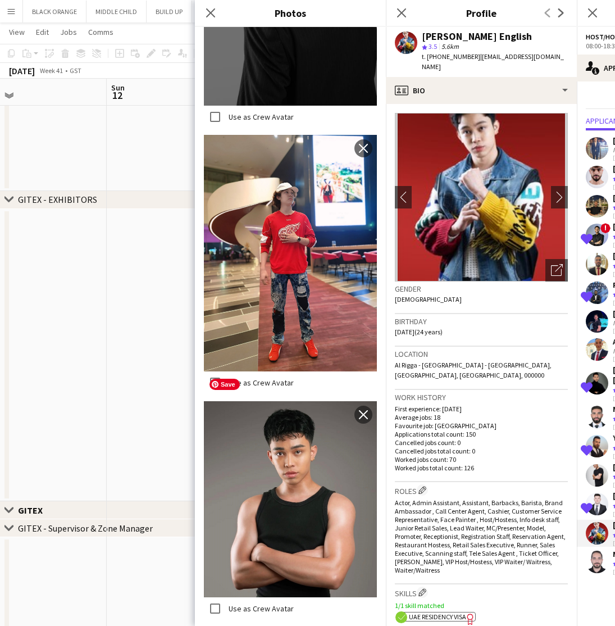
scroll to position [726, 0]
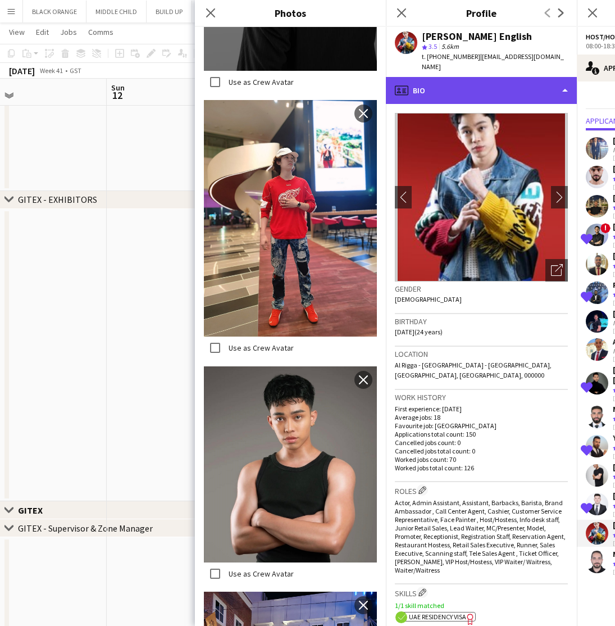
click at [519, 77] on div "profile Bio" at bounding box center [481, 90] width 191 height 27
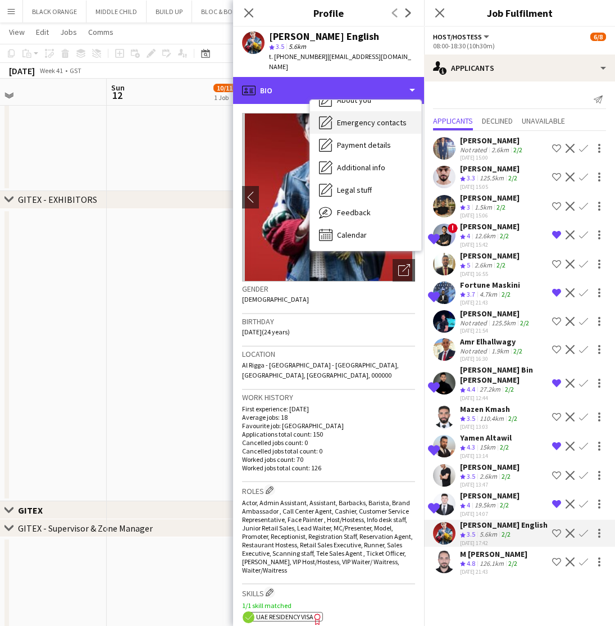
scroll to position [83, 0]
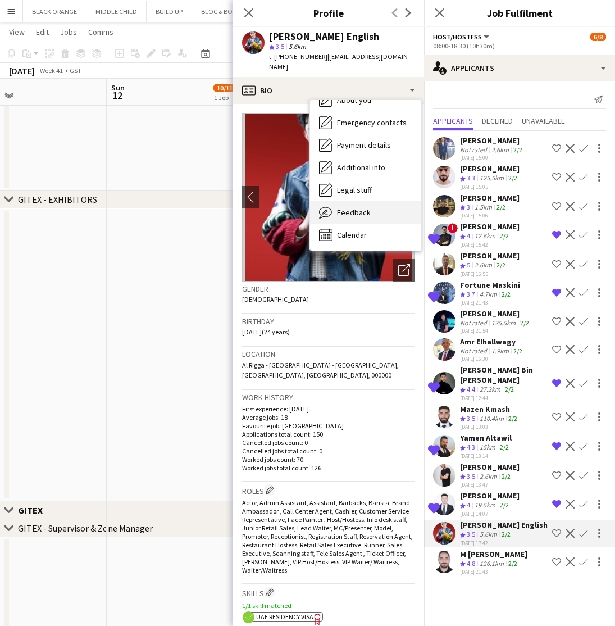
click at [353, 207] on span "Feedback" at bounding box center [354, 212] width 34 height 10
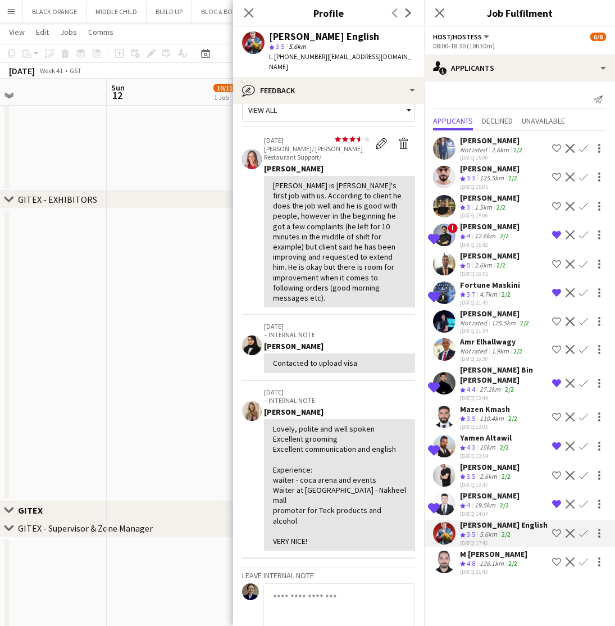
scroll to position [20, 0]
click at [482, 501] on div "Aleksa Stanojevic" at bounding box center [490, 495] width 60 height 10
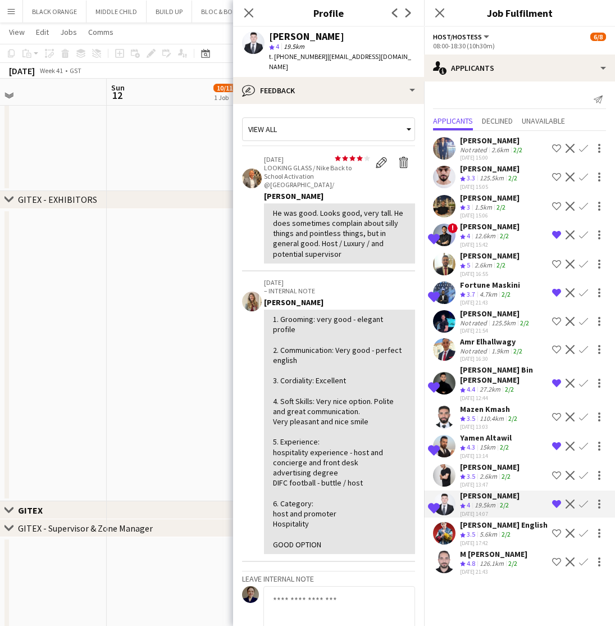
click at [494, 481] on div "2.6km" at bounding box center [489, 477] width 22 height 10
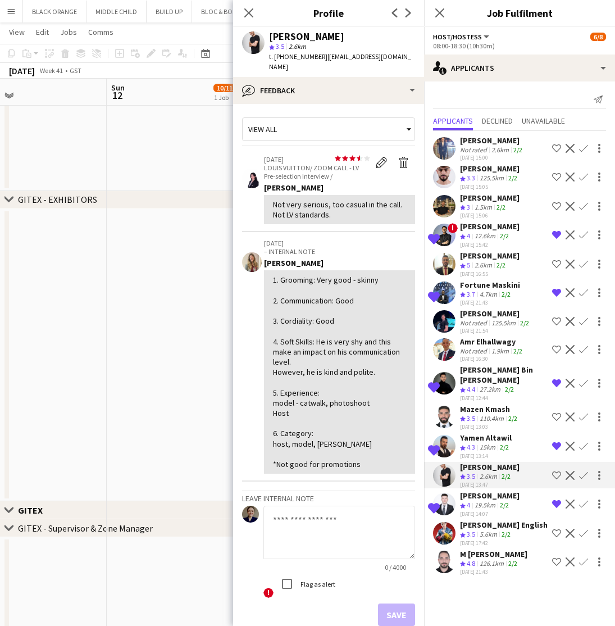
click at [487, 443] on div "Yamen Altawil" at bounding box center [486, 438] width 52 height 10
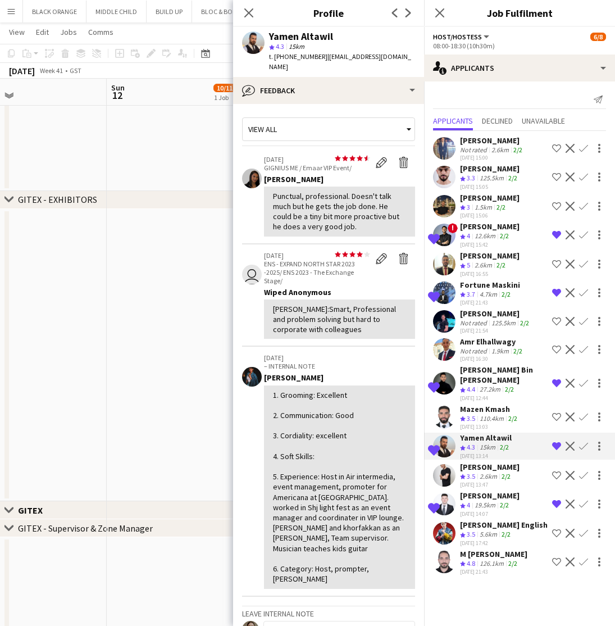
click at [481, 424] on div "110.4km" at bounding box center [492, 419] width 29 height 10
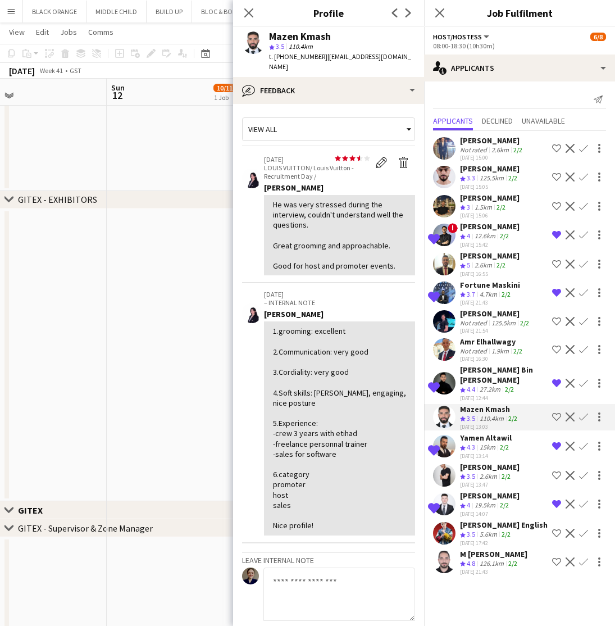
click at [483, 346] on div "Amr Elhallwagy" at bounding box center [492, 342] width 65 height 10
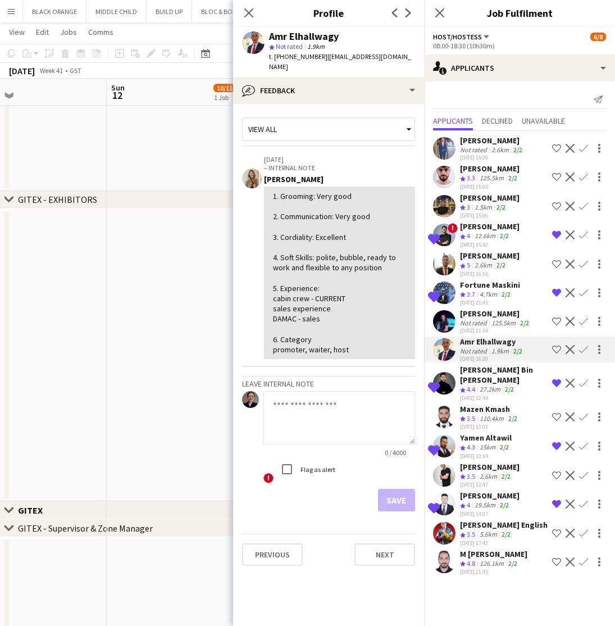
click at [468, 327] on div "Not rated" at bounding box center [474, 323] width 29 height 8
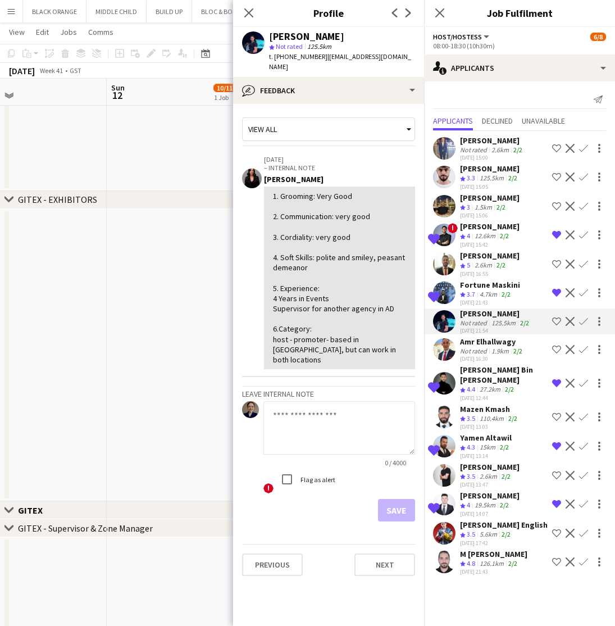
click at [484, 270] on div "2.6km" at bounding box center [483, 266] width 22 height 10
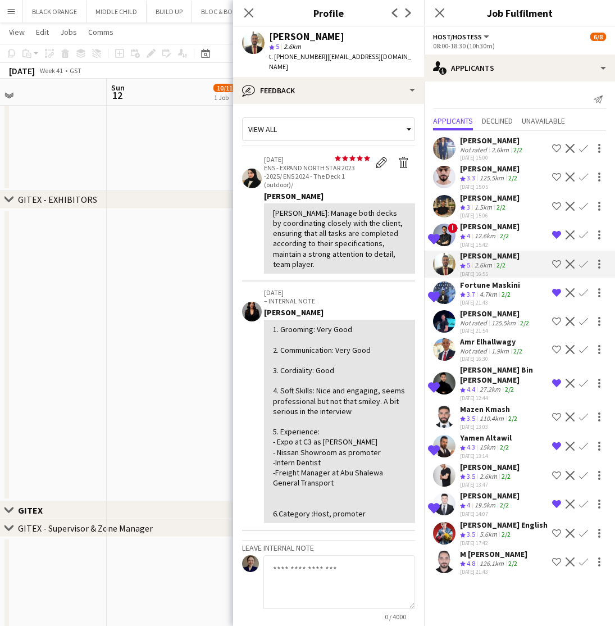
click at [499, 203] on div "[PERSON_NAME]" at bounding box center [490, 198] width 60 height 10
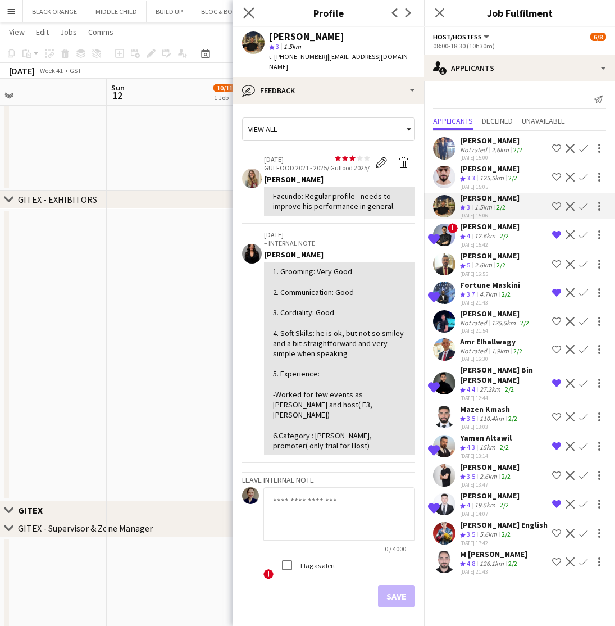
click at [249, 6] on app-icon "Close pop-in" at bounding box center [249, 13] width 16 height 16
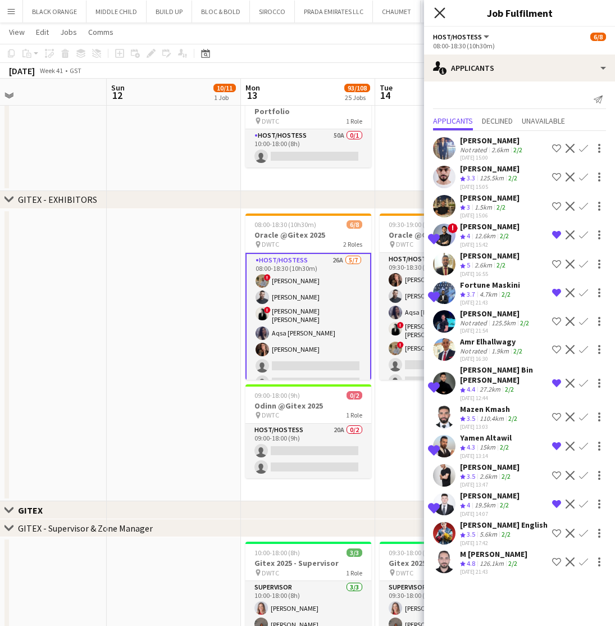
click at [440, 12] on icon "Close pop-in" at bounding box center [439, 12] width 11 height 11
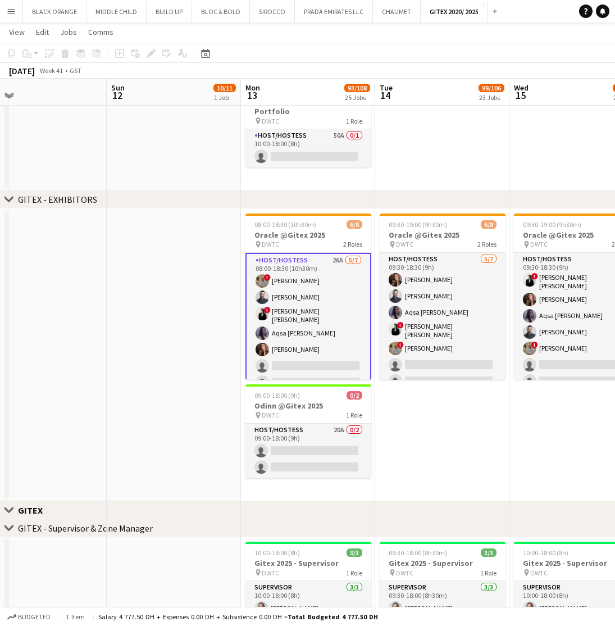
click at [12, 12] on app-icon "Menu" at bounding box center [11, 11] width 9 height 9
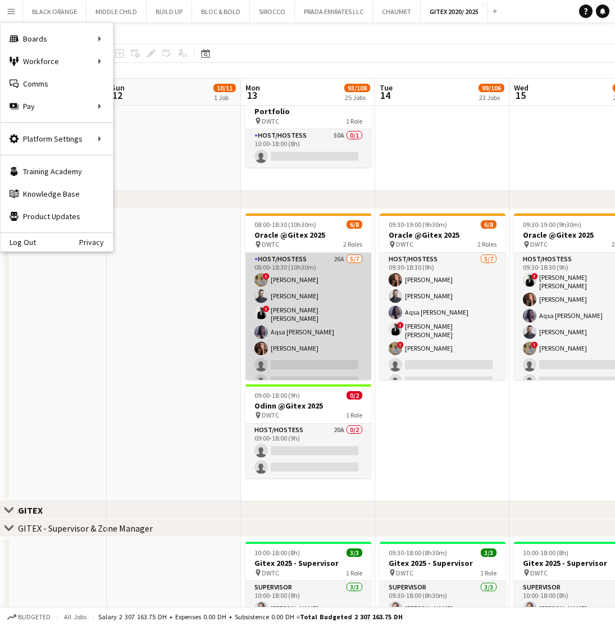
click at [327, 318] on app-card-role "Host/Hostess 26A 5/7 08:00-18:30 (10h30m) ! Hussain Almeshal Amine Chaoui ! Ana…" at bounding box center [309, 322] width 126 height 139
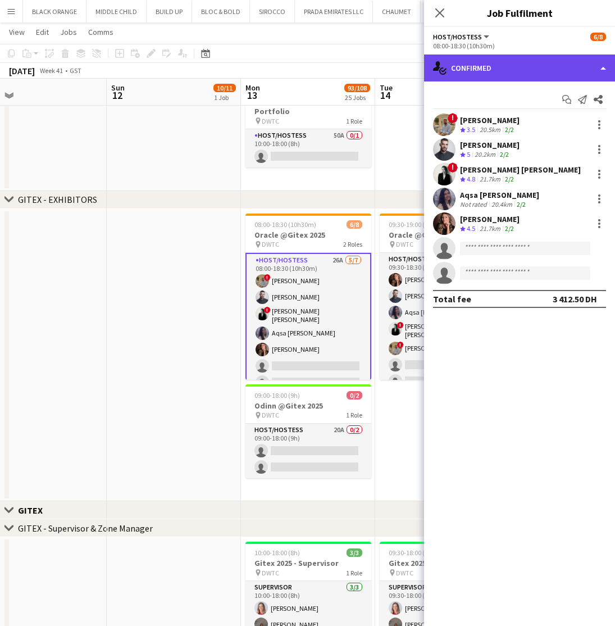
click at [491, 69] on div "single-neutral-actions-check-2 Confirmed" at bounding box center [519, 67] width 191 height 27
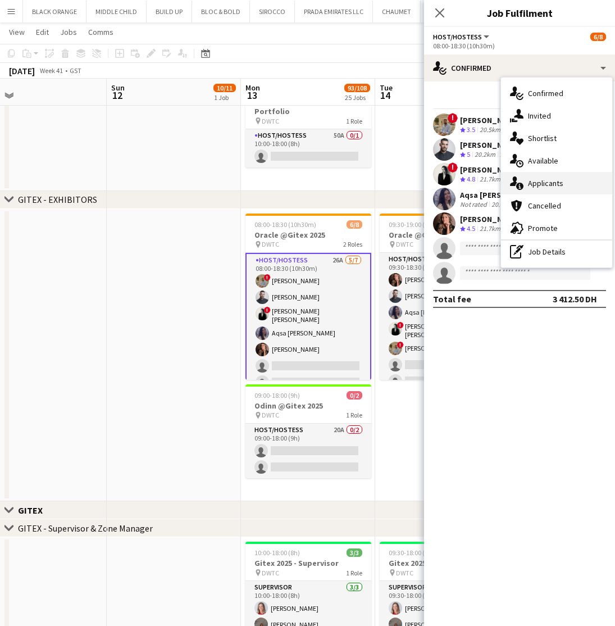
click at [537, 178] on div "single-neutral-actions-information Applicants" at bounding box center [556, 183] width 111 height 22
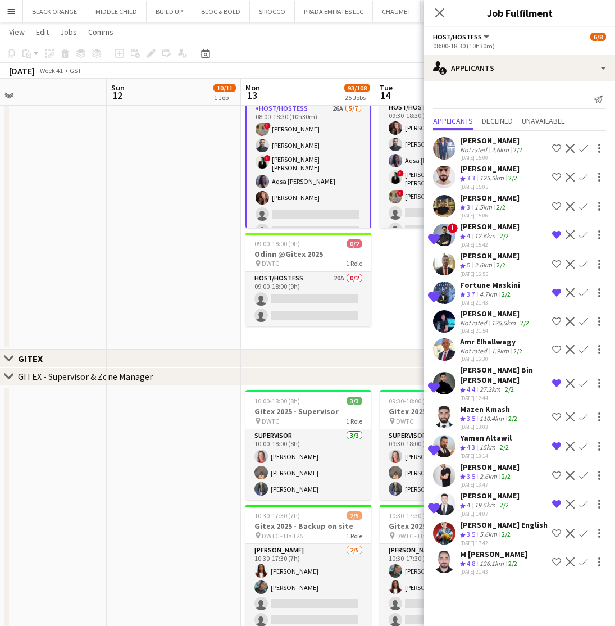
scroll to position [374, 0]
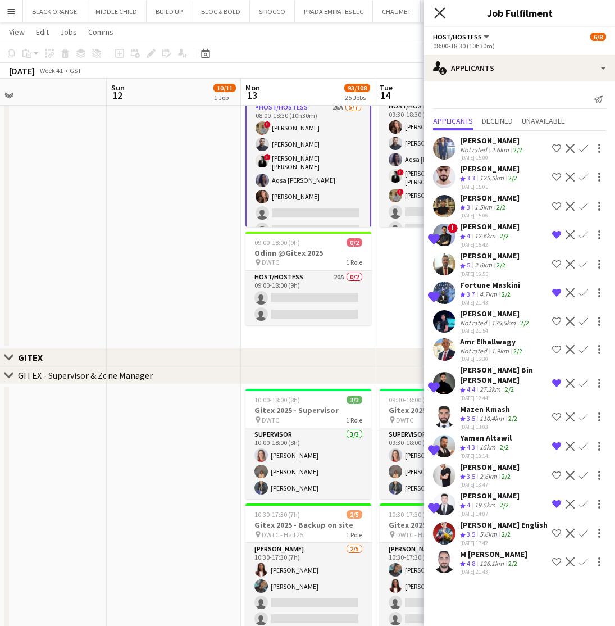
click at [442, 15] on icon at bounding box center [439, 12] width 11 height 11
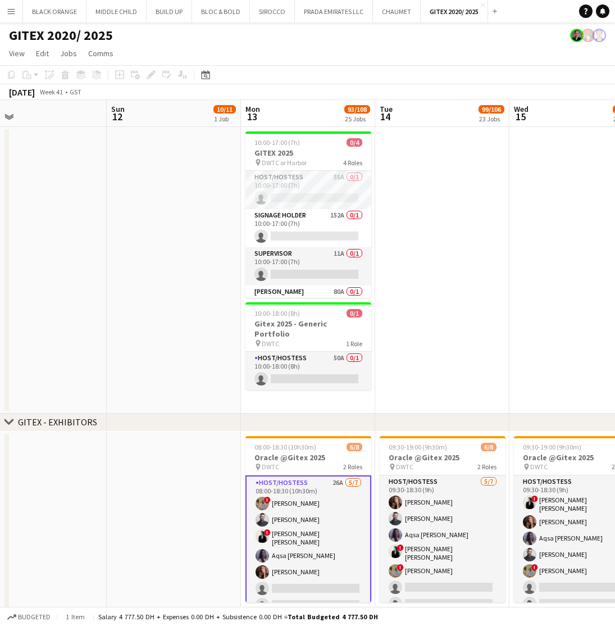
scroll to position [0, 0]
click at [388, 16] on button "CHAUMET Close" at bounding box center [397, 12] width 48 height 22
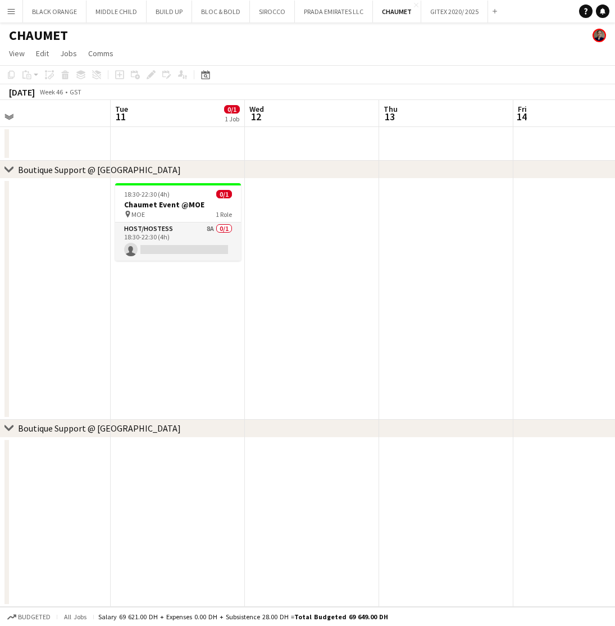
scroll to position [0, 426]
click at [173, 233] on app-card-role "Host/Hostess 8A 0/1 18:30-22:30 (4h) single-neutral-actions" at bounding box center [179, 241] width 126 height 38
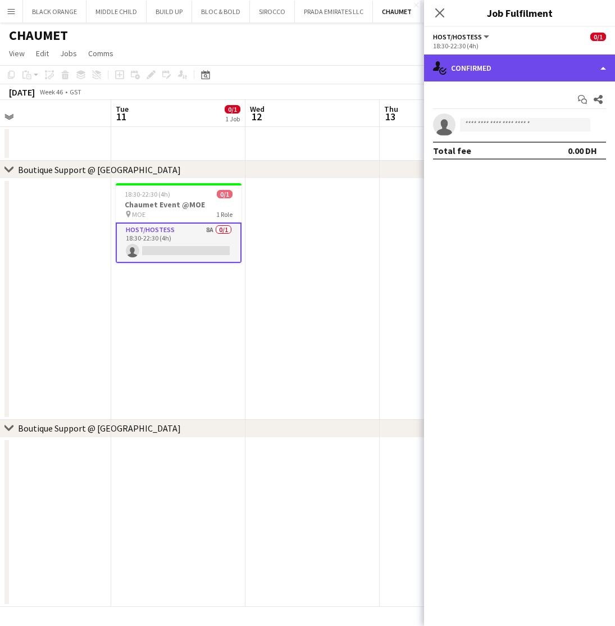
click at [552, 75] on div "single-neutral-actions-check-2 Confirmed" at bounding box center [519, 67] width 191 height 27
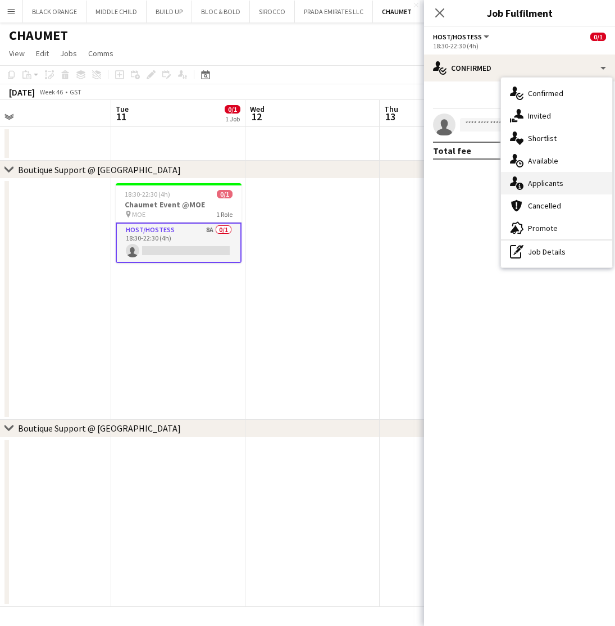
click at [557, 184] on span "Applicants" at bounding box center [545, 183] width 35 height 10
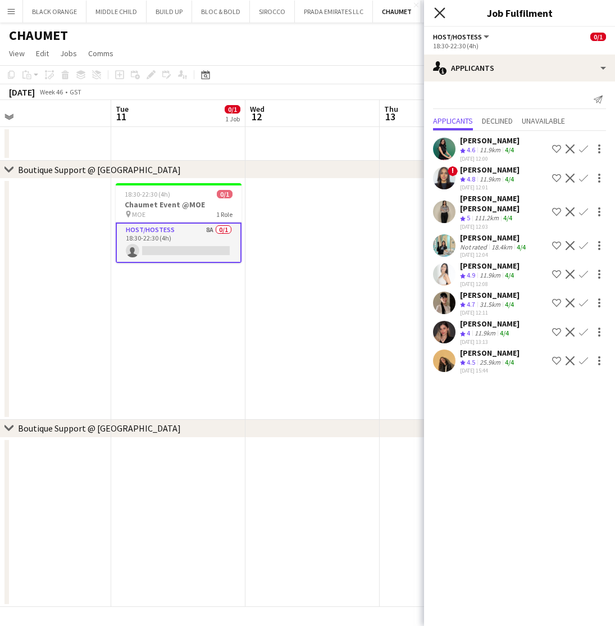
click at [438, 15] on icon at bounding box center [439, 12] width 11 height 11
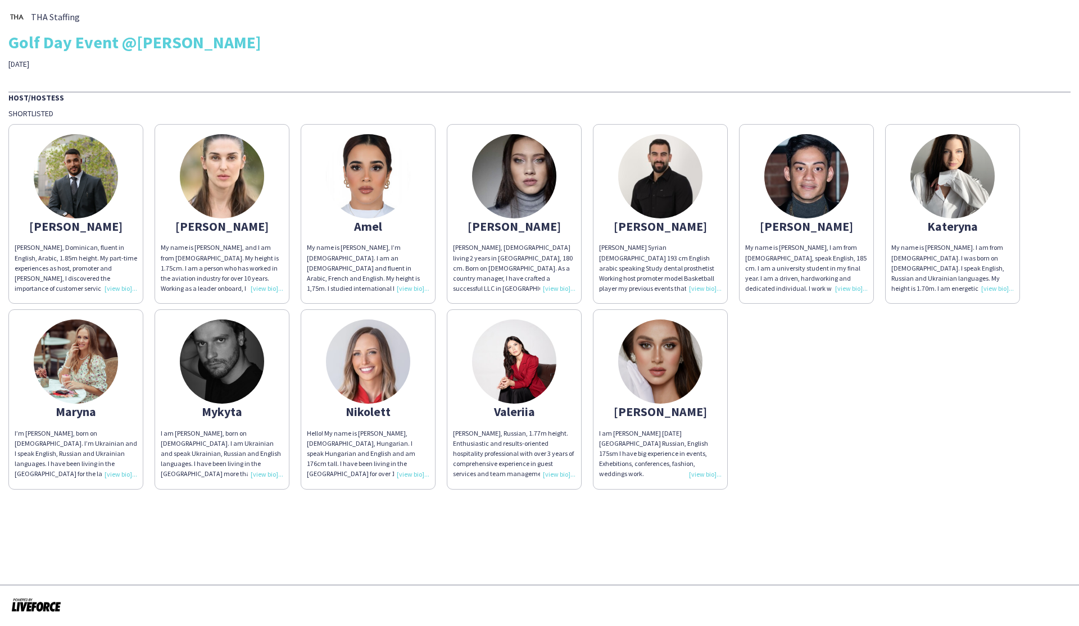
click at [615, 229] on div "Kateryna" at bounding box center [952, 226] width 122 height 10
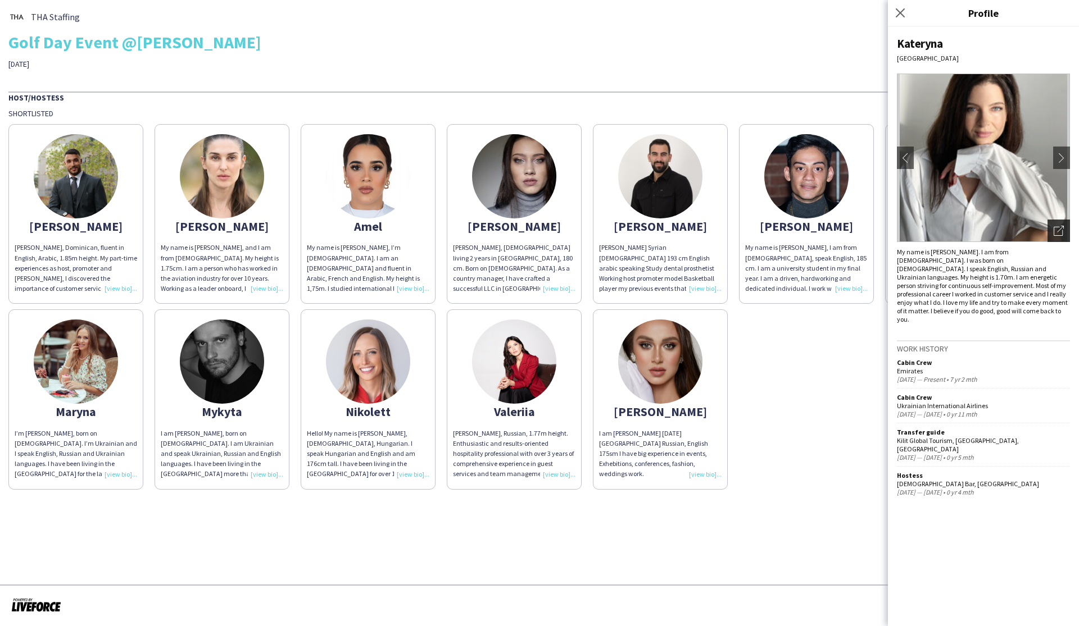
click at [615, 231] on icon "Open photos pop-in" at bounding box center [1058, 231] width 10 height 10
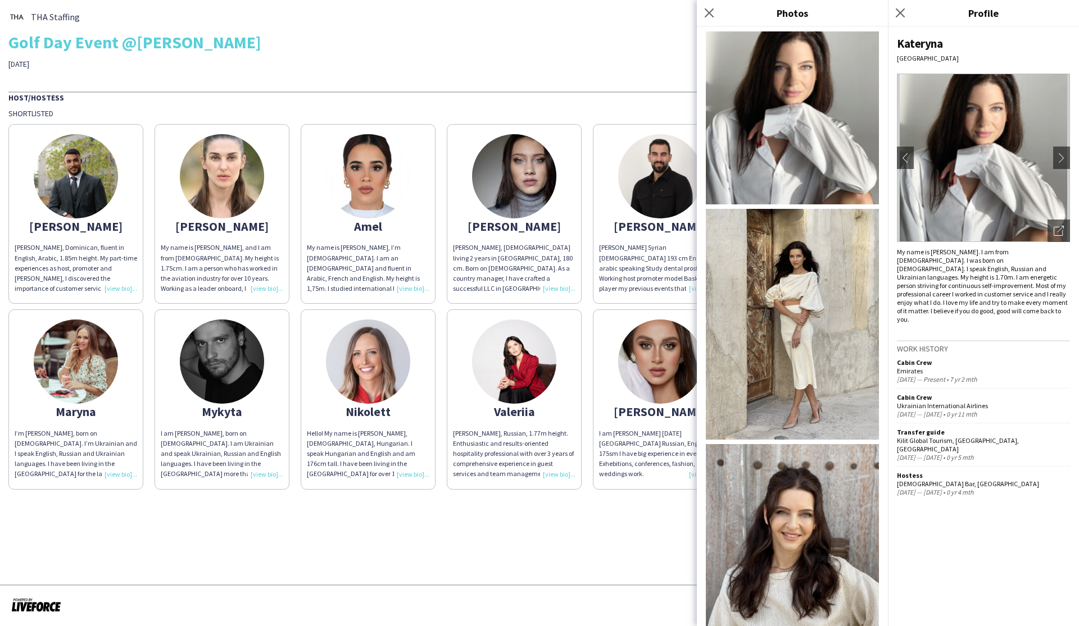
drag, startPoint x: 917, startPoint y: 33, endPoint x: 579, endPoint y: 32, distance: 338.8
click at [579, 32] on div "THA Staffing Golf Day Event @Montgomery 31st of October" at bounding box center [539, 38] width 1062 height 61
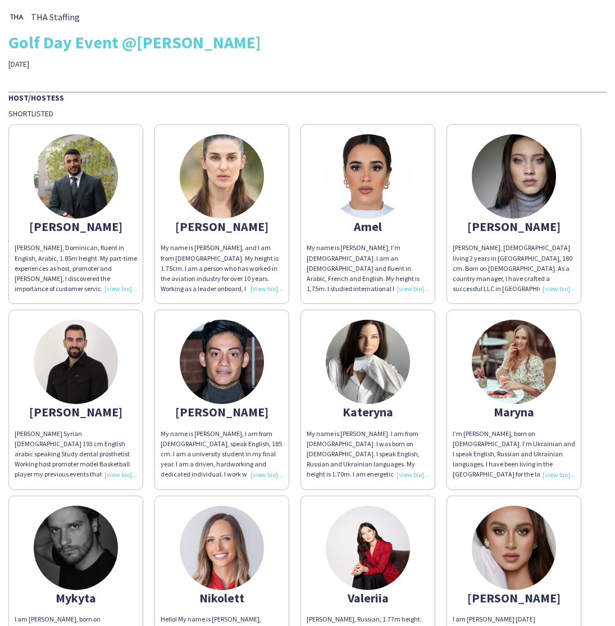
click at [81, 228] on div "[PERSON_NAME]" at bounding box center [76, 226] width 122 height 10
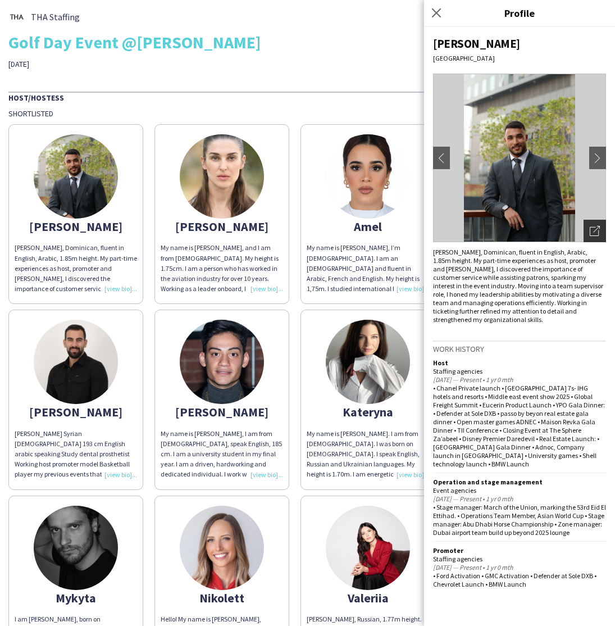
click at [594, 232] on icon at bounding box center [596, 229] width 7 height 7
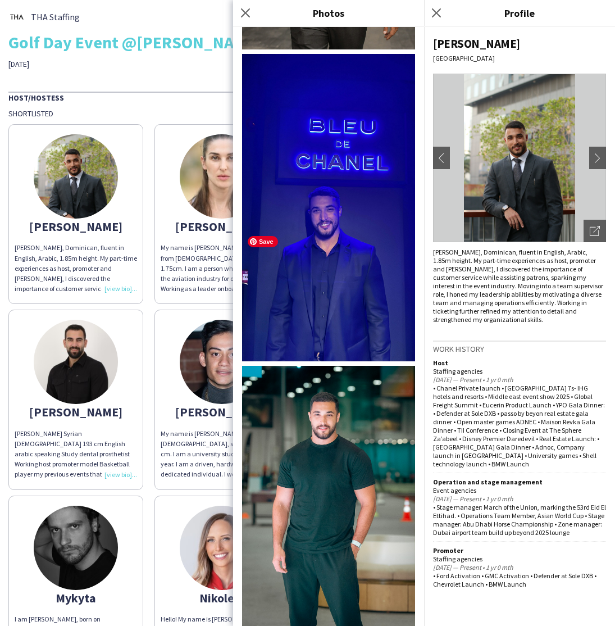
scroll to position [2041, 0]
click at [245, 12] on icon at bounding box center [245, 12] width 11 height 11
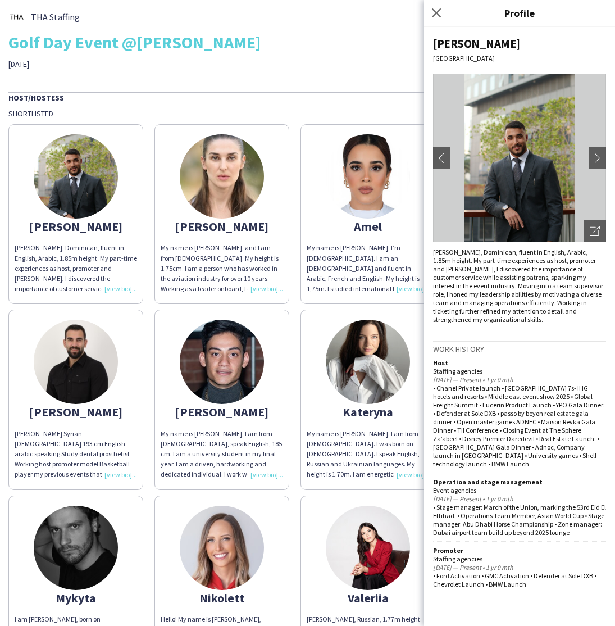
click at [120, 289] on div "Abdulkader H, Dominican, fluent in English, Arabic, 1.85m height. My part-time …" at bounding box center [76, 268] width 122 height 51
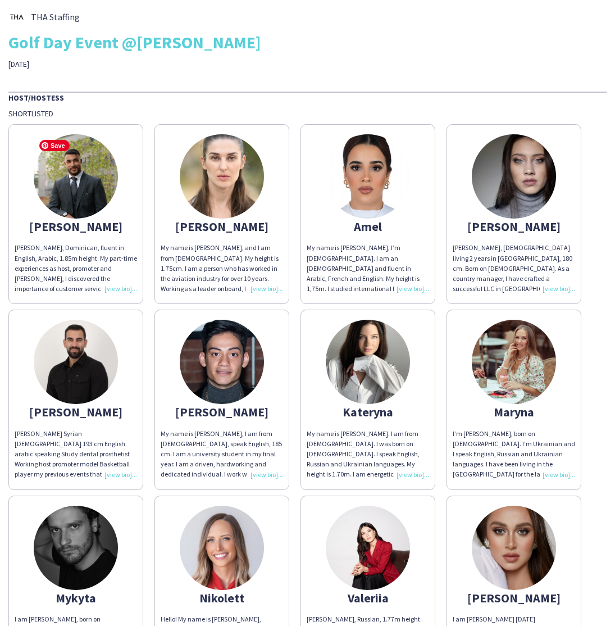
click at [67, 179] on img at bounding box center [76, 176] width 84 height 84
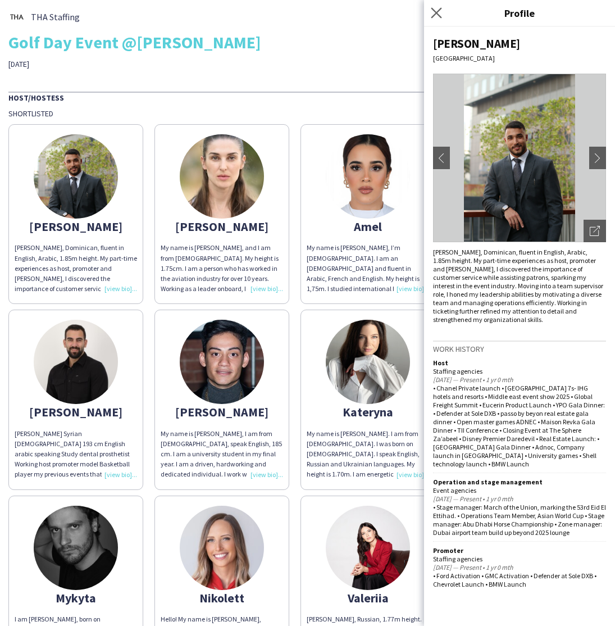
click at [437, 19] on app-icon "Close pop-in" at bounding box center [437, 13] width 16 height 16
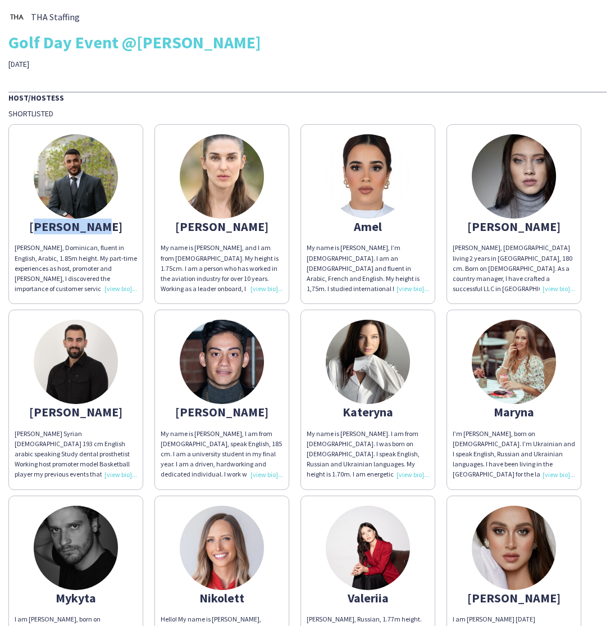
drag, startPoint x: 110, startPoint y: 227, endPoint x: 37, endPoint y: 231, distance: 73.2
click at [37, 231] on app-share-pages-crew-card "Abdulkader Abdulkader H, Dominican, fluent in English, Arabic, 1.85m height. My…" at bounding box center [75, 214] width 135 height 180
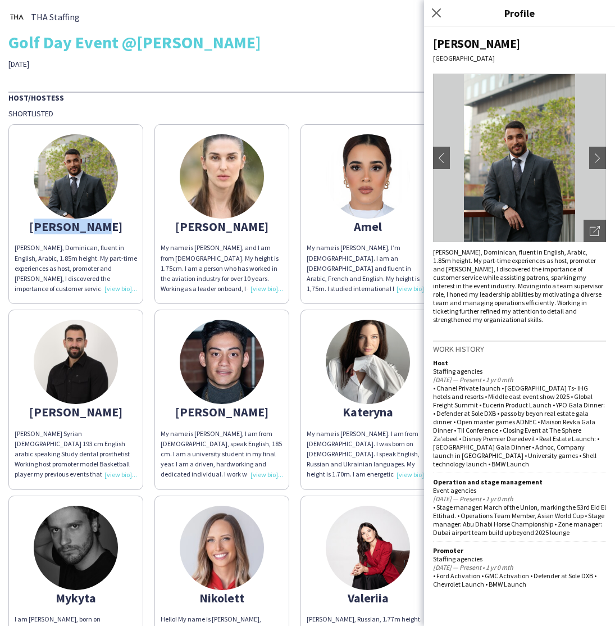
copy div "Abdulkader"
click at [366, 45] on div "Golf Day Event @Montgomery" at bounding box center [307, 42] width 598 height 17
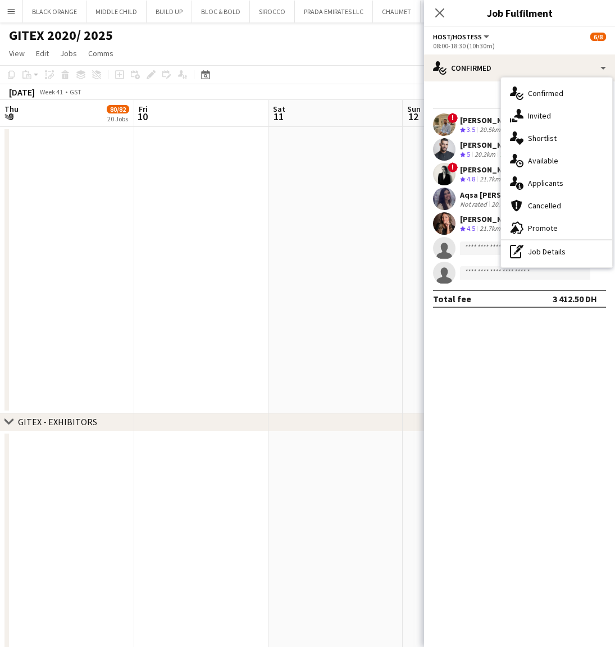
scroll to position [0, 293]
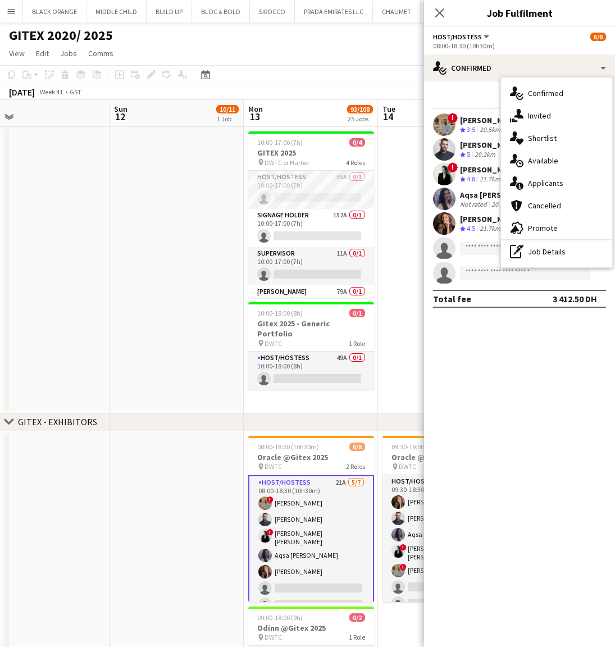
click at [544, 142] on span "Shortlist" at bounding box center [542, 138] width 29 height 10
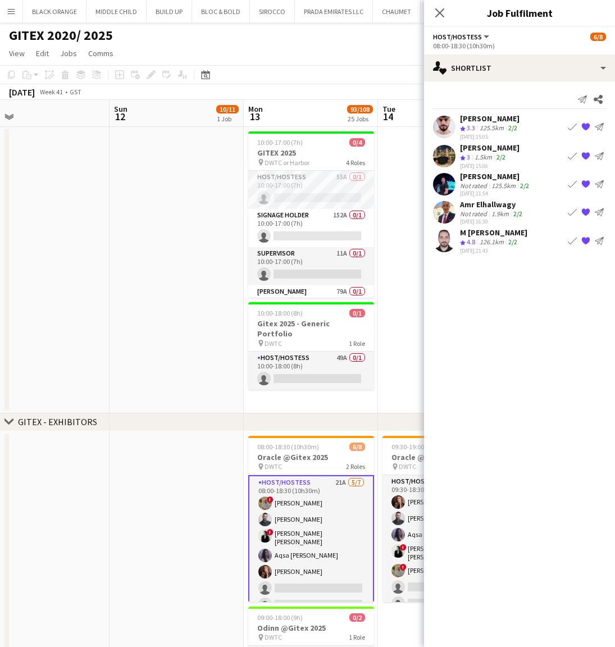
click at [492, 208] on div "Amr Elhallwagy" at bounding box center [492, 204] width 65 height 10
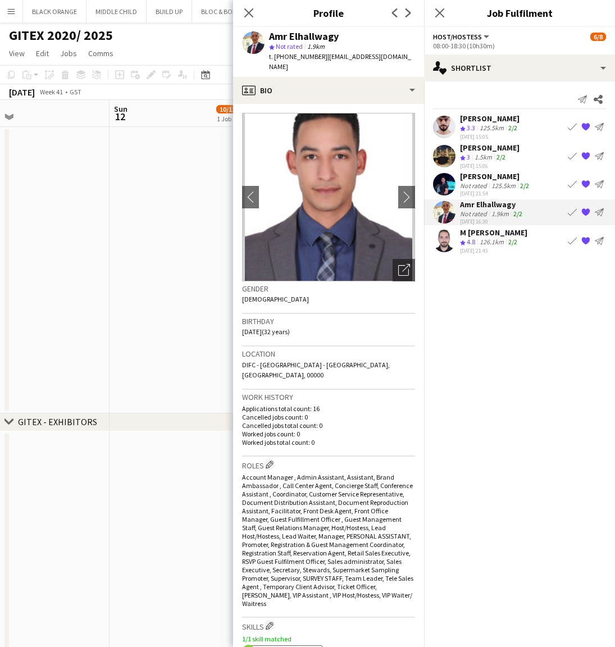
scroll to position [0, 0]
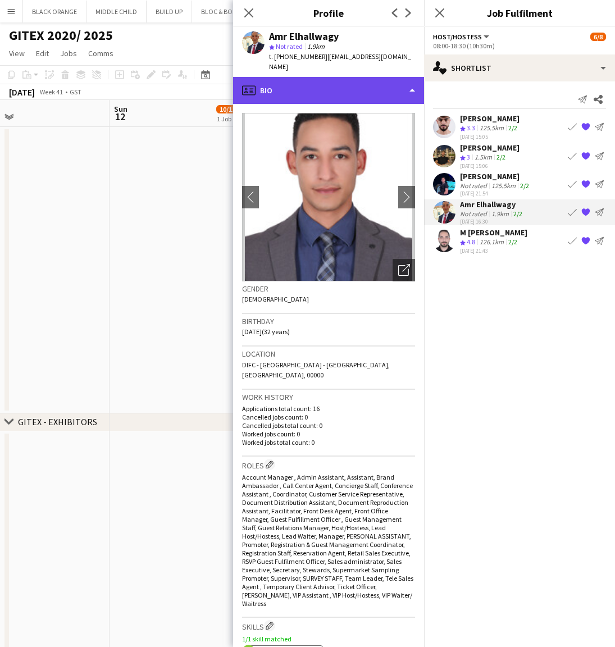
click at [349, 80] on div "profile Bio" at bounding box center [328, 90] width 191 height 27
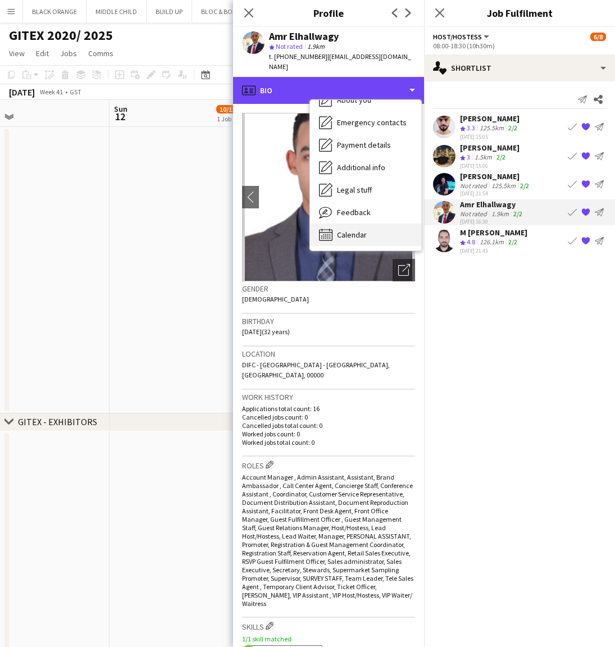
scroll to position [83, 0]
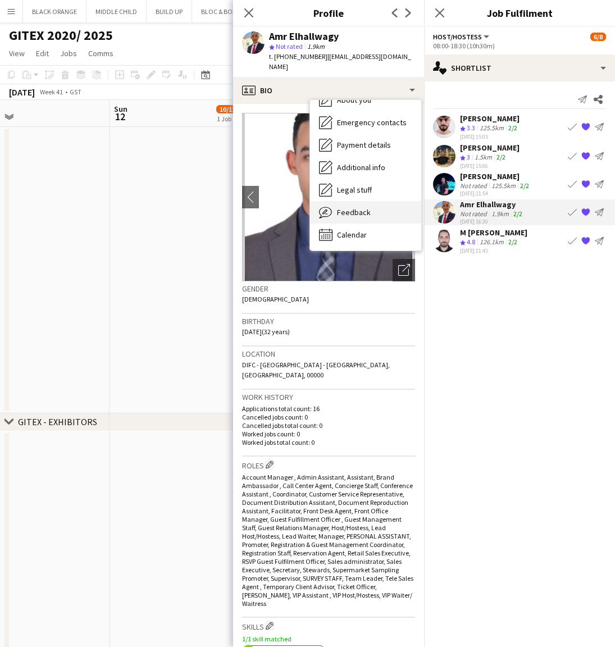
click at [359, 207] on span "Feedback" at bounding box center [354, 212] width 34 height 10
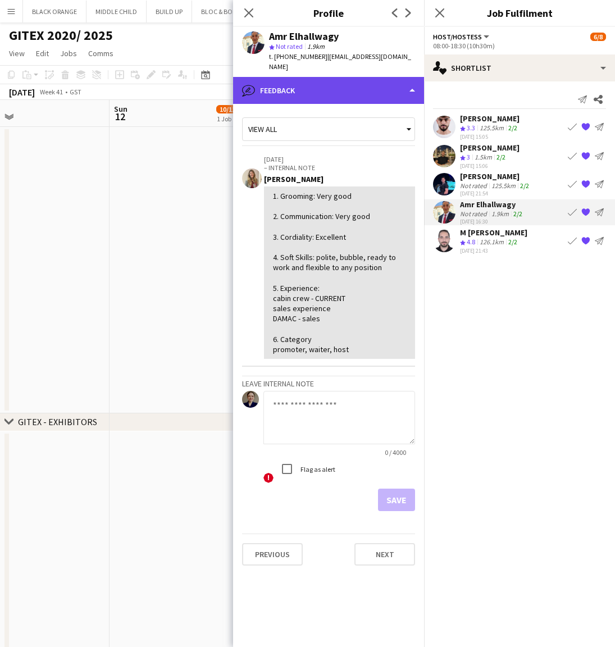
click at [363, 81] on div "bubble-pencil Feedback" at bounding box center [328, 90] width 191 height 27
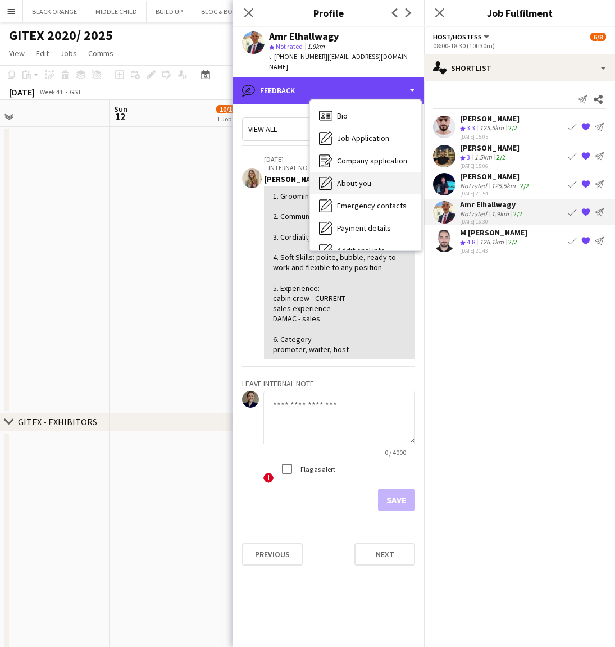
scroll to position [0, 0]
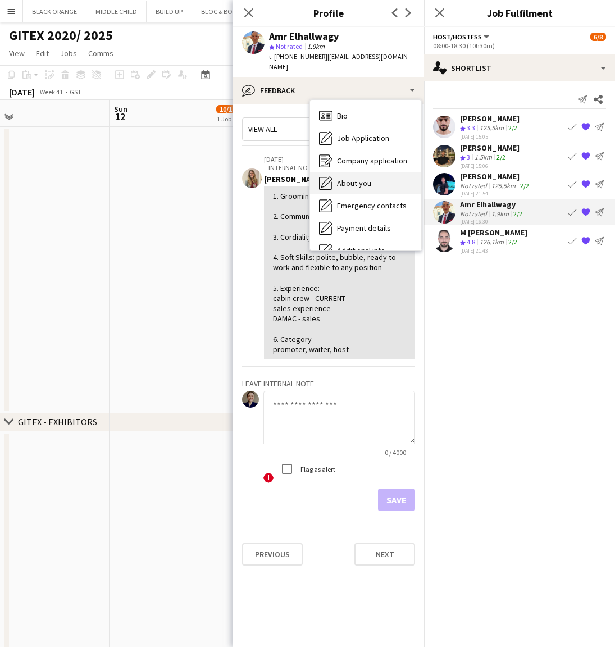
click at [357, 178] on span "About you" at bounding box center [354, 183] width 34 height 10
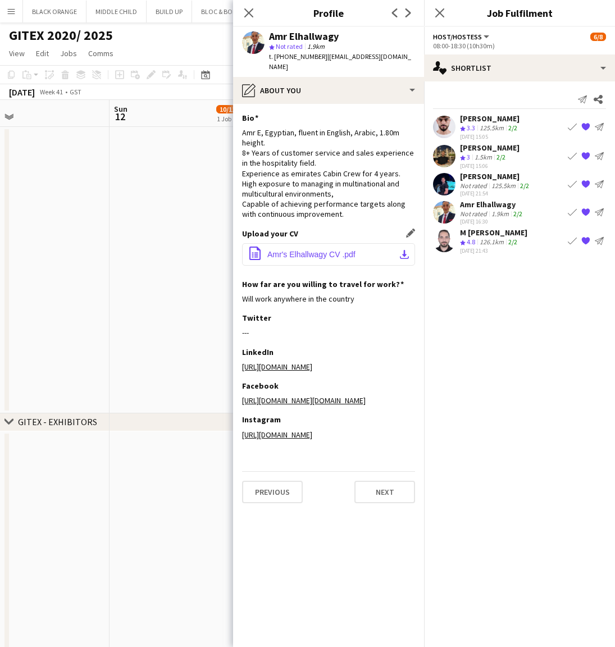
click at [313, 250] on span "Amr's Elhallwagy CV .pdf" at bounding box center [311, 254] width 88 height 9
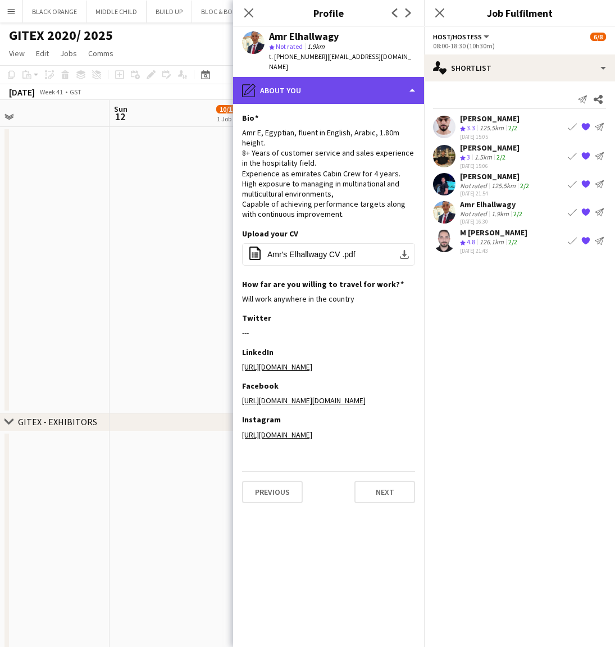
click at [359, 81] on div "pencil4 About you" at bounding box center [328, 90] width 191 height 27
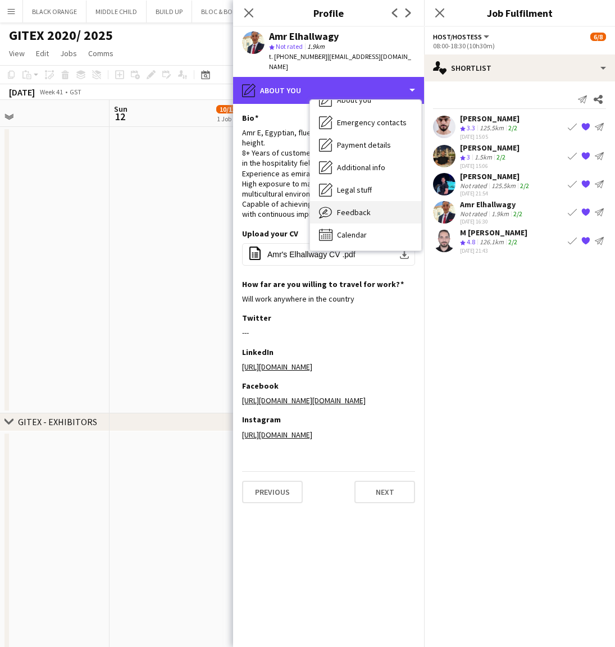
scroll to position [83, 0]
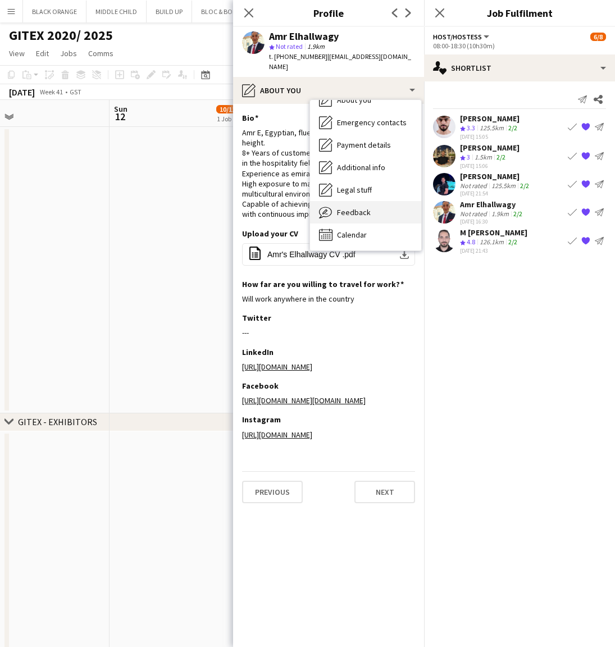
click at [347, 207] on span "Feedback" at bounding box center [354, 212] width 34 height 10
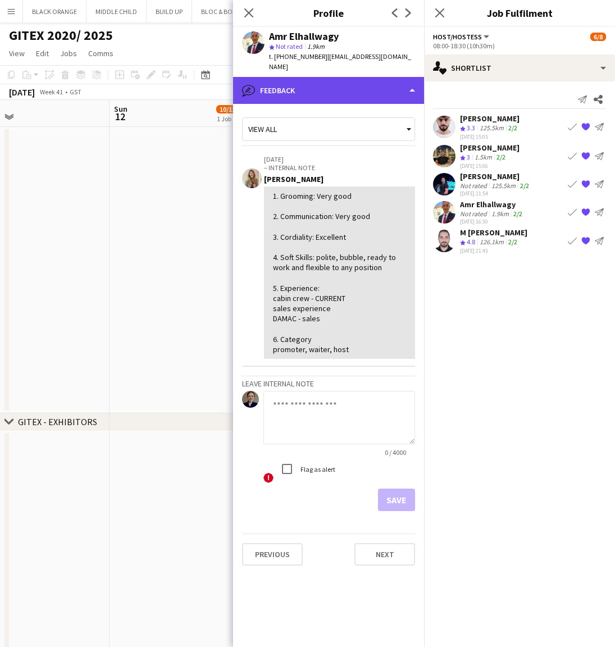
click at [370, 79] on div "bubble-pencil Feedback" at bounding box center [328, 90] width 191 height 27
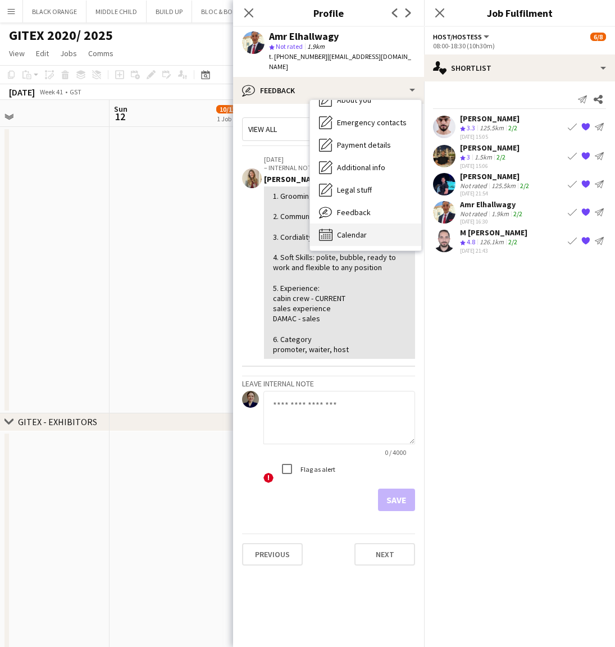
click at [344, 230] on span "Calendar" at bounding box center [352, 235] width 30 height 10
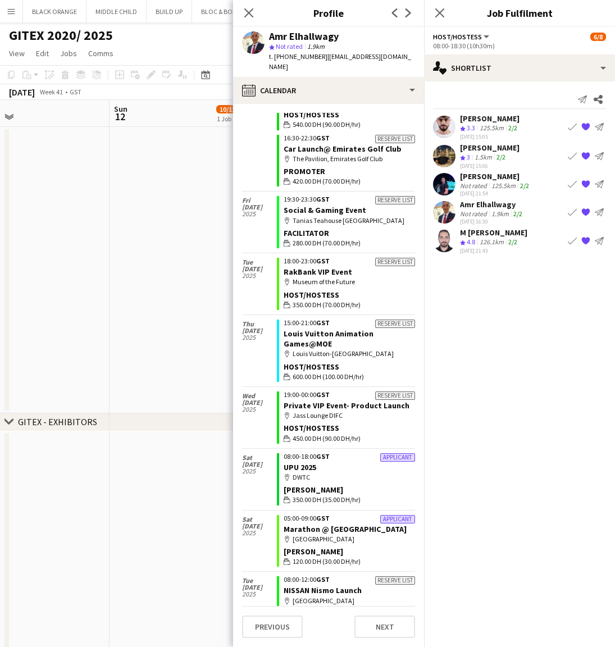
scroll to position [516, 0]
click at [247, 15] on icon at bounding box center [248, 12] width 11 height 11
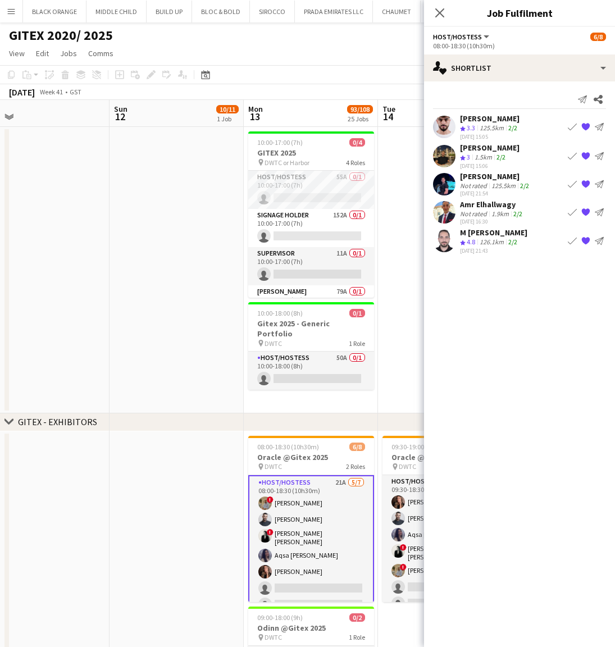
click at [486, 237] on div "M [PERSON_NAME]" at bounding box center [493, 233] width 67 height 10
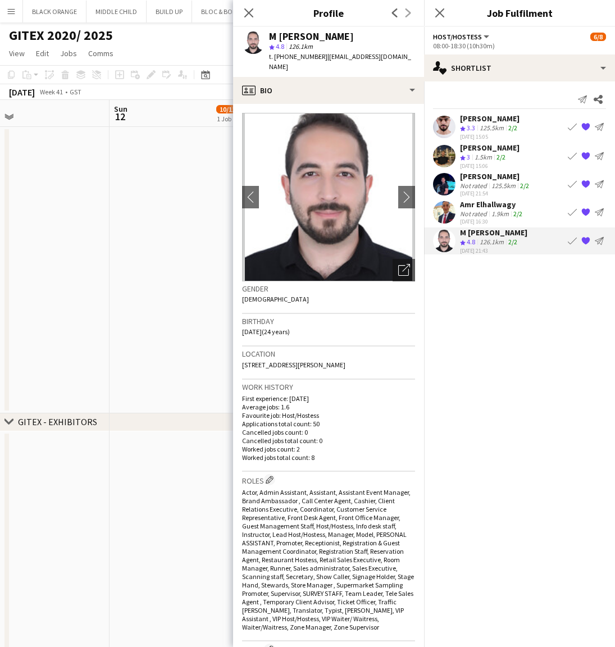
click at [402, 264] on icon "Open photos pop-in" at bounding box center [404, 270] width 12 height 12
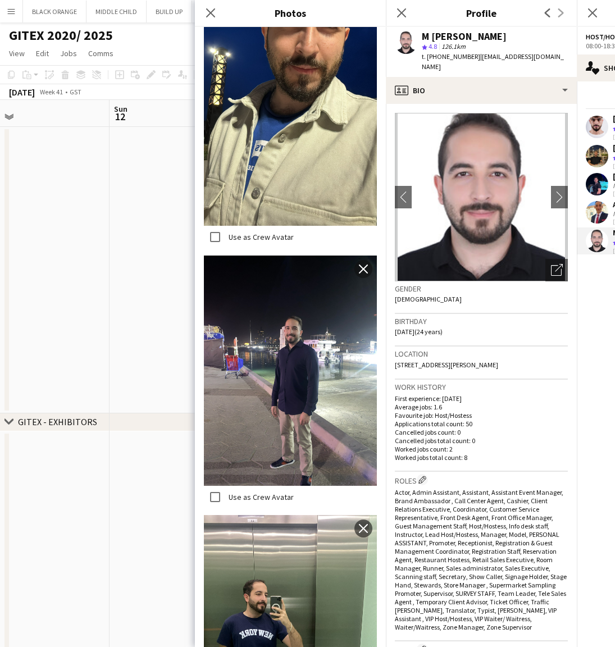
scroll to position [934, 0]
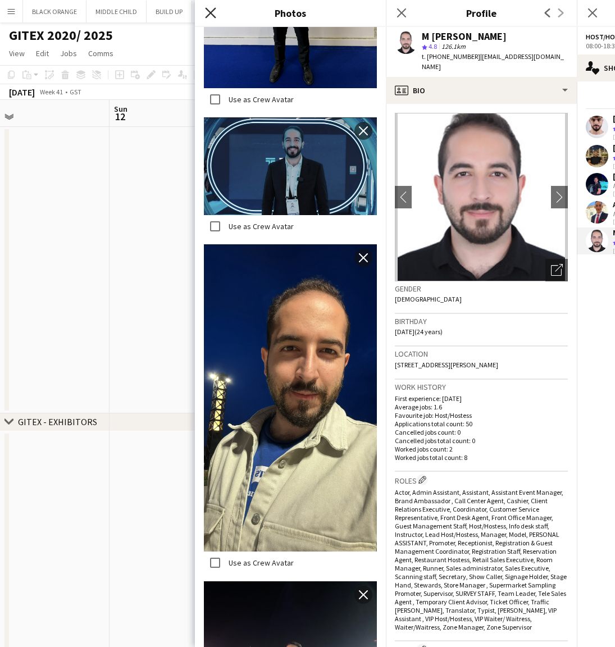
click at [208, 13] on icon "Close pop-in" at bounding box center [210, 12] width 11 height 11
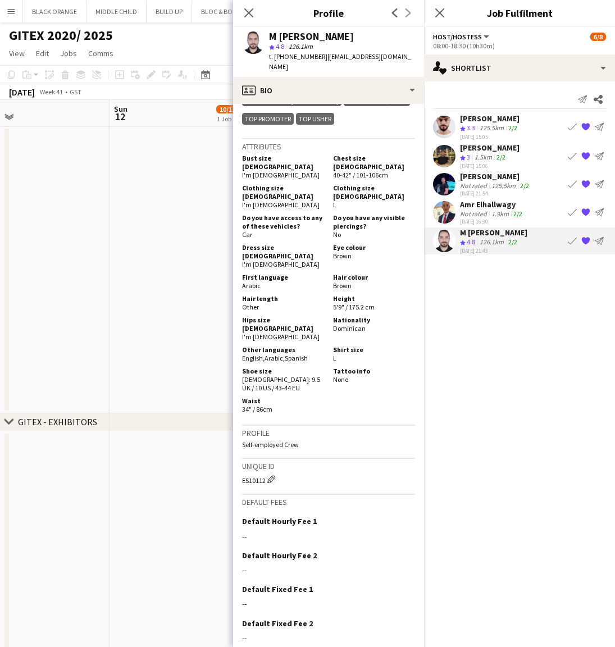
scroll to position [632, 0]
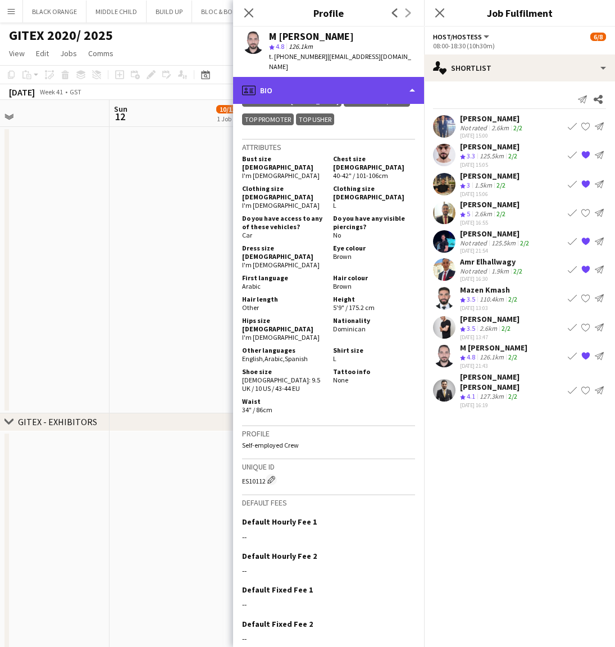
click at [370, 77] on div "profile Bio" at bounding box center [328, 90] width 191 height 27
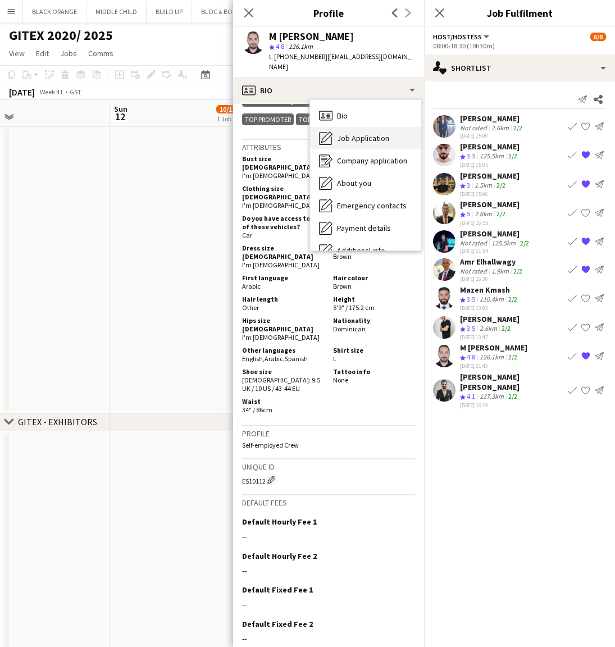
click at [352, 133] on span "Job Application" at bounding box center [363, 138] width 52 height 10
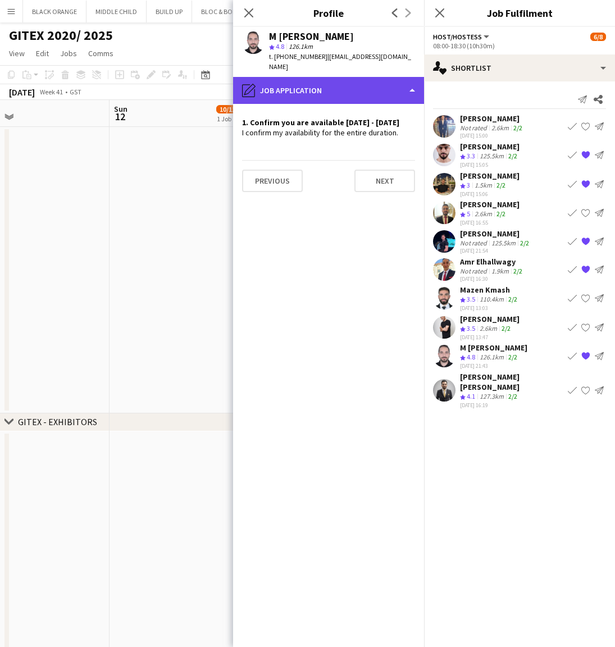
click at [317, 80] on div "pencil4 Job Application" at bounding box center [328, 90] width 191 height 27
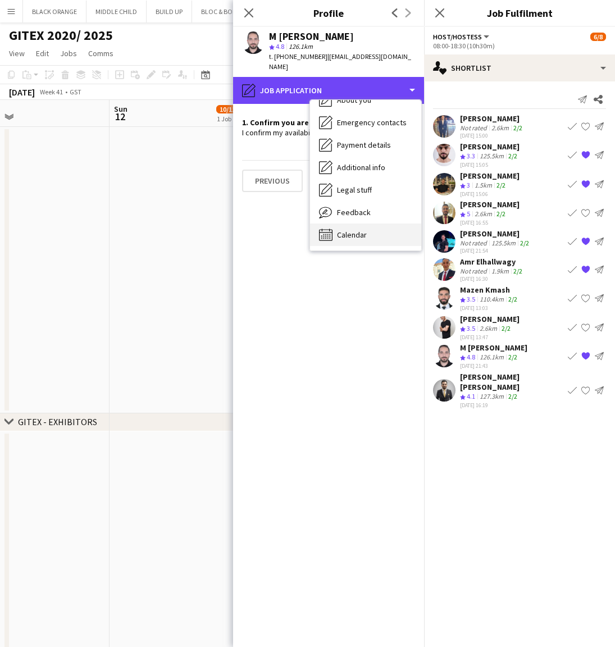
scroll to position [83, 0]
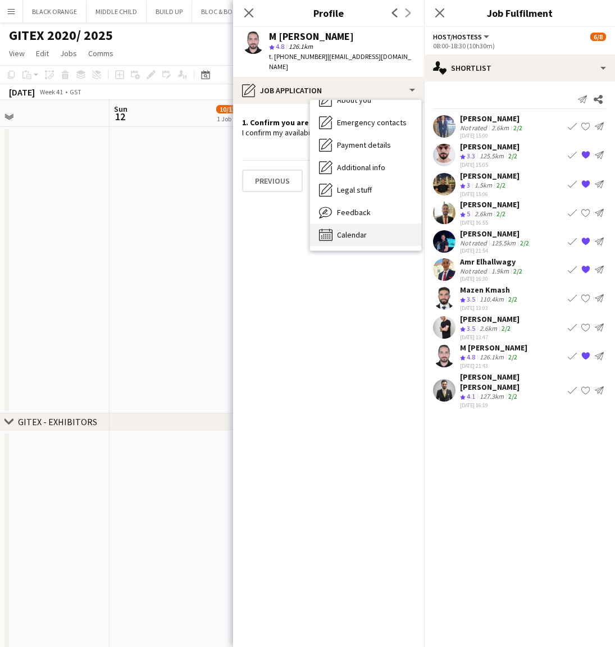
click at [356, 230] on span "Calendar" at bounding box center [352, 235] width 30 height 10
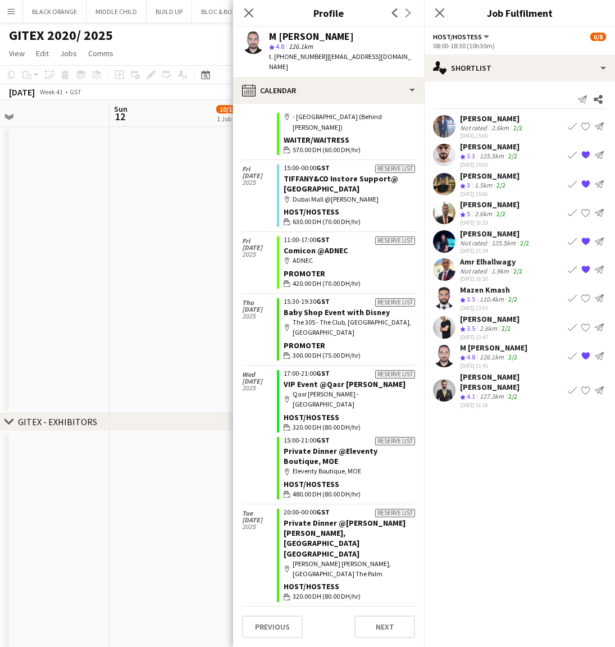
scroll to position [2460, 0]
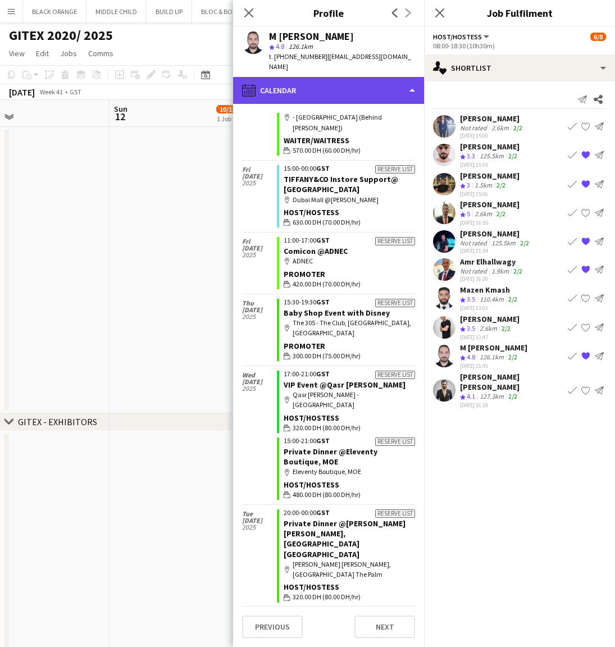
click at [316, 79] on div "calendar-full Calendar" at bounding box center [328, 90] width 191 height 27
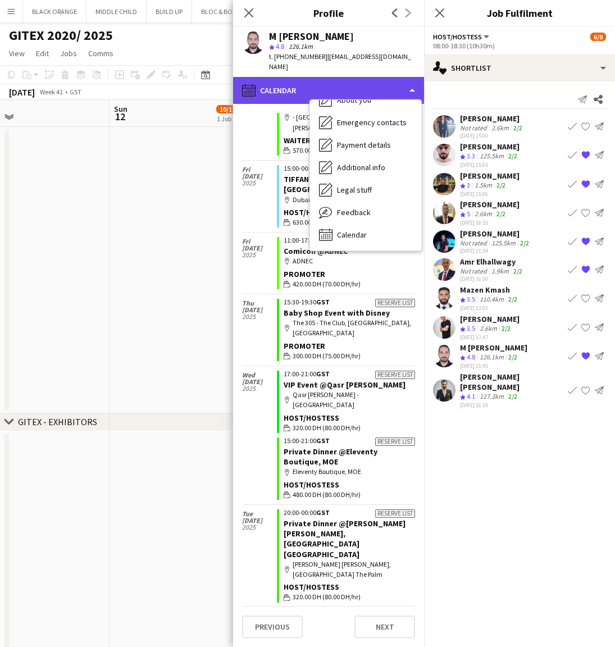
click at [316, 79] on div "calendar-full Calendar" at bounding box center [328, 90] width 191 height 27
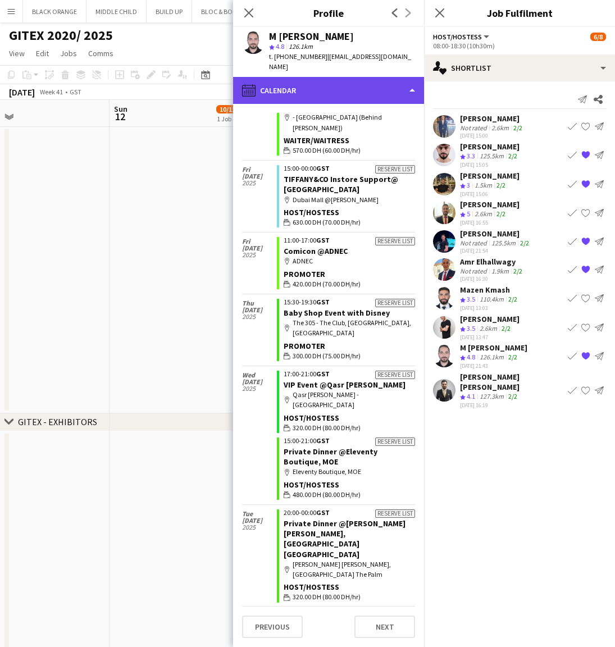
click at [316, 79] on div "calendar-full Calendar" at bounding box center [328, 90] width 191 height 27
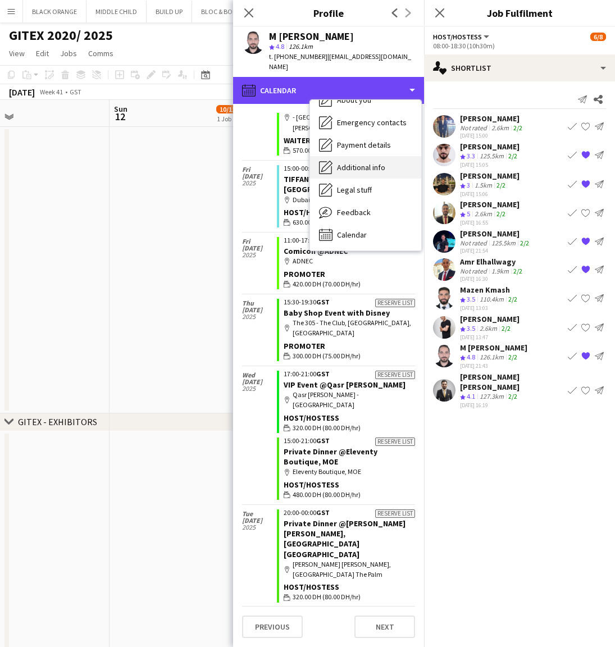
scroll to position [18, 0]
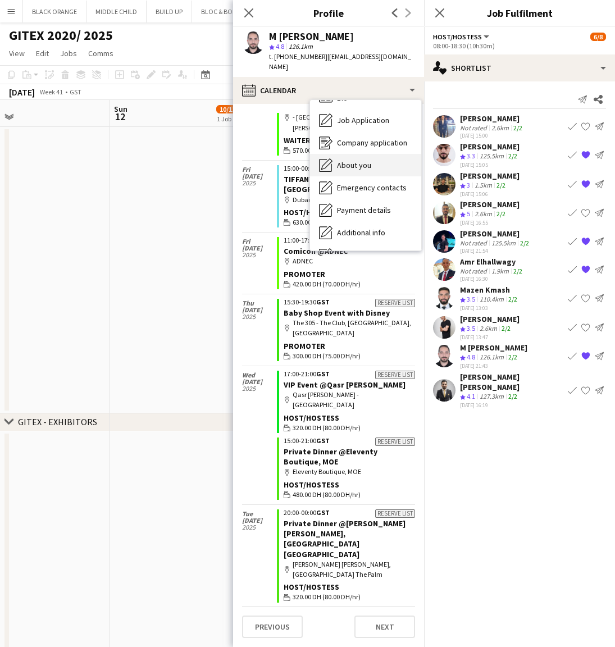
click at [353, 160] on div "About you About you" at bounding box center [365, 165] width 111 height 22
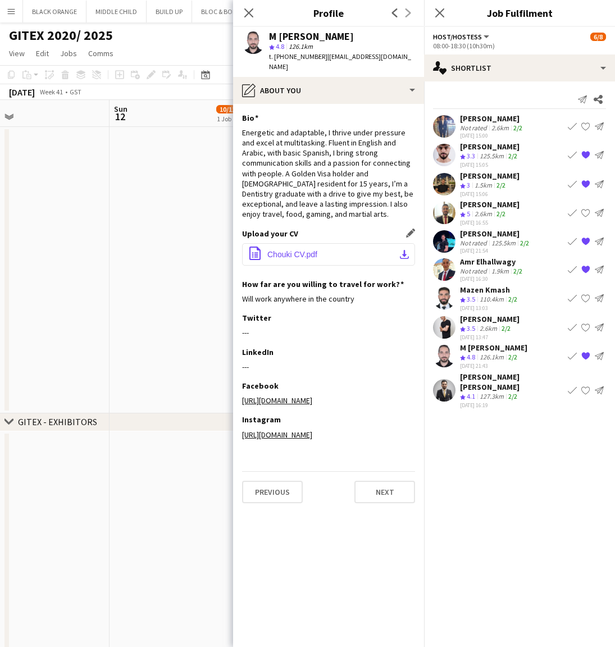
click at [297, 250] on span "Chouki CV.pdf" at bounding box center [292, 254] width 50 height 9
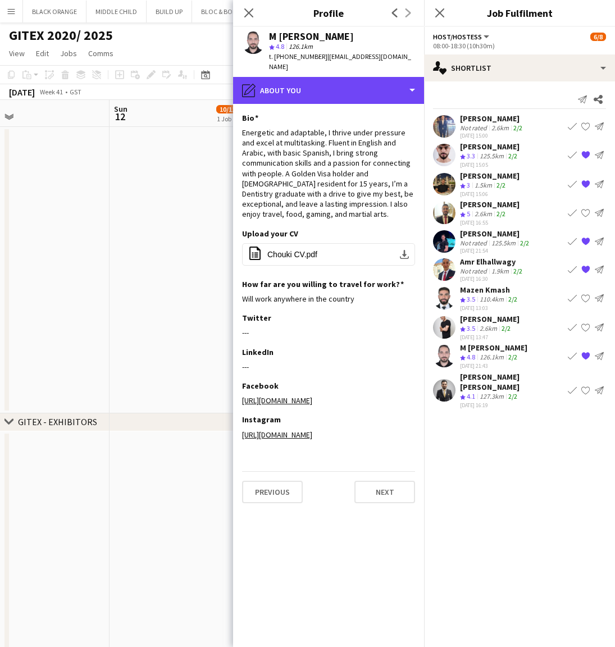
click at [320, 79] on div "pencil4 About you" at bounding box center [328, 90] width 191 height 27
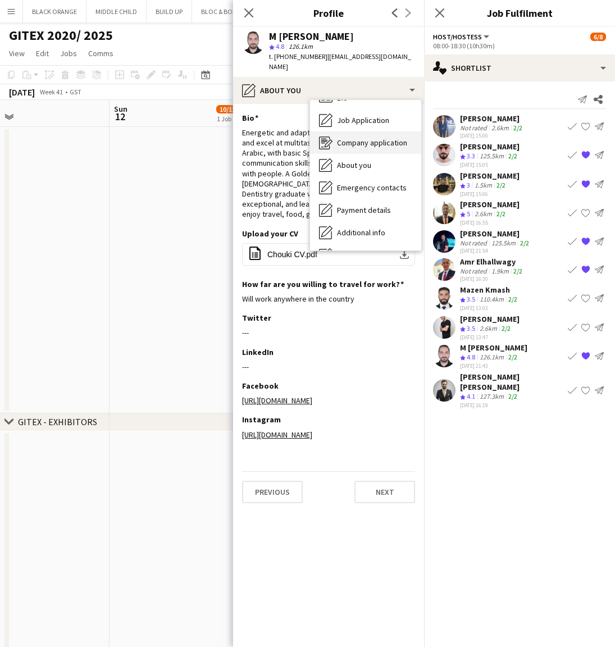
click at [360, 138] on span "Company application" at bounding box center [372, 143] width 70 height 10
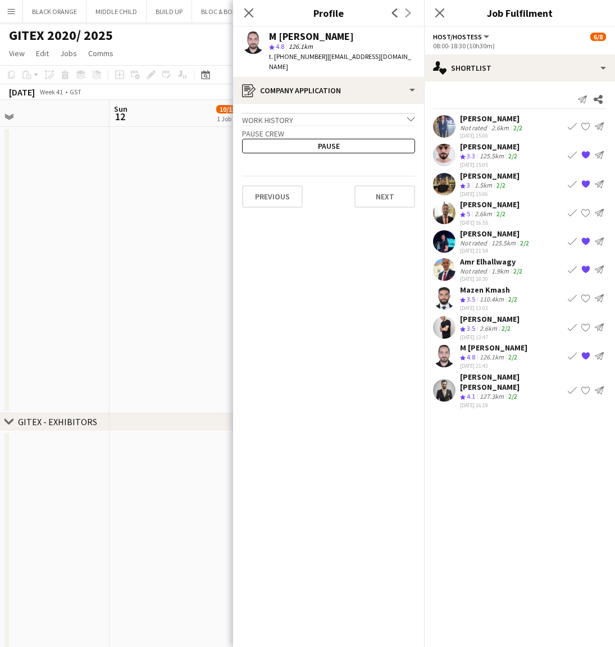
click at [342, 113] on div "Work history chevron-down" at bounding box center [328, 119] width 173 height 12
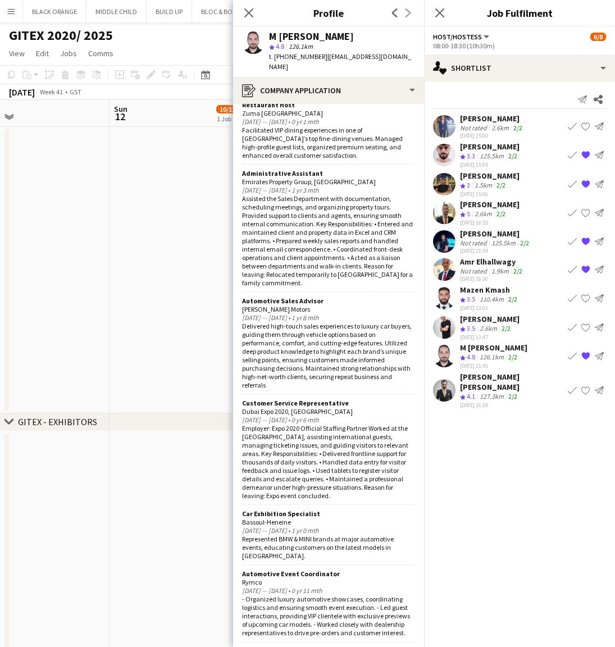
scroll to position [1948, 0]
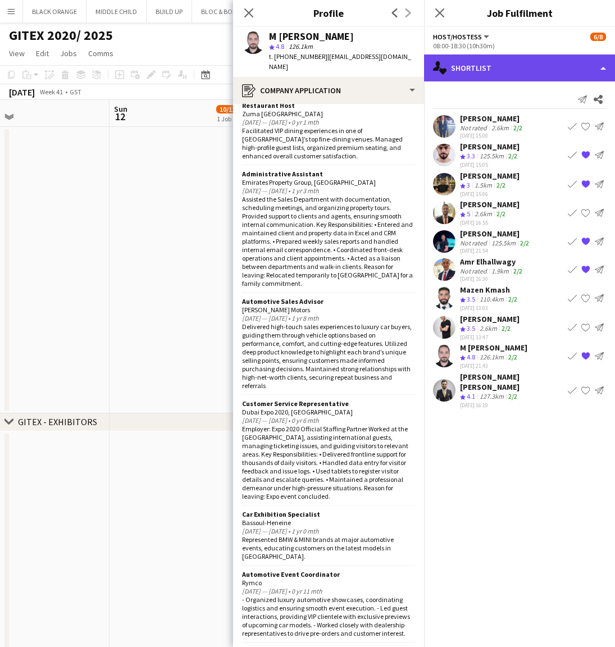
click at [490, 70] on div "single-neutral-actions-heart Shortlist" at bounding box center [519, 67] width 191 height 27
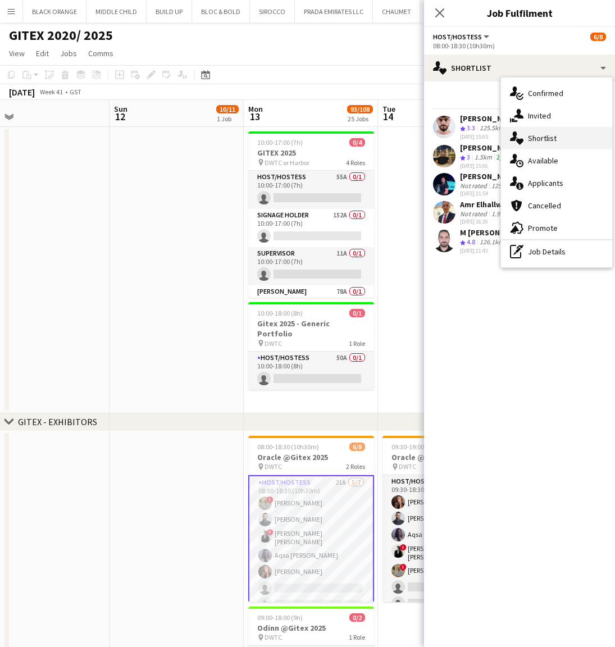
click at [540, 141] on span "Shortlist" at bounding box center [542, 138] width 29 height 10
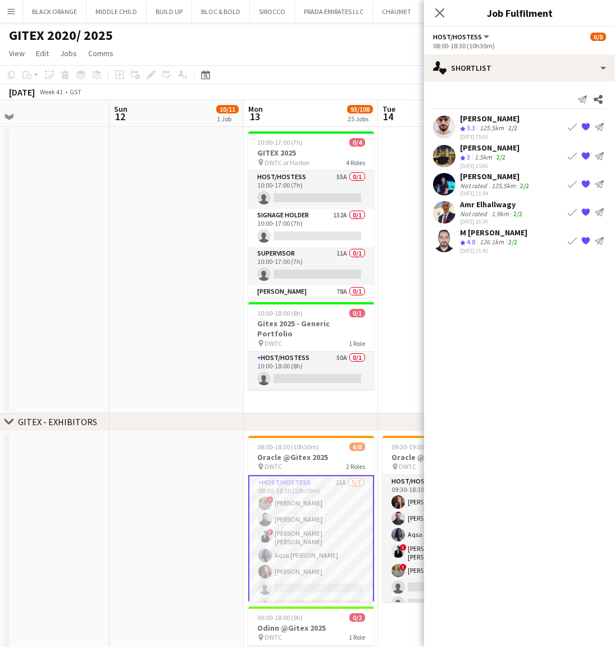
click at [483, 198] on app-shortlist-tab "[PERSON_NAME] Crew rating 3.3 125.5km 2/2 [DATE] 15:05 Book crew {{ spriteTitle…" at bounding box center [519, 183] width 191 height 141
click at [485, 203] on div "Amr Elhallwagy" at bounding box center [492, 204] width 65 height 10
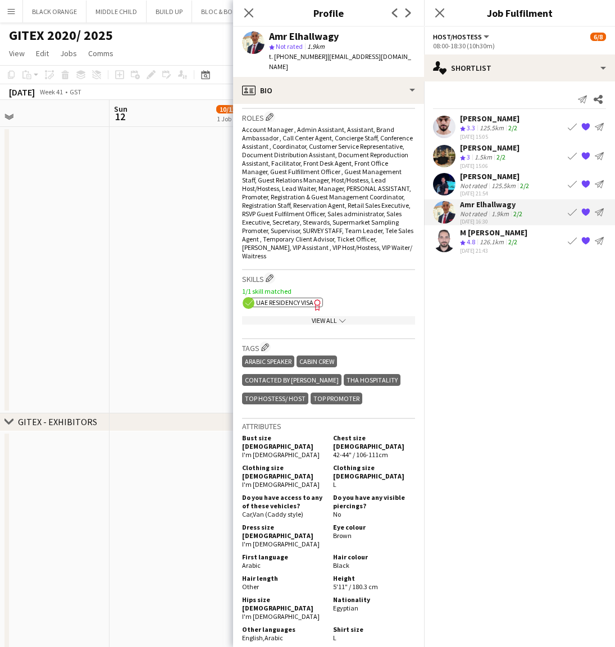
scroll to position [347, 0]
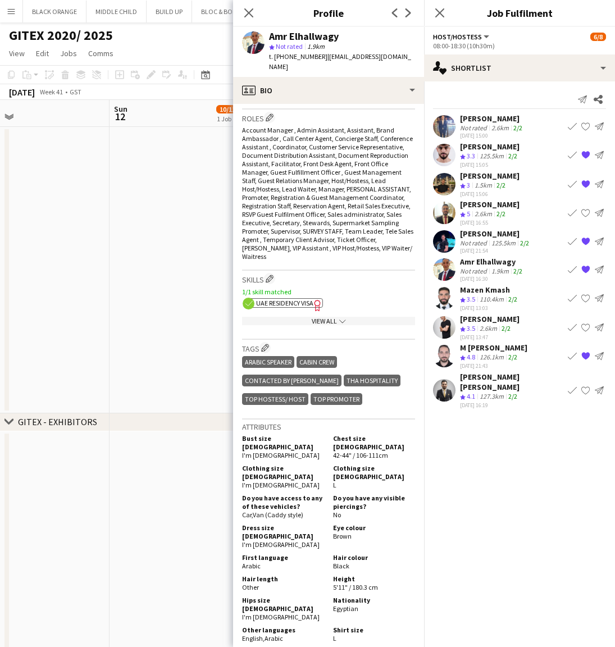
click at [125, 344] on app-date-cell at bounding box center [177, 270] width 134 height 287
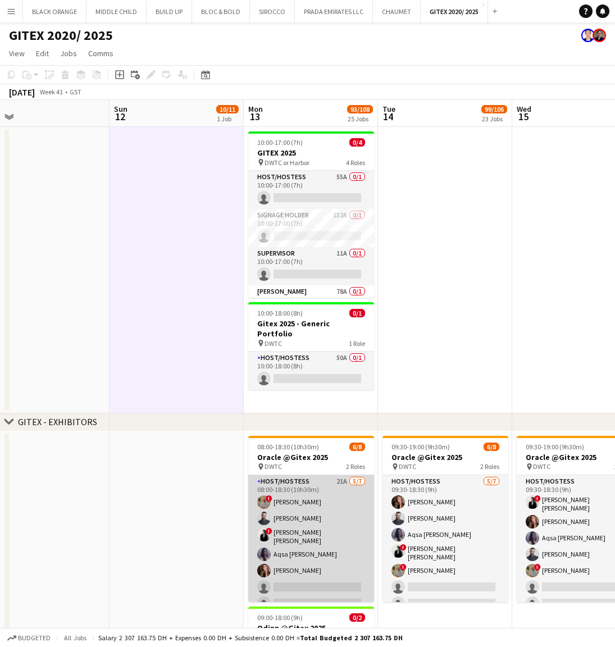
click at [312, 539] on app-card-role "Host/Hostess 21A [DATE] 08:00-18:30 (10h30m) ! [PERSON_NAME] ! [PERSON_NAME] [P…" at bounding box center [311, 544] width 126 height 139
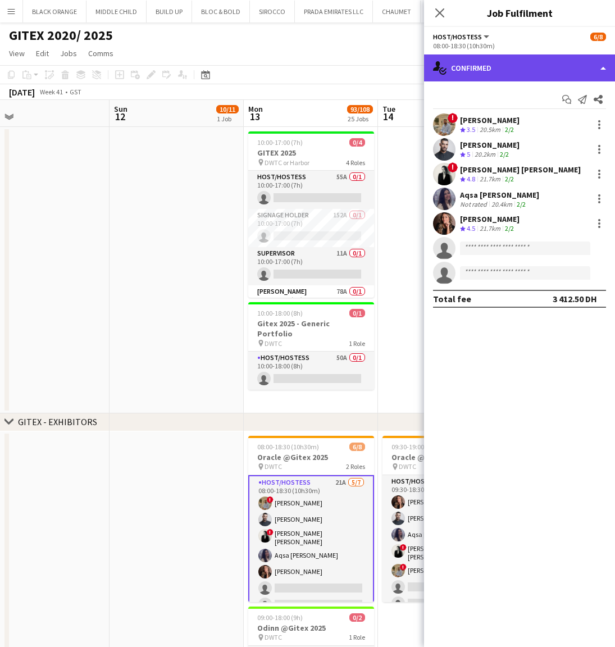
click at [486, 69] on div "single-neutral-actions-check-2 Confirmed" at bounding box center [519, 67] width 191 height 27
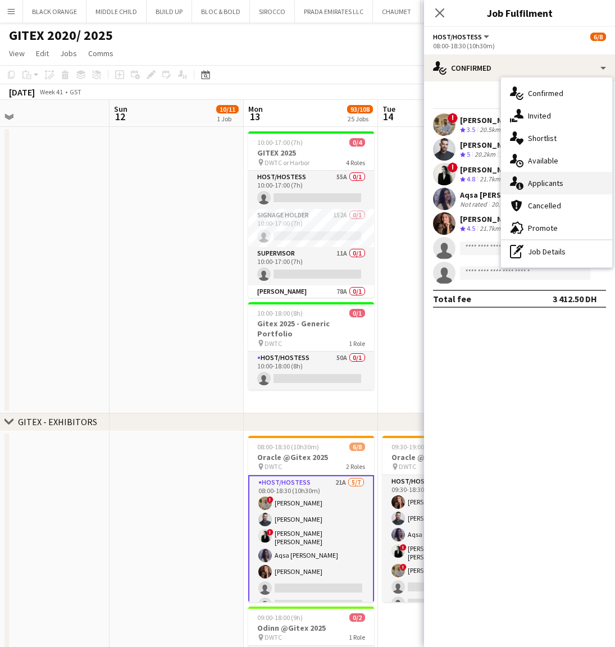
click at [532, 182] on span "Applicants" at bounding box center [545, 183] width 35 height 10
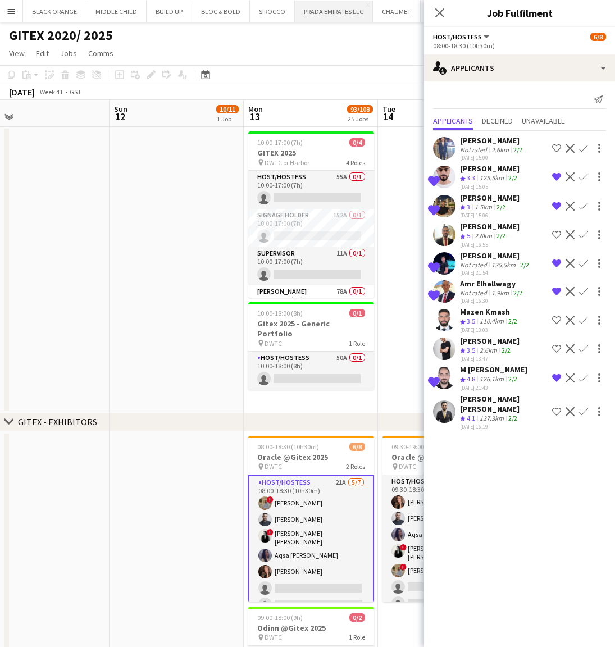
click at [315, 13] on button "PRADA EMIRATES LLC Close" at bounding box center [334, 12] width 78 height 22
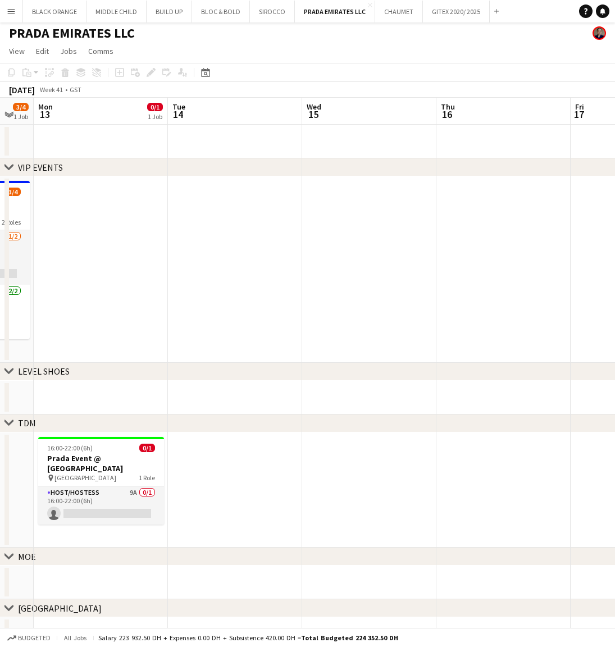
scroll to position [3, 0]
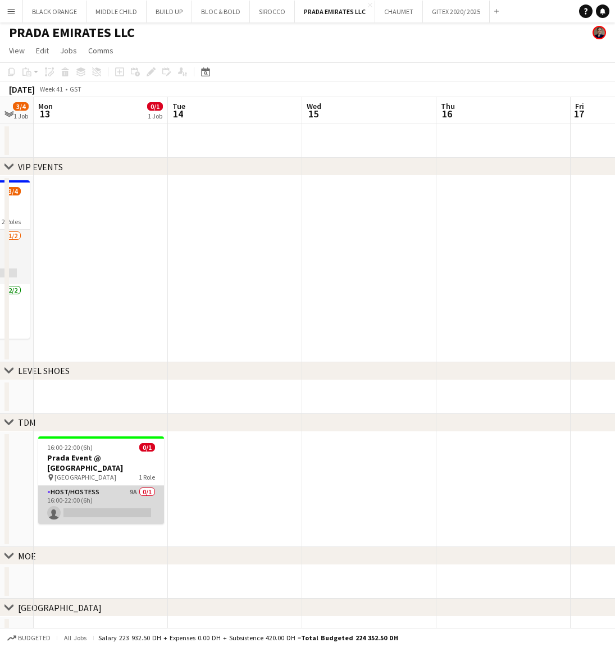
click at [128, 490] on app-card-role "Host/Hostess 9A 0/1 16:00-22:00 (6h) single-neutral-actions" at bounding box center [101, 505] width 126 height 38
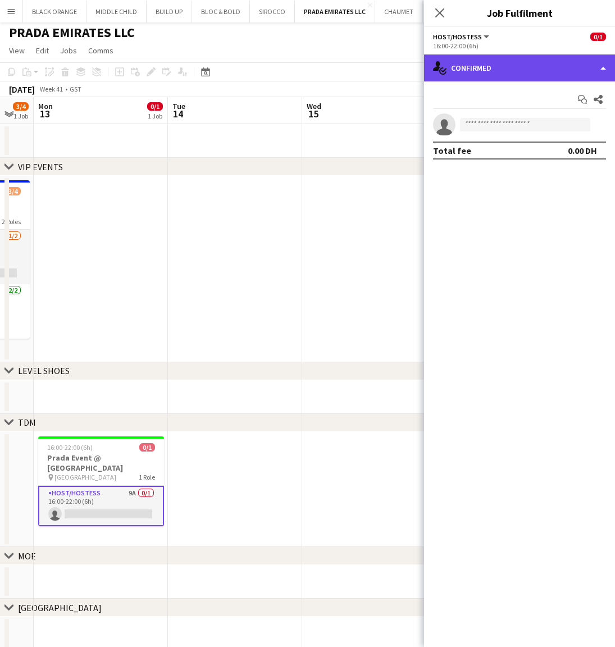
click at [490, 70] on div "single-neutral-actions-check-2 Confirmed" at bounding box center [519, 67] width 191 height 27
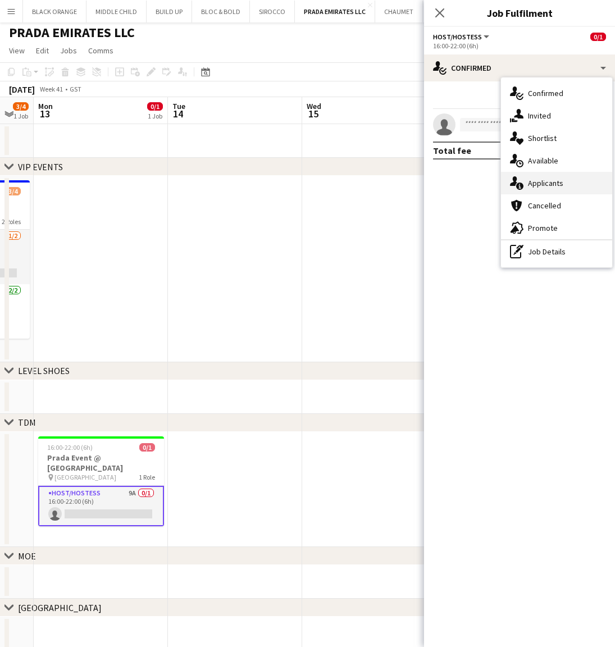
click at [538, 177] on div "single-neutral-actions-information Applicants" at bounding box center [556, 183] width 111 height 22
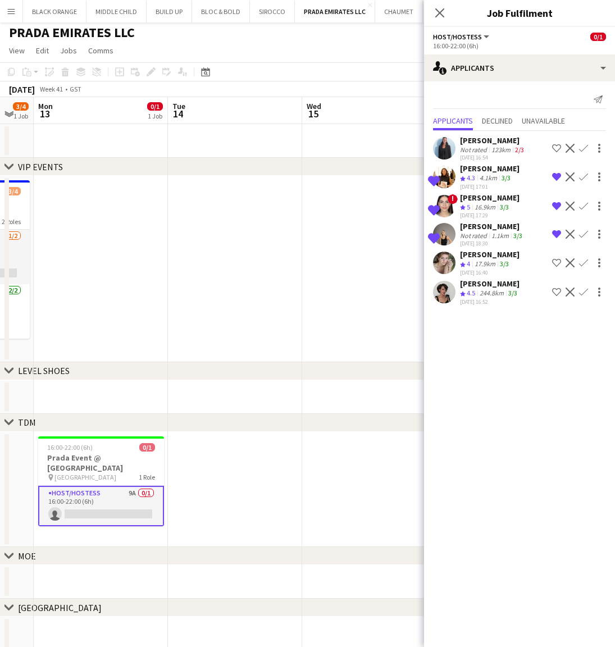
click at [557, 293] on app-icon "Shortlist crew" at bounding box center [556, 292] width 9 height 9
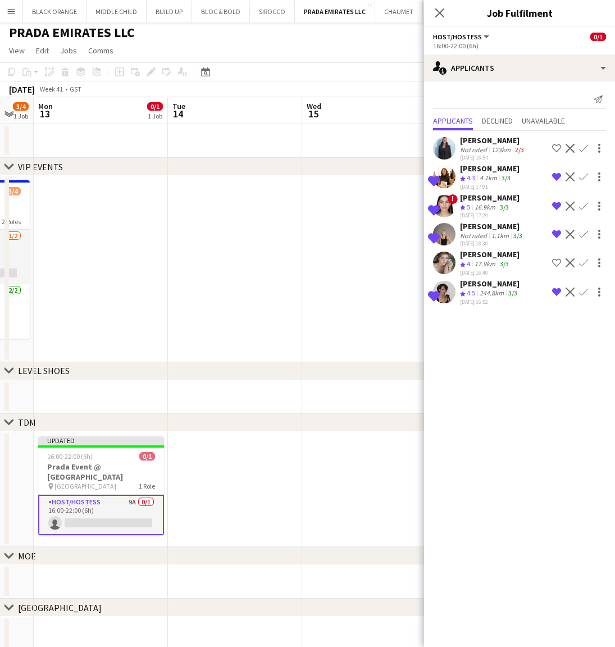
click at [558, 262] on app-icon "Shortlist crew" at bounding box center [556, 262] width 9 height 9
click at [438, 10] on icon at bounding box center [439, 12] width 11 height 11
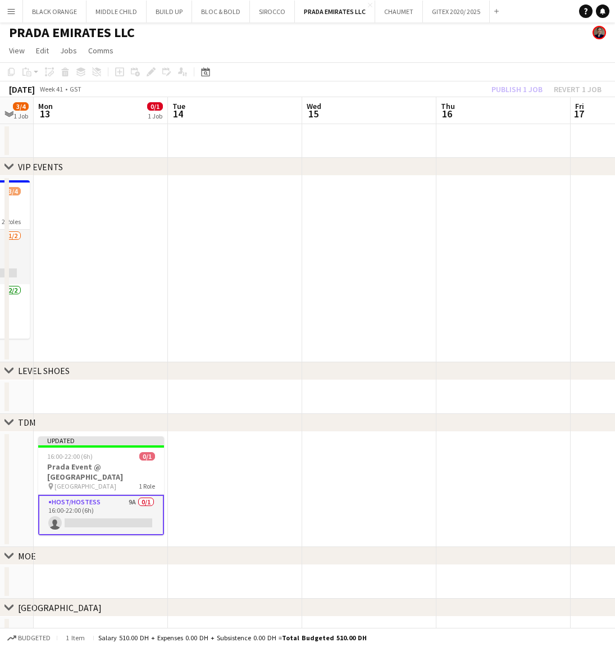
click at [506, 91] on div "Publish 1 job Revert 1 job" at bounding box center [546, 89] width 137 height 15
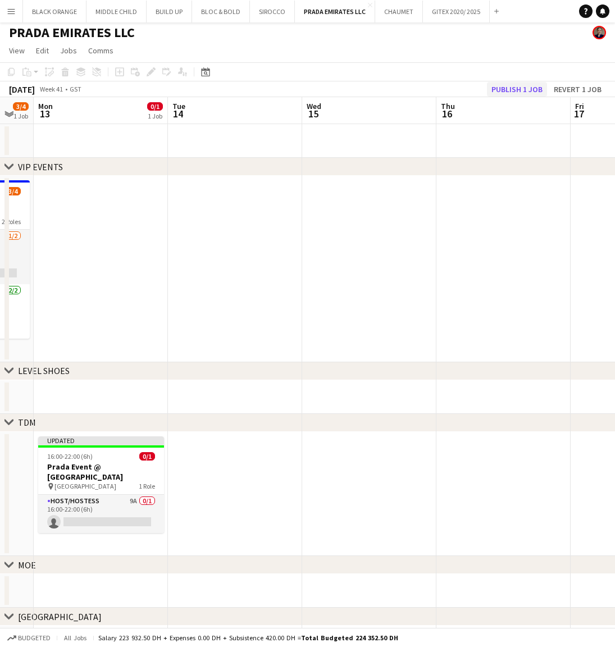
click at [511, 88] on button "Publish 1 job" at bounding box center [517, 89] width 60 height 15
